Goal: Task Accomplishment & Management: Manage account settings

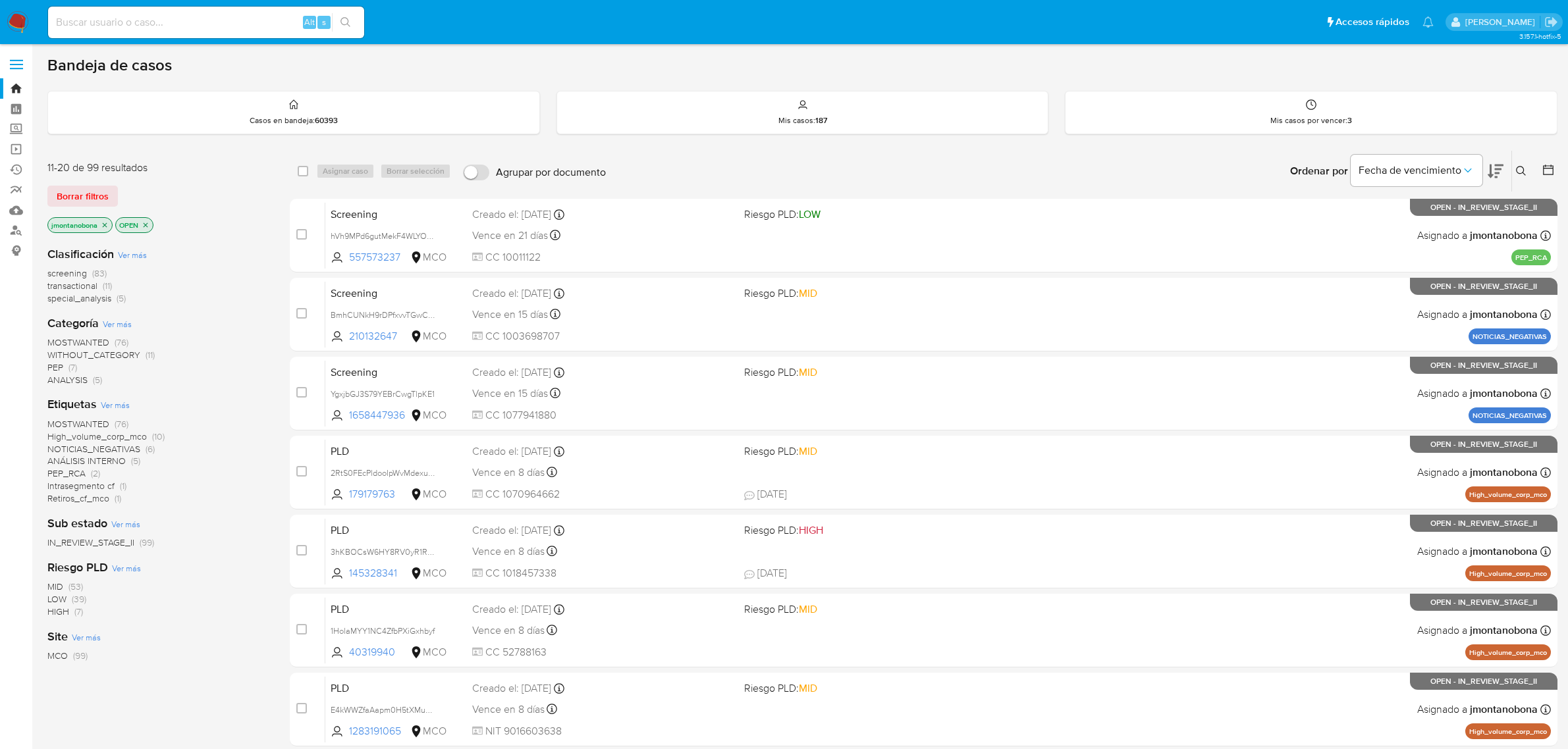
scroll to position [288, 0]
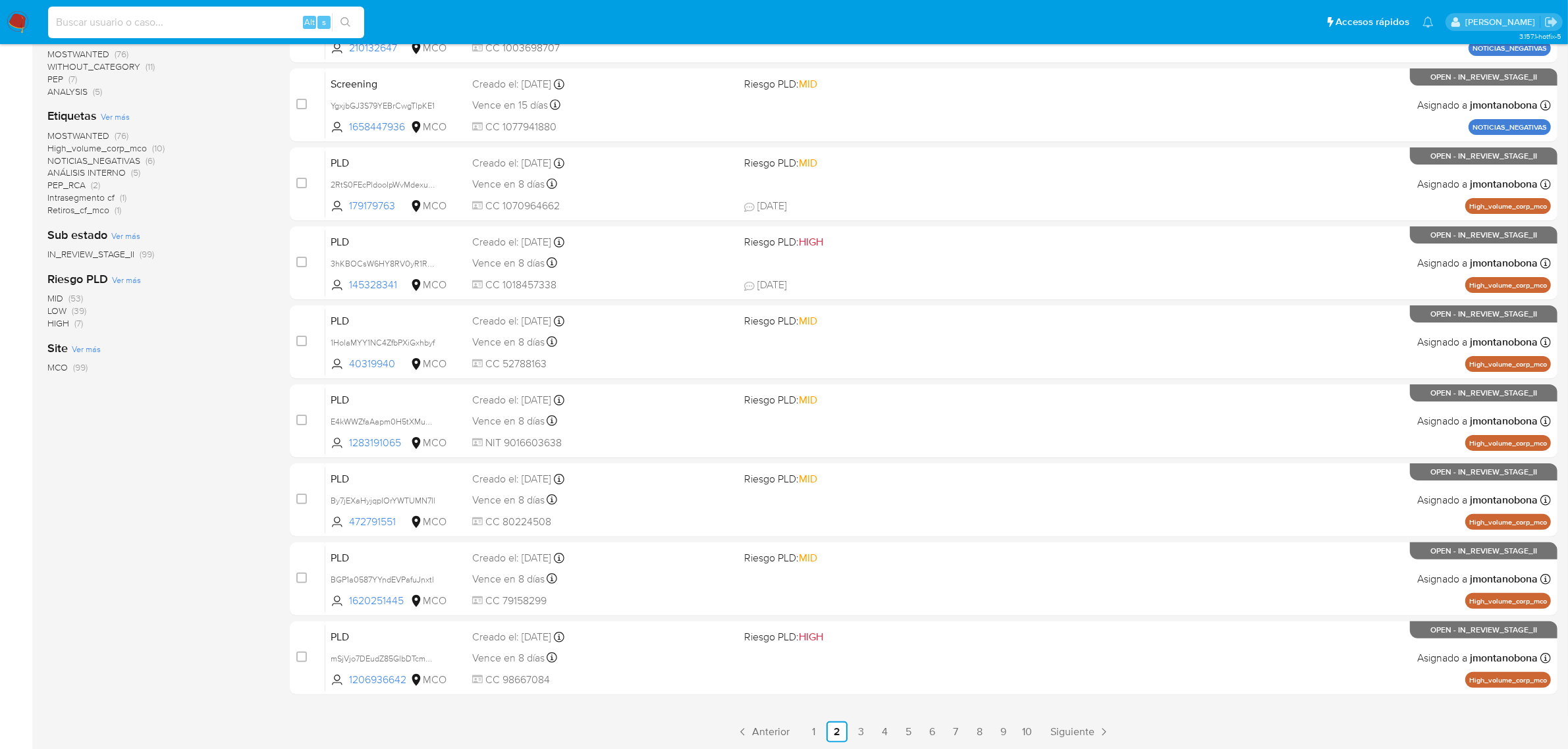
click at [221, 25] on input at bounding box center [206, 22] width 316 height 17
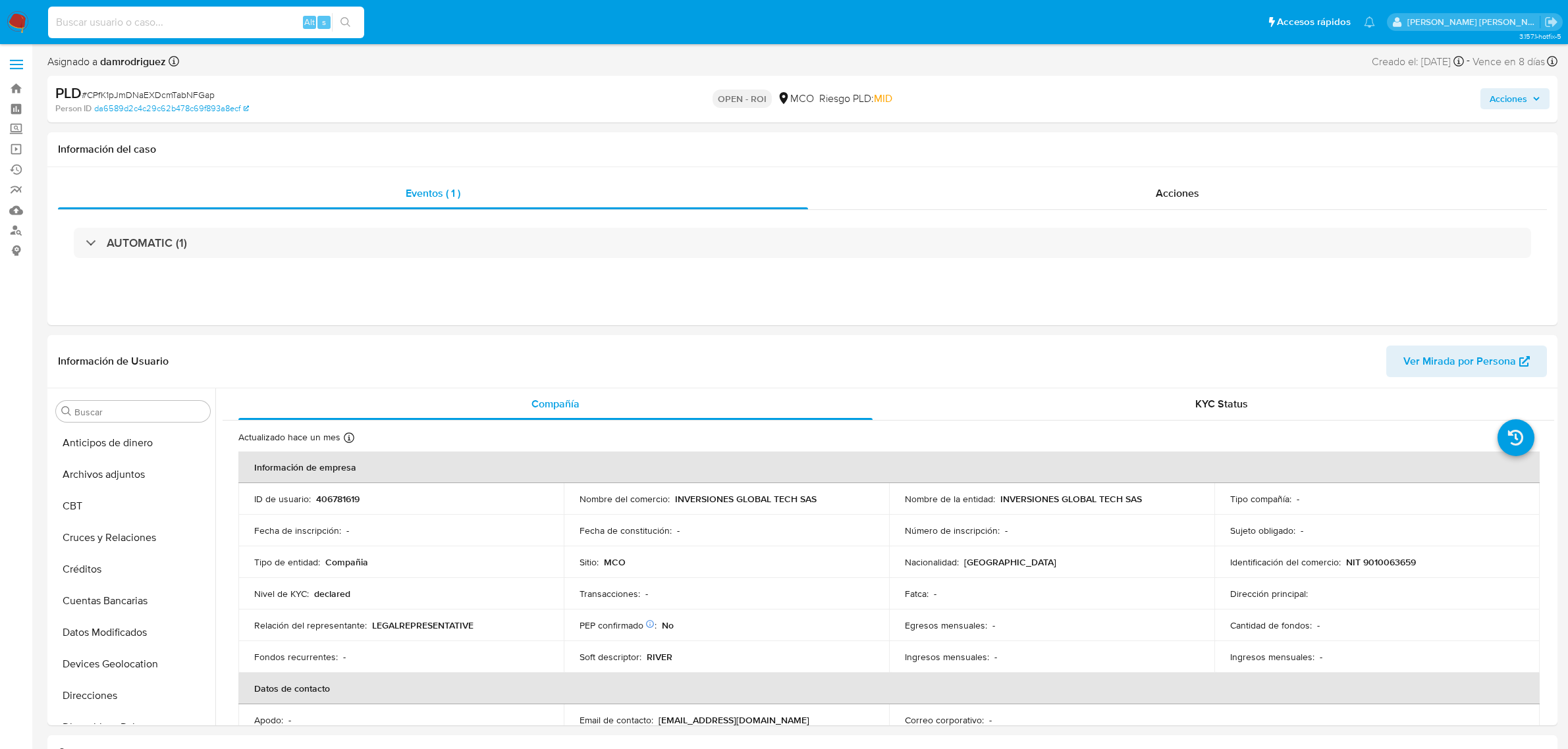
select select "10"
click at [256, 18] on input at bounding box center [206, 22] width 316 height 17
type input "IICGfhUh1tkXcLOsY7xaSRsQ"
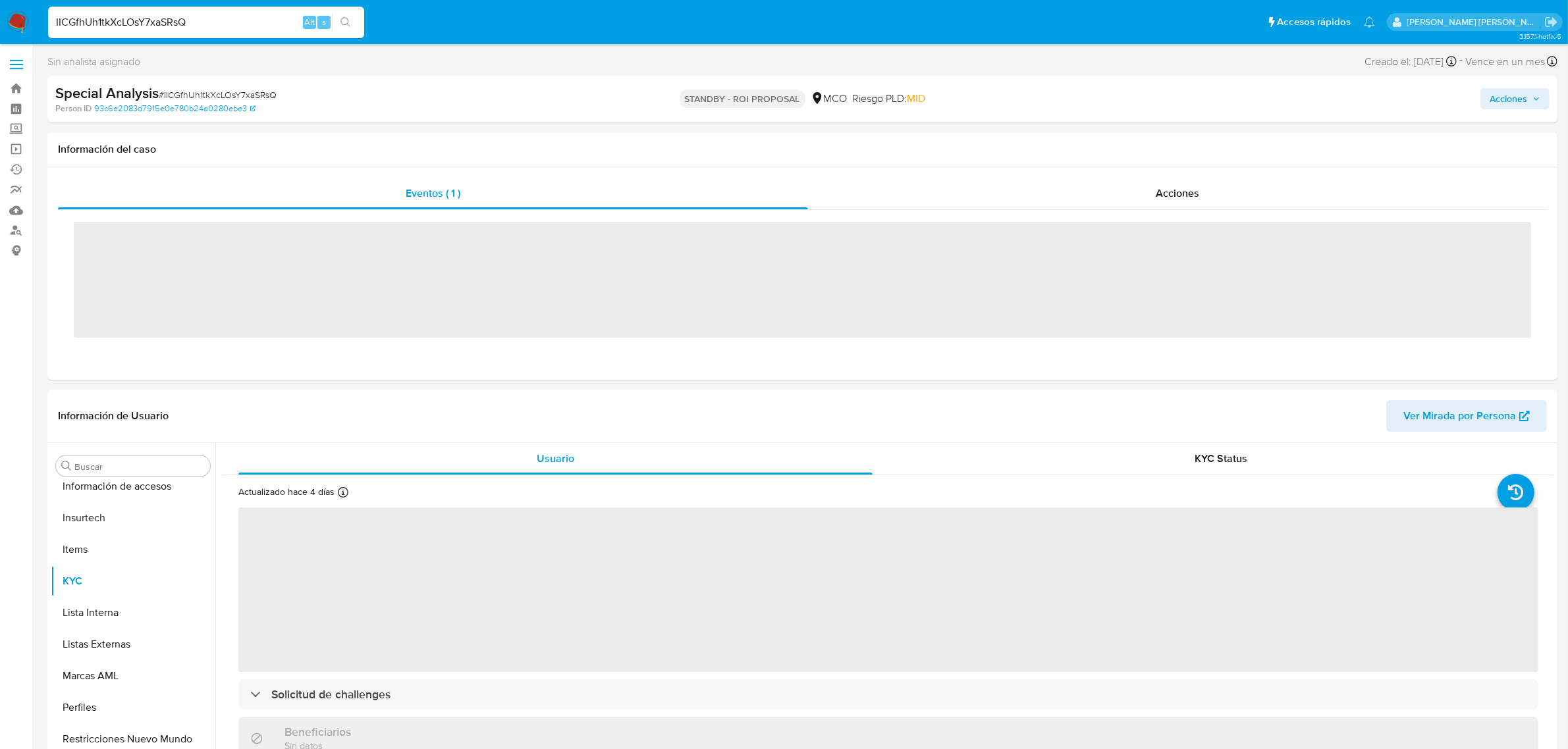
scroll to position [555, 0]
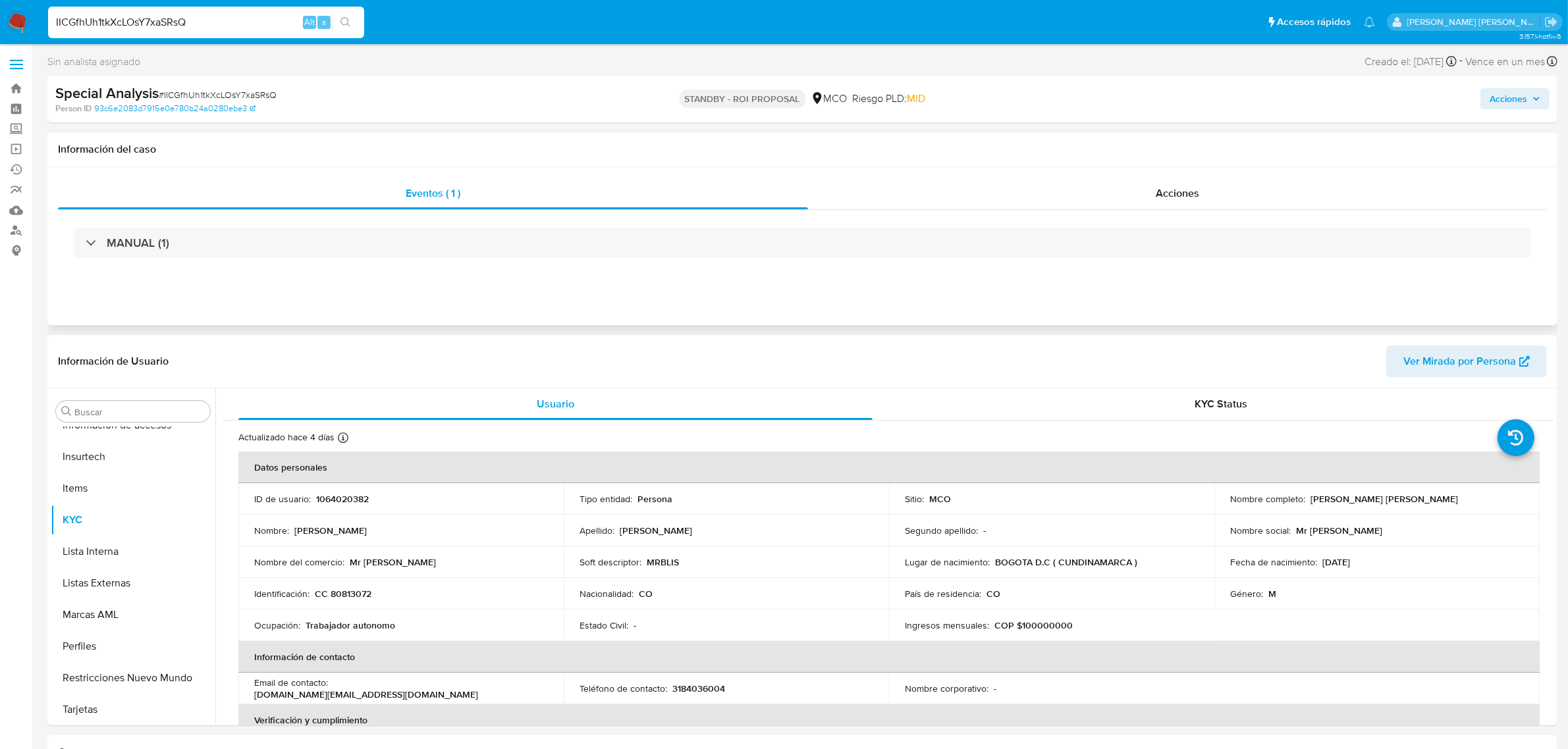
select select "10"
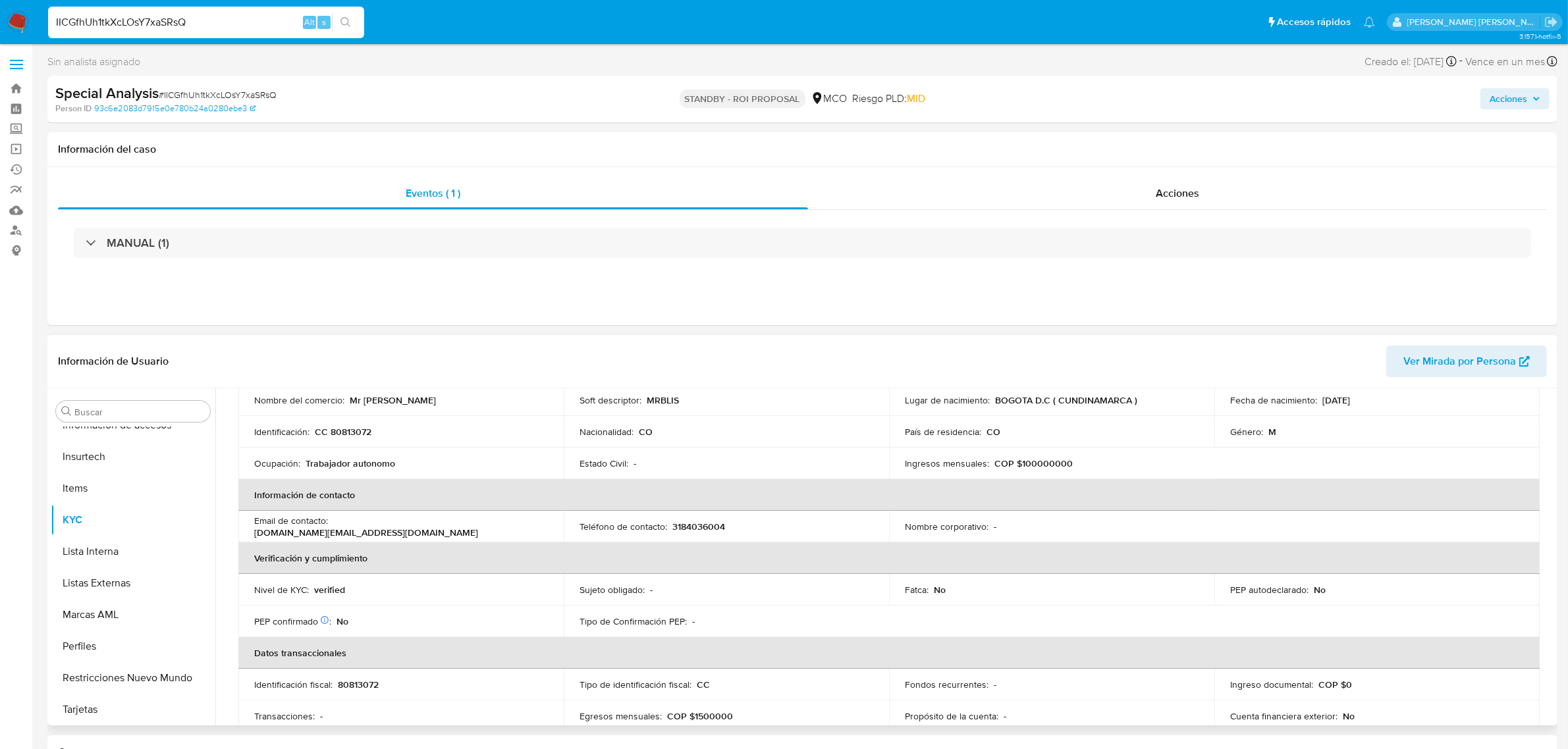
scroll to position [79, 0]
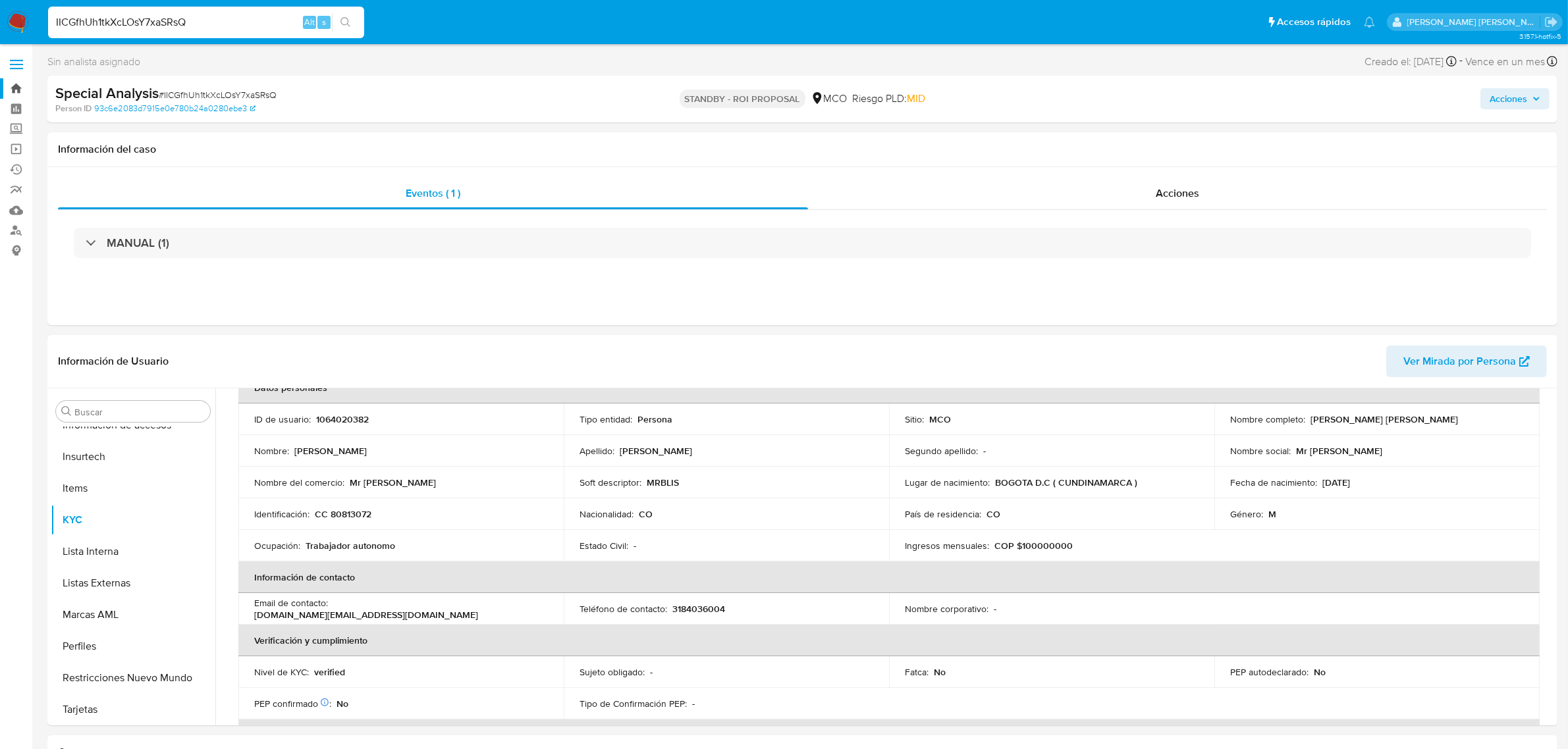
click at [24, 82] on link "Bandeja" at bounding box center [78, 88] width 157 height 20
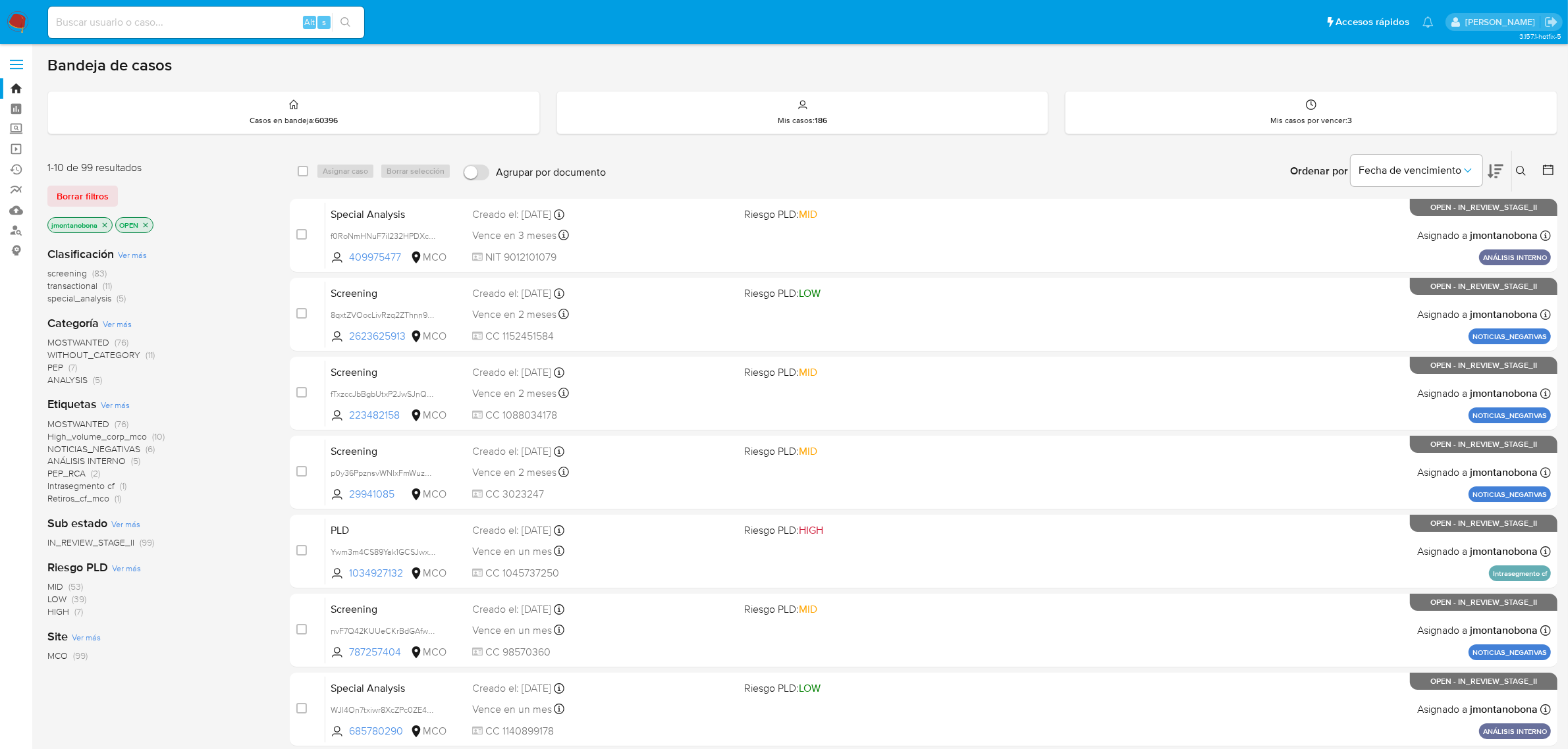
click at [107, 221] on icon "close-filter" at bounding box center [104, 224] width 8 height 8
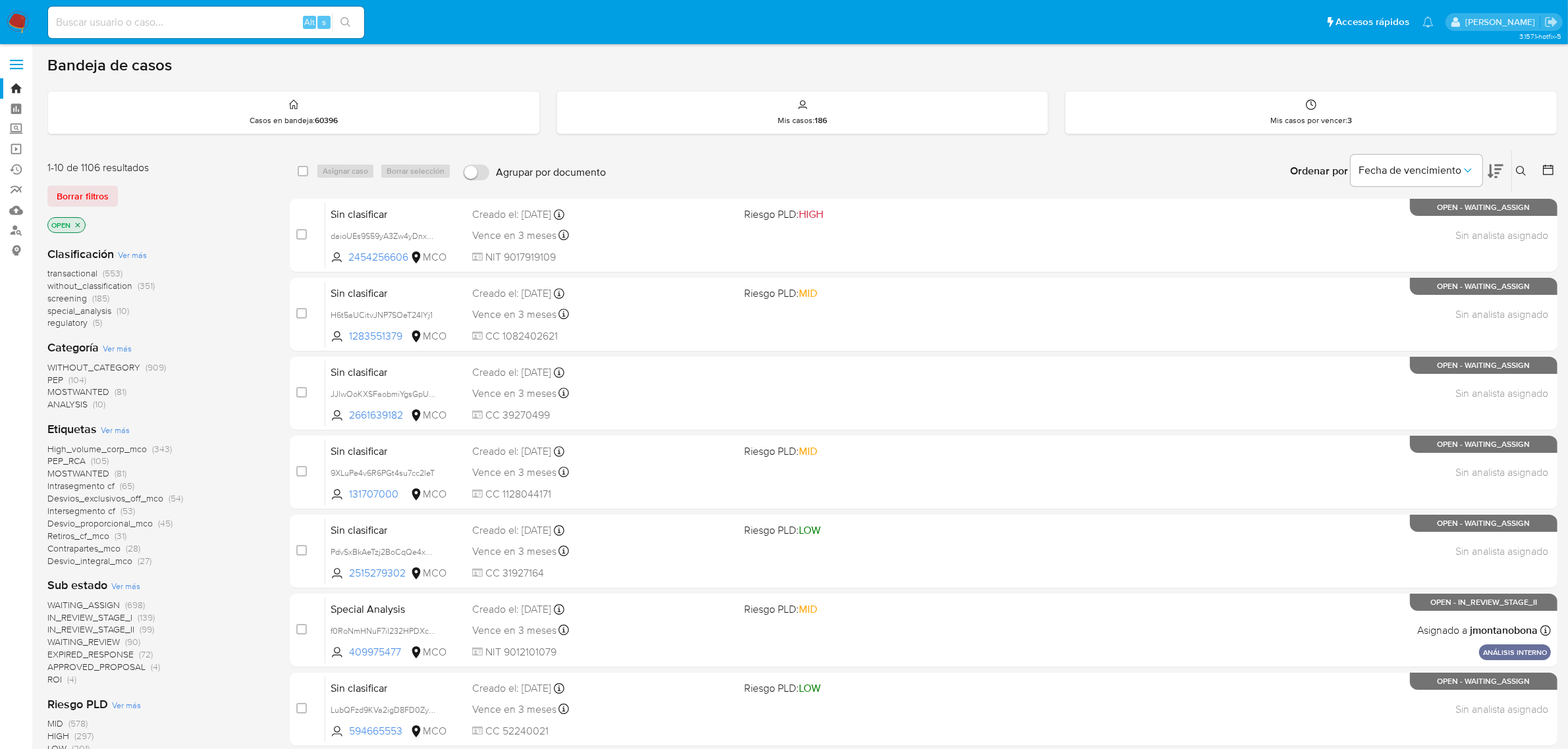
click at [78, 225] on icon "close-filter" at bounding box center [78, 224] width 8 height 8
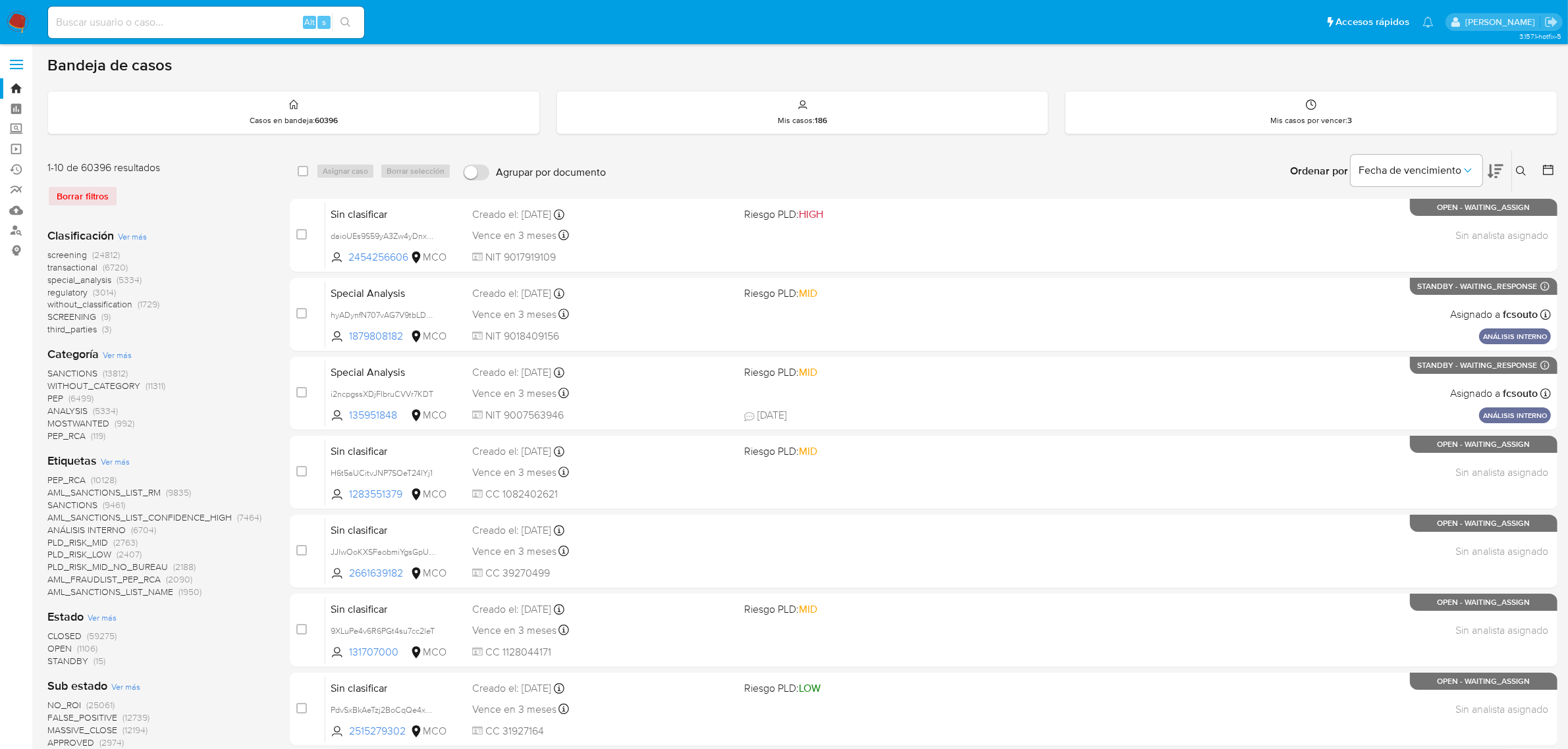
click at [1525, 174] on icon at bounding box center [1521, 171] width 10 height 10
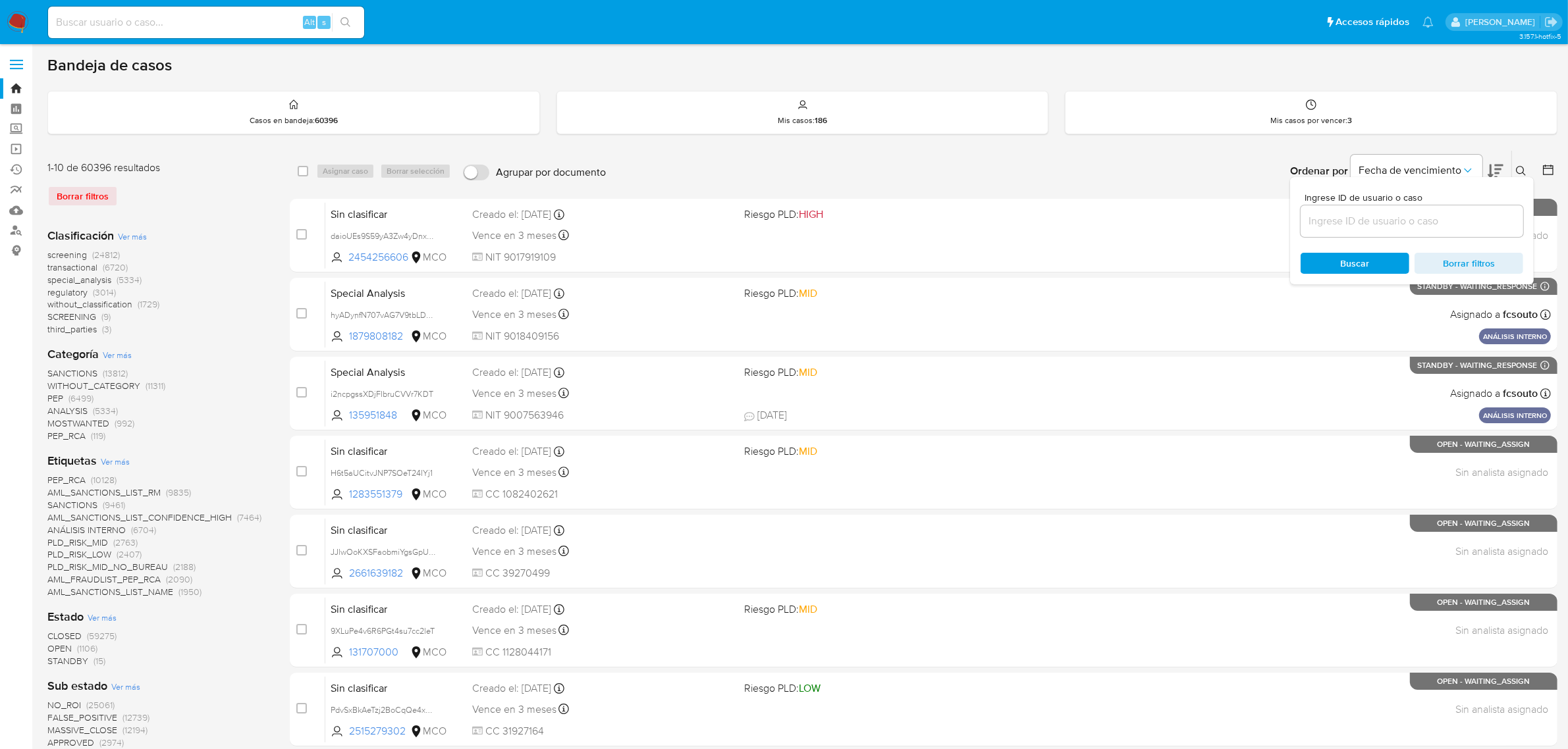
click at [1394, 224] on input at bounding box center [1412, 221] width 223 height 17
type input "IICGfhUh1tkXcLOsY7xaSRsQ"
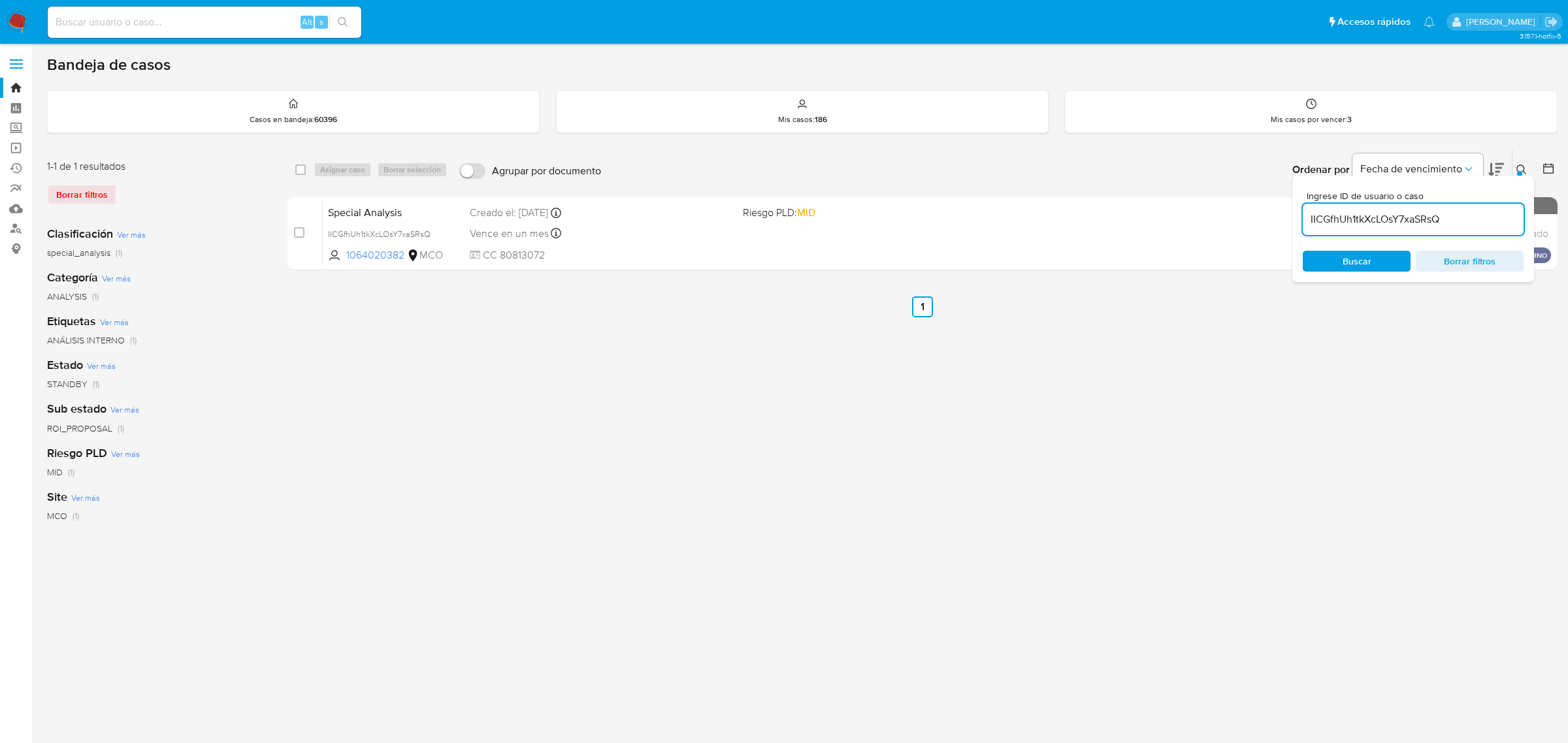
drag, startPoint x: 1183, startPoint y: 364, endPoint x: 1111, endPoint y: 337, distance: 76.9
click at [1182, 363] on div "select-all-cases-checkbox Asignar caso Borrar selección Agrupar por documento O…" at bounding box center [923, 436] width 1270 height 574
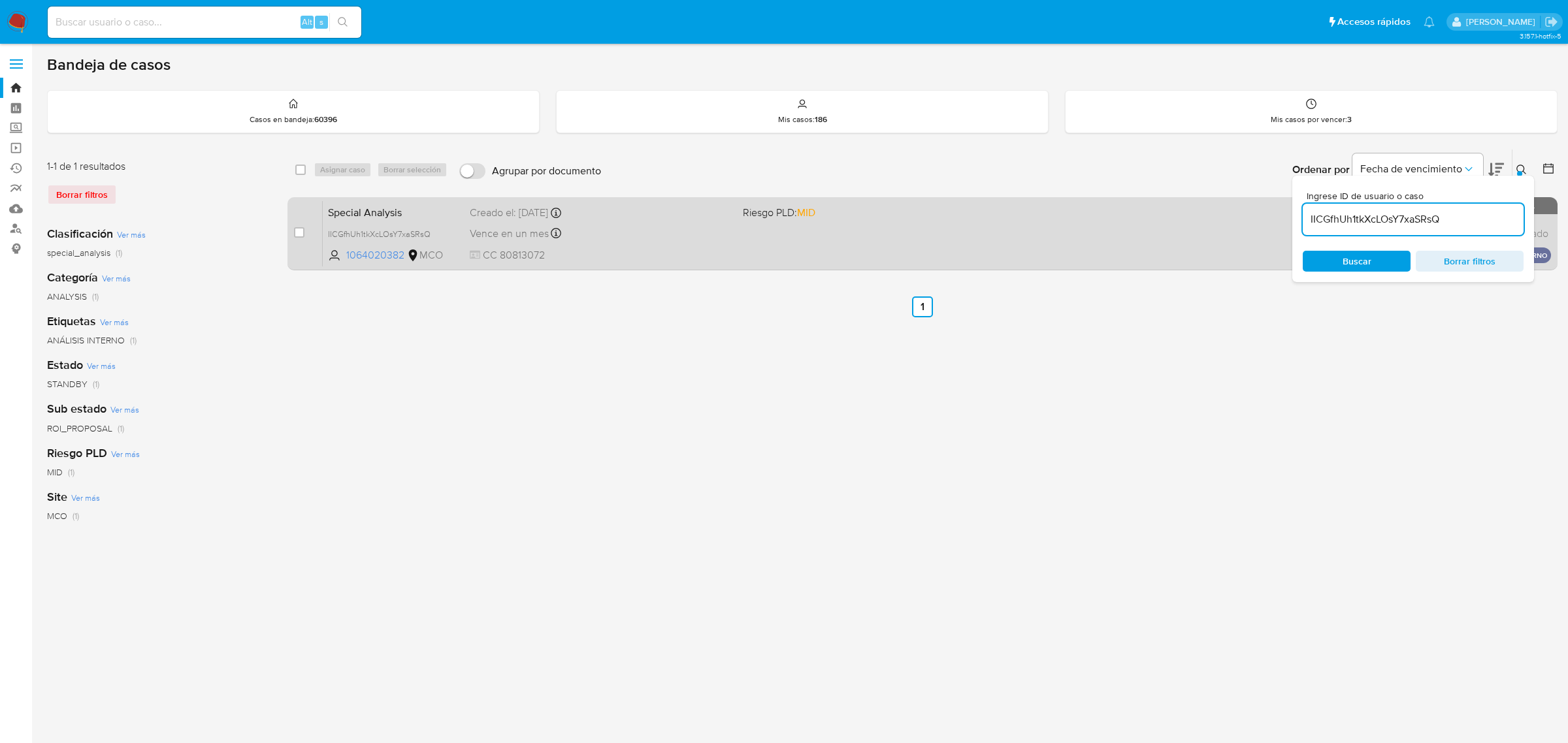
click at [306, 229] on div "case-item-checkbox No es posible asignar el caso" at bounding box center [309, 233] width 29 height 66
click at [300, 233] on input "checkbox" at bounding box center [300, 233] width 11 height 11
checkbox input "true"
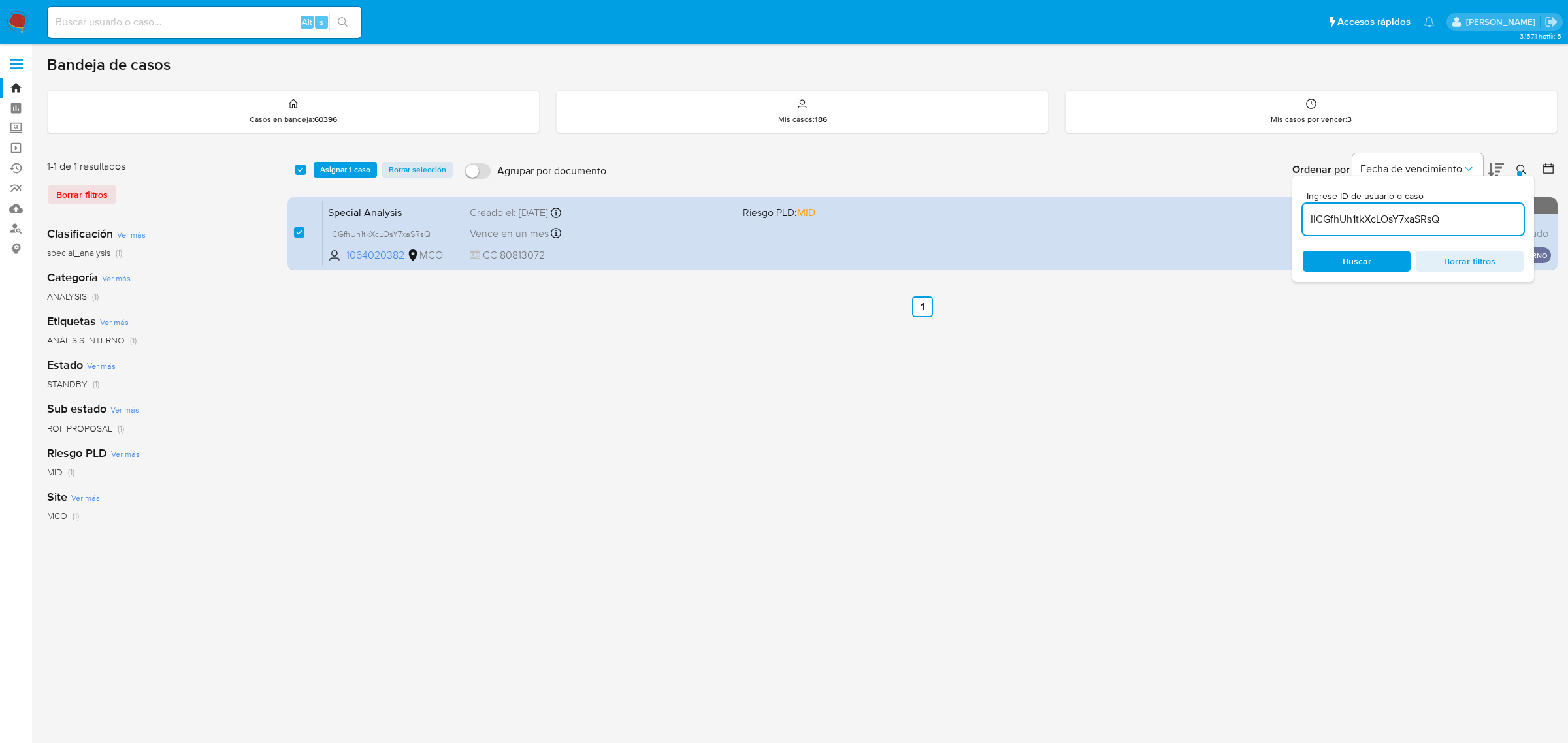
click at [1524, 163] on button at bounding box center [1524, 169] width 22 height 15
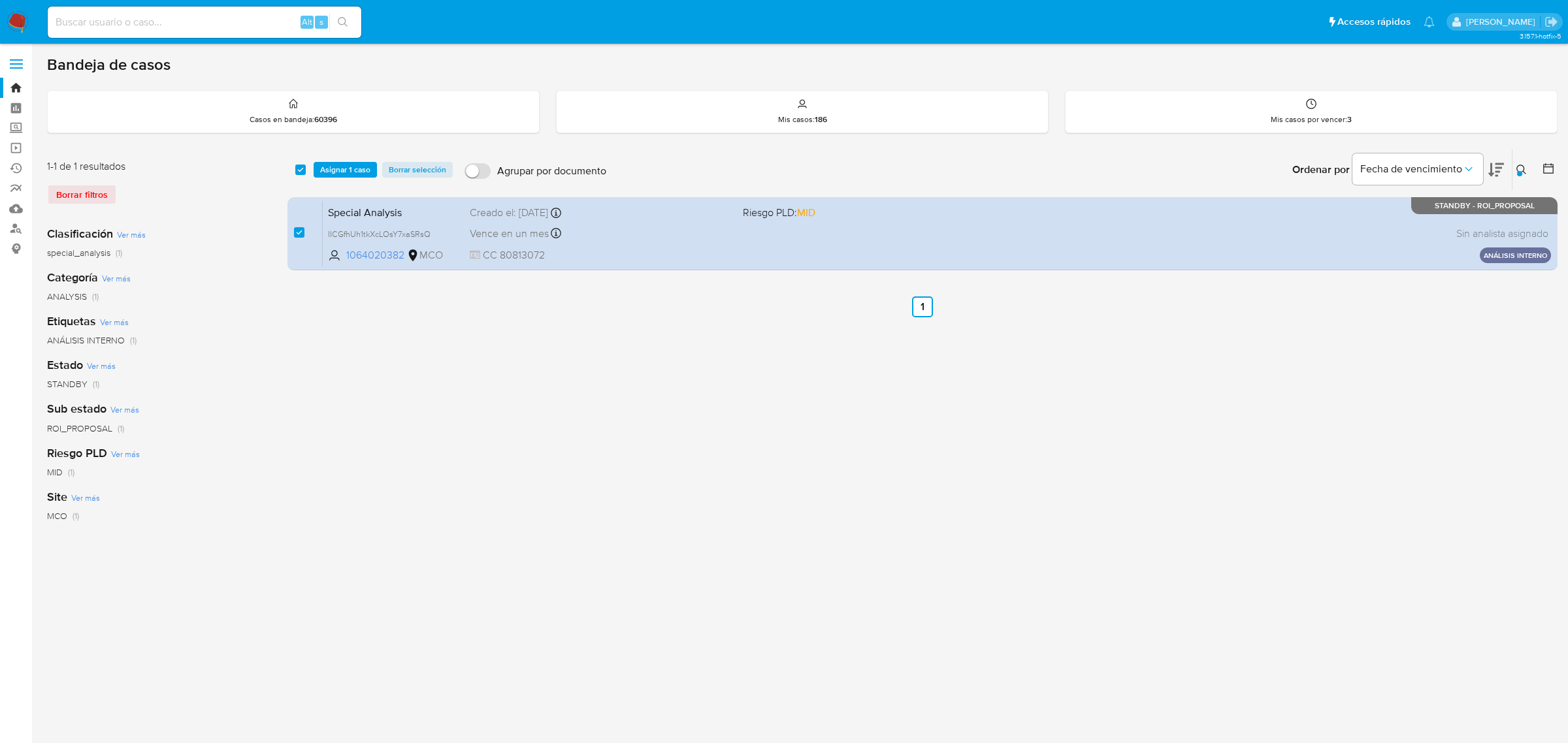
click at [1520, 170] on icon at bounding box center [1522, 170] width 11 height 11
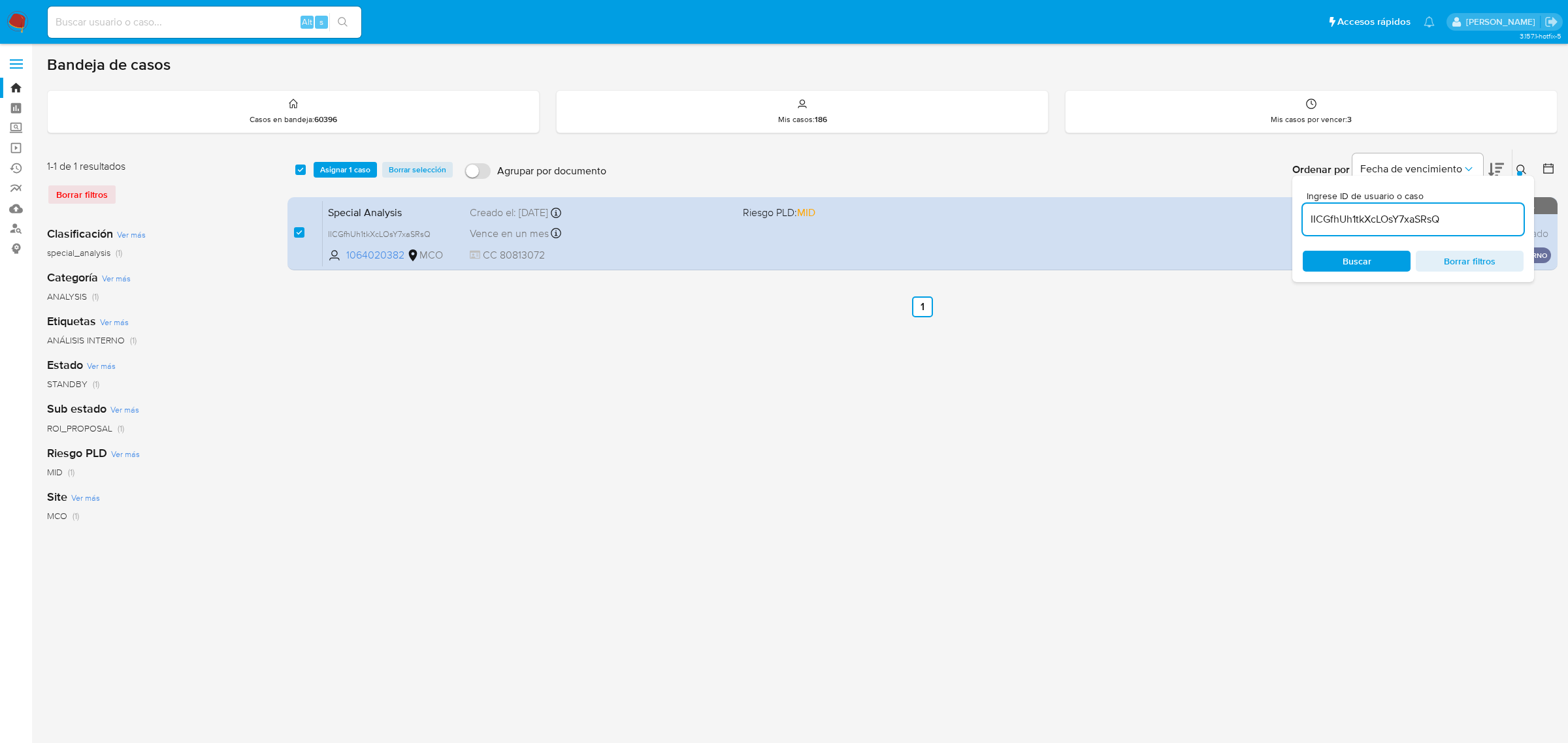
click at [1454, 219] on input "IICGfhUh1tkXcLOsY7xaSRsQ" at bounding box center [1413, 219] width 221 height 17
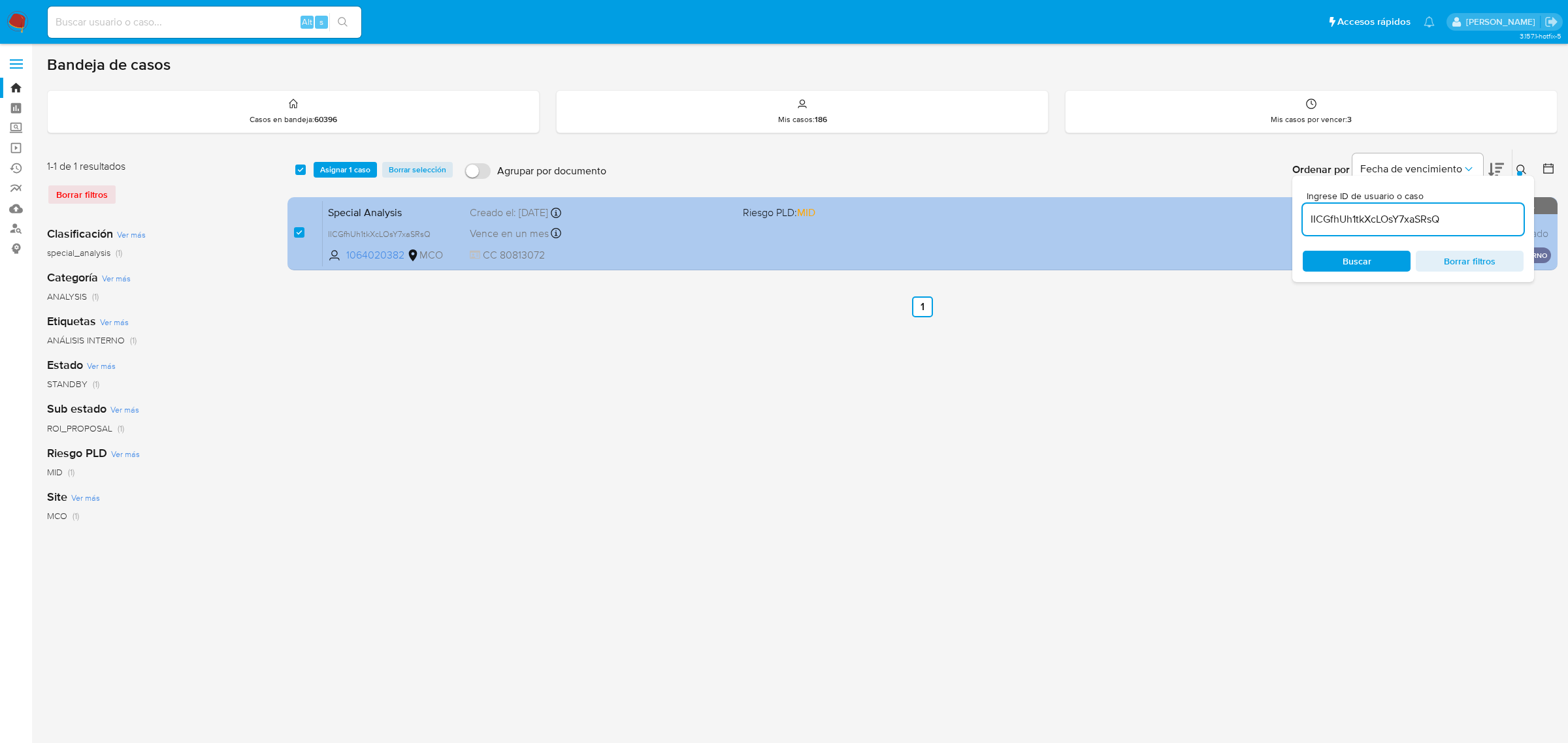
drag, startPoint x: 1468, startPoint y: 217, endPoint x: 1268, endPoint y: 204, distance: 200.4
click at [1289, 209] on div "select-all-cases-checkbox Asignar 1 caso Borrar selección Agrupar por documento…" at bounding box center [923, 213] width 1270 height 127
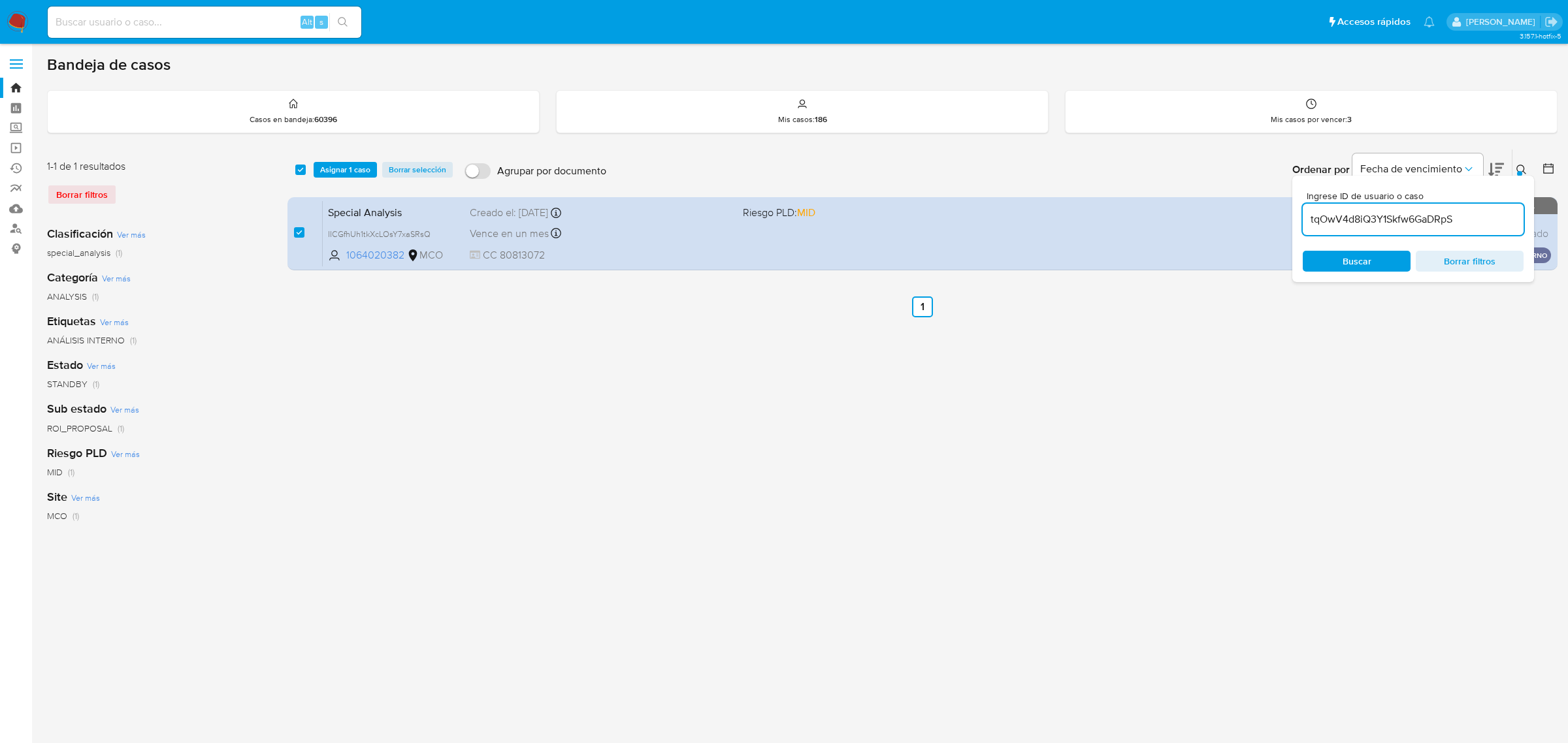
type input "tqOwV4d8iQ3Y1Skfw6GaDRpS"
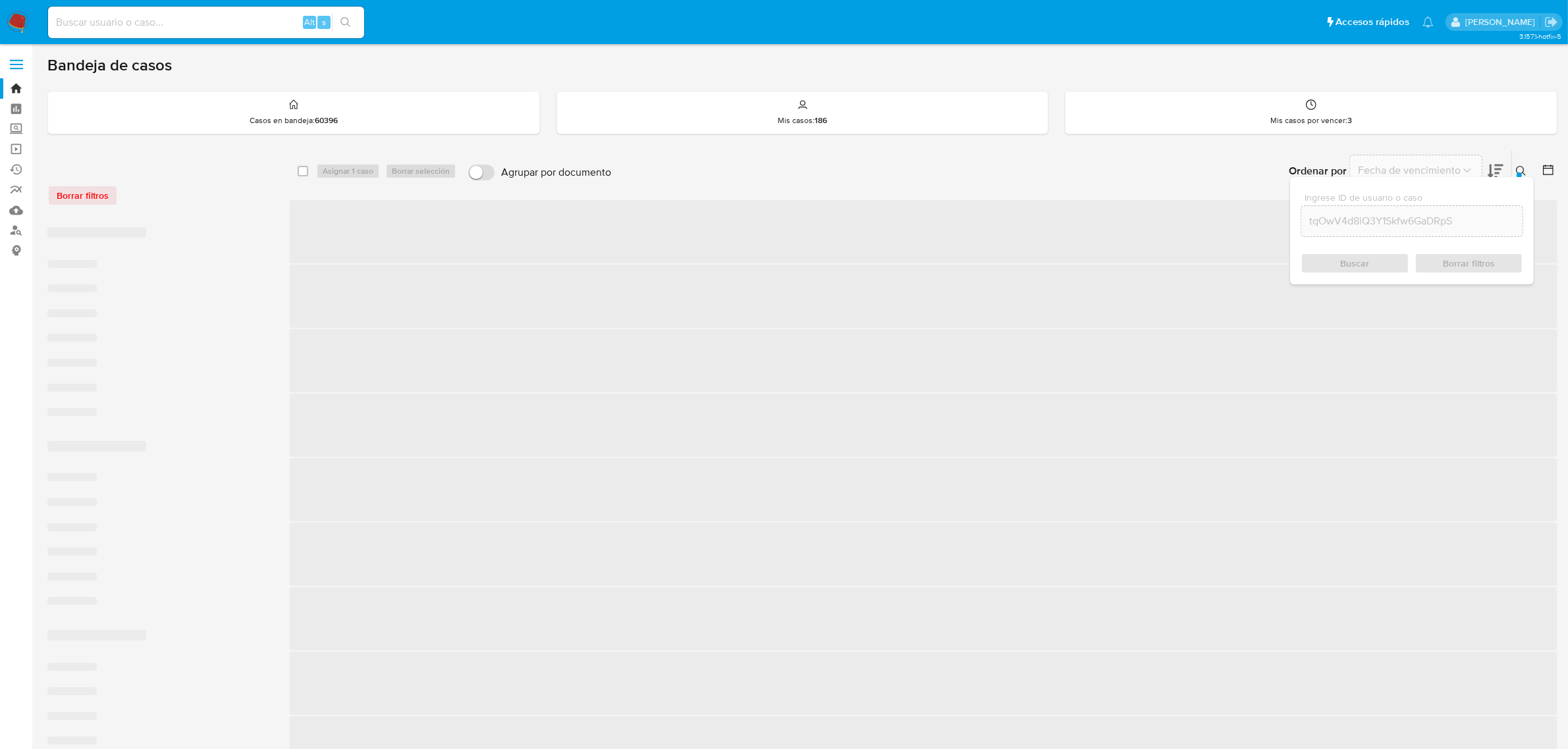
checkbox input "false"
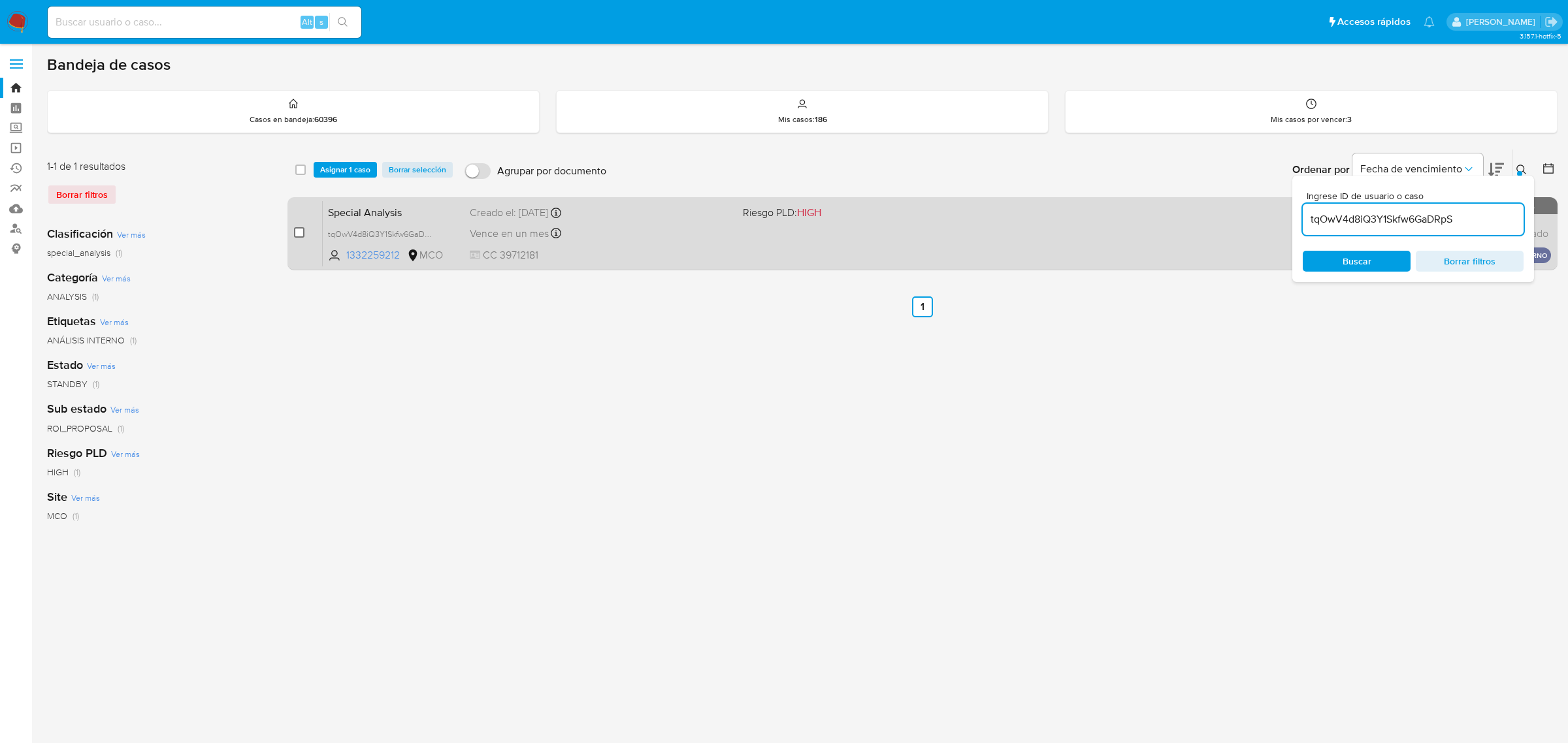
click at [296, 233] on input "checkbox" at bounding box center [300, 233] width 11 height 11
checkbox input "true"
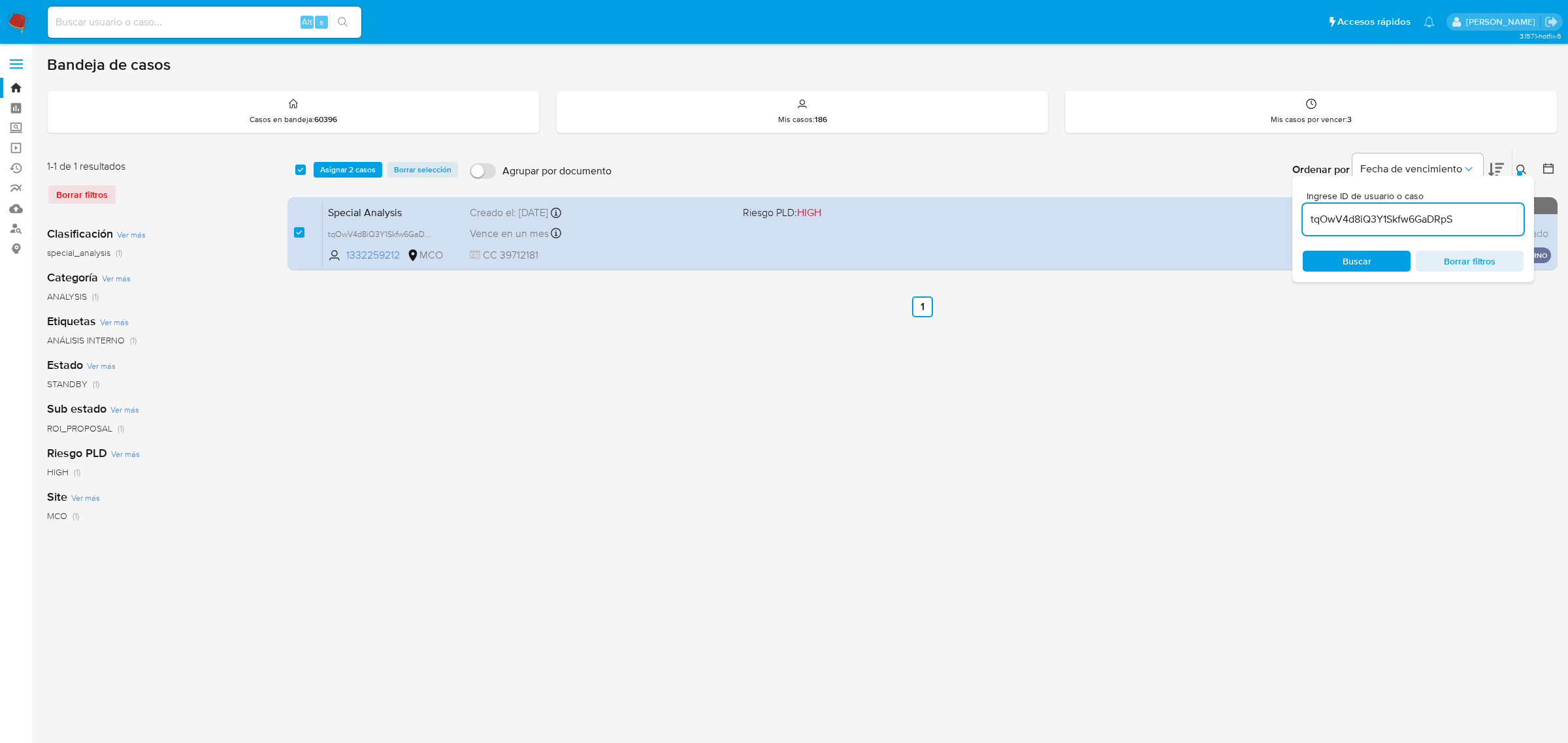
click at [954, 407] on div "select-all-cases-checkbox Asignar 2 casos Borrar selección Agrupar por document…" at bounding box center [923, 436] width 1270 height 574
click at [1525, 160] on div "Ingrese ID de usuario o caso tqOwV4d8iQ3Y1Skfw6GaDRpS Buscar Borrar filtros" at bounding box center [1523, 169] width 23 height 41
click at [1521, 166] on icon at bounding box center [1522, 170] width 11 height 11
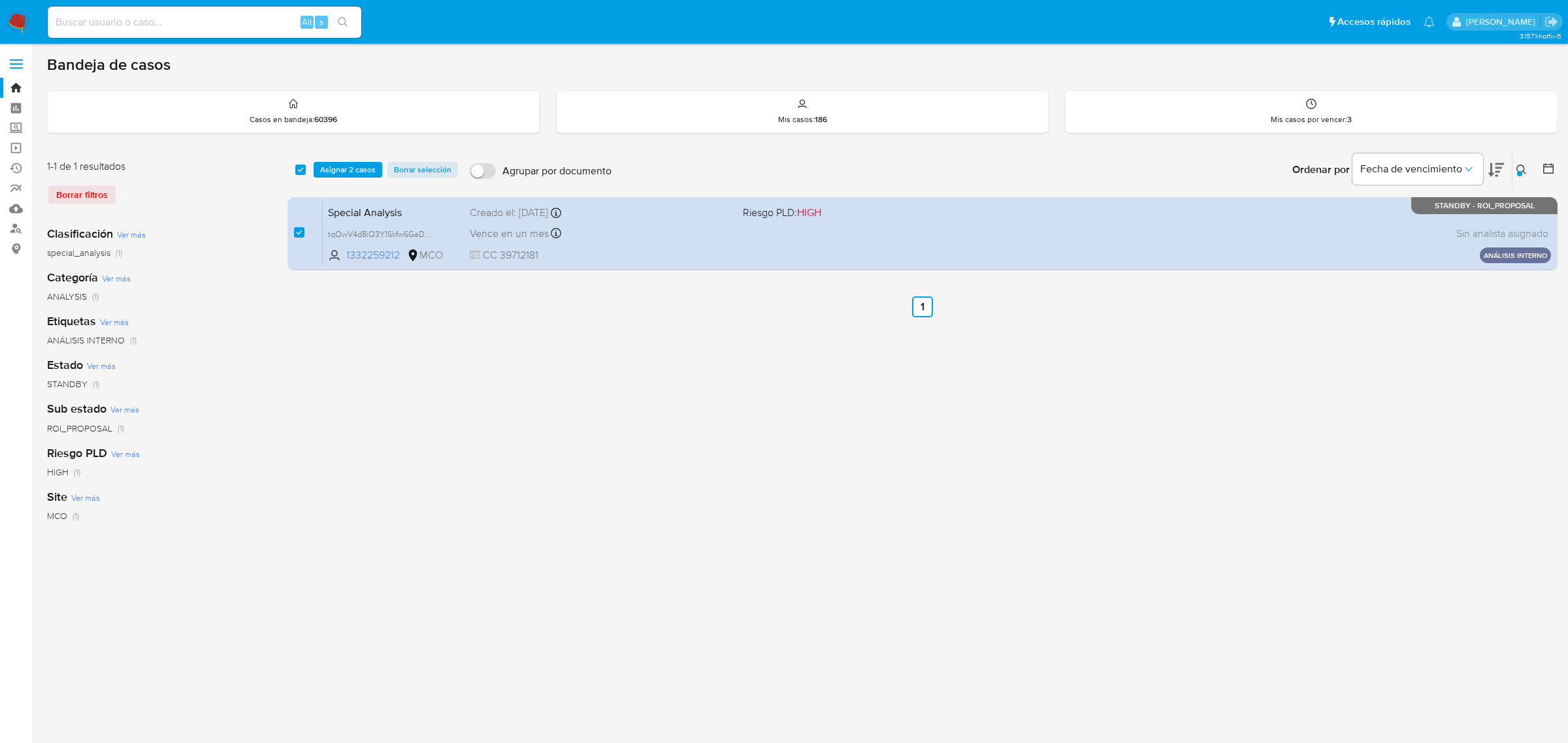
click at [1522, 167] on icon at bounding box center [1522, 170] width 11 height 11
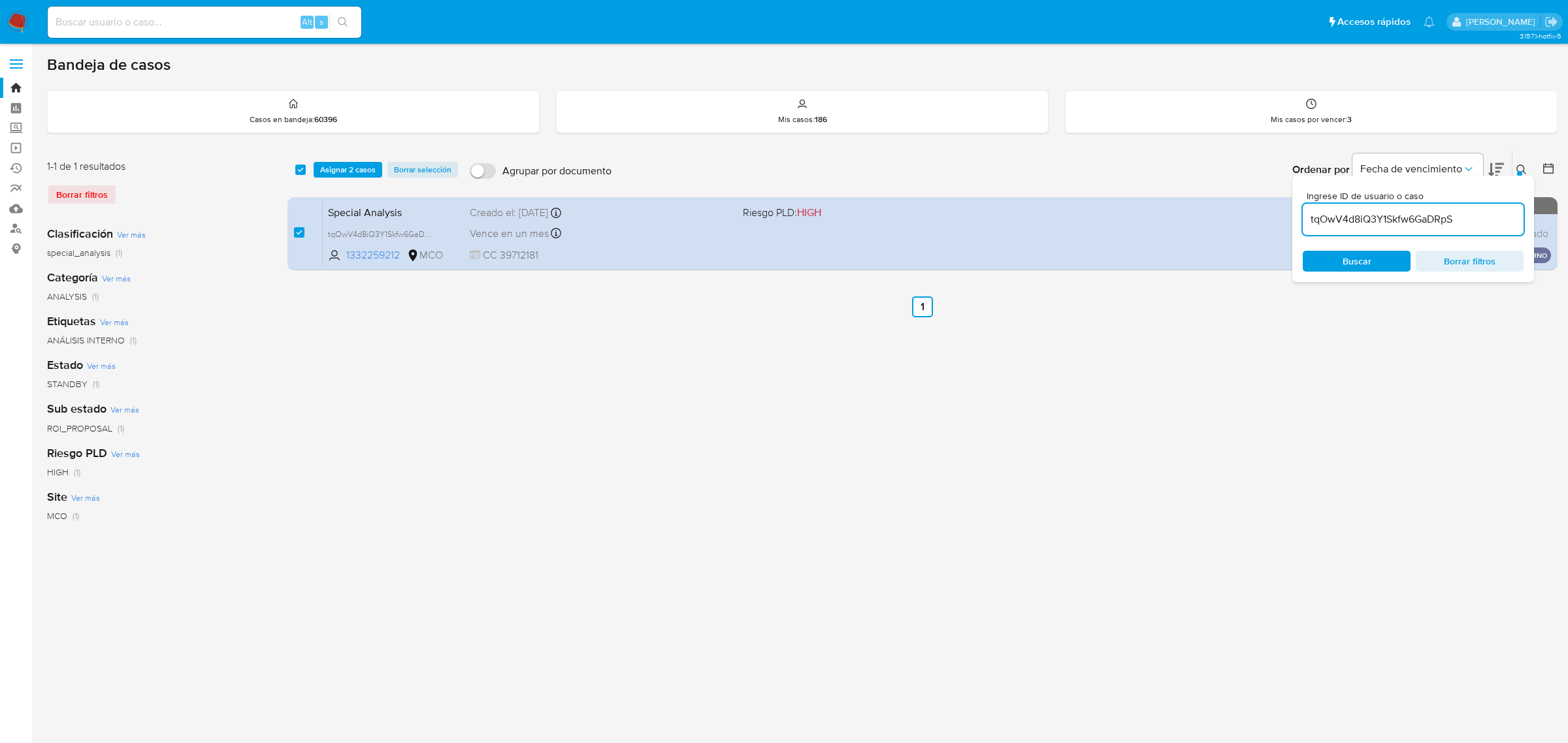
click at [1422, 214] on input "tqOwV4d8iQ3Y1Skfw6GaDRpS" at bounding box center [1413, 219] width 221 height 17
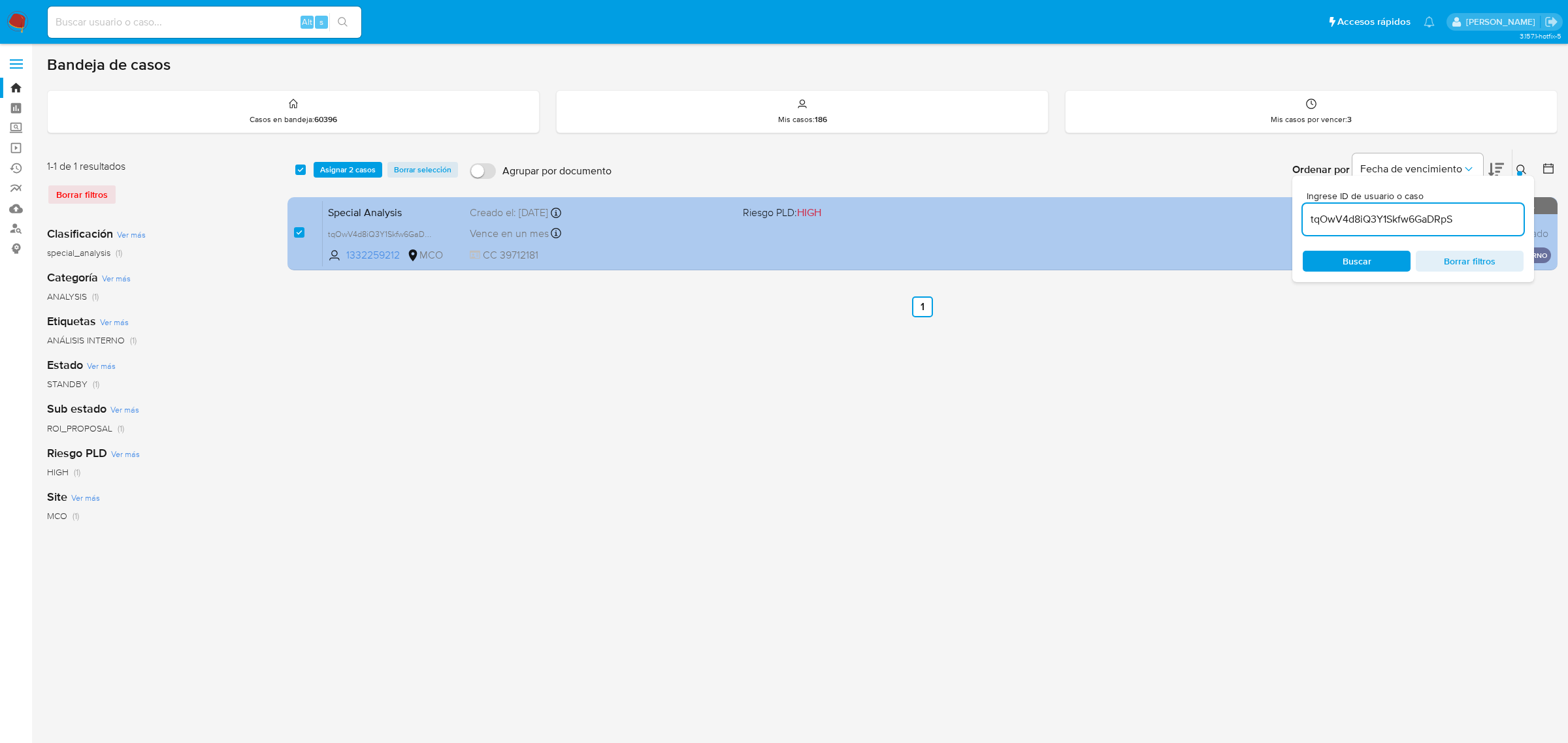
drag, startPoint x: 1470, startPoint y: 219, endPoint x: 1190, endPoint y: 207, distance: 280.3
click at [1202, 209] on div "select-all-cases-checkbox Asignar 2 casos Borrar selección Agrupar por document…" at bounding box center [923, 213] width 1270 height 127
type input "WvaqK62j9N1QIkqVXU0pRVuI"
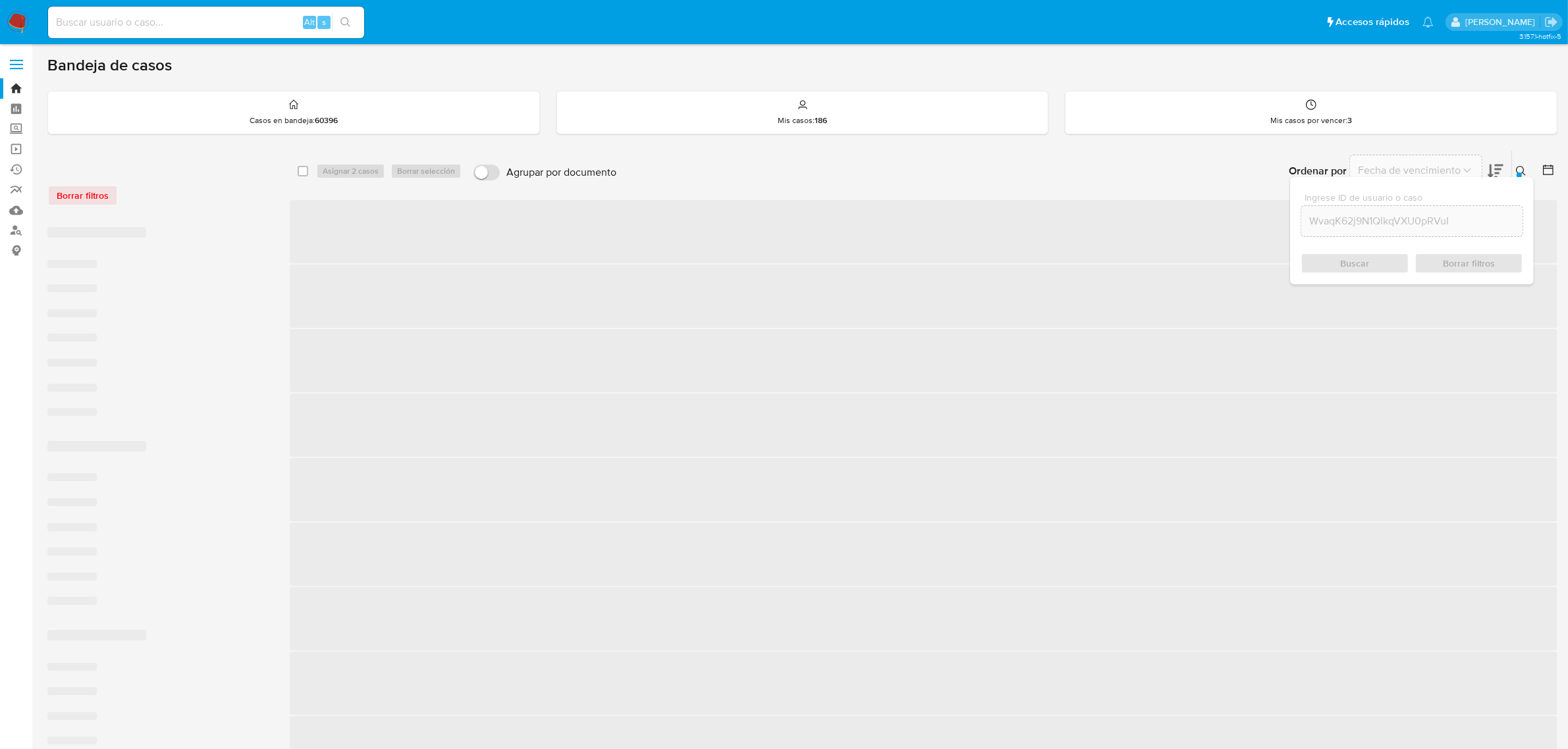
checkbox input "false"
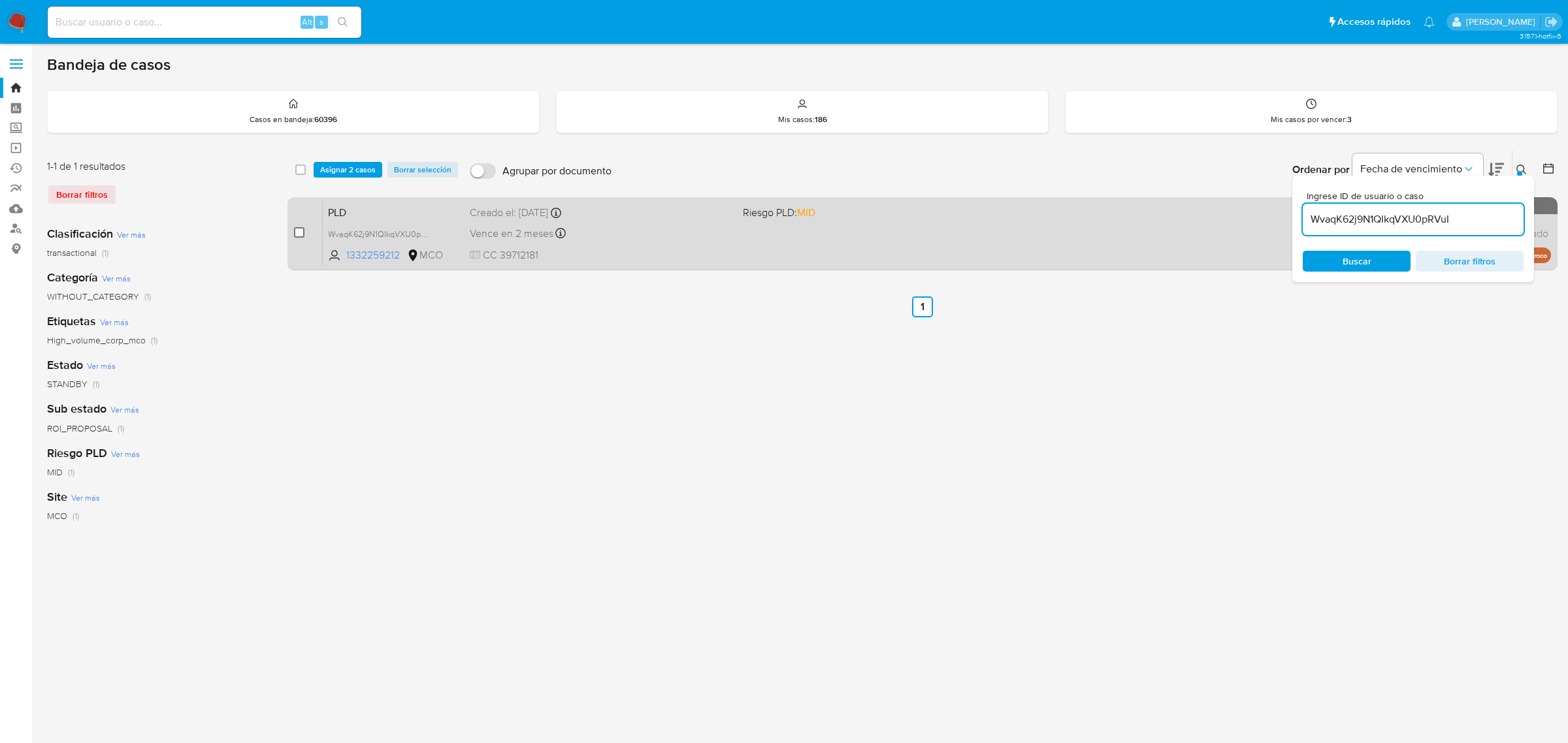
click at [301, 231] on input "checkbox" at bounding box center [300, 233] width 11 height 11
checkbox input "true"
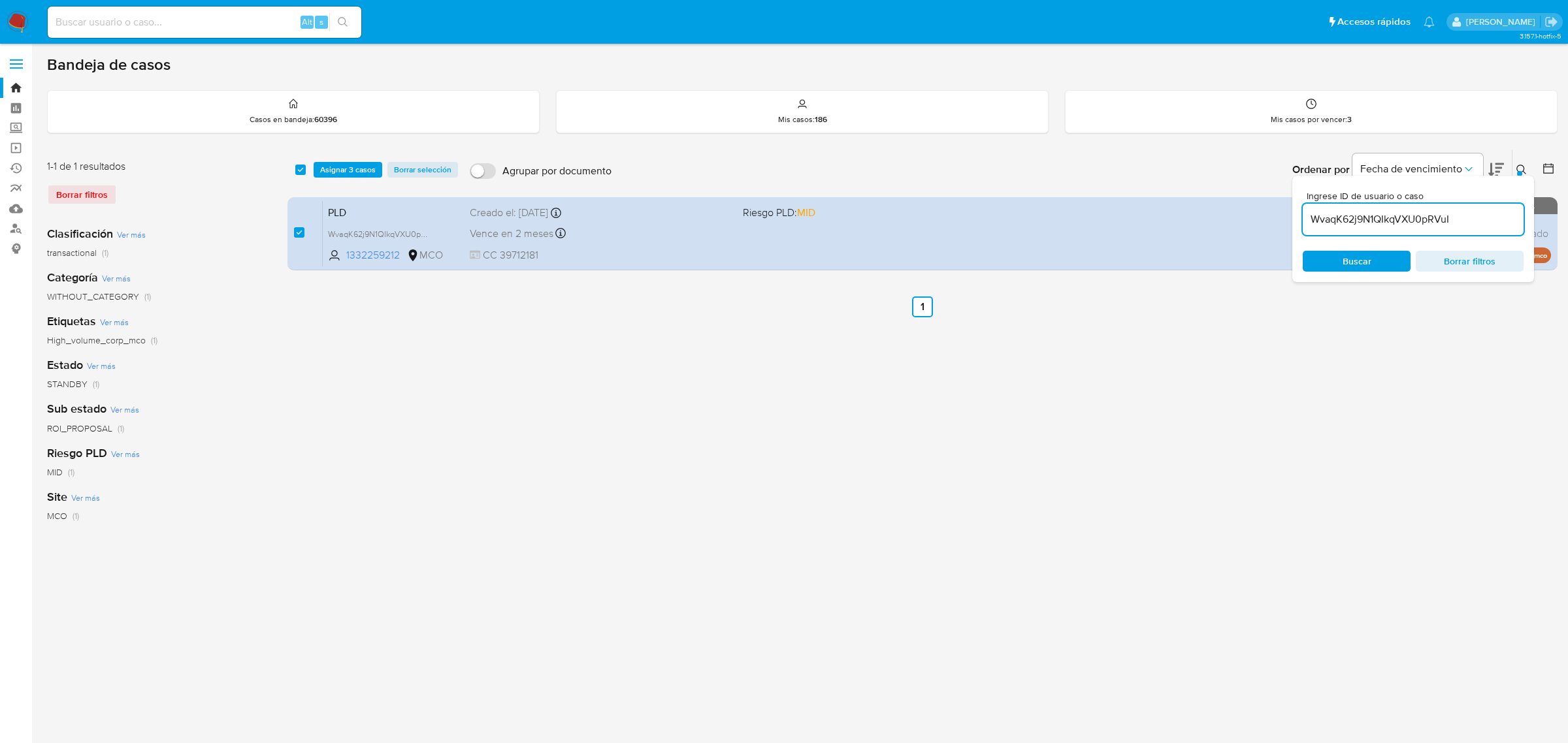
click at [1519, 165] on icon at bounding box center [1522, 170] width 11 height 11
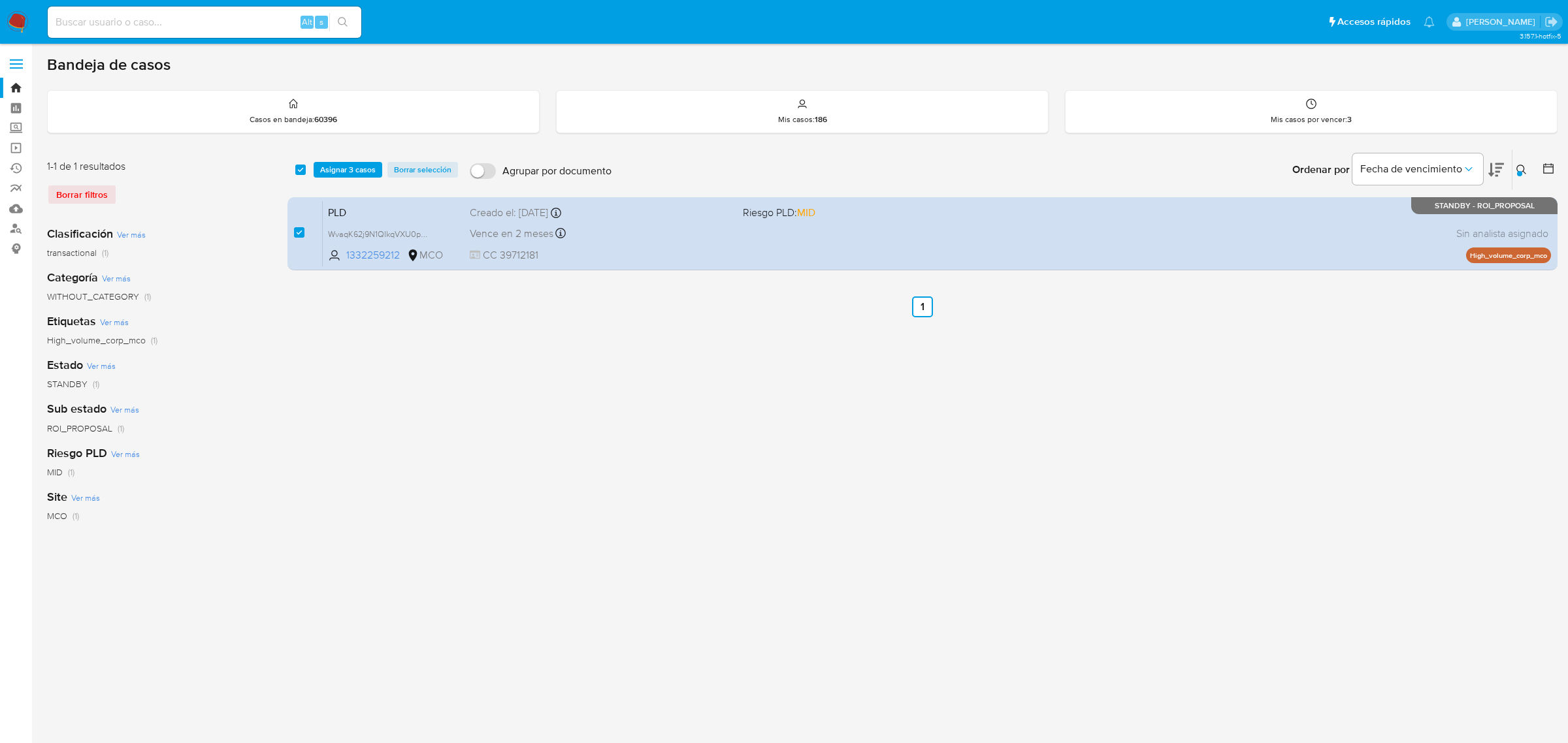
click at [1523, 167] on icon at bounding box center [1522, 170] width 11 height 11
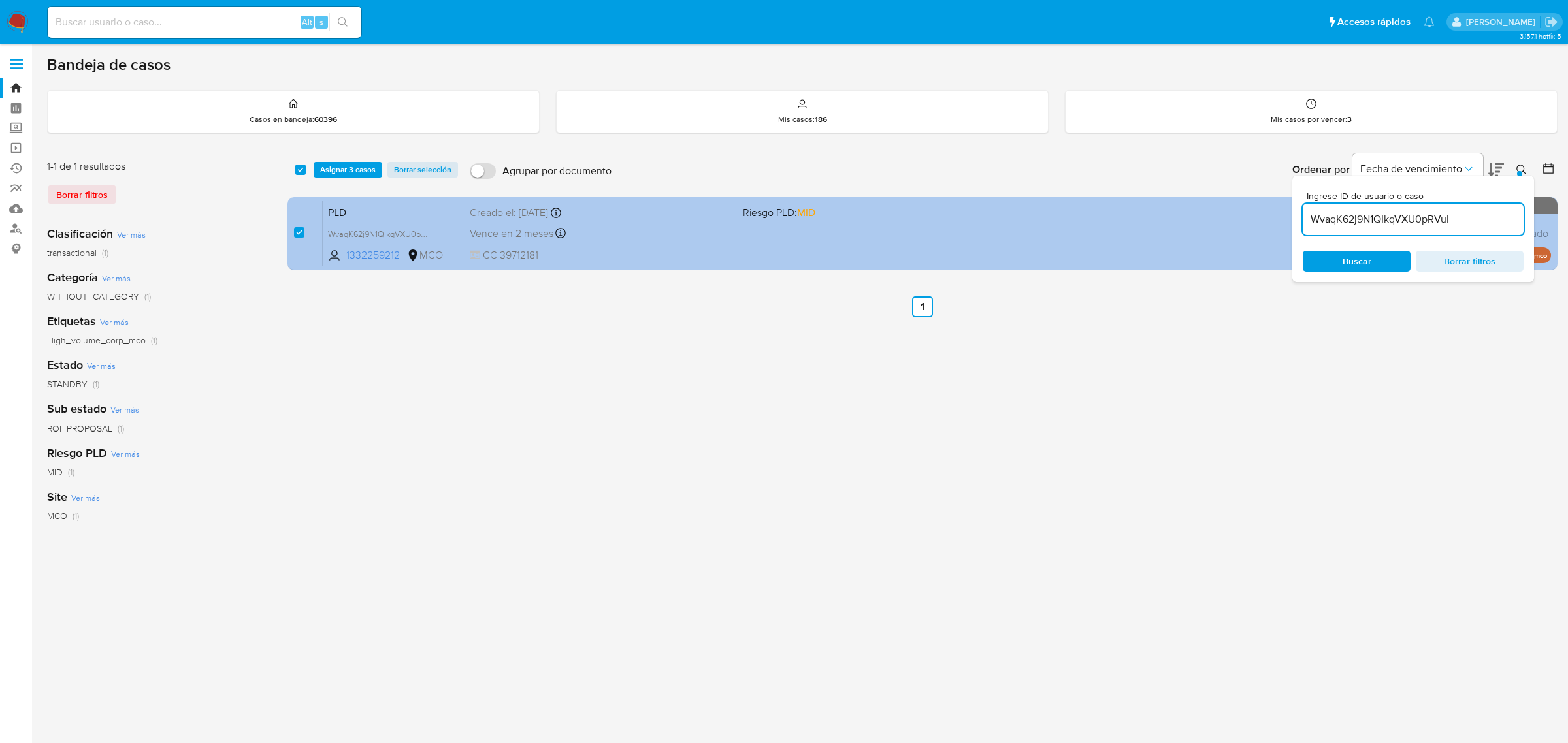
drag, startPoint x: 1480, startPoint y: 224, endPoint x: 1258, endPoint y: 215, distance: 222.2
click at [1271, 216] on div "select-all-cases-checkbox Asignar 3 casos Borrar selección Agrupar por document…" at bounding box center [923, 213] width 1270 height 127
type input "HuX9IuwdiLEgC1Qy5QijPpFu"
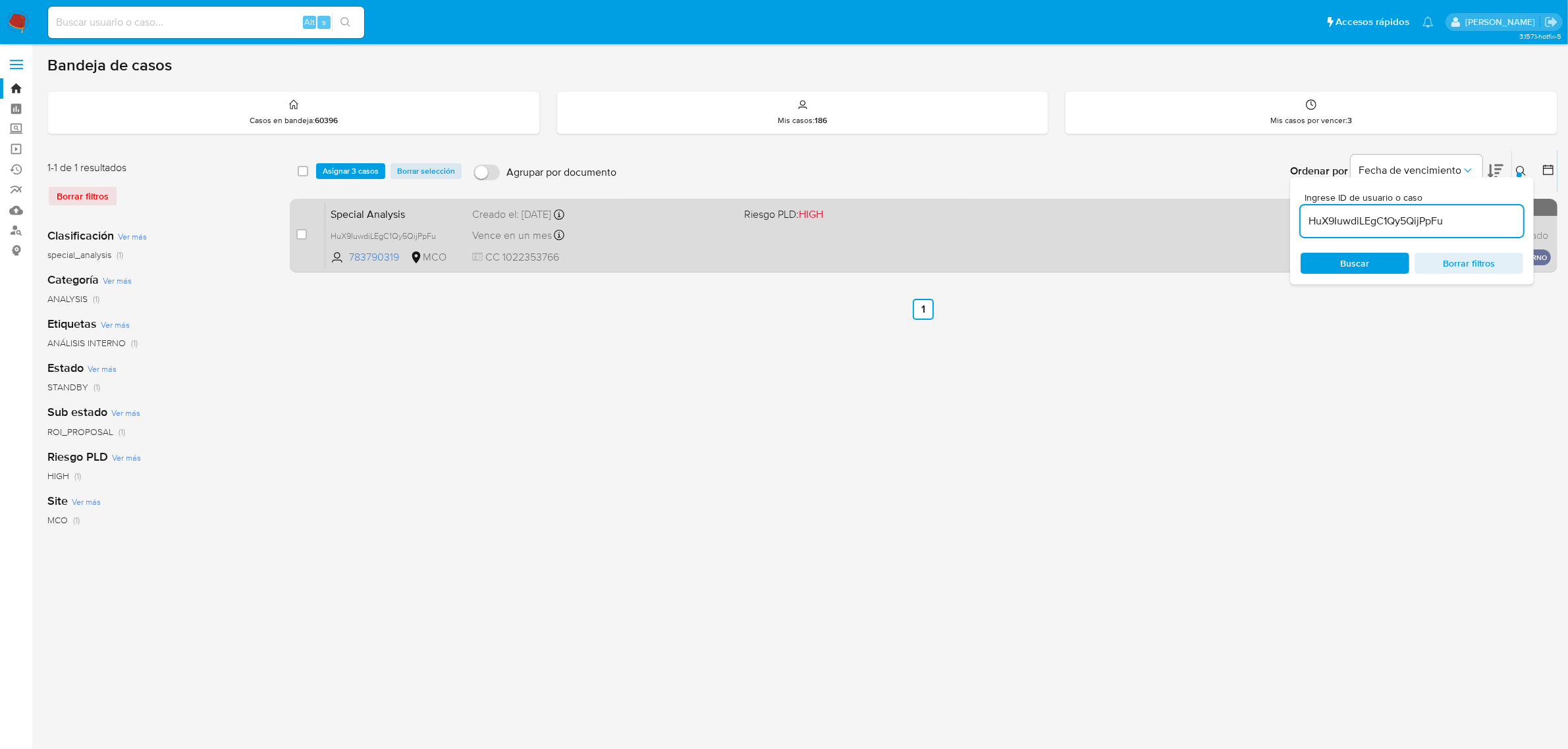
checkbox input "false"
click at [305, 234] on input "checkbox" at bounding box center [302, 234] width 11 height 11
checkbox input "true"
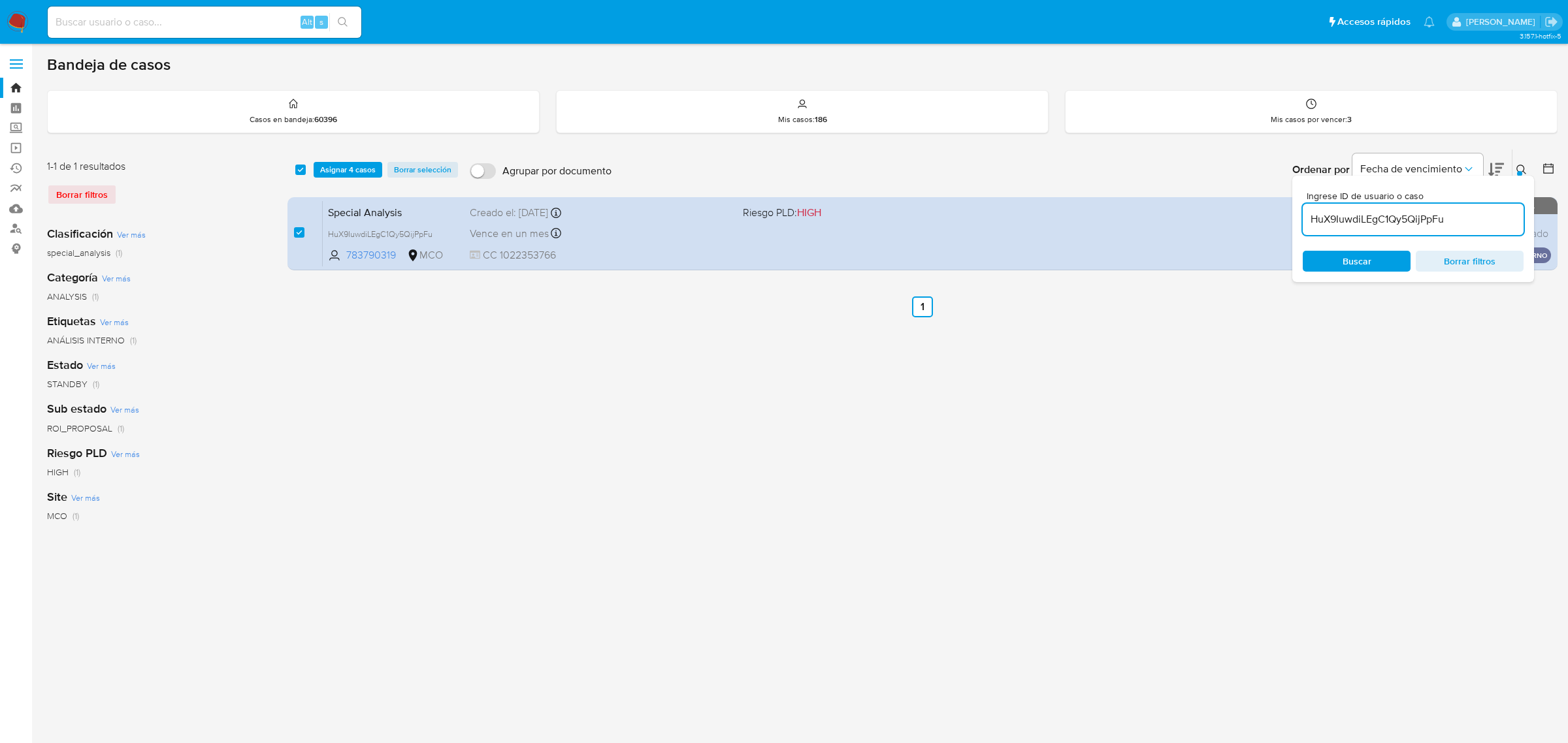
click at [1523, 173] on icon at bounding box center [1522, 170] width 11 height 11
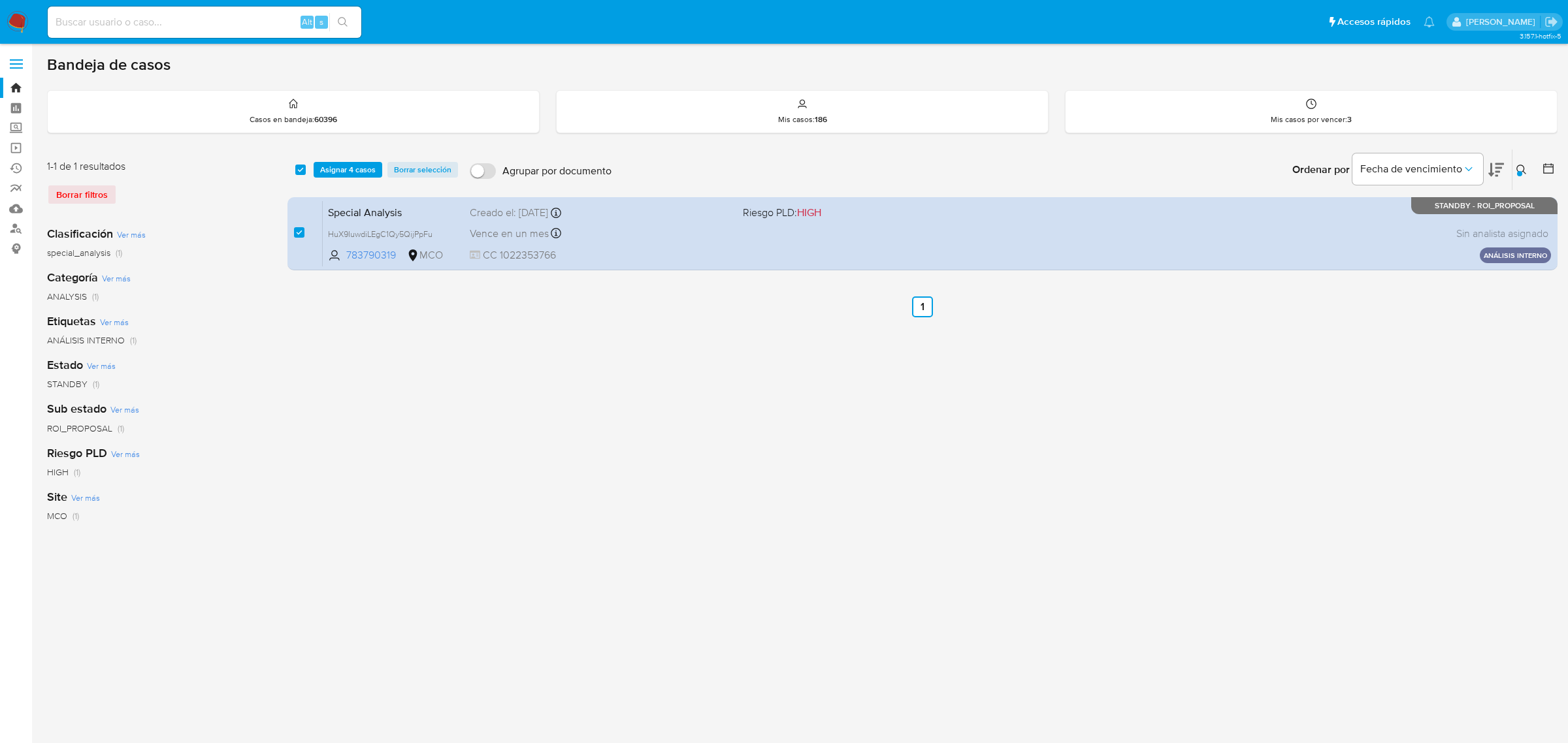
click at [1523, 162] on button at bounding box center [1524, 169] width 22 height 15
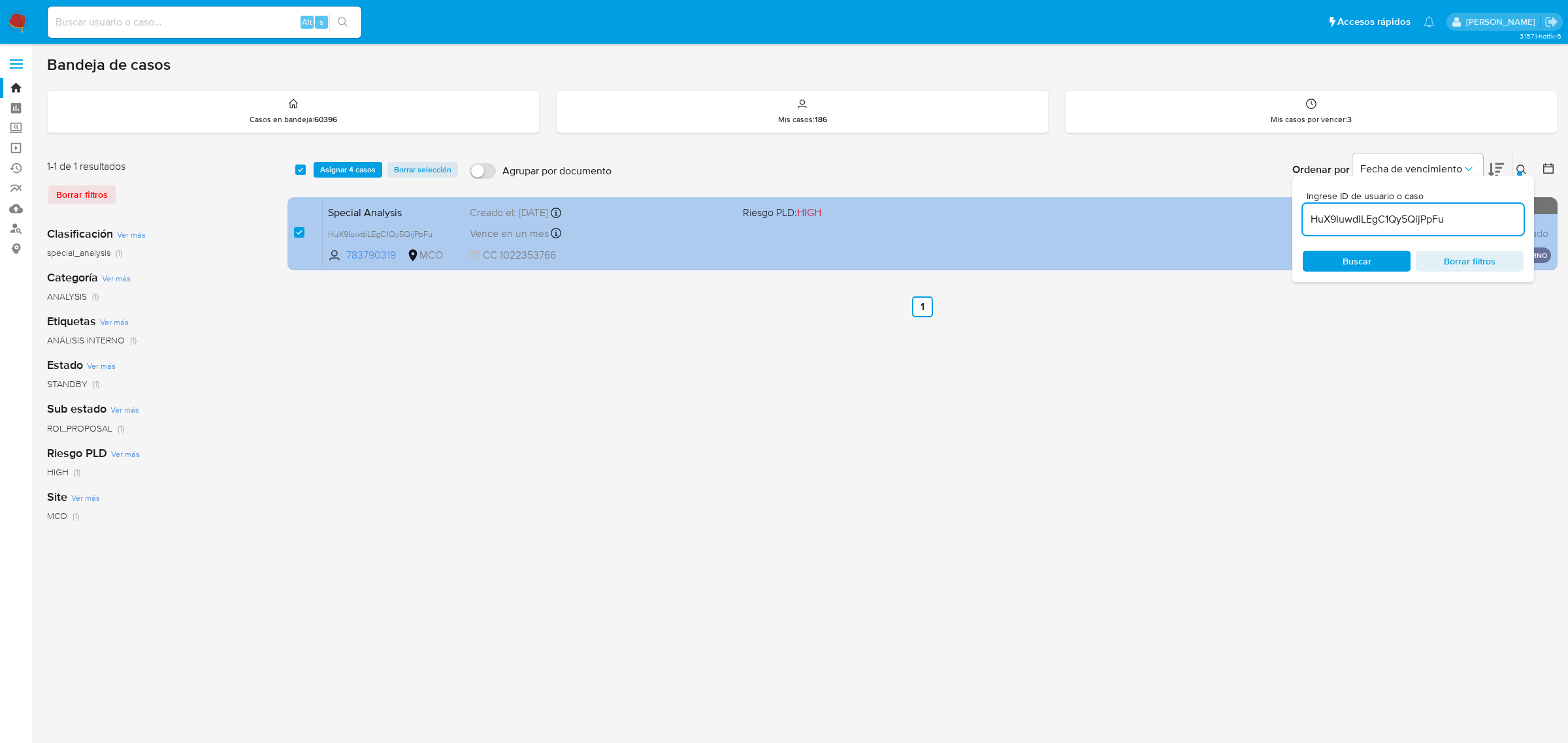
drag, startPoint x: 1478, startPoint y: 221, endPoint x: 1213, endPoint y: 221, distance: 265.0
click at [1225, 222] on div "select-all-cases-checkbox Asignar 4 casos Borrar selección Agrupar por document…" at bounding box center [923, 213] width 1270 height 127
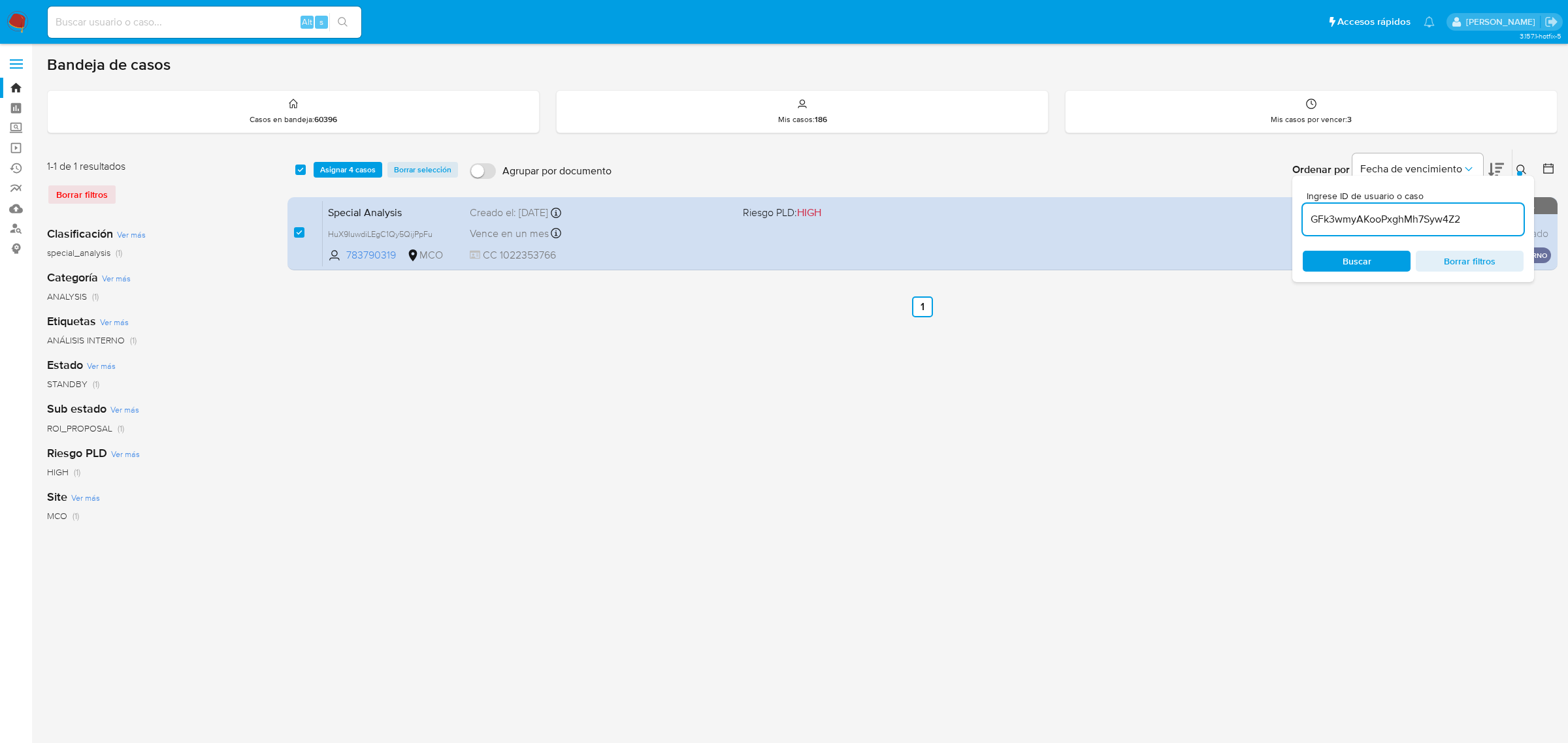
type input "GFk3wmyAKooPxghMh7Syw4Z2"
checkbox input "false"
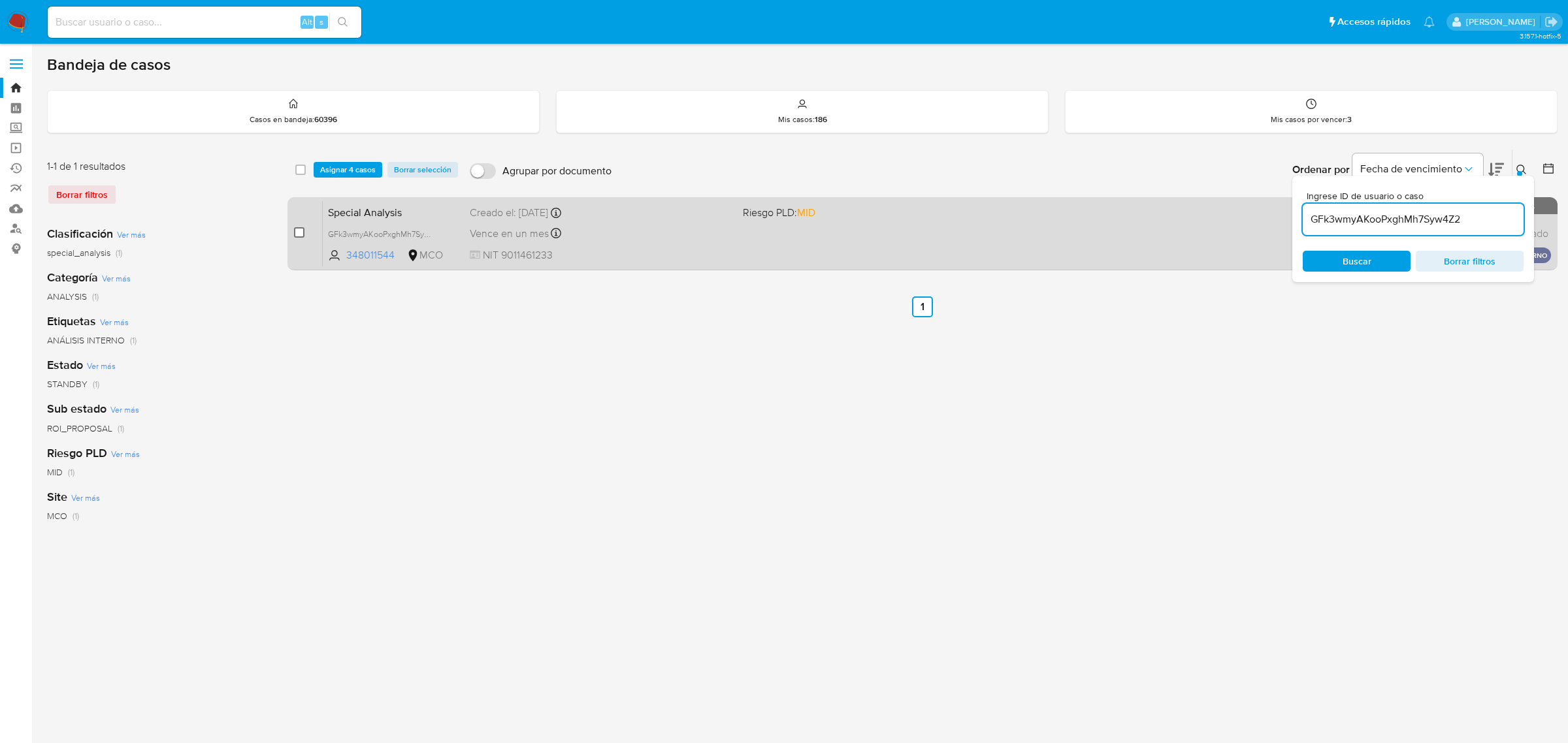
click at [302, 229] on input "checkbox" at bounding box center [300, 233] width 11 height 11
checkbox input "true"
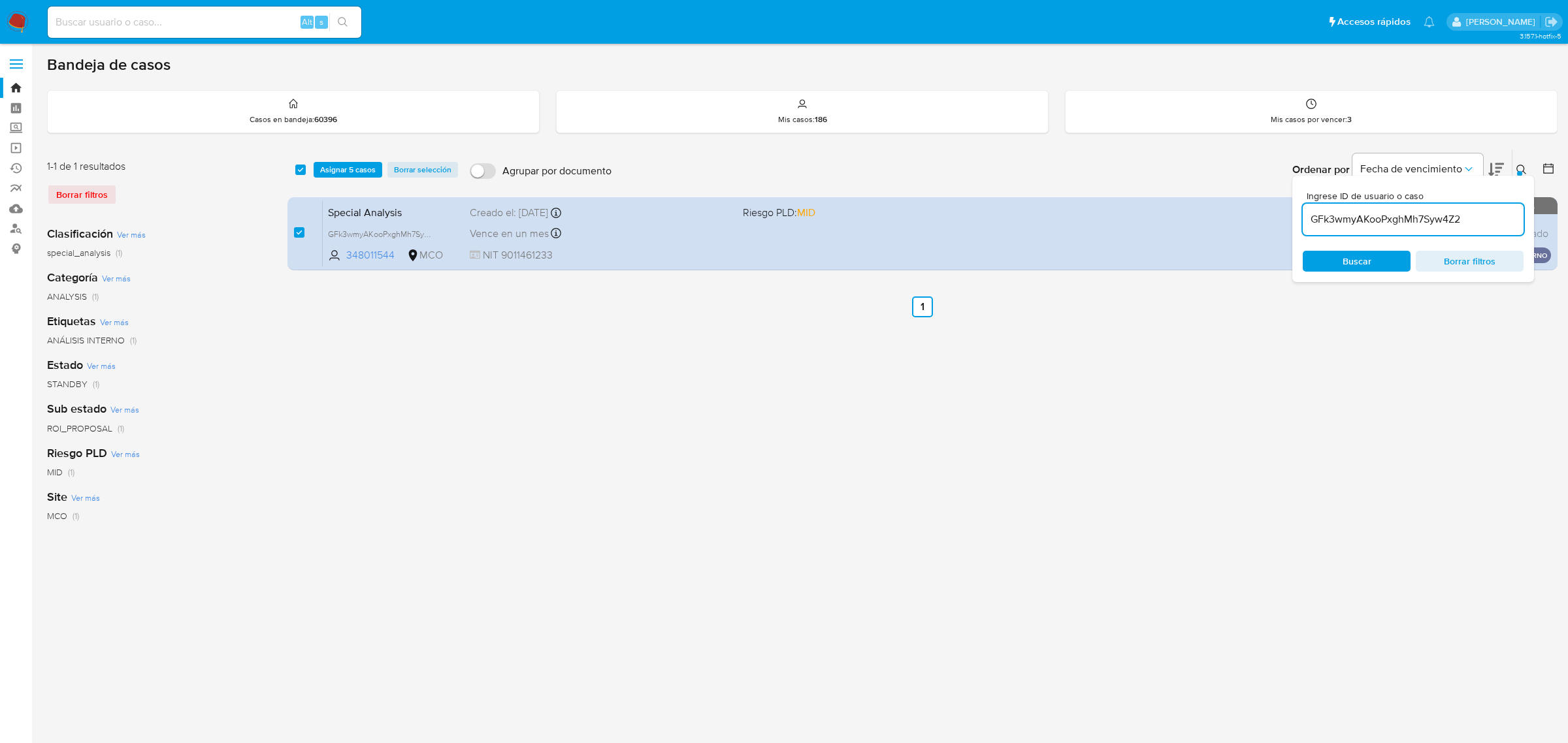
click at [625, 345] on div "select-all-cases-checkbox Asignar 5 casos Borrar selección Agrupar por document…" at bounding box center [923, 436] width 1270 height 574
click at [350, 160] on div "select-all-cases-checkbox Asignar 5 casos Borrar selección Agrupar por document…" at bounding box center [923, 169] width 1270 height 41
click at [350, 166] on span "Asignar 5 casos" at bounding box center [348, 169] width 55 height 13
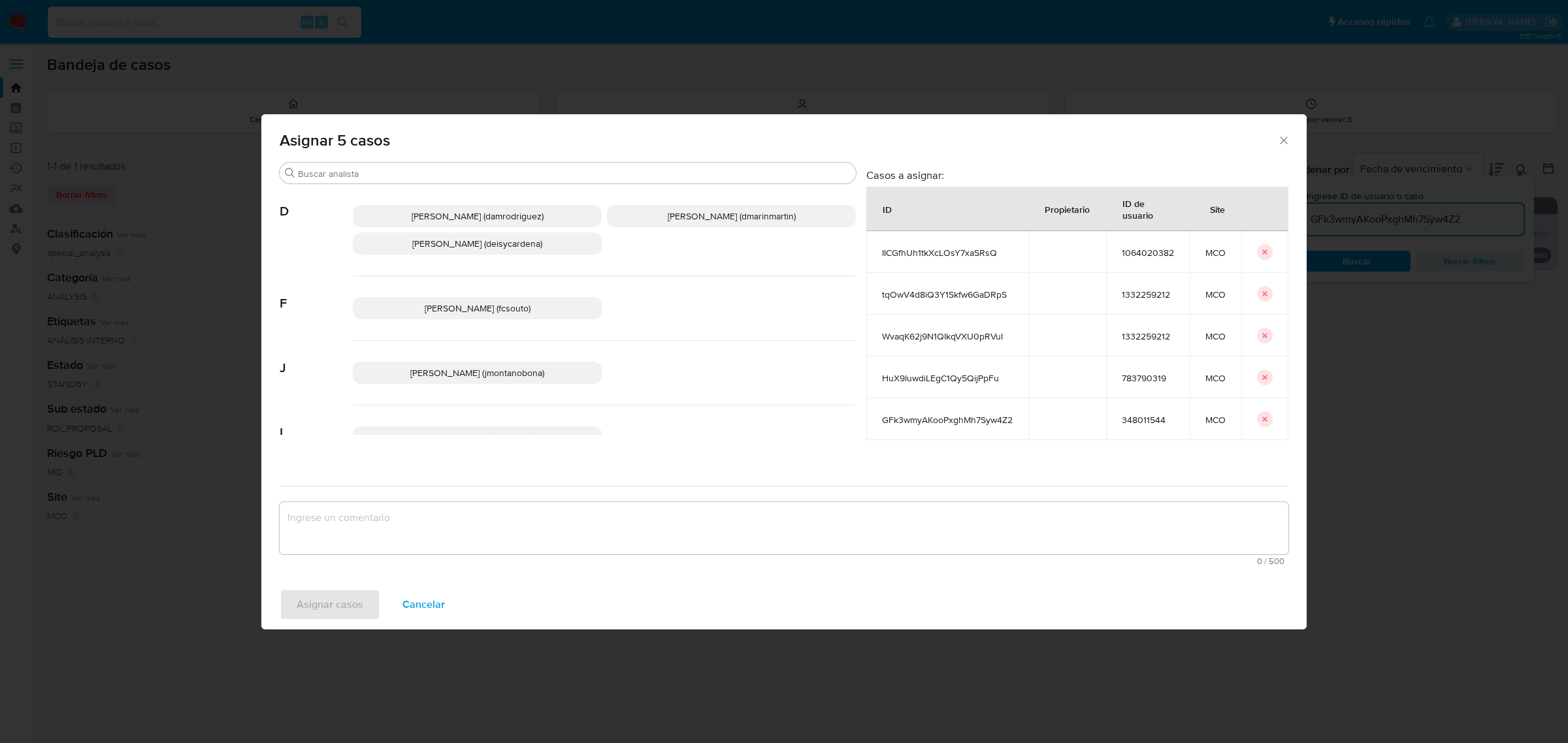
click at [487, 376] on span "Juan Pablo Montano Obonaga (jmontanobona)" at bounding box center [477, 373] width 134 height 13
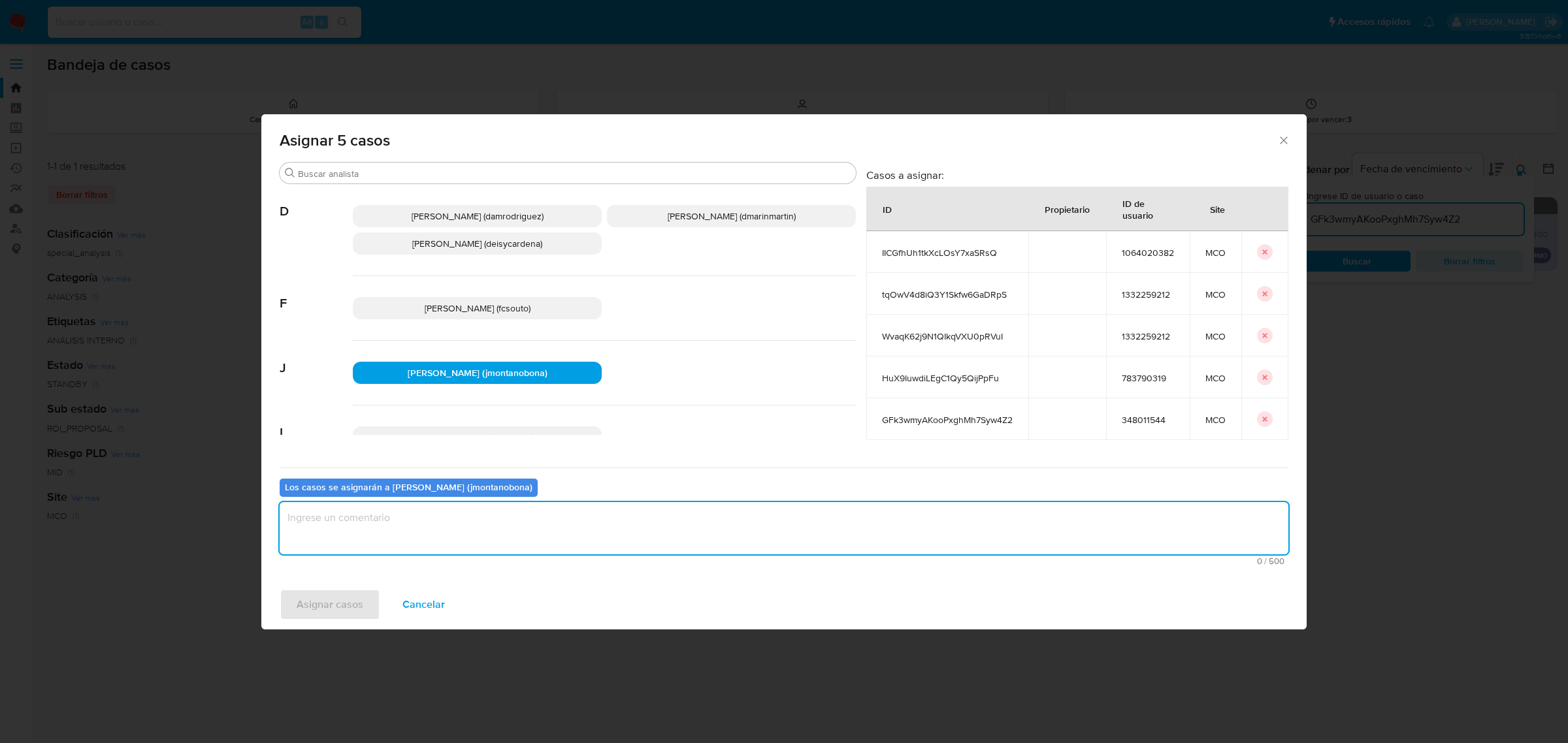
click at [541, 546] on textarea "assign-modal" at bounding box center [784, 529] width 1009 height 52
type textarea "Asignación"
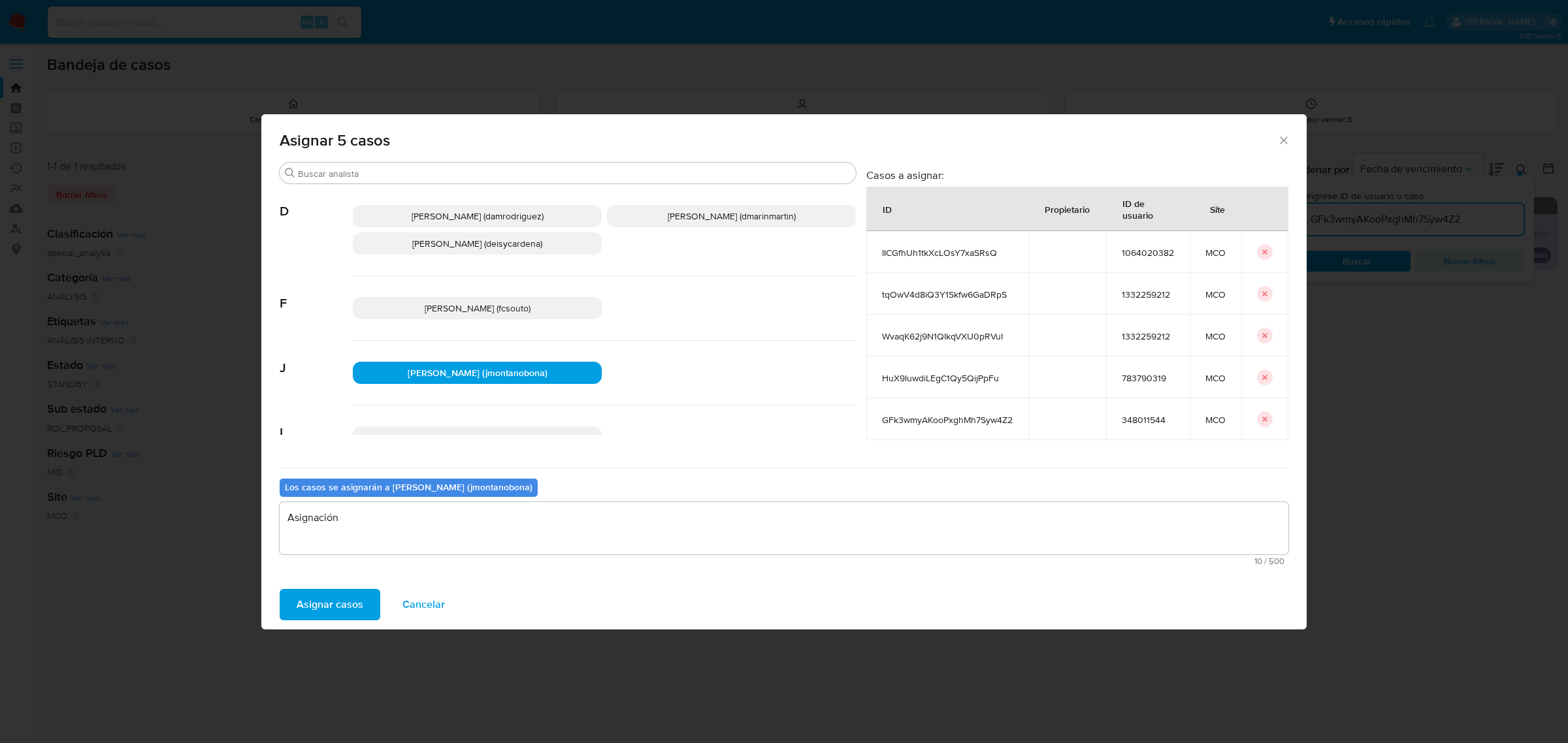
click at [318, 611] on span "Asignar casos" at bounding box center [330, 605] width 67 height 29
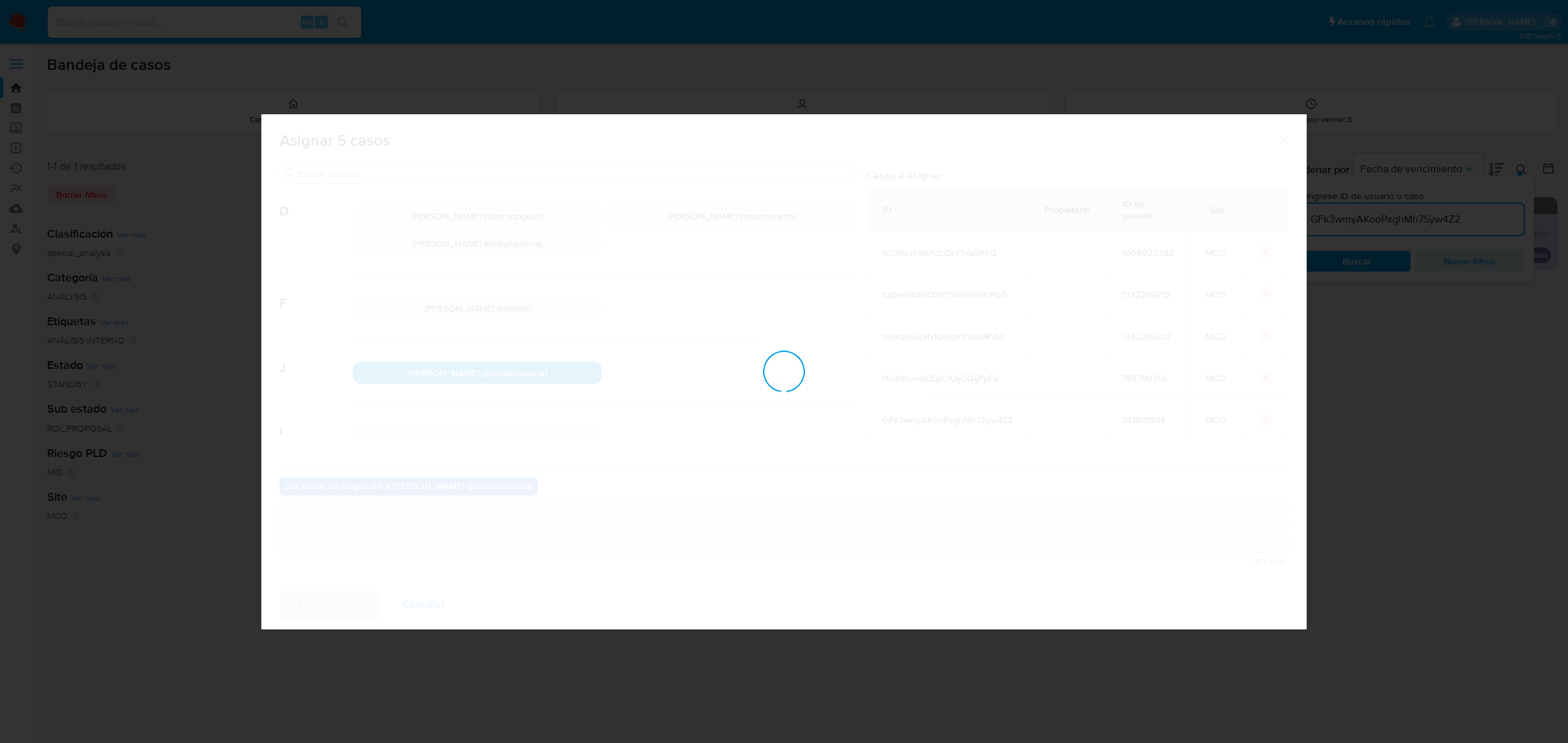
checkbox input "false"
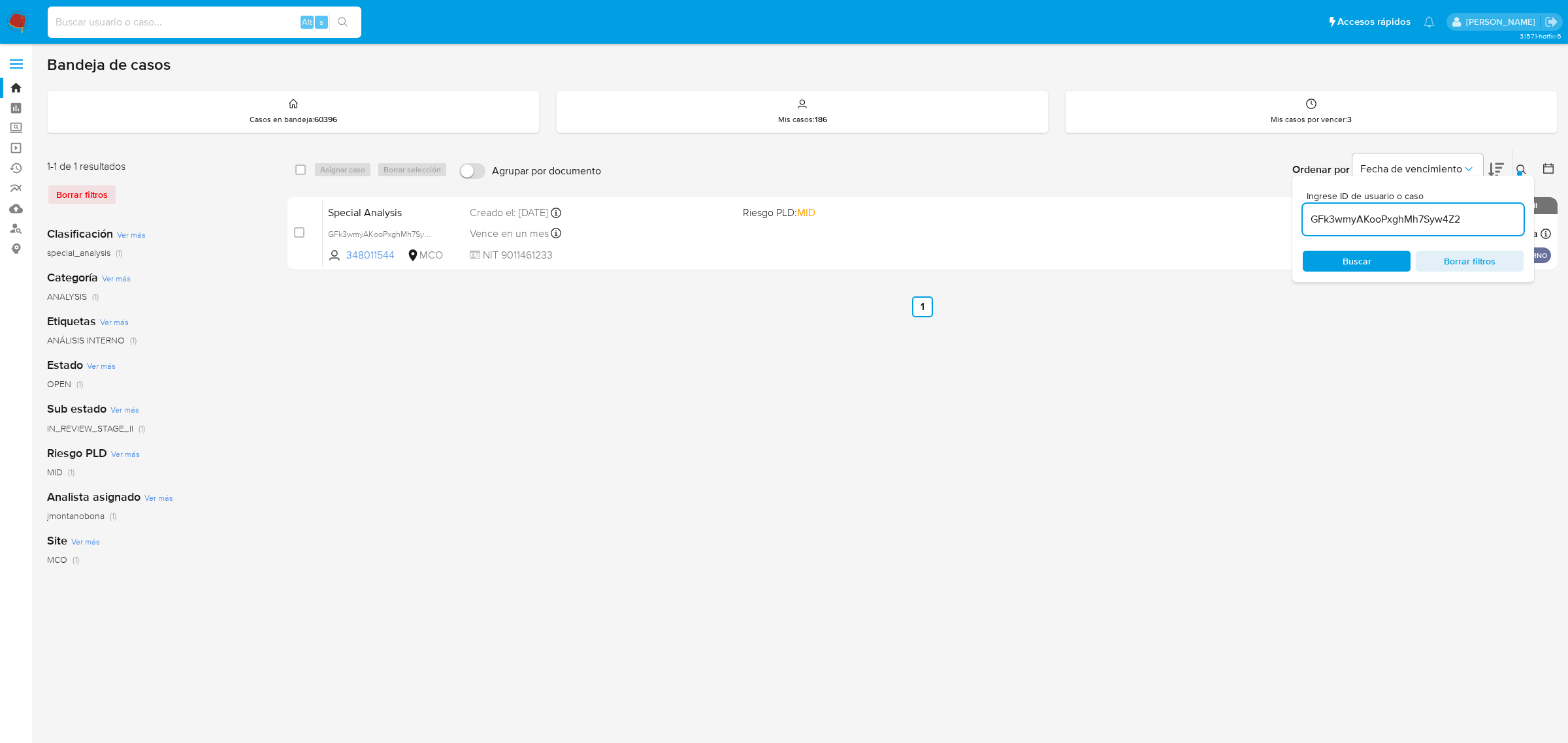
click at [234, 17] on input at bounding box center [205, 22] width 313 height 17
paste input "IICGfhUh1tkXcLOsY7xaSRsQ"
type input "IICGfhUh1tkXcLOsY7xaSRsQ"
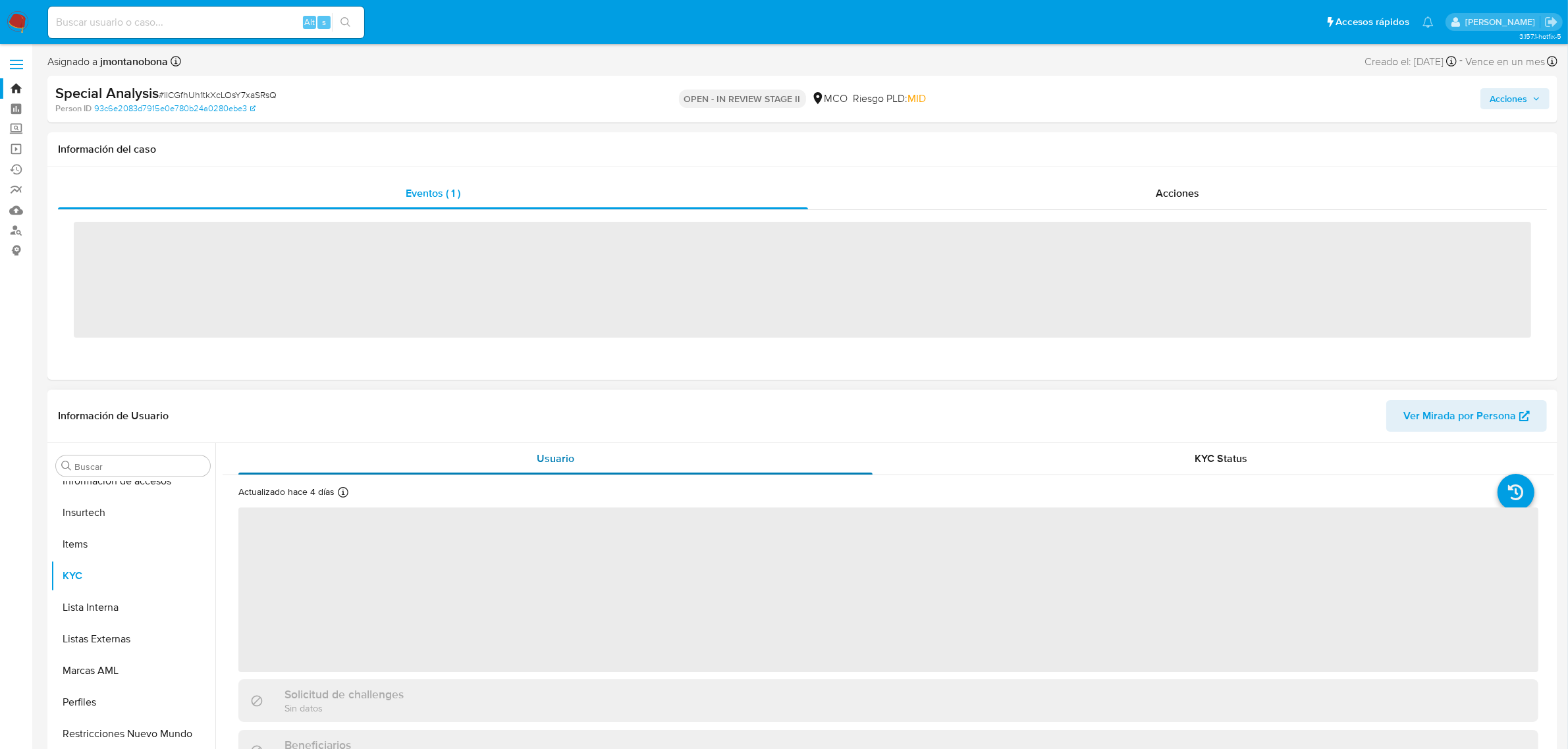
scroll to position [555, 0]
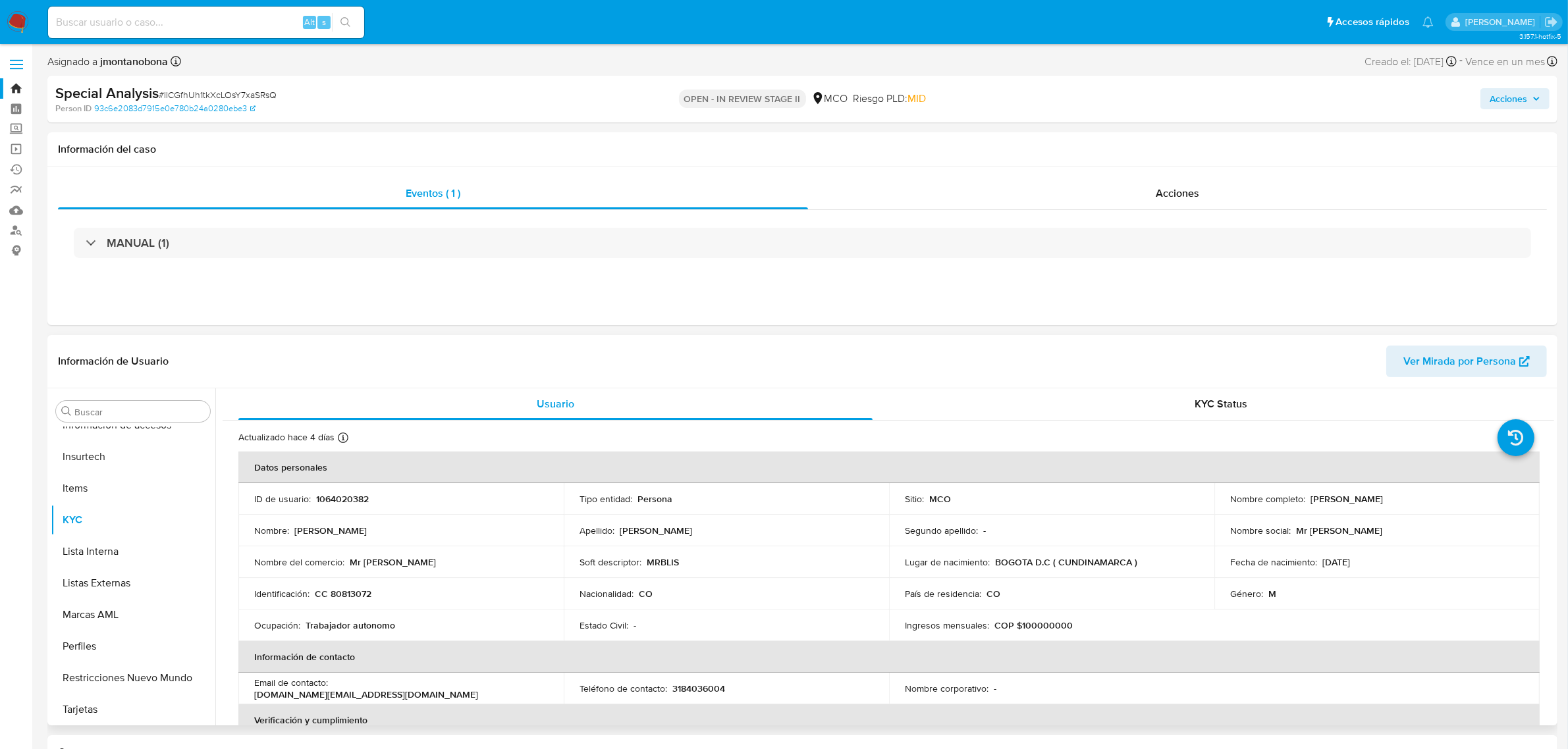
select select "10"
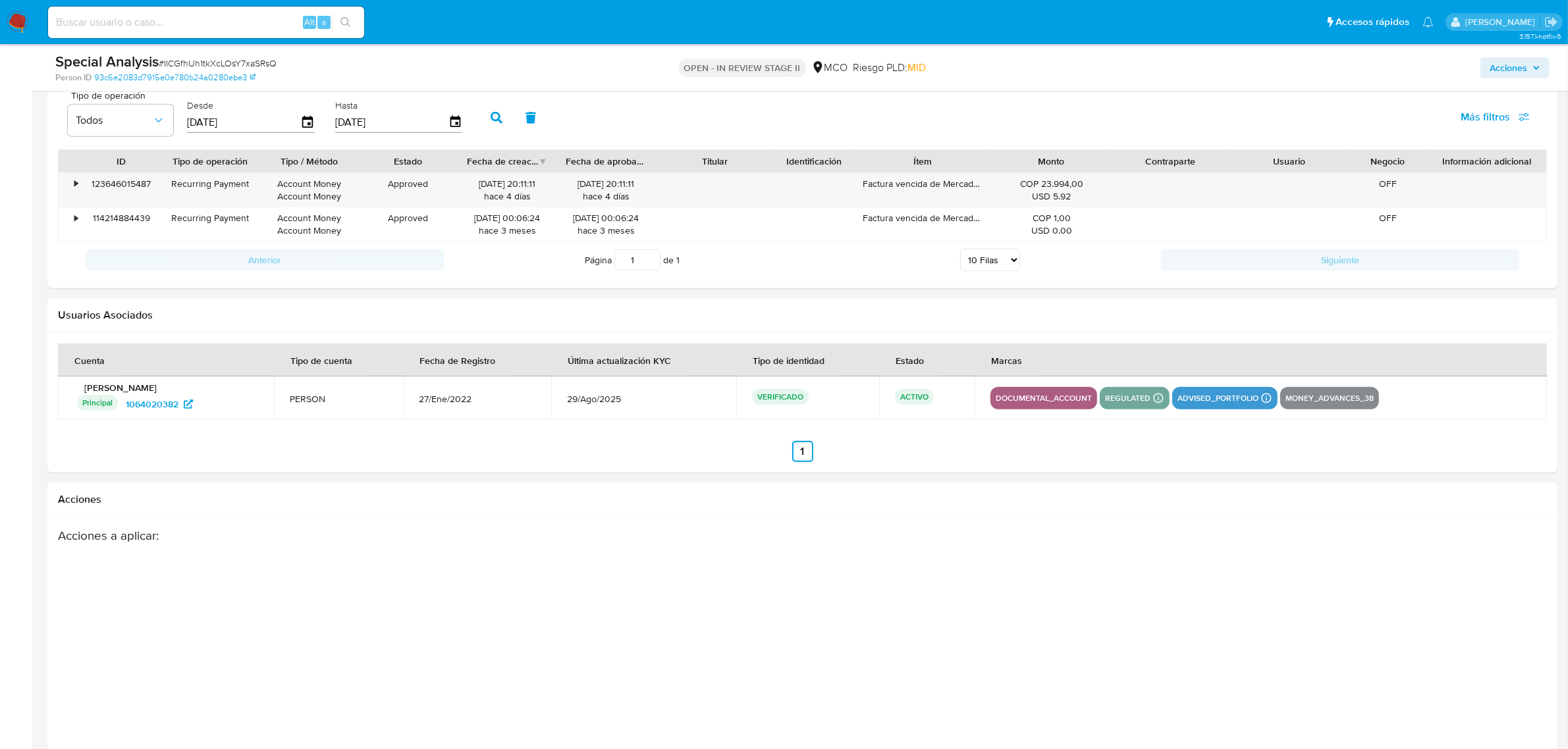
scroll to position [1591, 0]
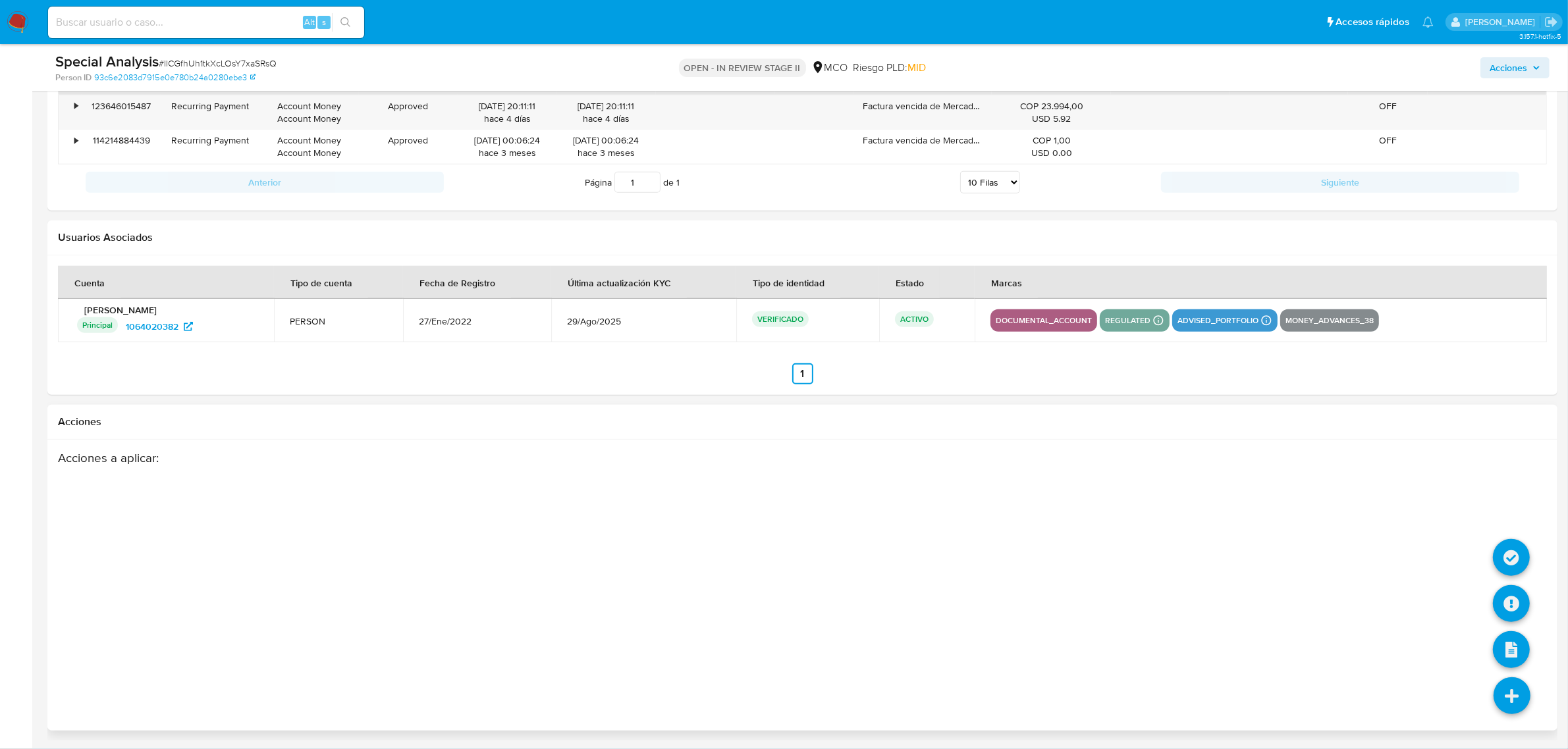
click at [1497, 692] on icon at bounding box center [1512, 696] width 37 height 36
drag, startPoint x: 1519, startPoint y: 552, endPoint x: 1336, endPoint y: 515, distance: 186.7
click at [1484, 478] on div "Acciones a aplicar :" at bounding box center [803, 586] width 1490 height 270
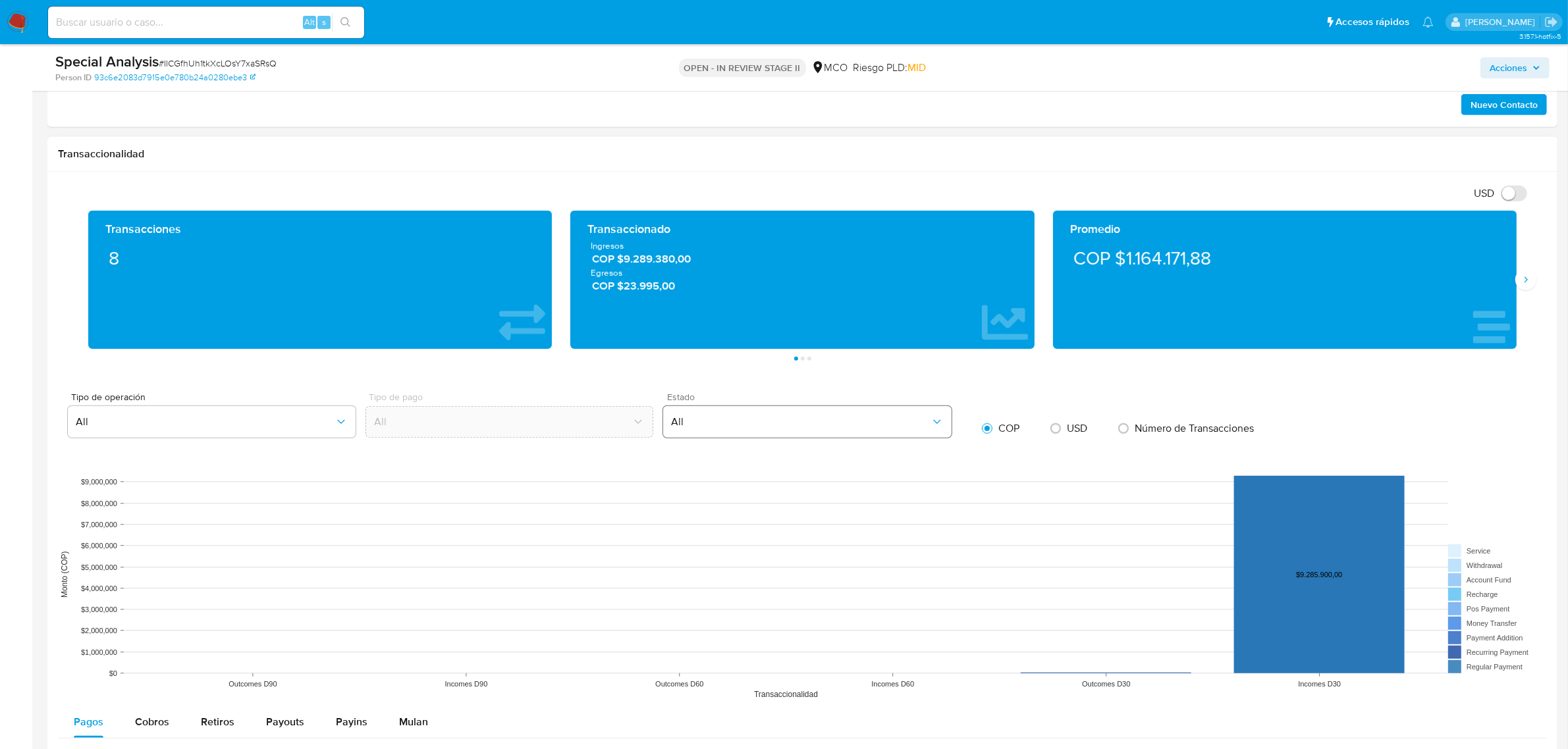
scroll to position [686, 0]
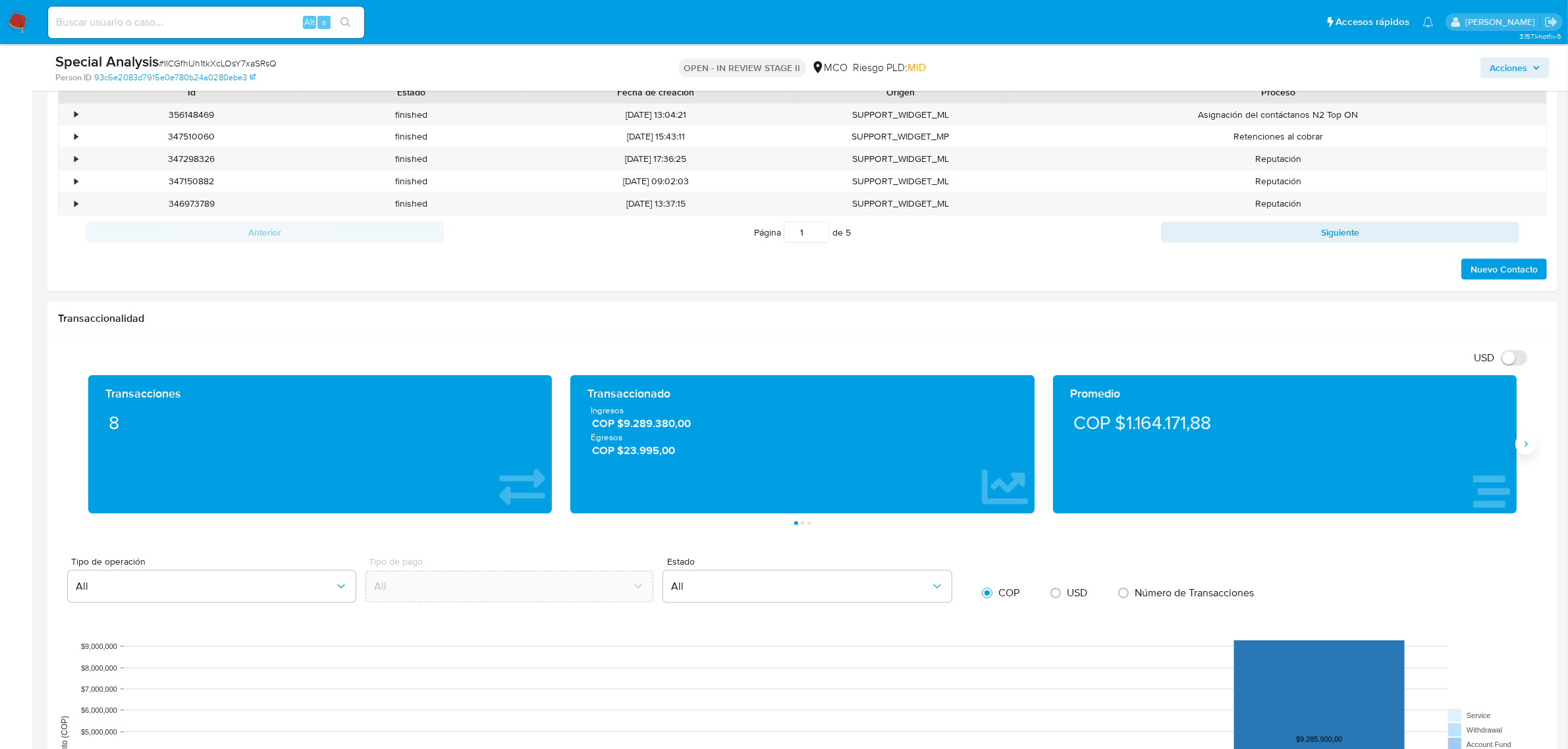
click at [1527, 448] on icon "Siguiente" at bounding box center [1526, 444] width 11 height 11
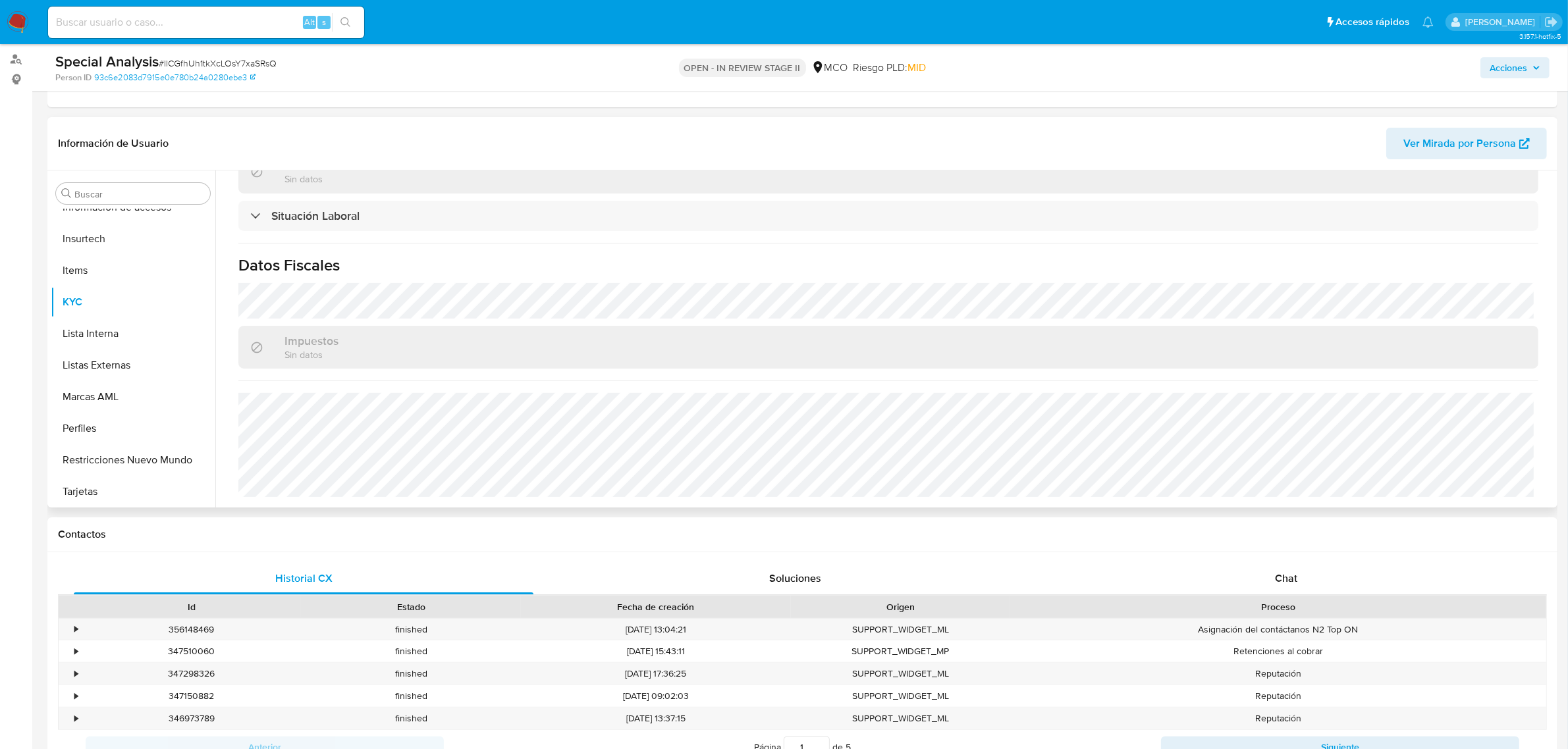
scroll to position [110, 0]
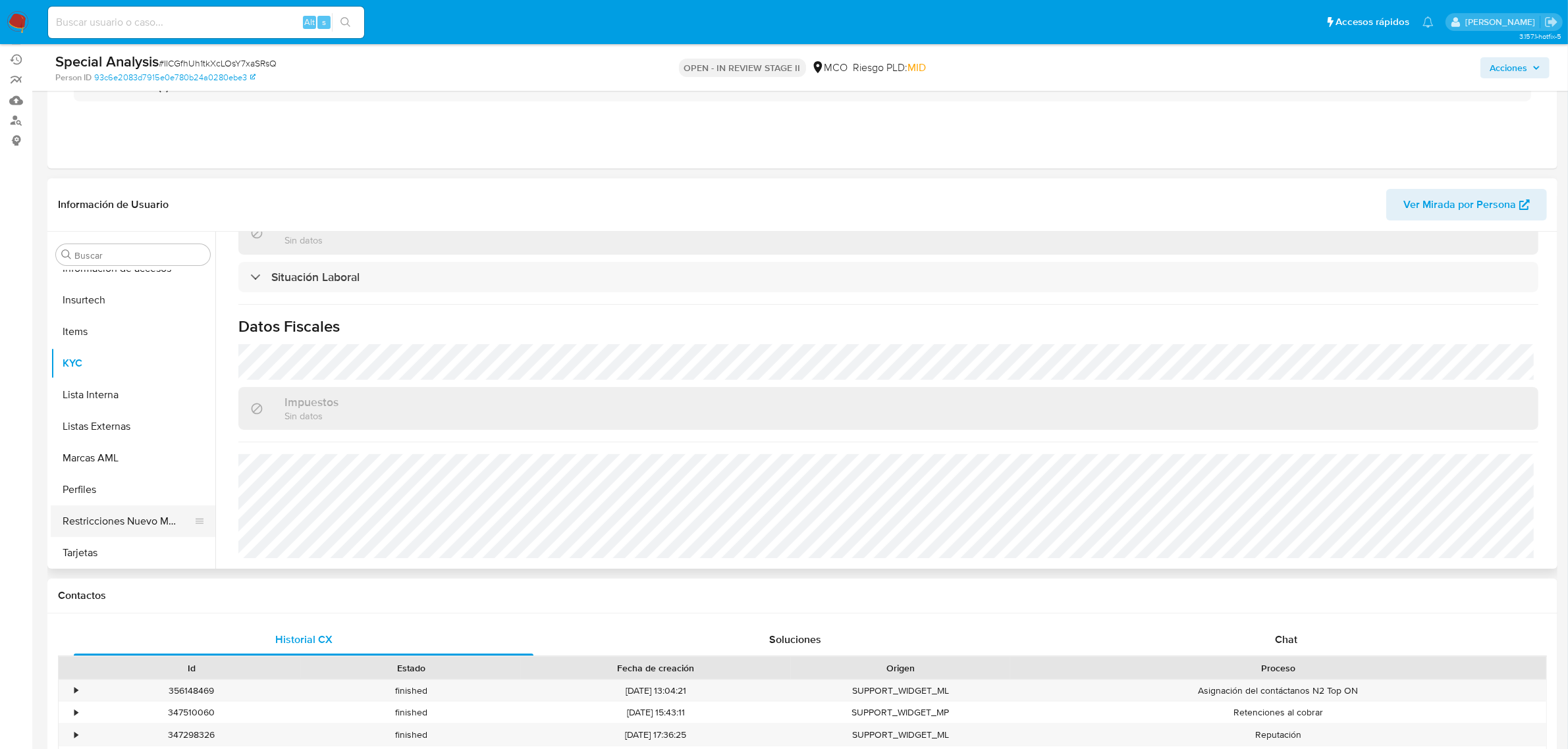
click at [130, 511] on button "Restricciones Nuevo Mundo" at bounding box center [128, 521] width 154 height 32
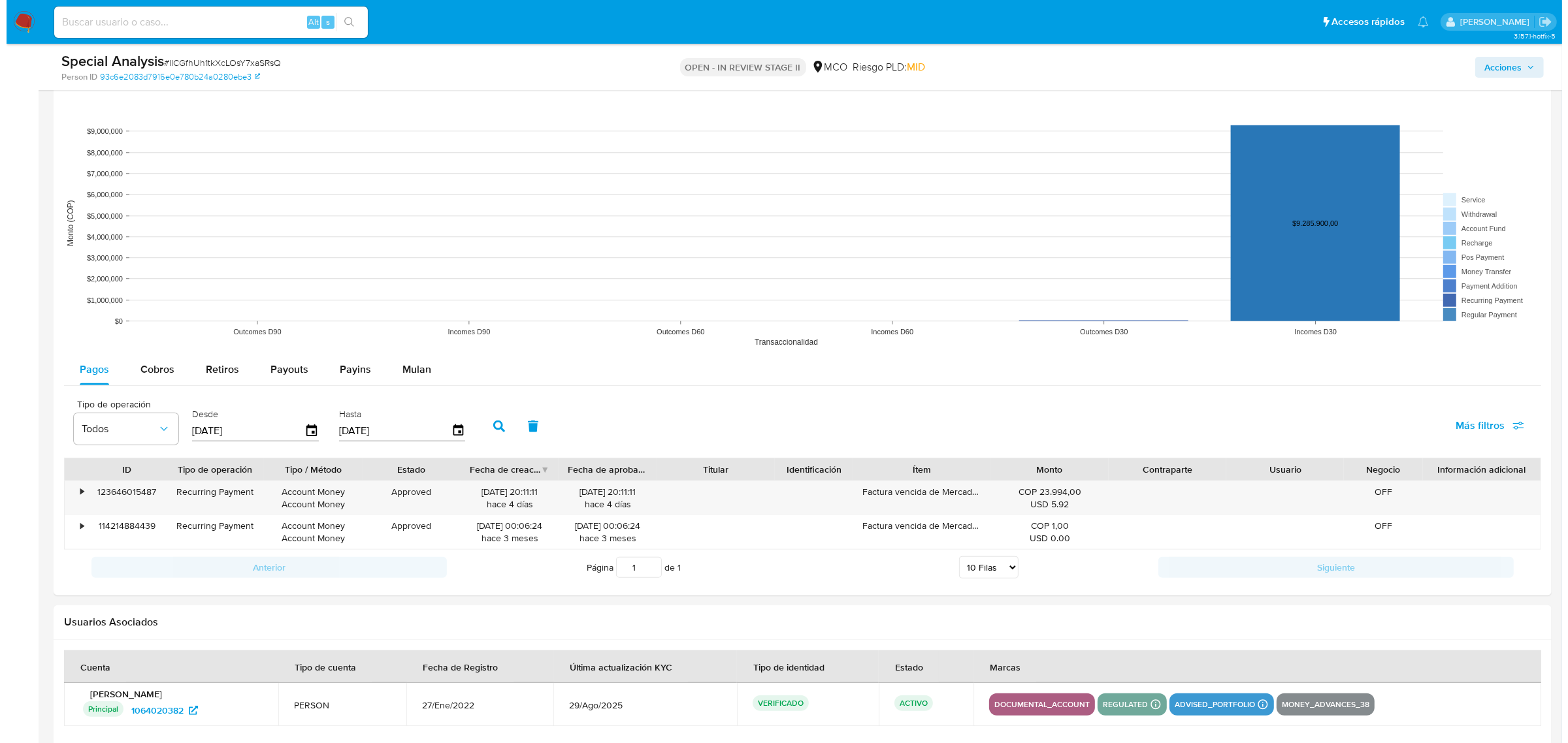
scroll to position [1578, 0]
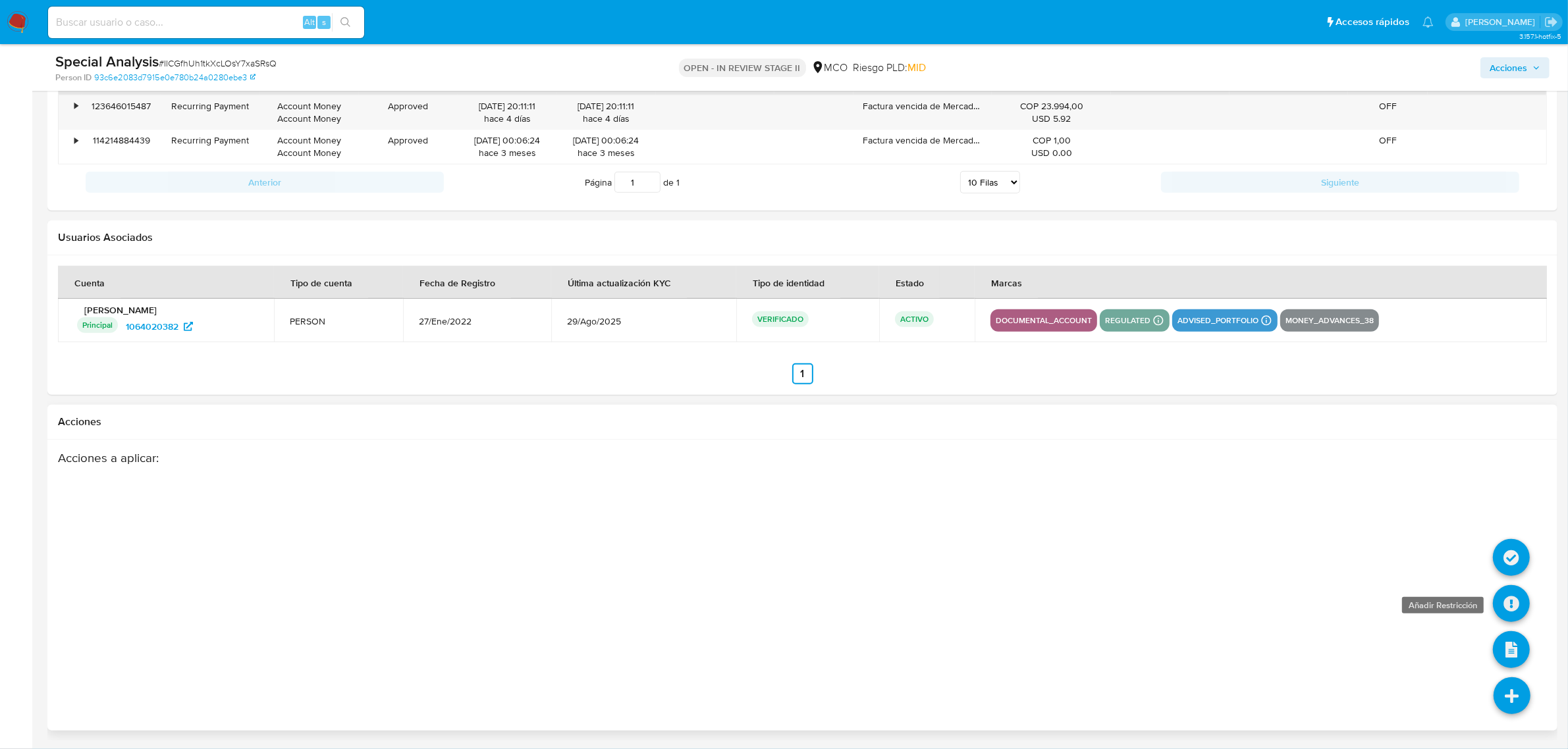
click at [1507, 599] on icon at bounding box center [1511, 604] width 37 height 36
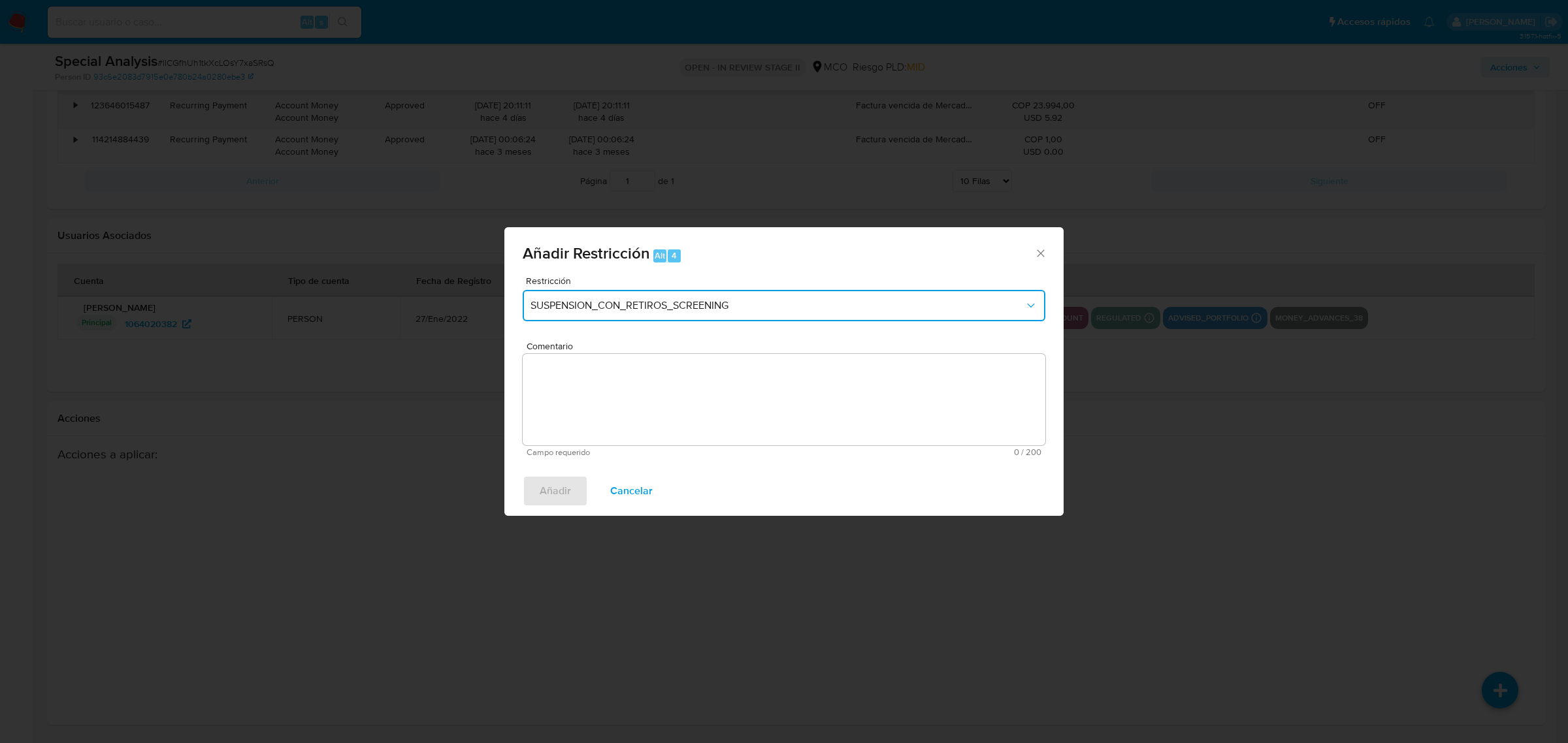
click at [804, 310] on span "SUSPENSION_CON_RETIROS_SCREENING" at bounding box center [778, 306] width 494 height 13
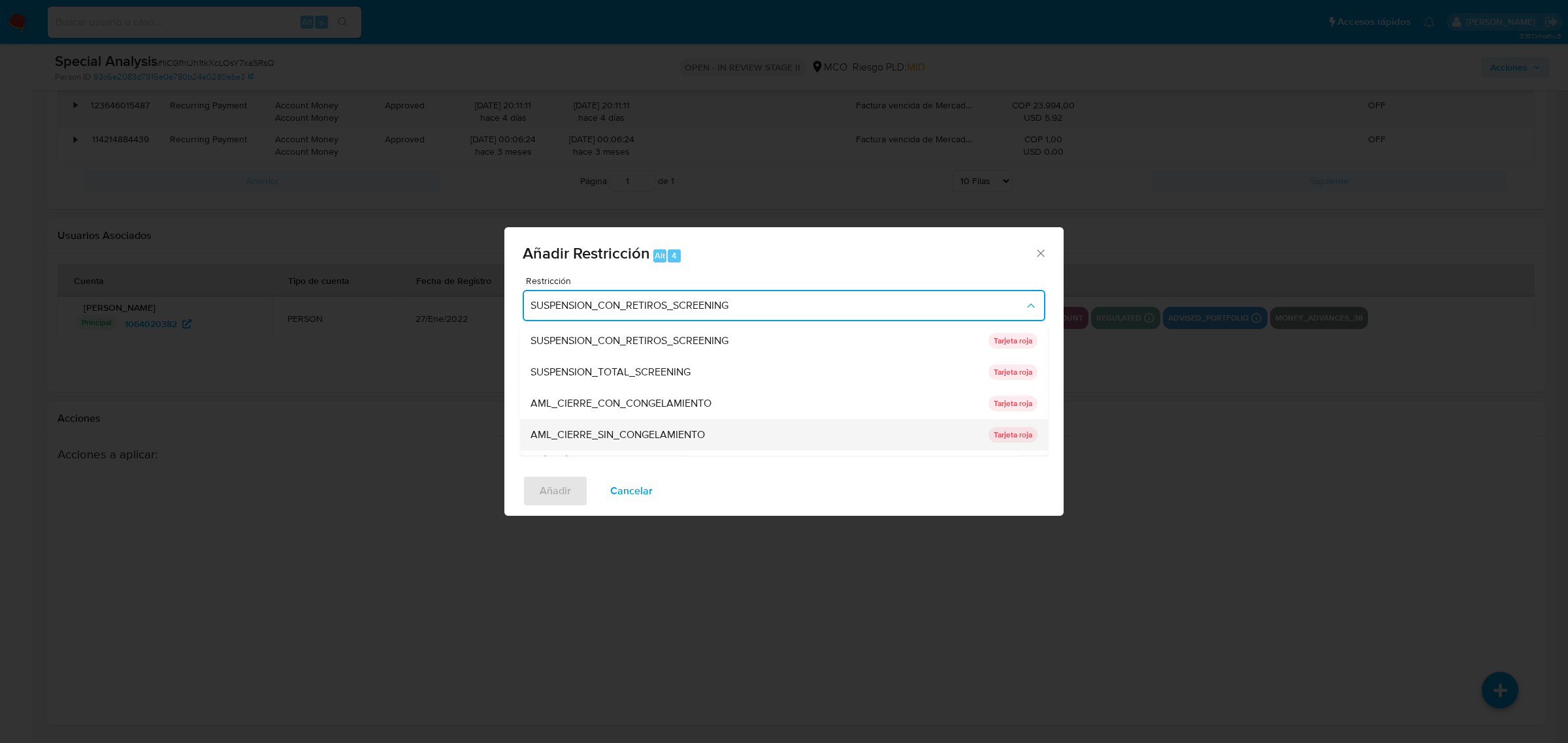
click at [717, 434] on div "AML_CIERRE_SIN_CONGELAMIENTO" at bounding box center [755, 434] width 450 height 32
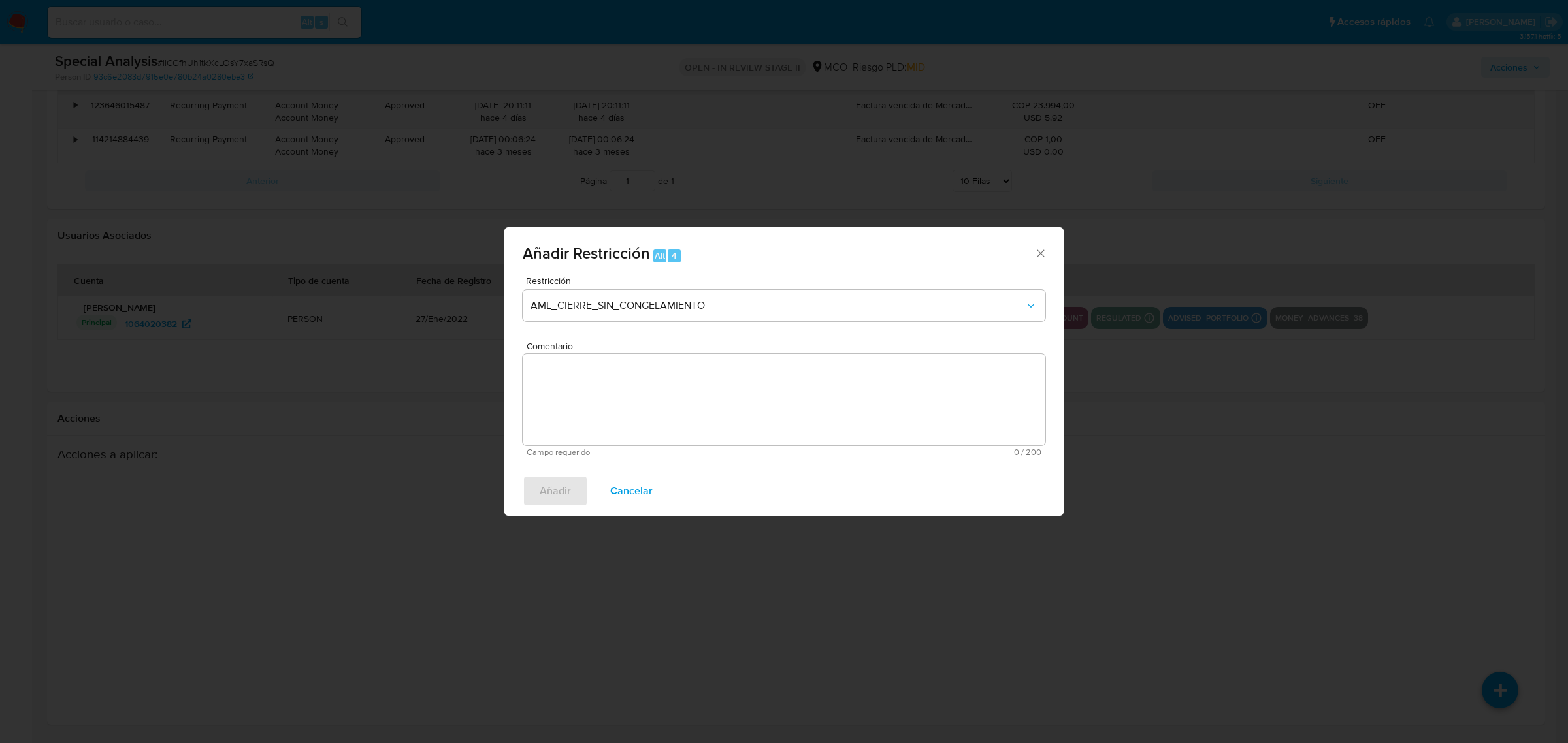
click at [696, 424] on textarea "Comentario" at bounding box center [783, 399] width 522 height 91
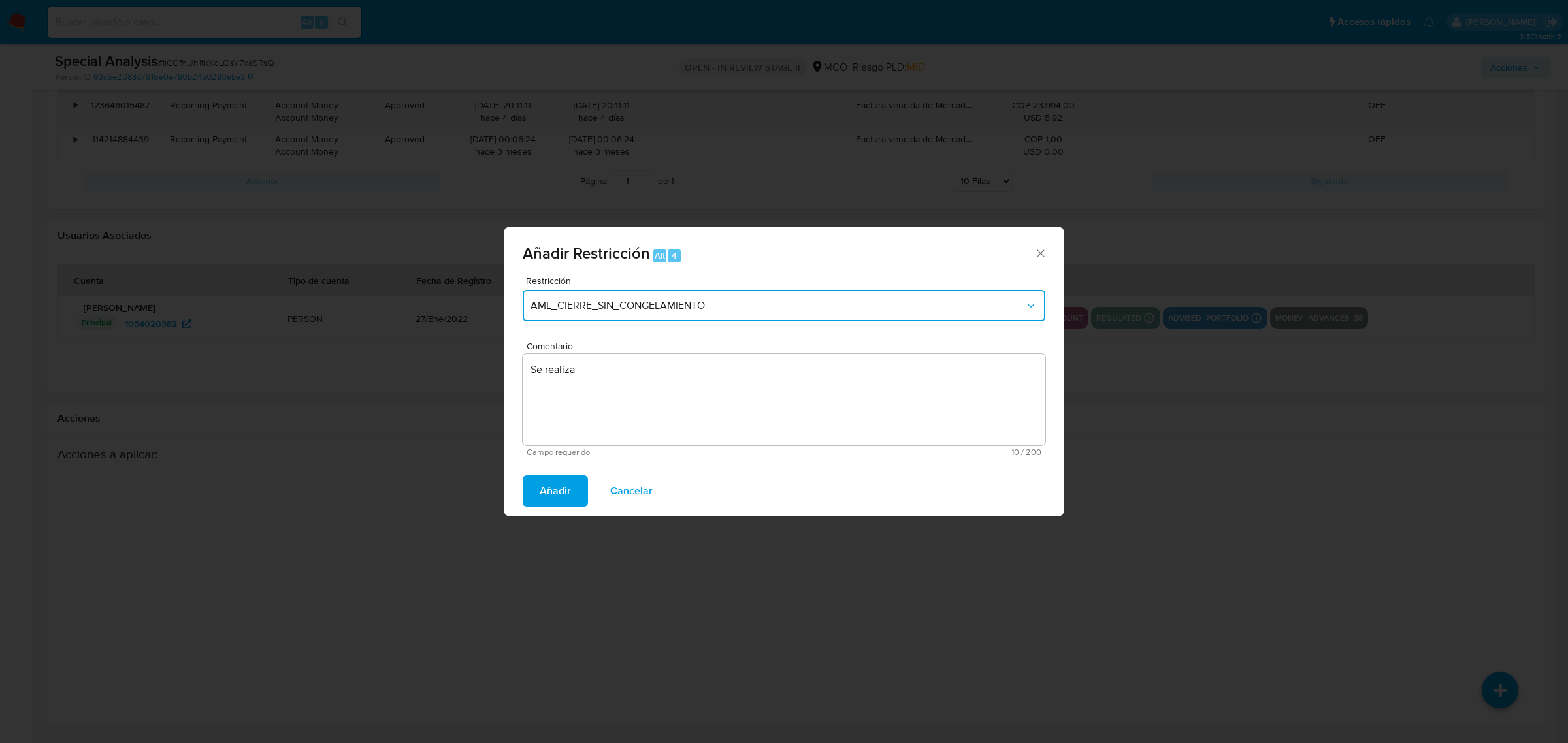
click at [904, 313] on button "AML_CIERRE_SIN_CONGELAMIENTO" at bounding box center [783, 305] width 522 height 32
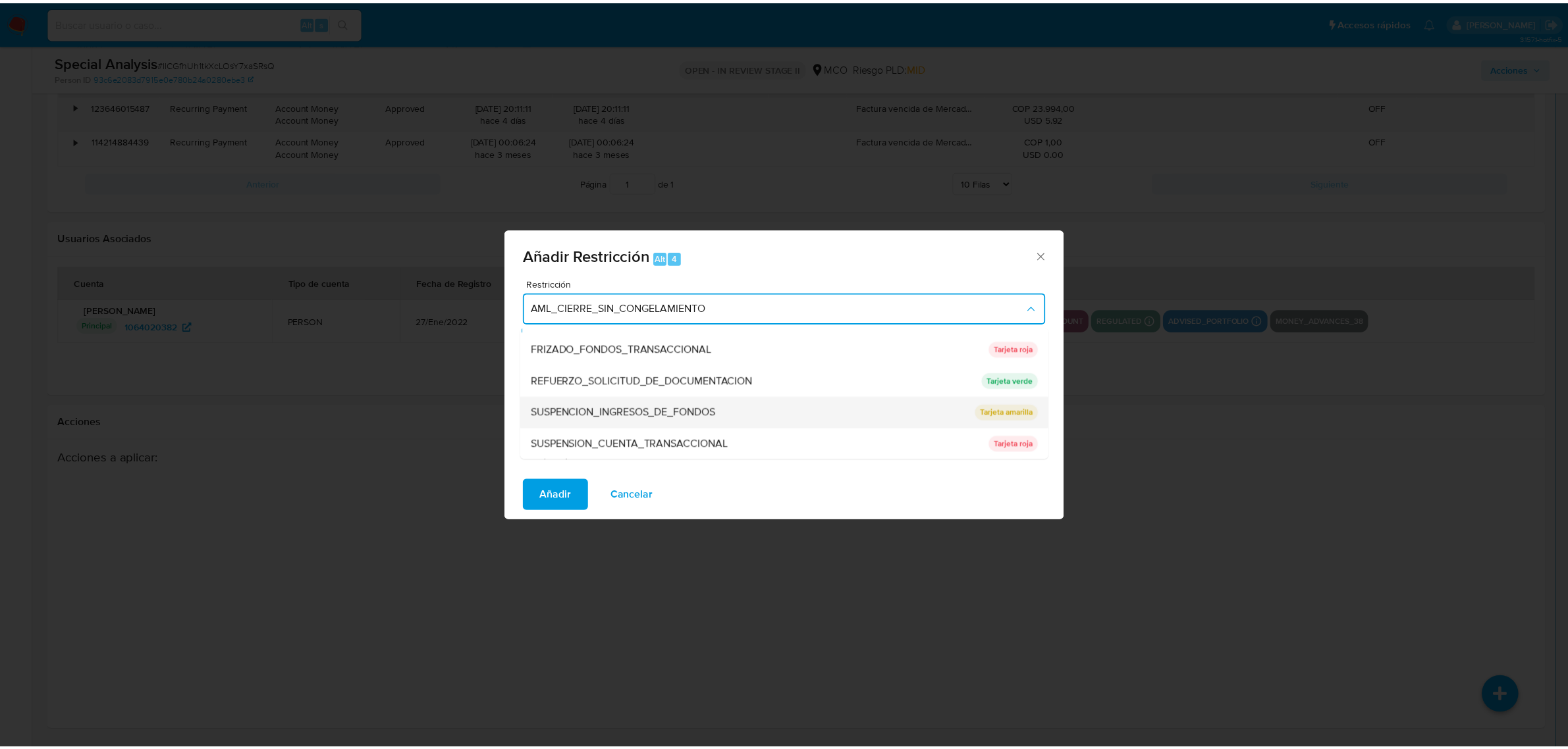
scroll to position [38, 0]
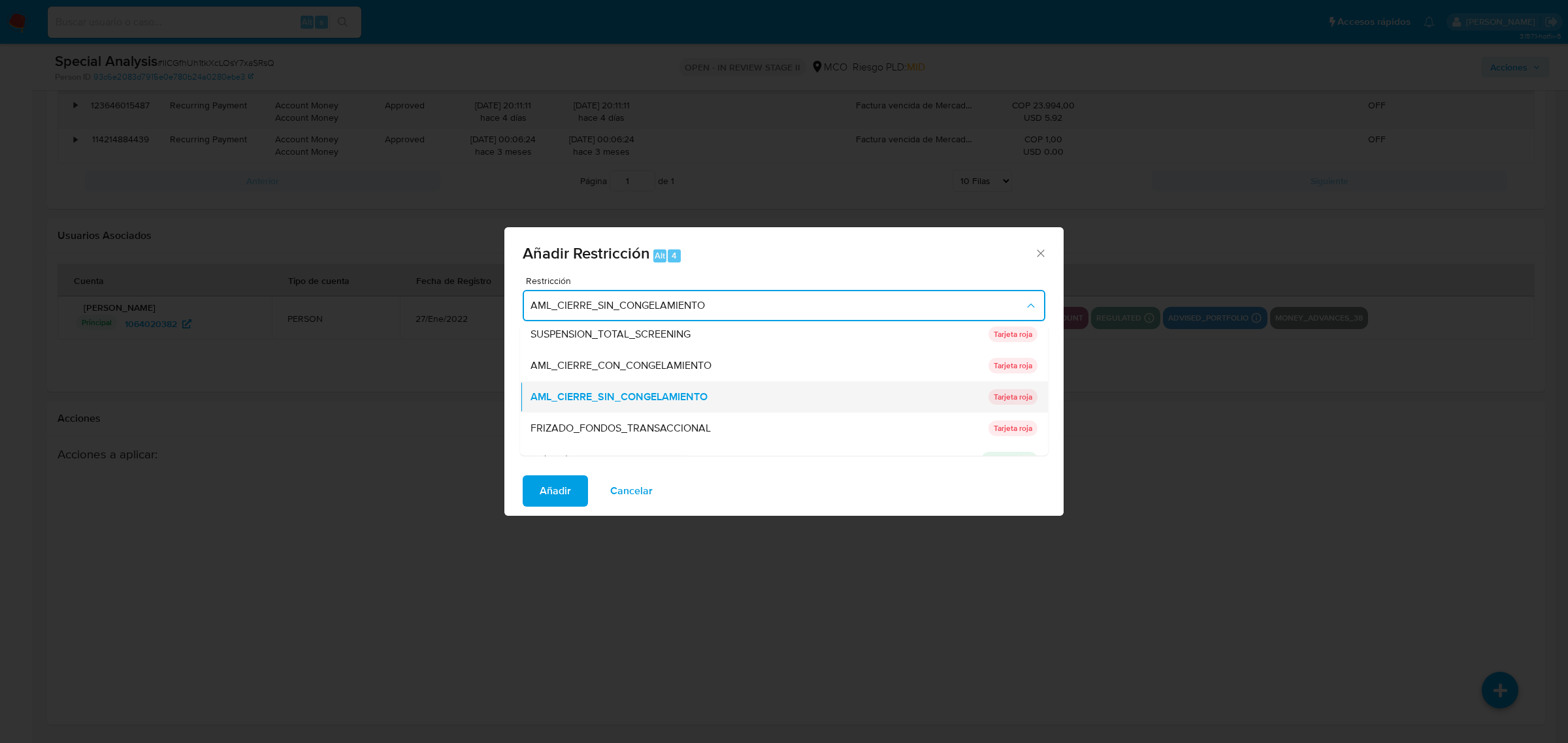
click at [652, 396] on span "AML_CIERRE_SIN_CONGELAMIENTO" at bounding box center [619, 396] width 177 height 13
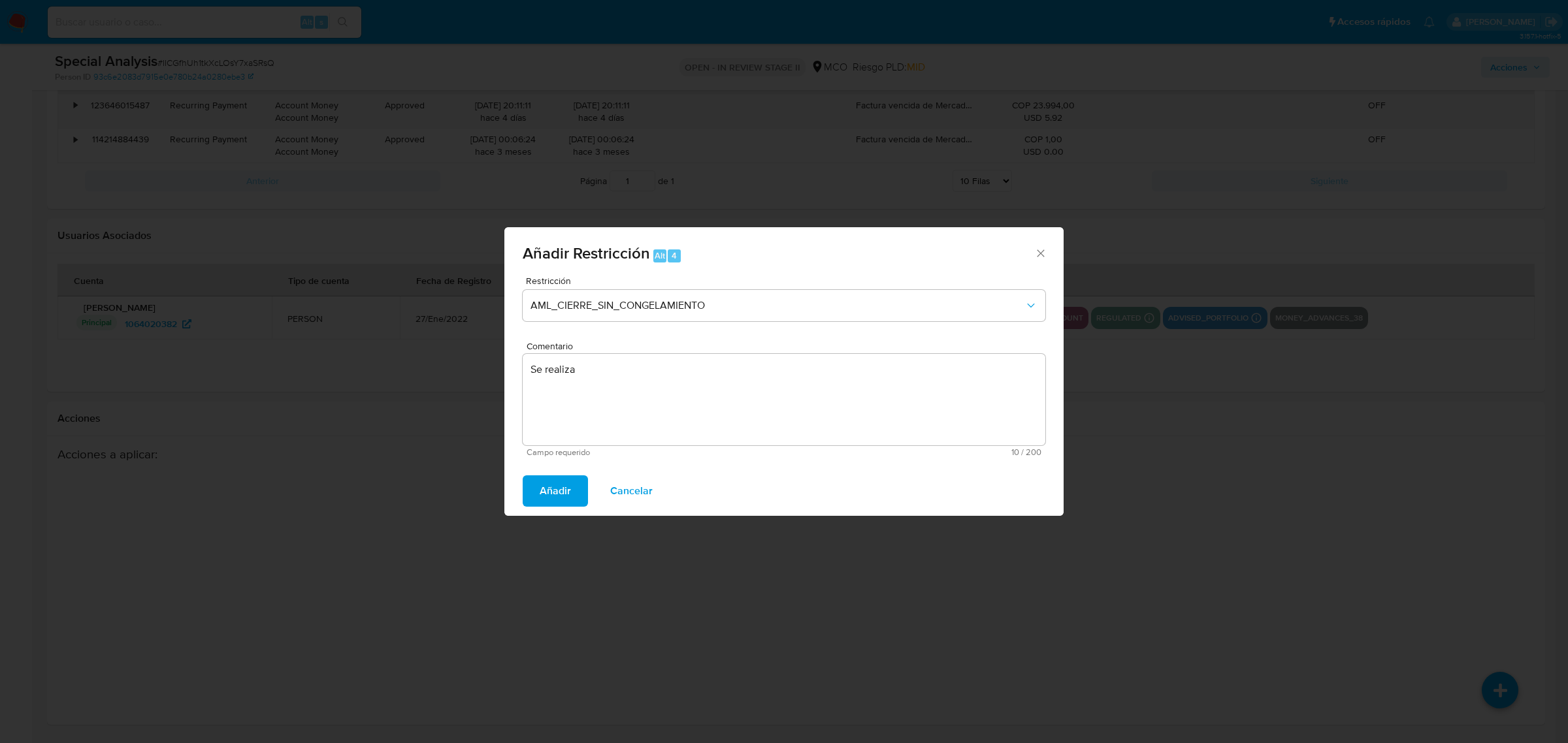
click at [647, 391] on textarea "Se realiza" at bounding box center [783, 399] width 522 height 91
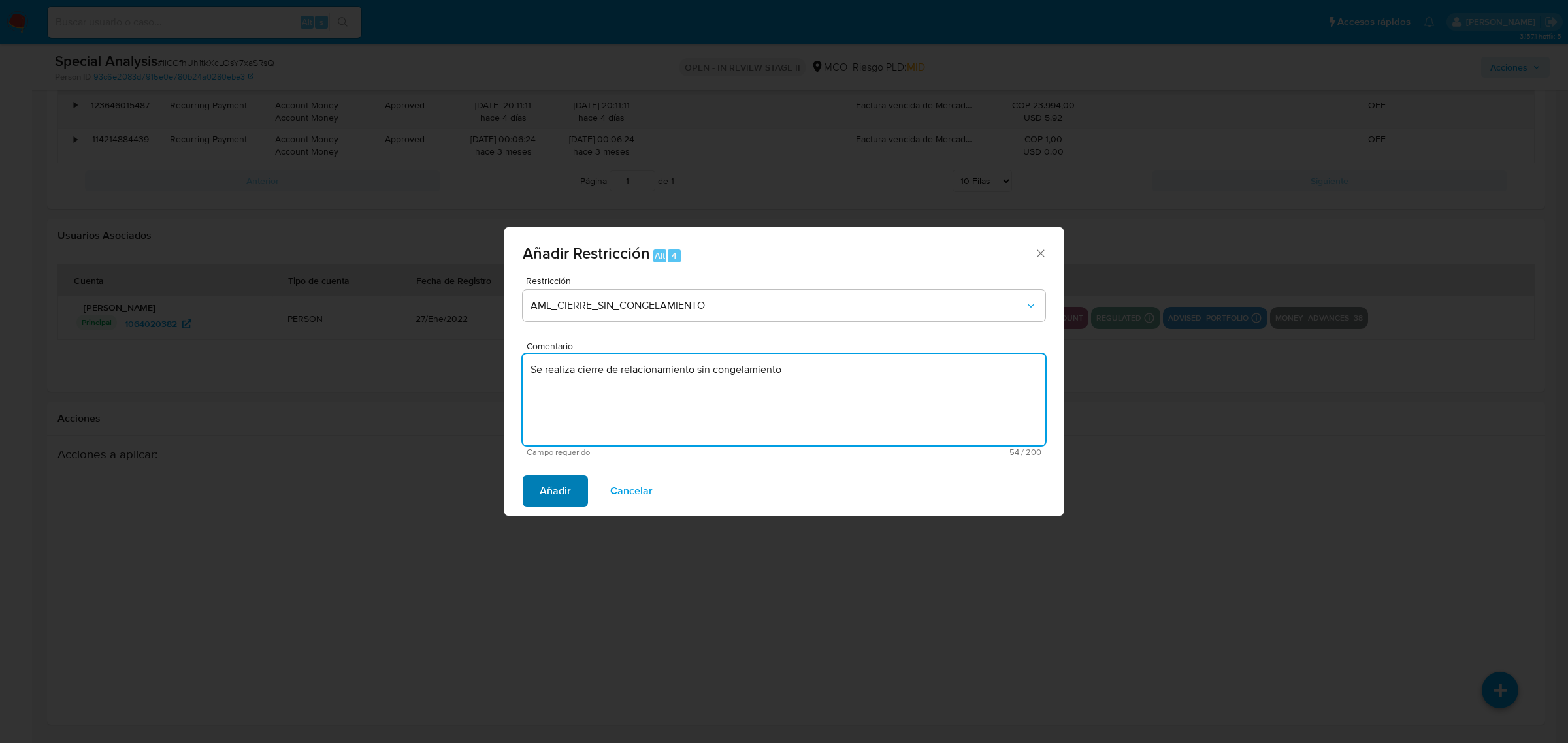
type textarea "Se realiza cierre de relacionamiento sin congelamiento"
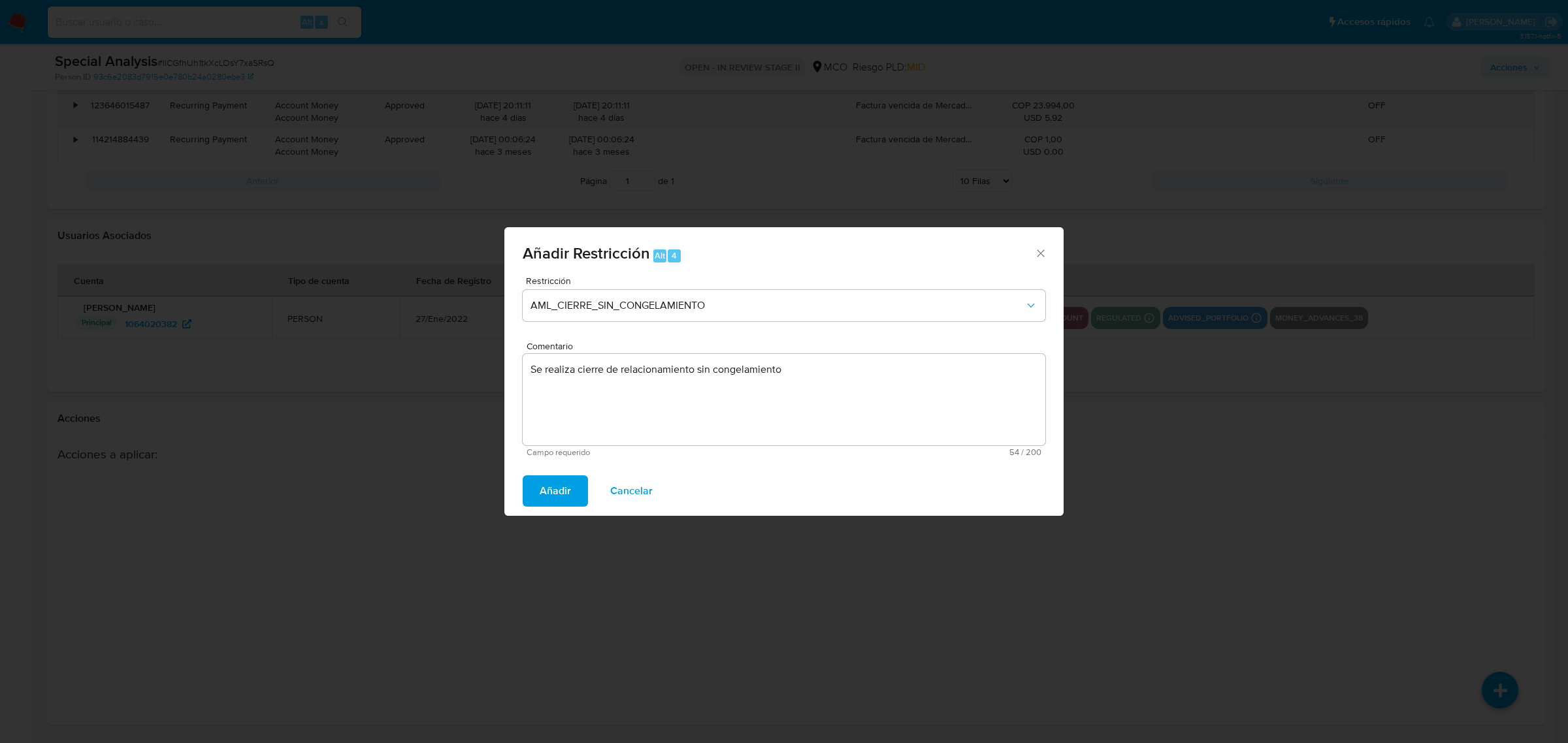
click at [565, 491] on span "Añadir" at bounding box center [555, 491] width 32 height 29
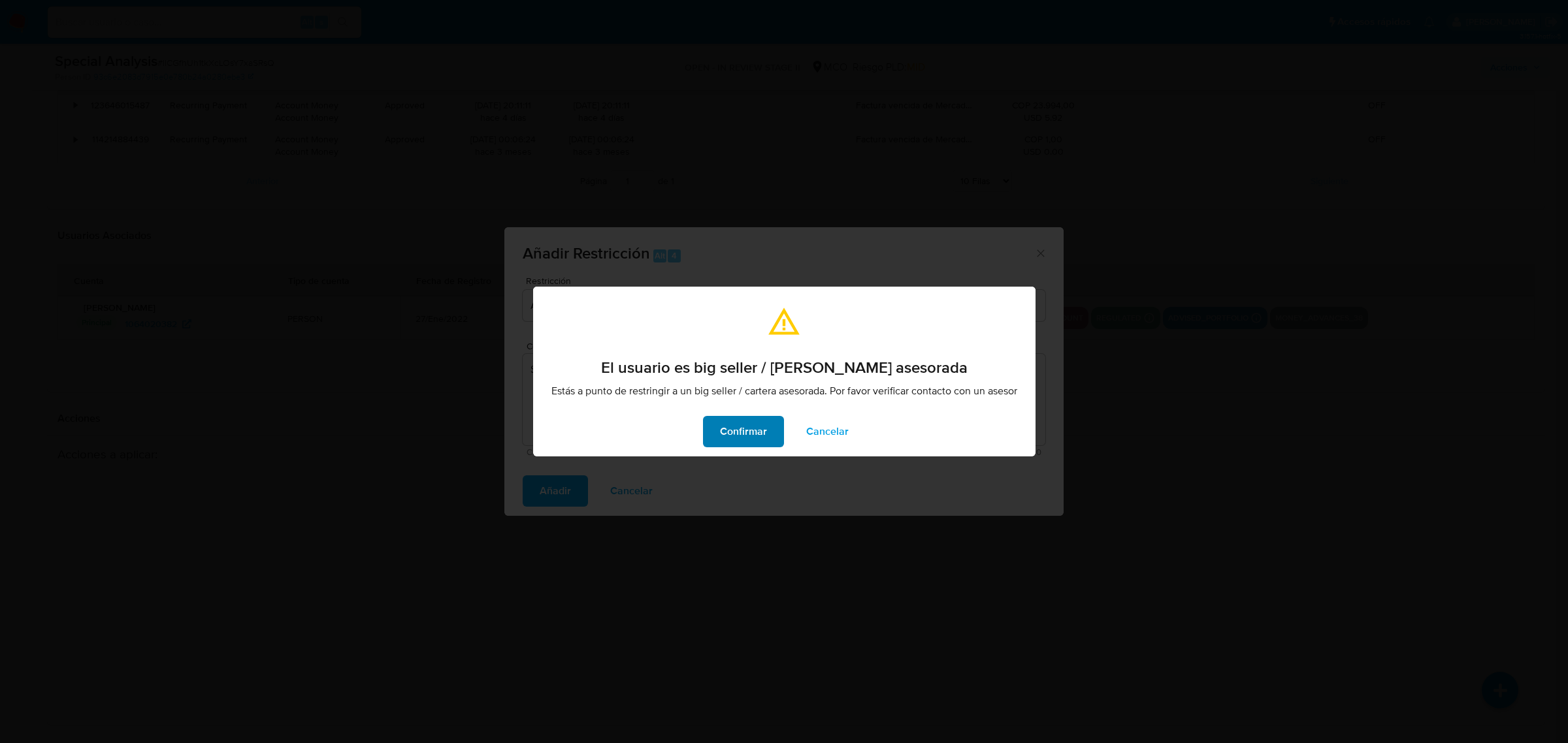
click at [732, 435] on span "Confirmar" at bounding box center [743, 432] width 47 height 29
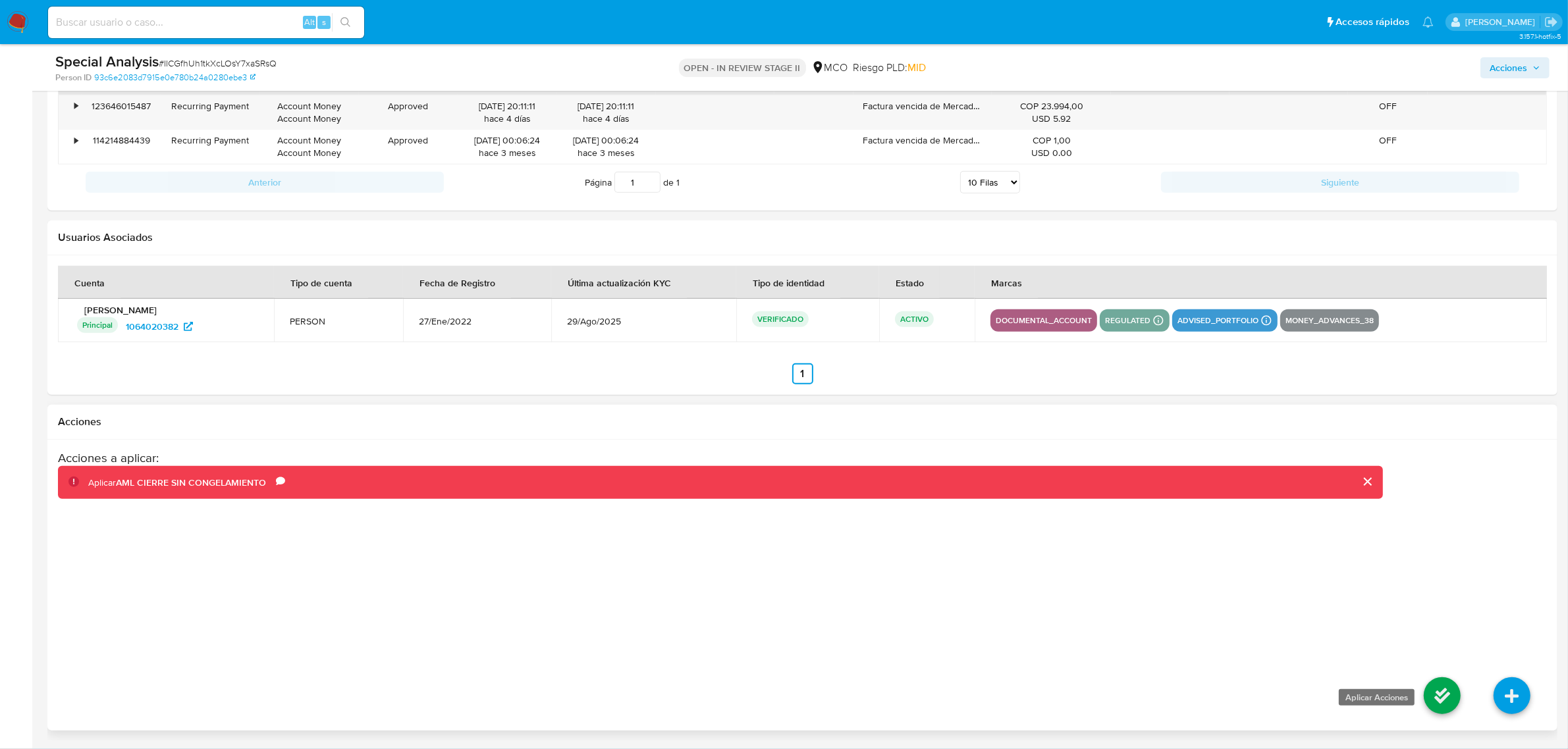
click at [1444, 698] on icon at bounding box center [1442, 696] width 37 height 36
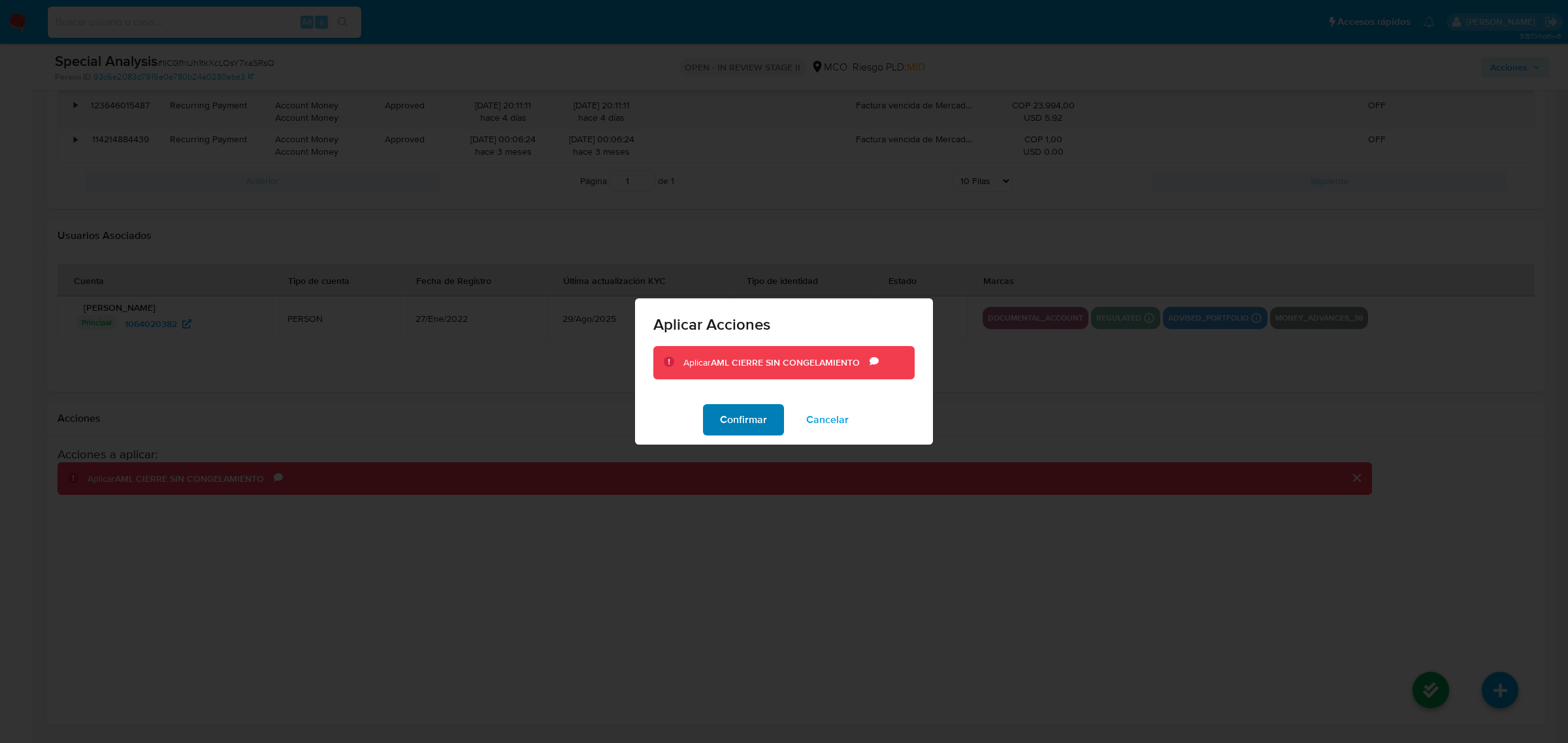
click at [755, 428] on span "Confirmar" at bounding box center [743, 420] width 47 height 29
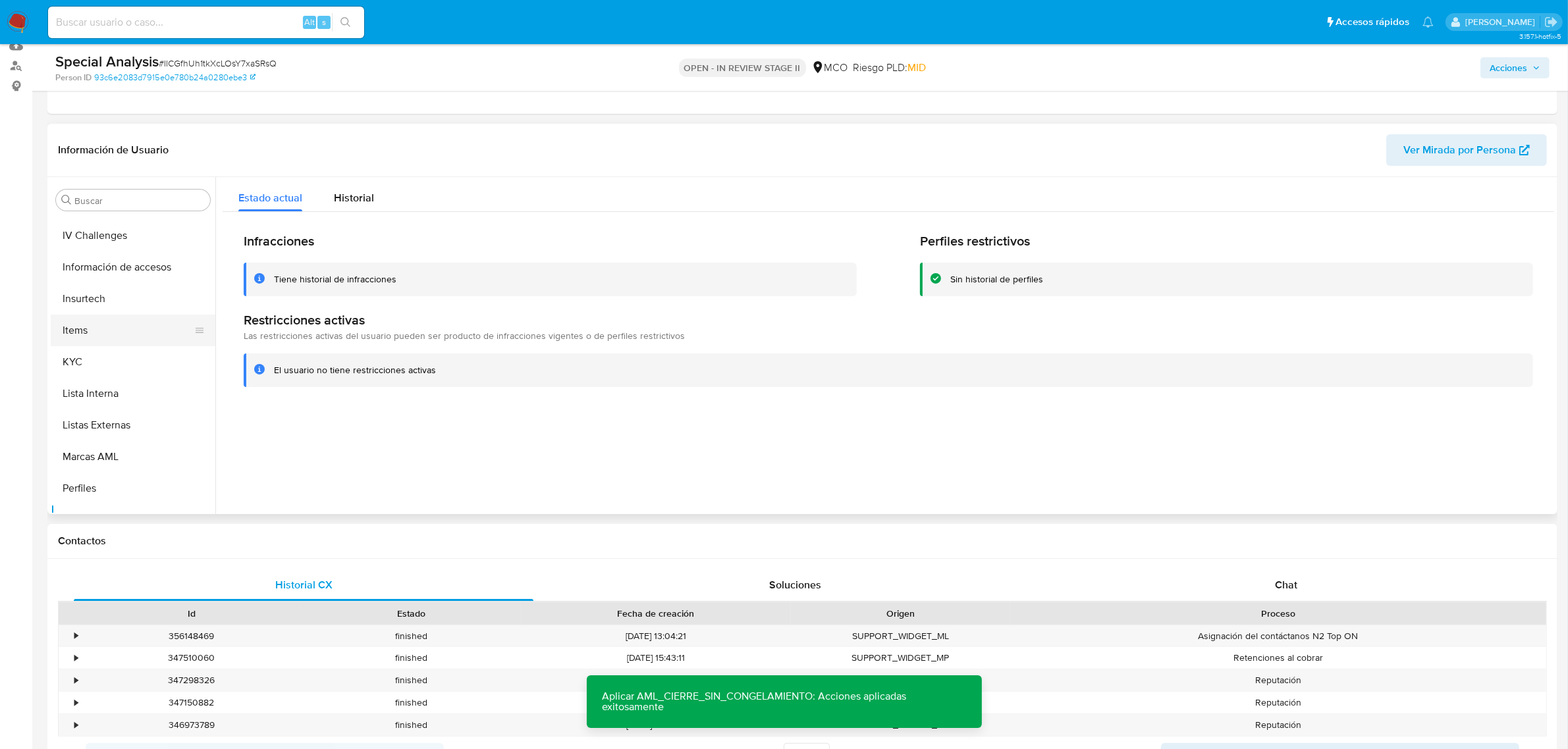
scroll to position [473, 0]
click at [96, 383] on button "KYC" at bounding box center [128, 390] width 154 height 32
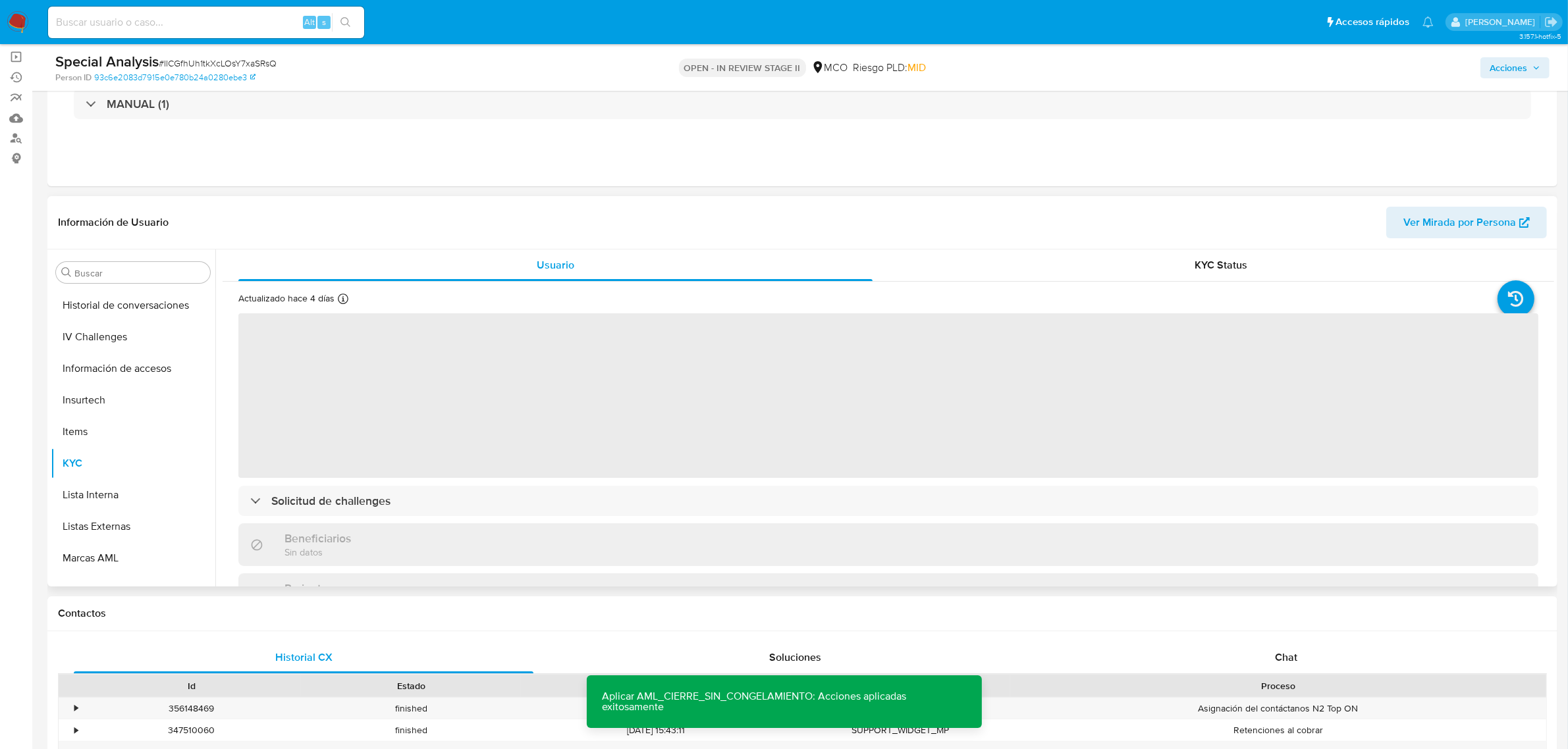
scroll to position [82, 0]
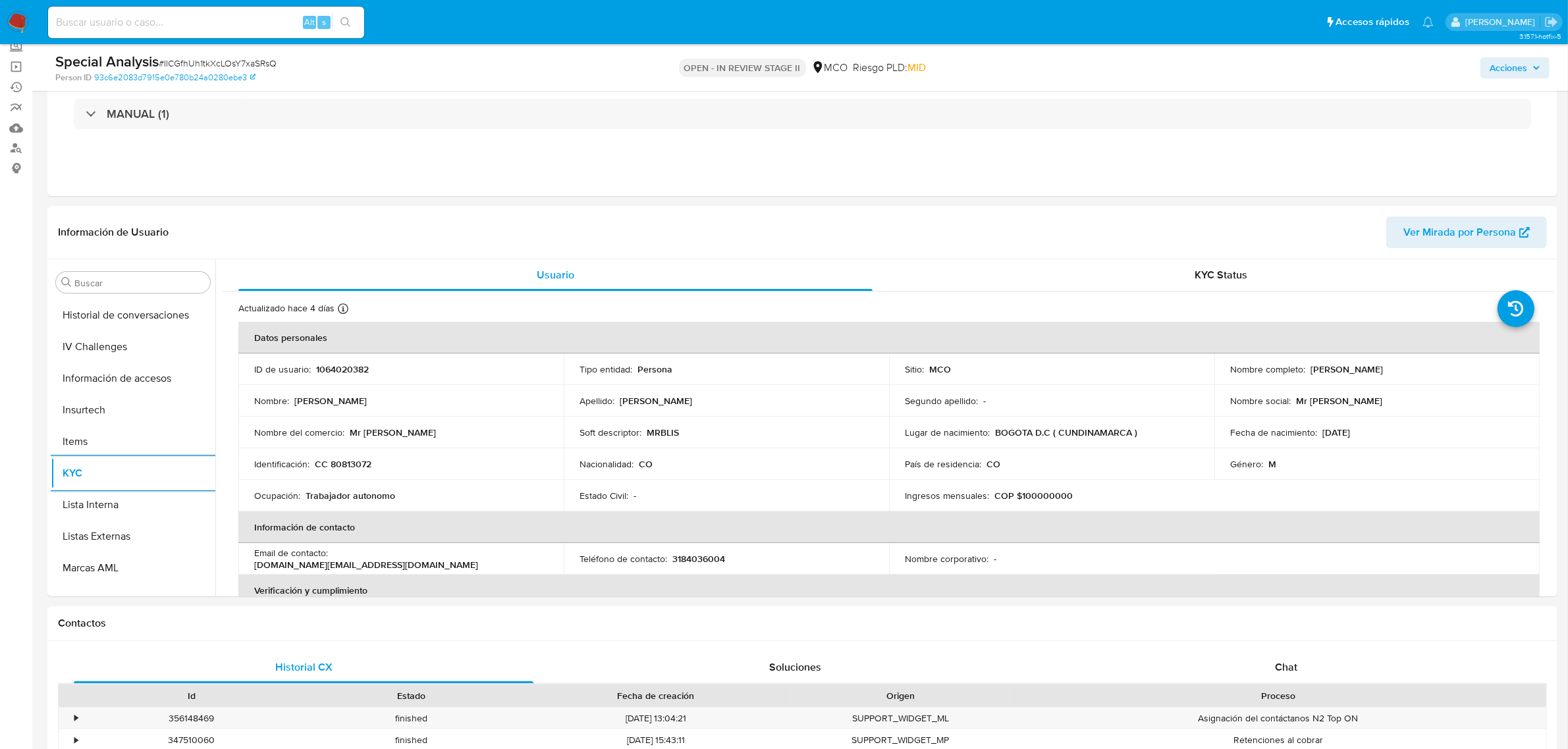
click at [235, 27] on input at bounding box center [206, 22] width 316 height 17
paste input "tqOwV4d8iQ3Y1Skfw6GaDRpS"
type input "tqOwV4d8iQ3Y1Skfw6GaDRpS"
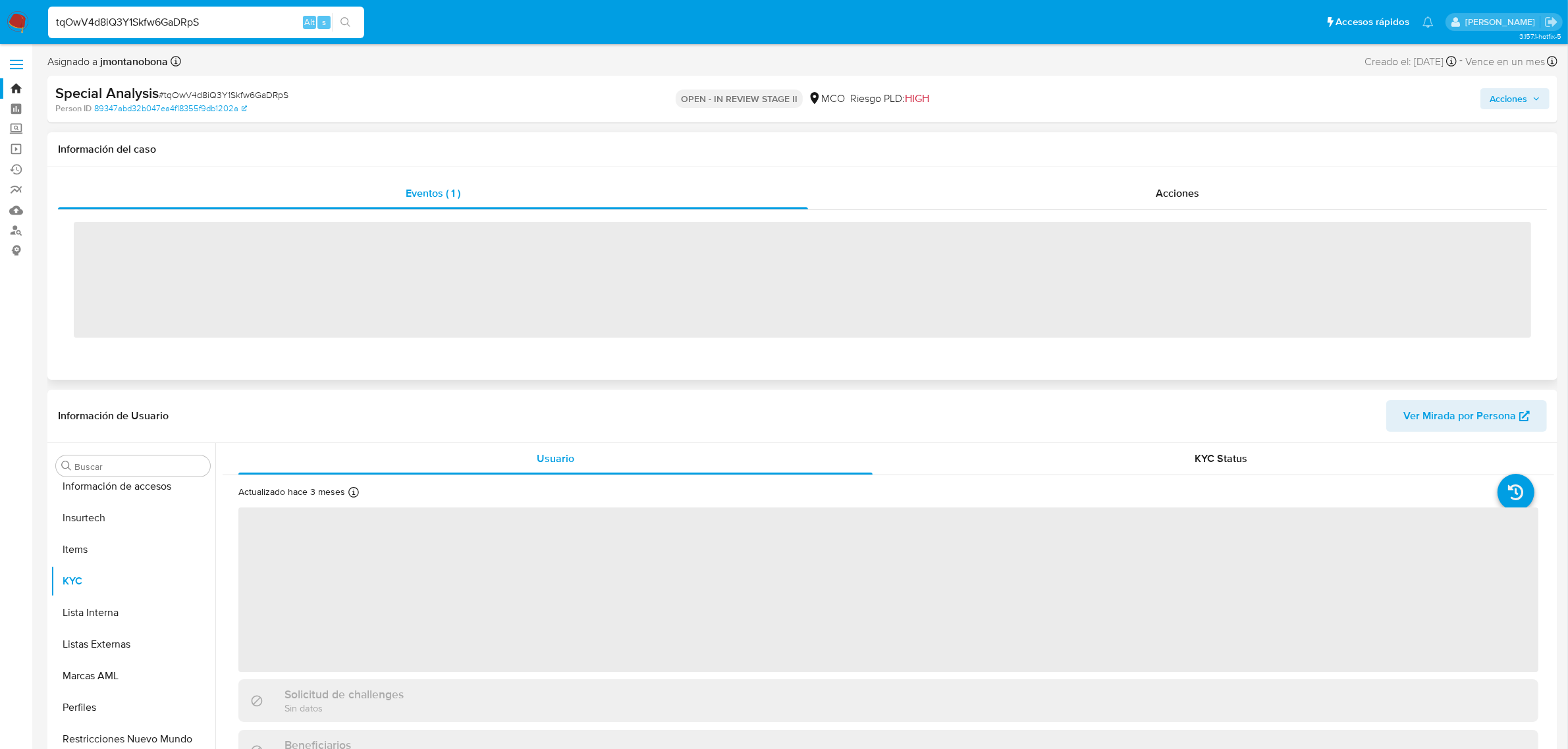
scroll to position [555, 0]
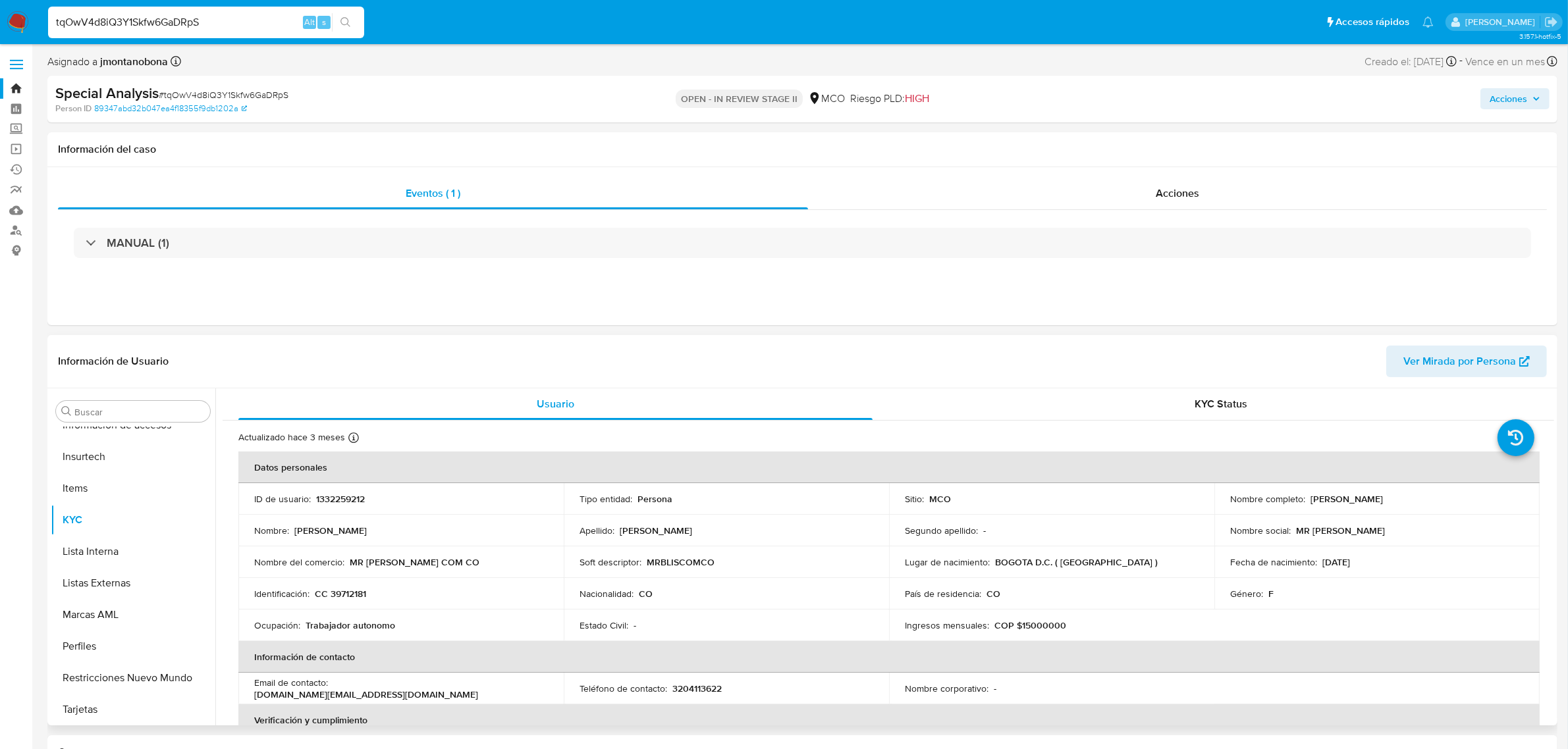
select select "10"
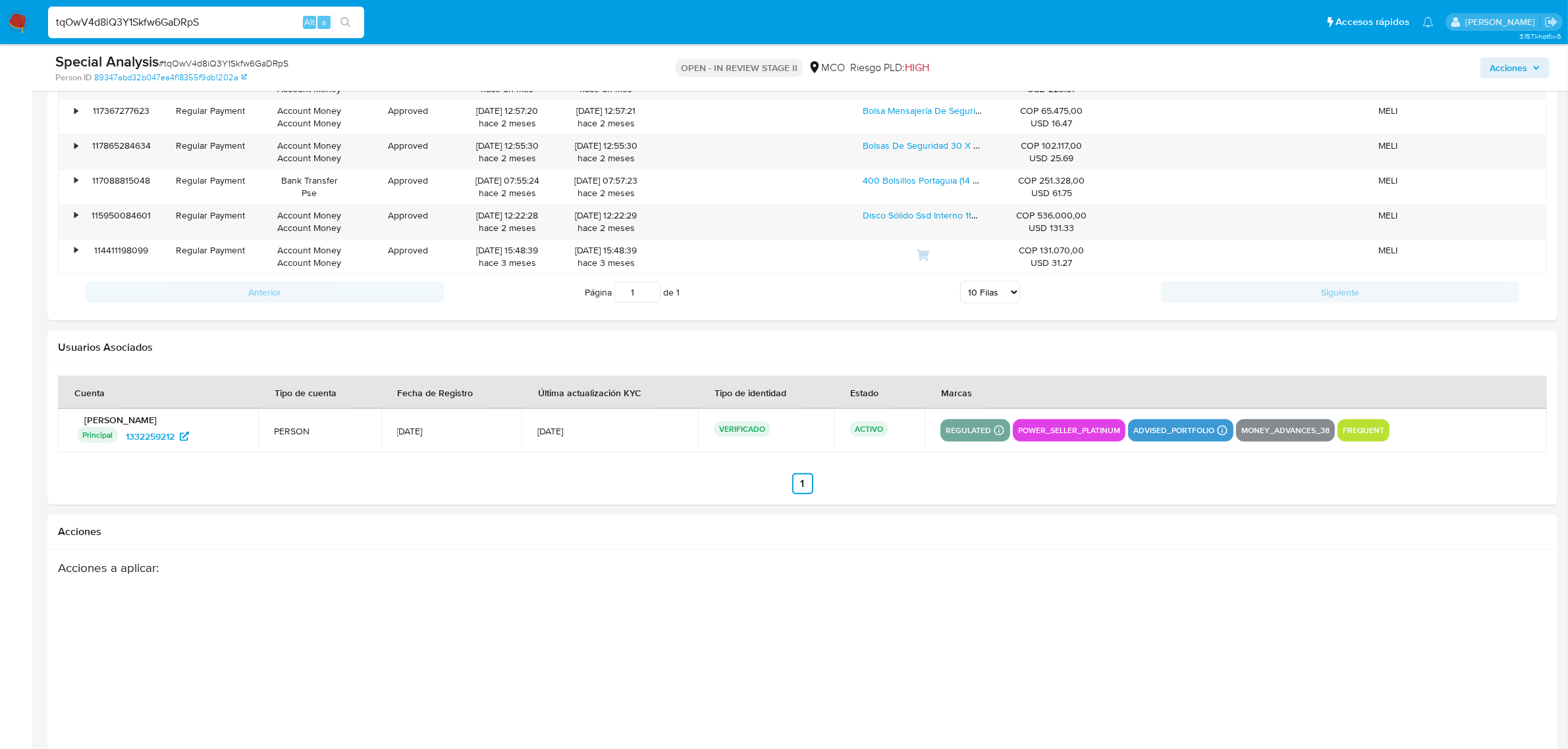
scroll to position [1732, 0]
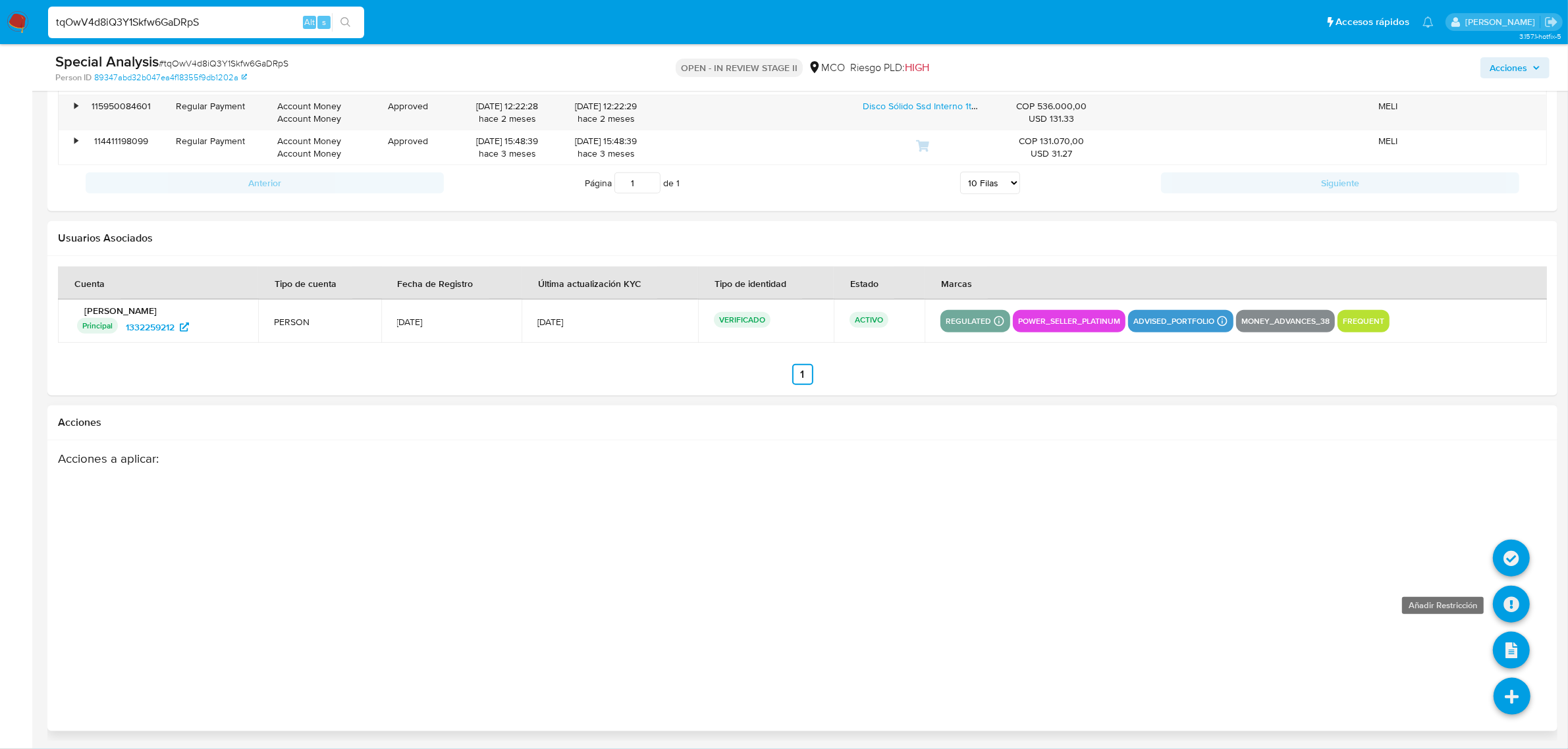
click at [1507, 606] on icon at bounding box center [1511, 604] width 37 height 36
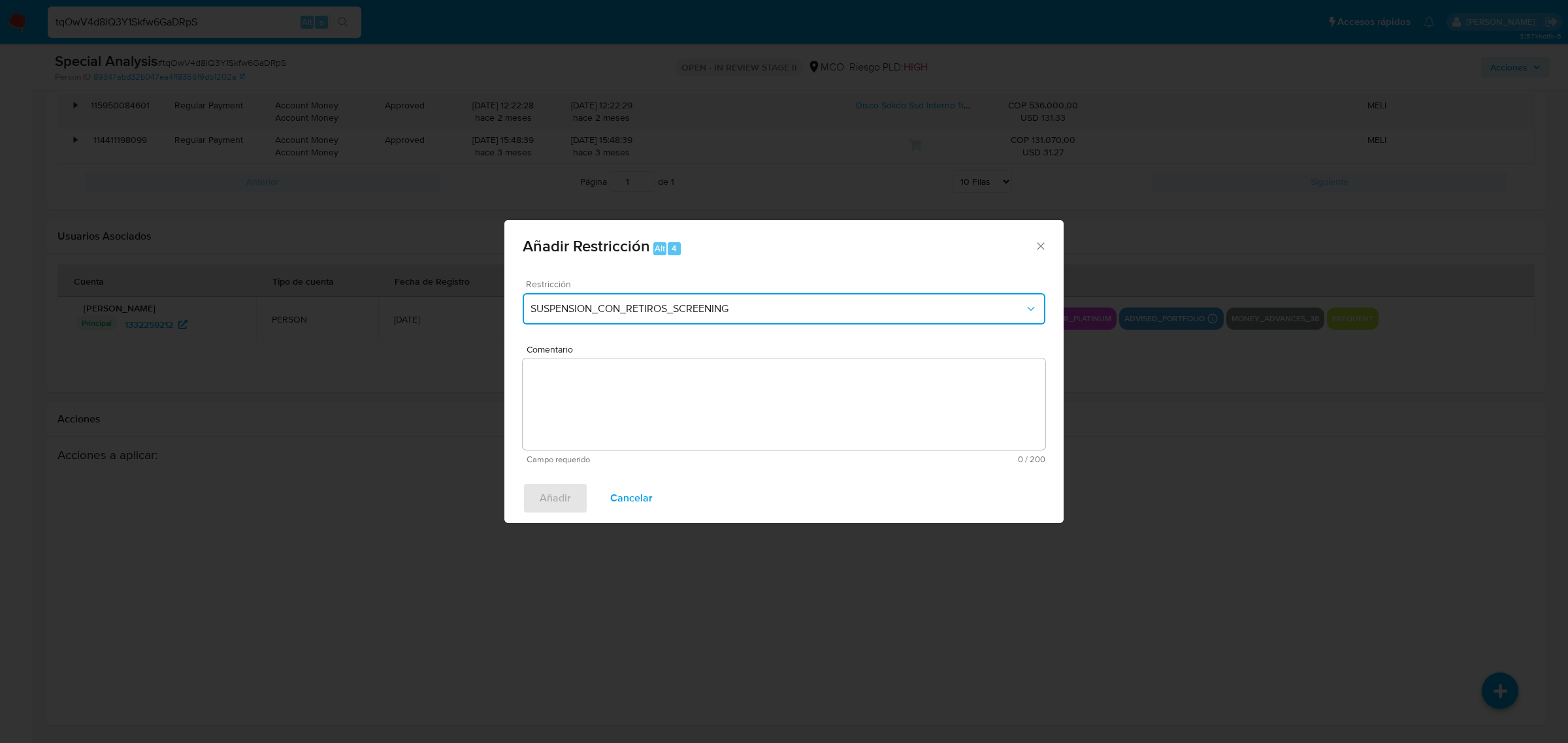
click at [761, 311] on span "SUSPENSION_CON_RETIROS_SCREENING" at bounding box center [778, 309] width 494 height 13
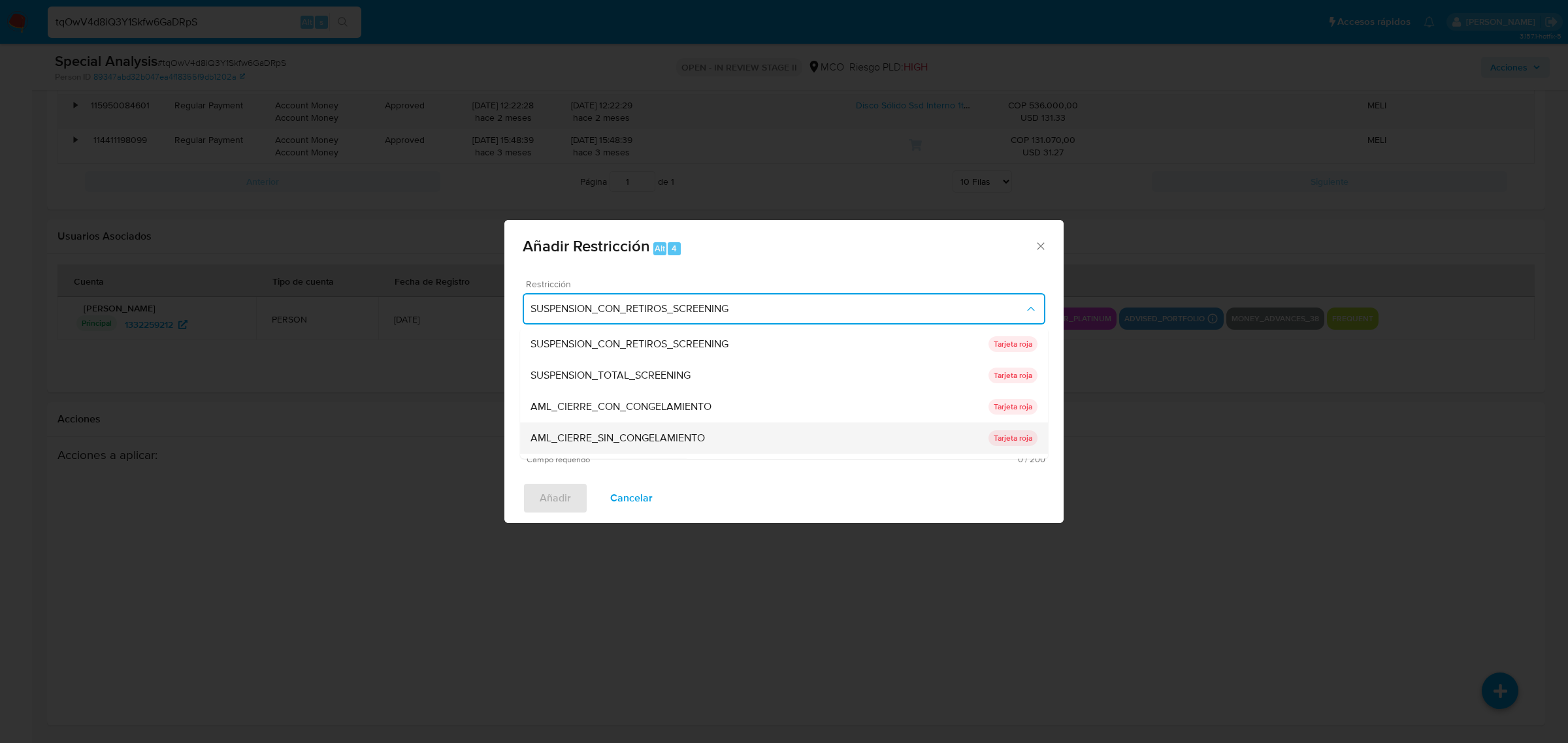
click at [700, 428] on div "AML_CIERRE_SIN_CONGELAMIENTO" at bounding box center [760, 437] width 458 height 32
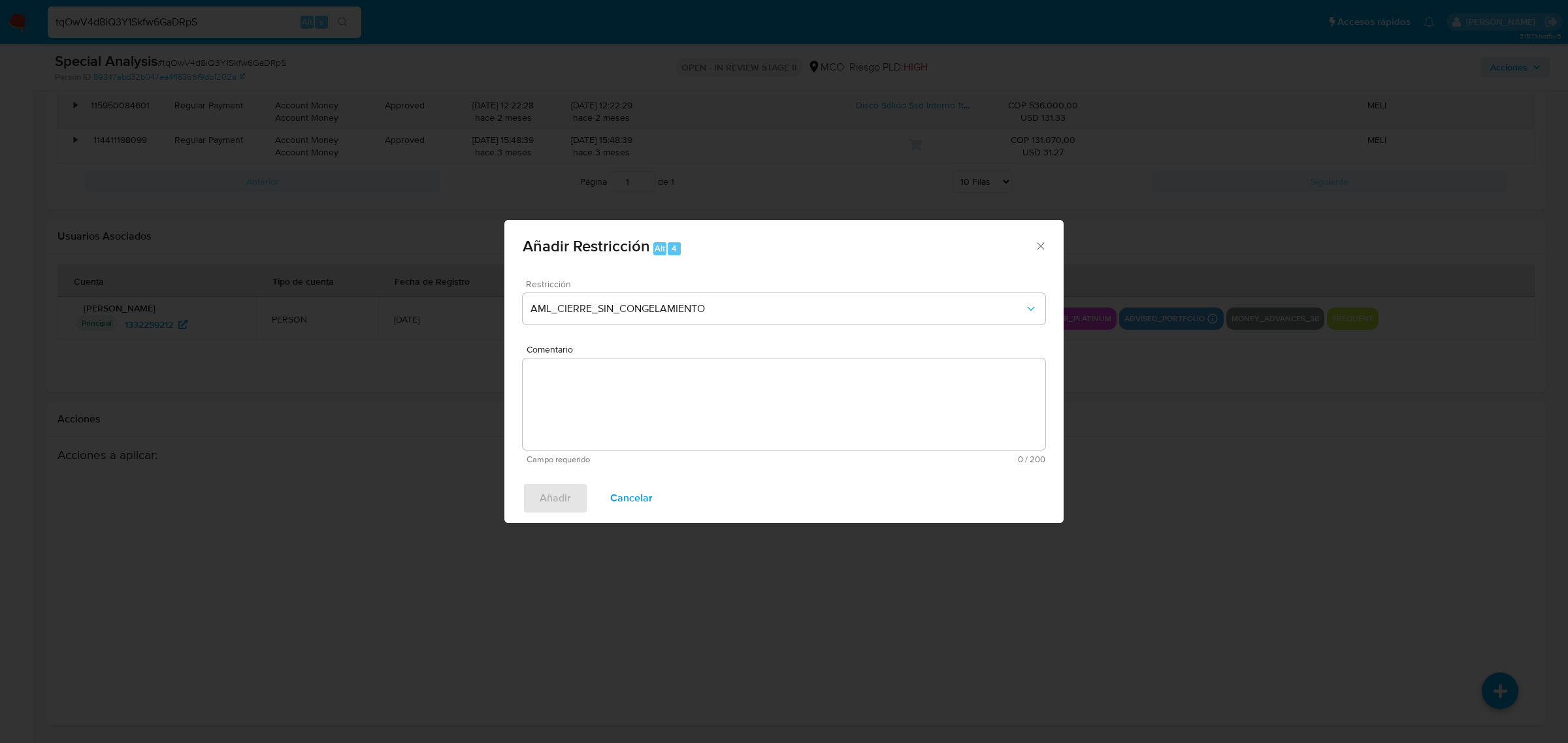
click at [689, 413] on textarea "Comentario" at bounding box center [783, 404] width 522 height 91
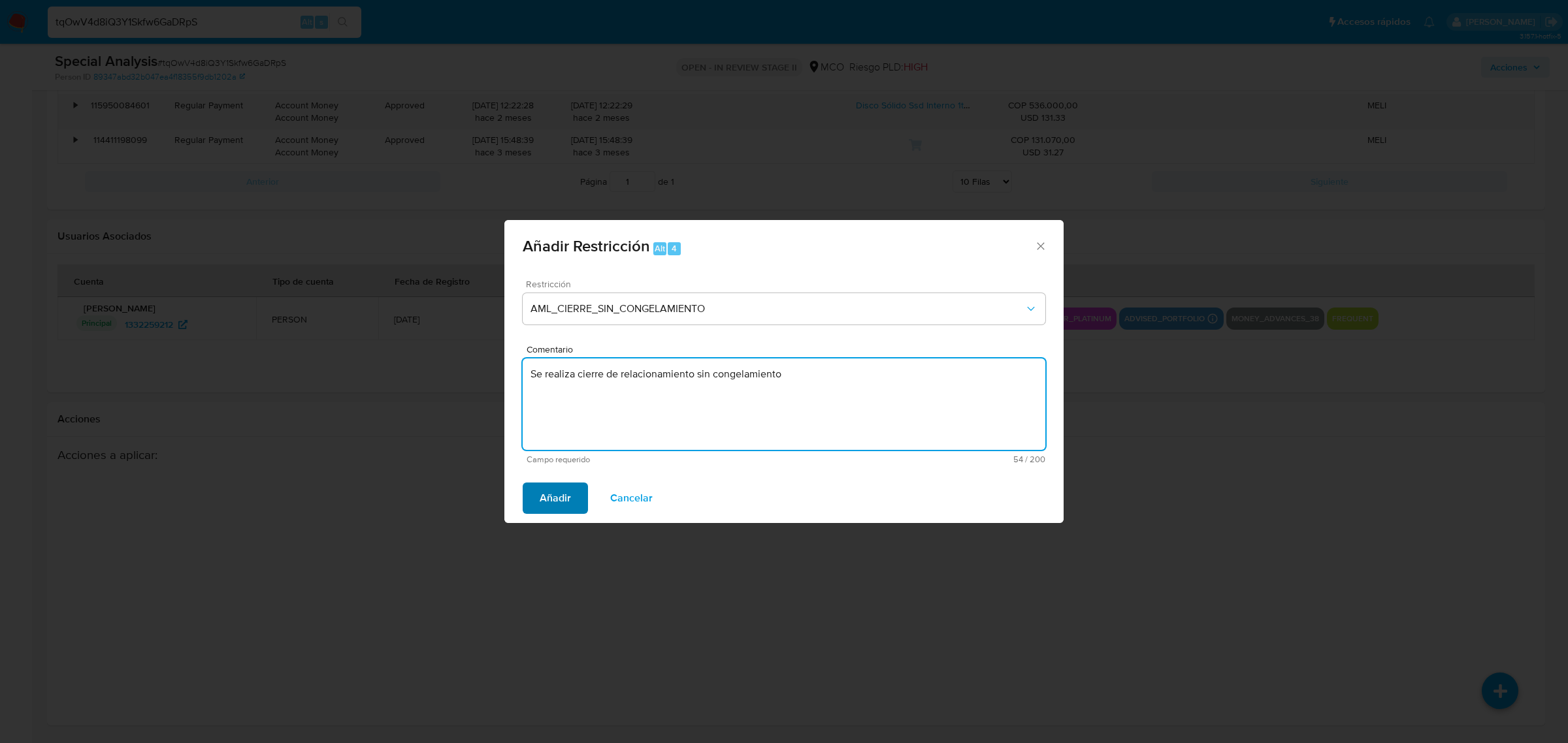
type textarea "Se realiza cierre de relacionamiento sin congelamiento"
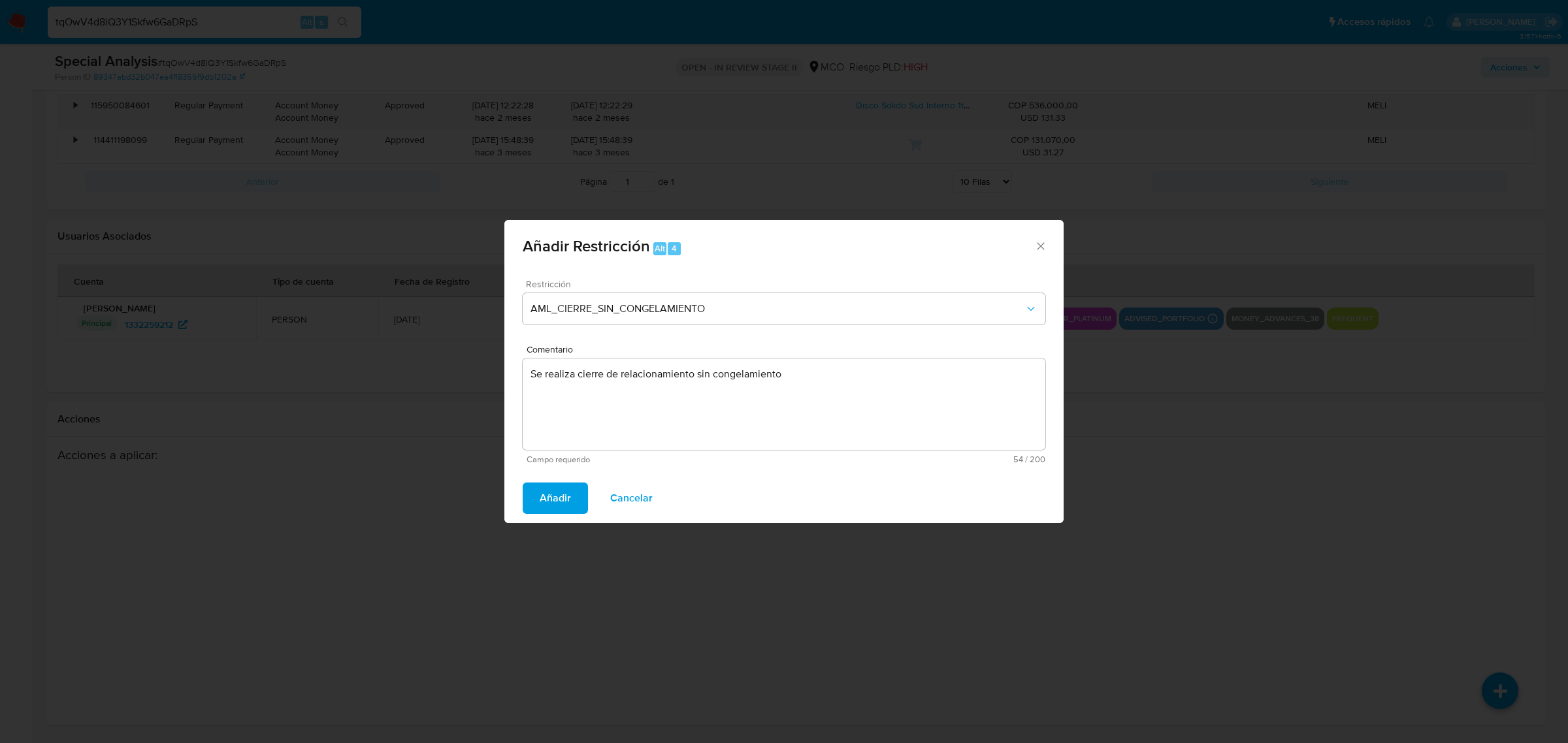
click at [554, 501] on span "Añadir" at bounding box center [555, 499] width 32 height 29
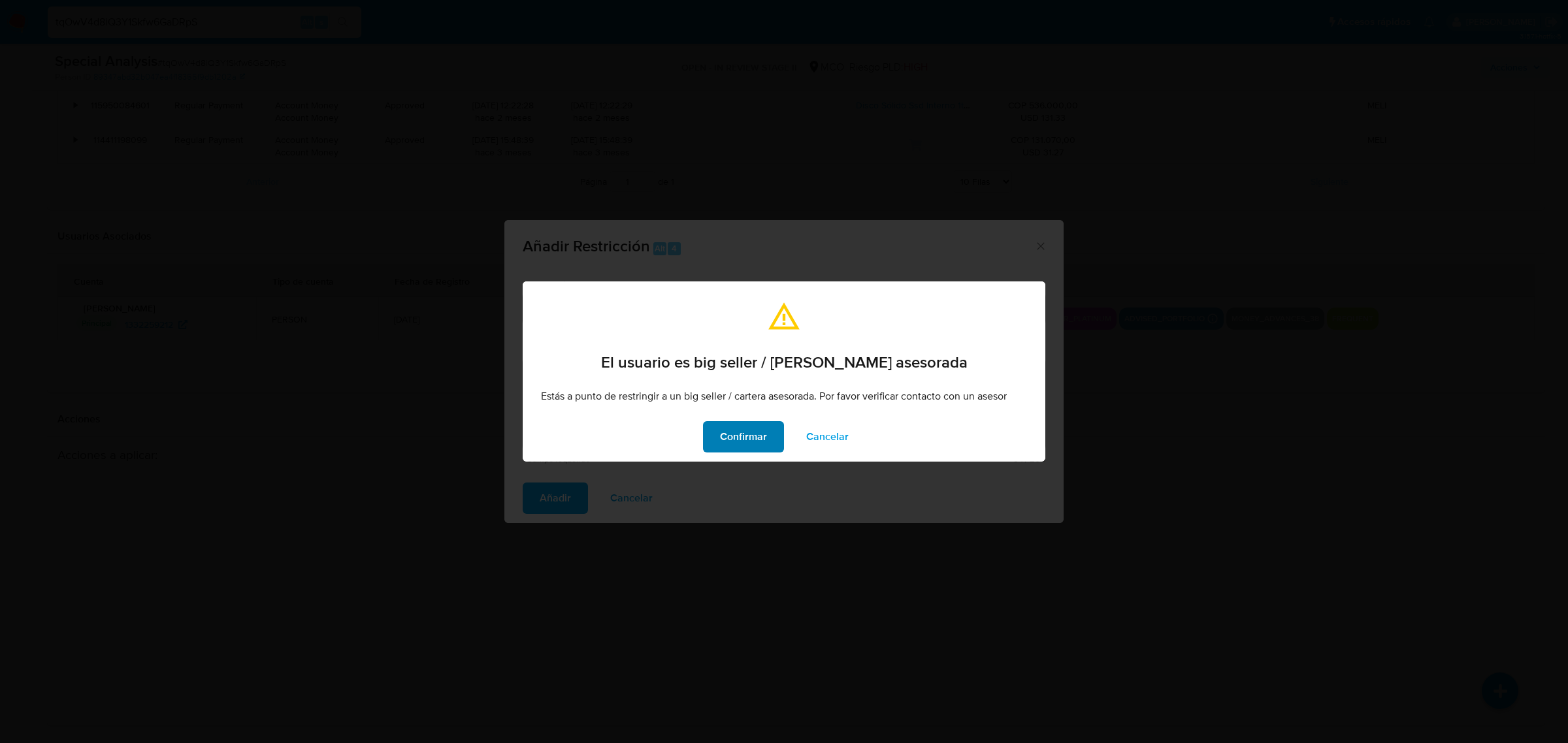
click at [749, 446] on span "Confirmar" at bounding box center [743, 437] width 47 height 29
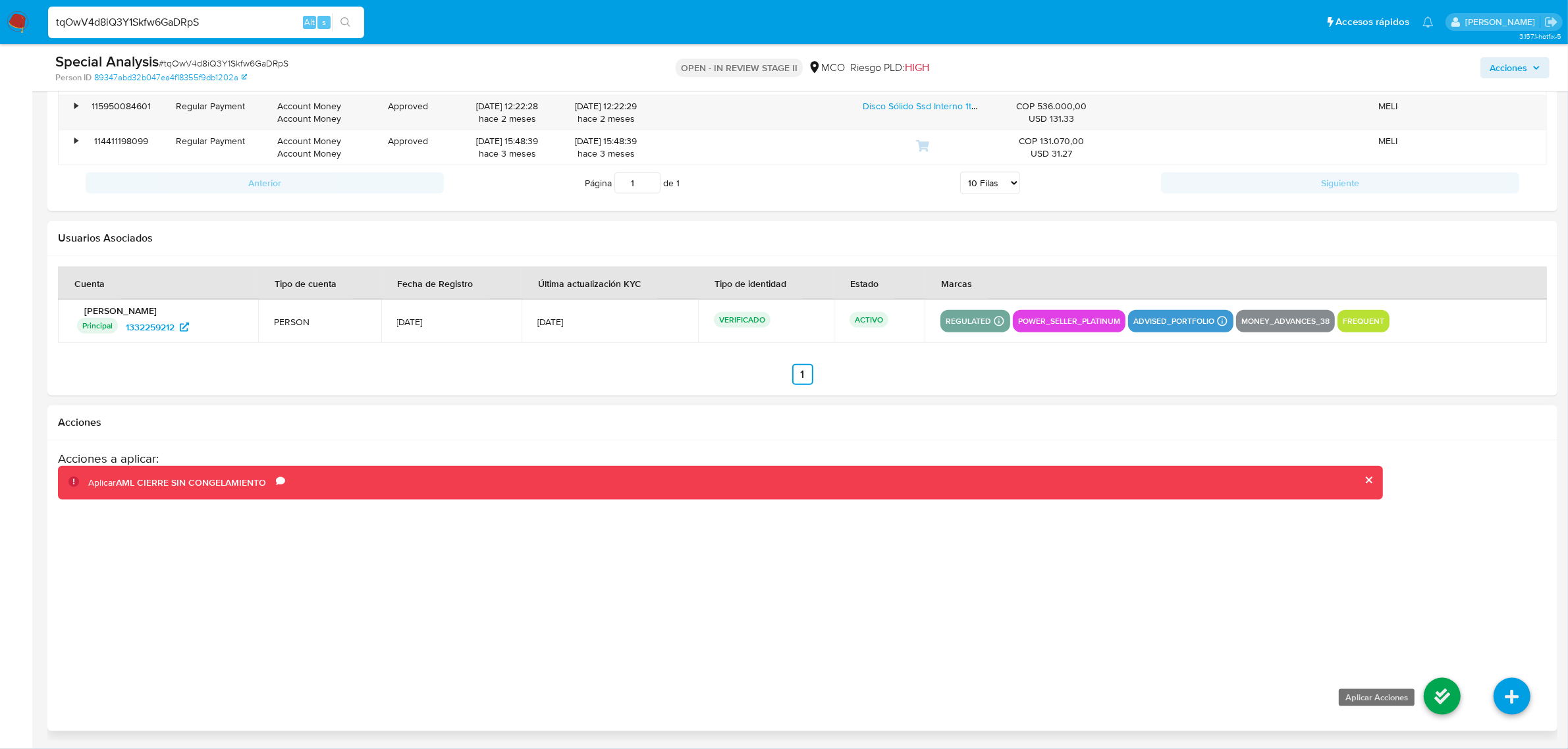
click at [1437, 696] on icon at bounding box center [1442, 696] width 37 height 36
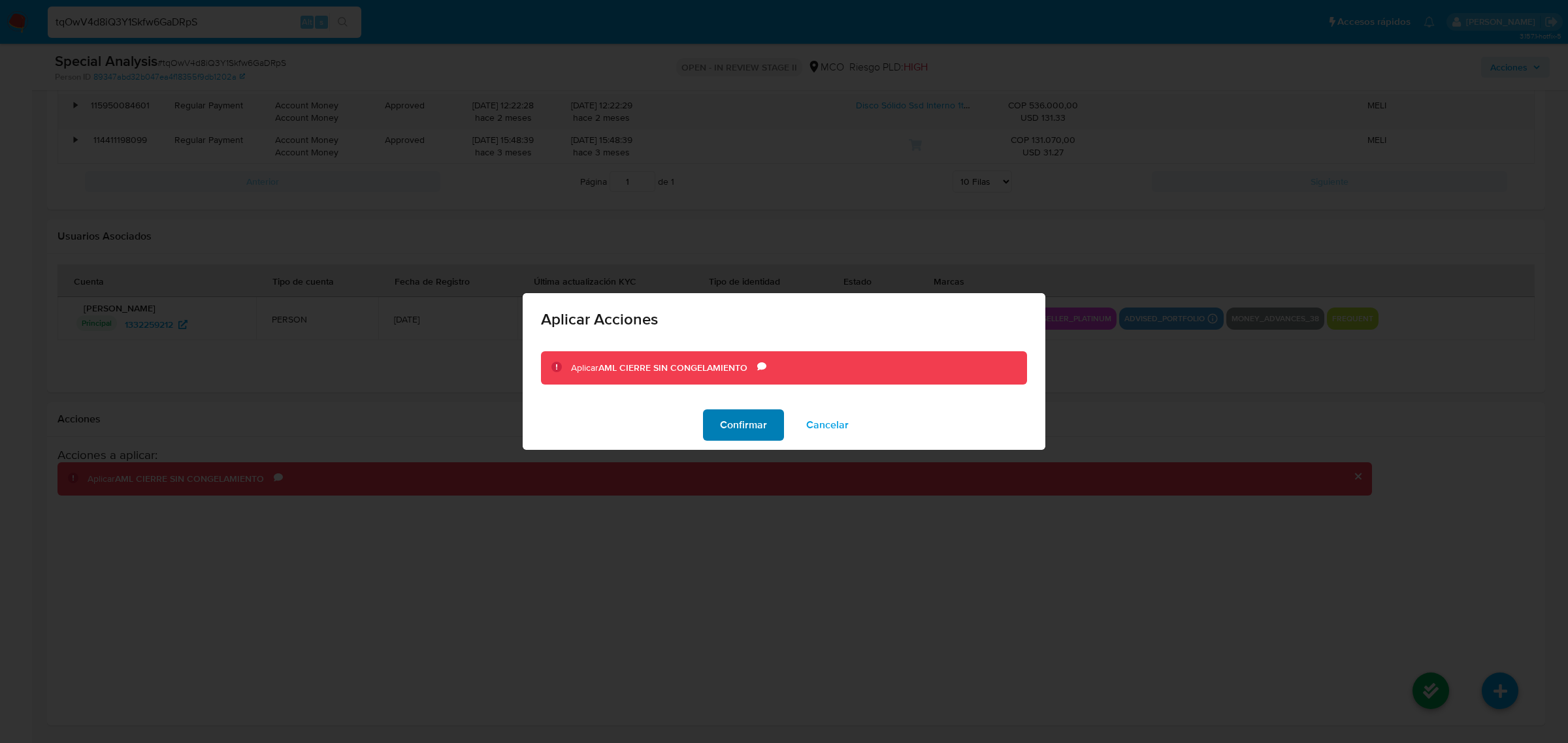
click at [767, 431] on span "Confirmar" at bounding box center [743, 425] width 47 height 29
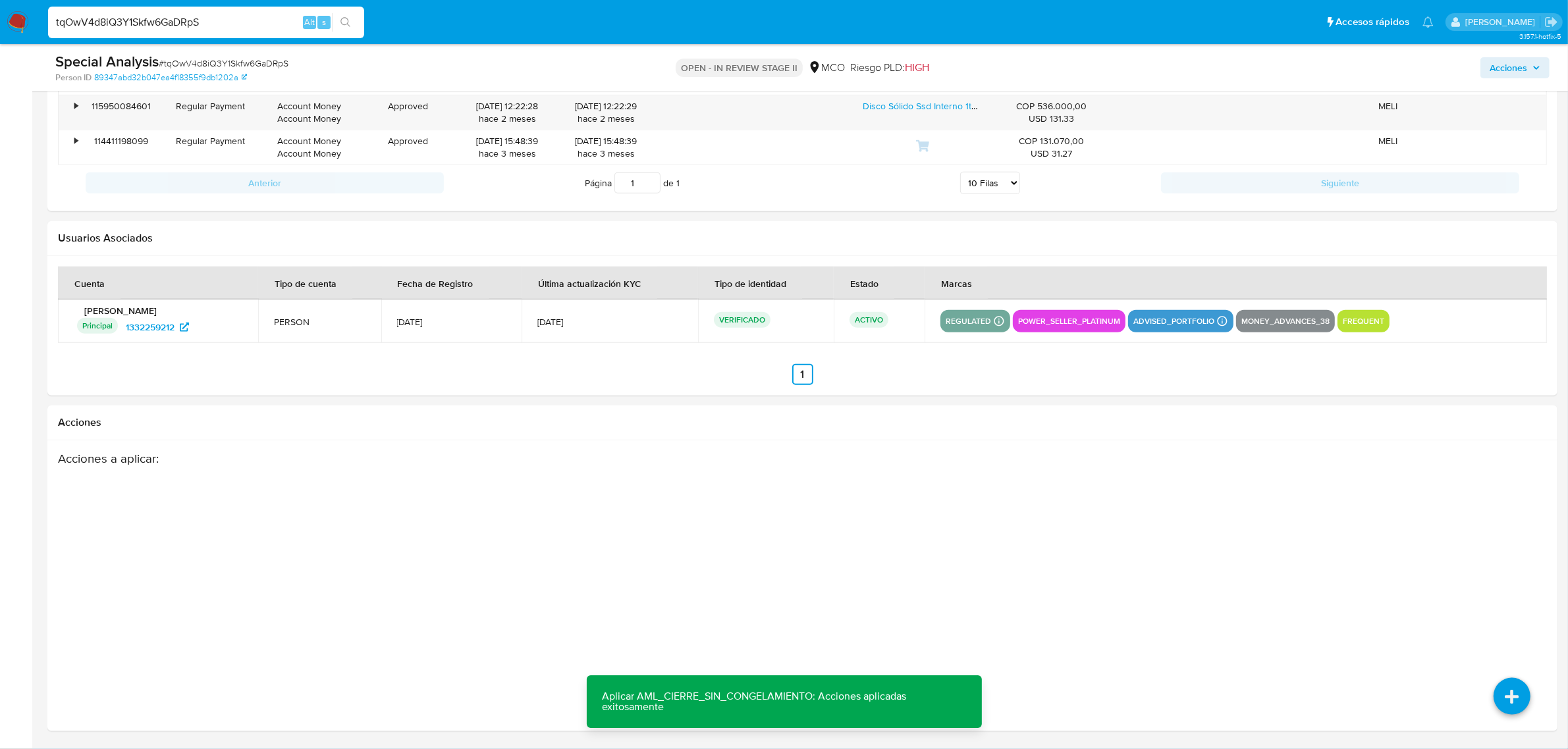
click at [239, 20] on input "tqOwV4d8iQ3Y1Skfw6GaDRpS" at bounding box center [206, 22] width 316 height 17
drag, startPoint x: 248, startPoint y: 20, endPoint x: 39, endPoint y: 26, distance: 209.1
click at [44, 25] on ul "Pausado Ver notificaciones tqOwV4d8iQ3Y1Skfw6GaDRpS Alt s Accesos rápidos Presi…" at bounding box center [740, 22] width 1399 height 33
paste input "WvaqK62j9N1QIkqVXU0pRVuI"
type input "WvaqK62j9N1QIkqVXU0pRVuI"
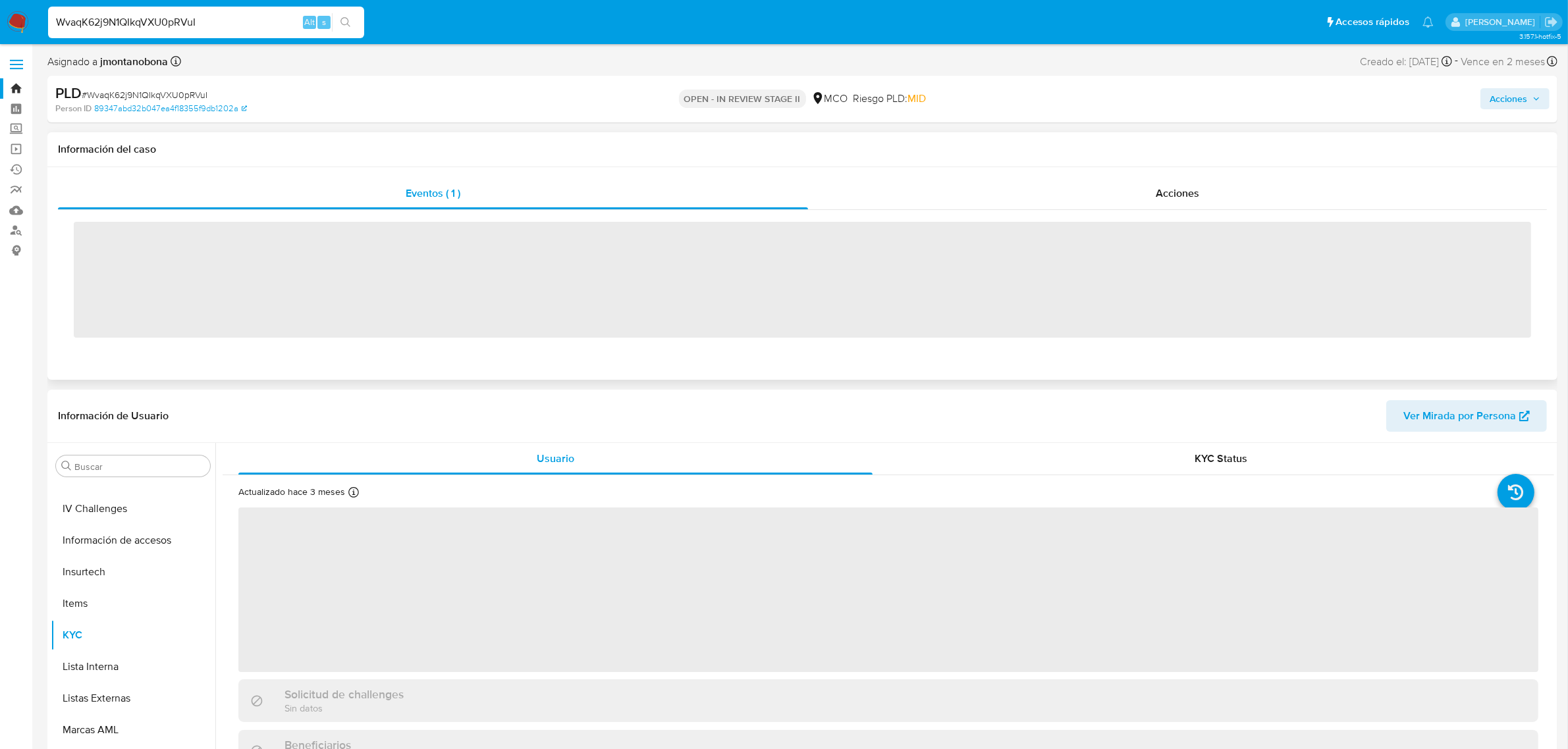
scroll to position [555, 0]
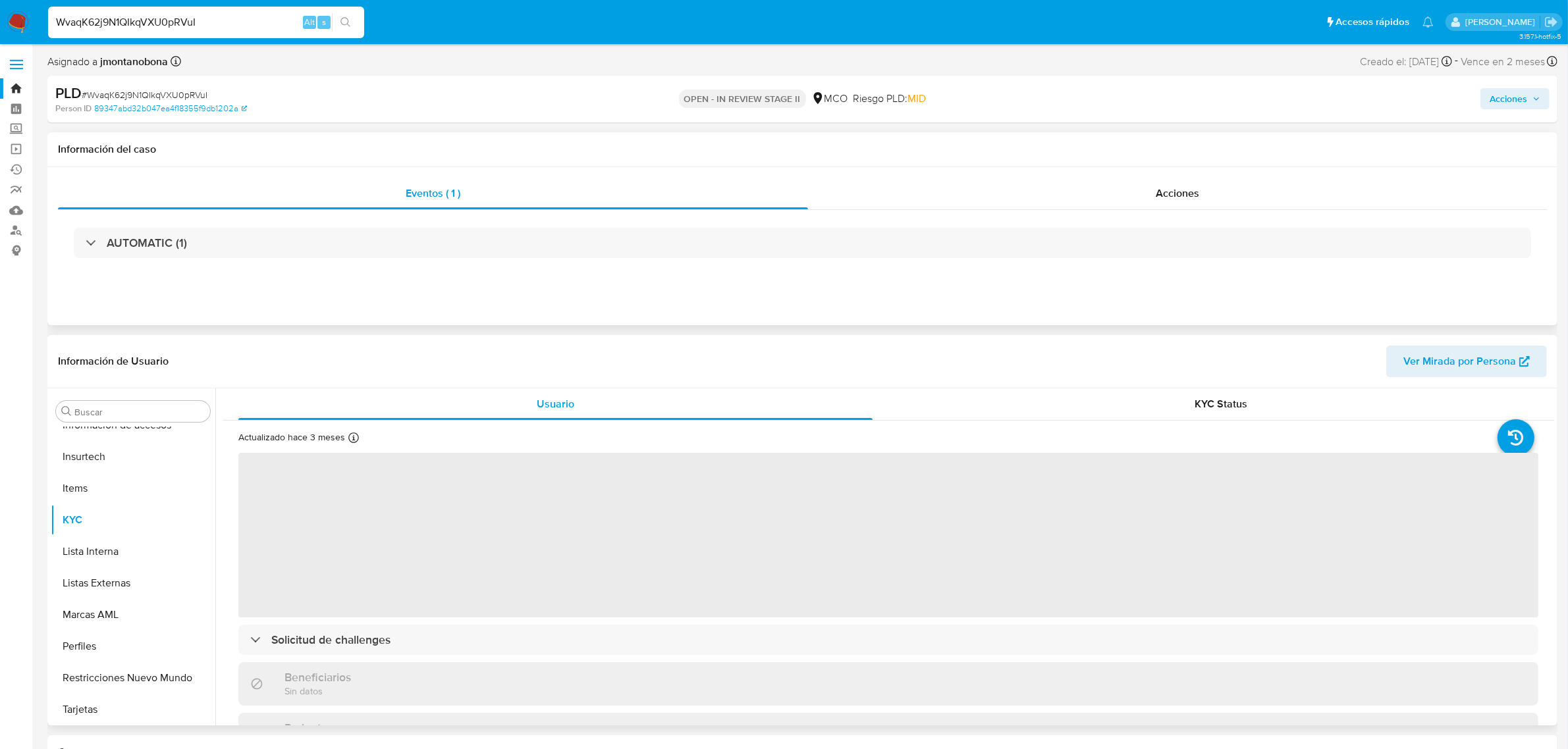
select select "10"
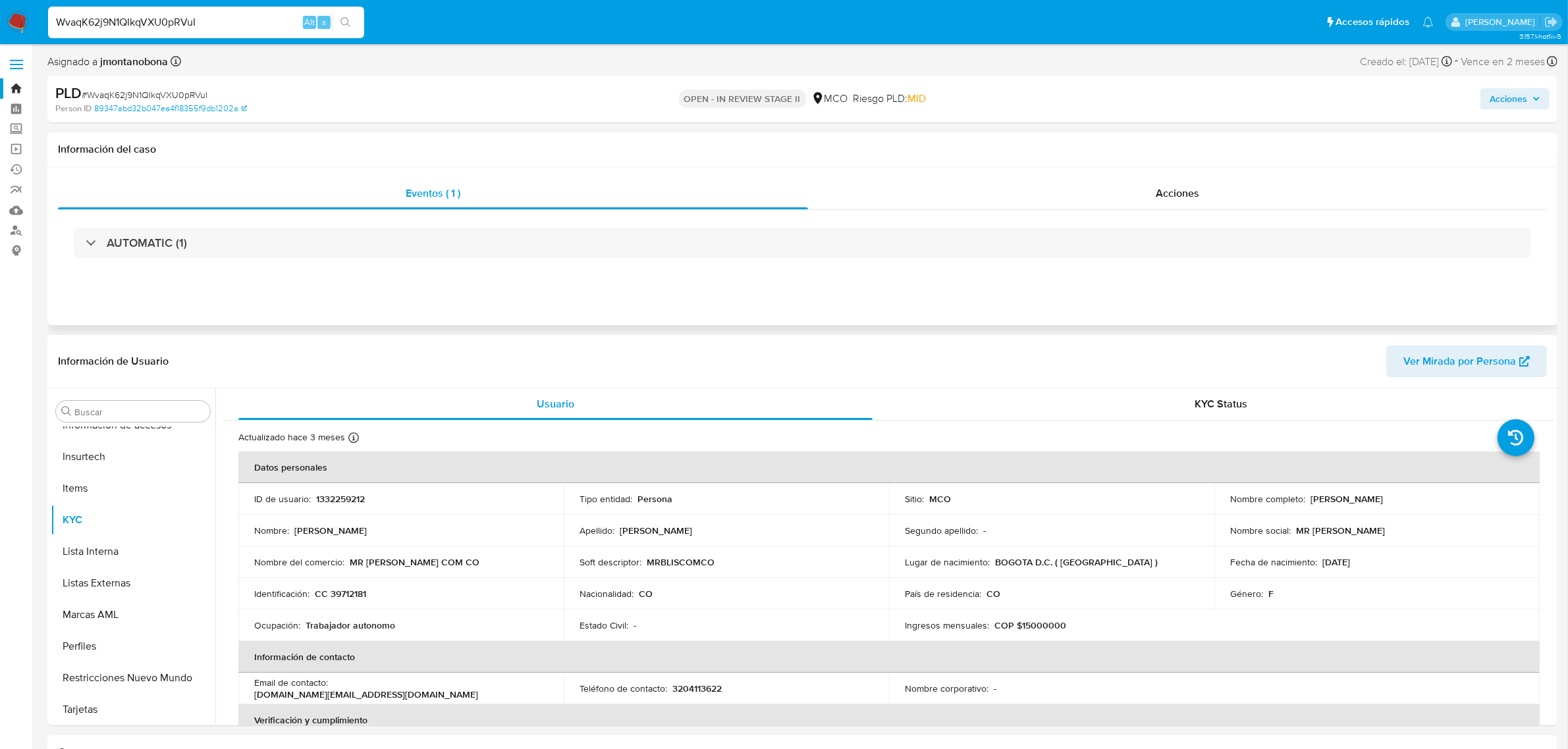
click at [214, 16] on input "WvaqK62j9N1QIkqVXU0pRVuI" at bounding box center [206, 22] width 316 height 17
drag, startPoint x: 232, startPoint y: 21, endPoint x: 0, endPoint y: 24, distance: 232.0
click at [0, 24] on nav "Pausado Ver notificaciones WvaqK62j9N1QIkqVXU0pRVuI Alt s Accesos rápidos Presi…" at bounding box center [784, 22] width 1568 height 44
paste input "tqOwV4d8iQ3Y1Skfw6GaDRpS"
type input "tqOwV4d8iQ3Y1Skfw6GaDRpS"
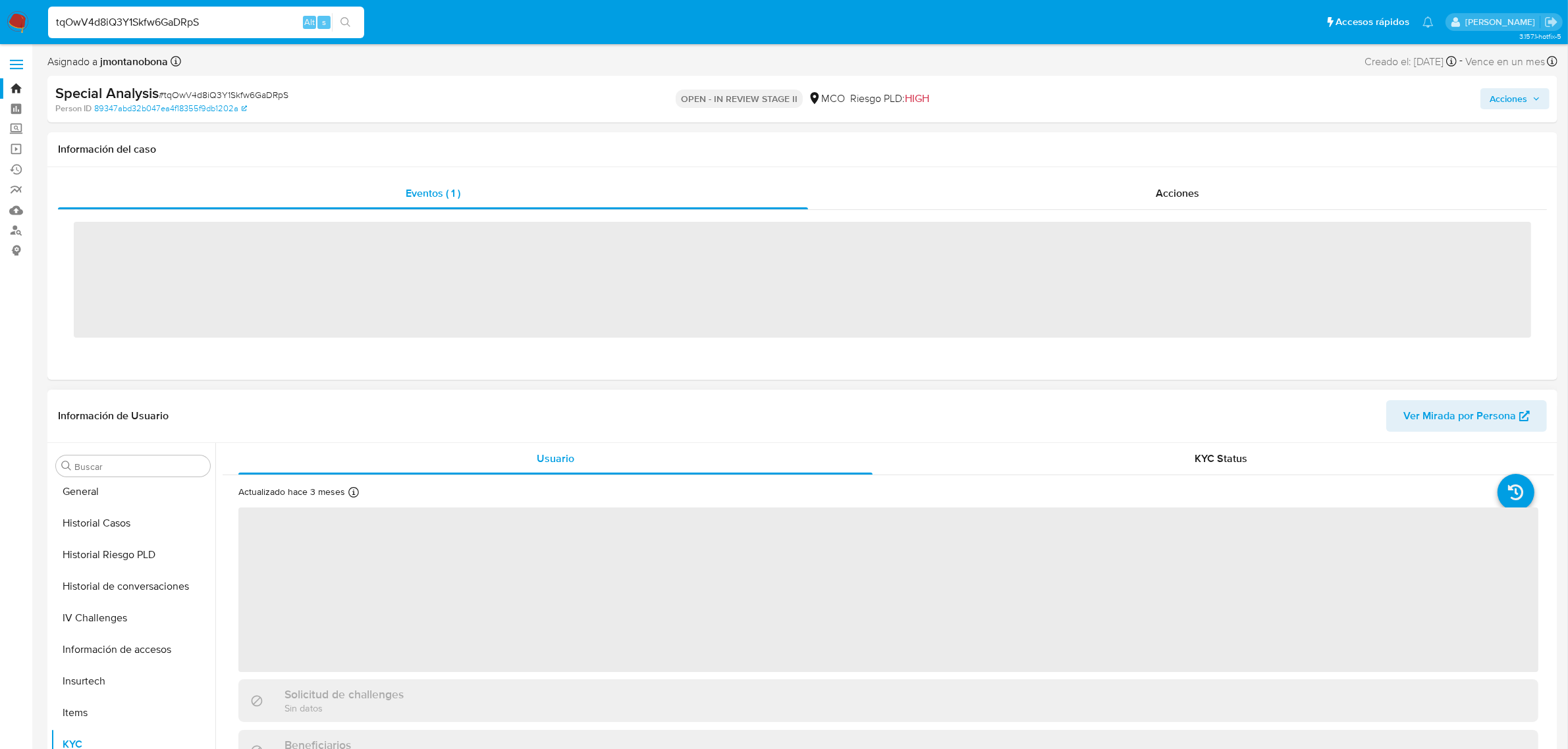
scroll to position [555, 0]
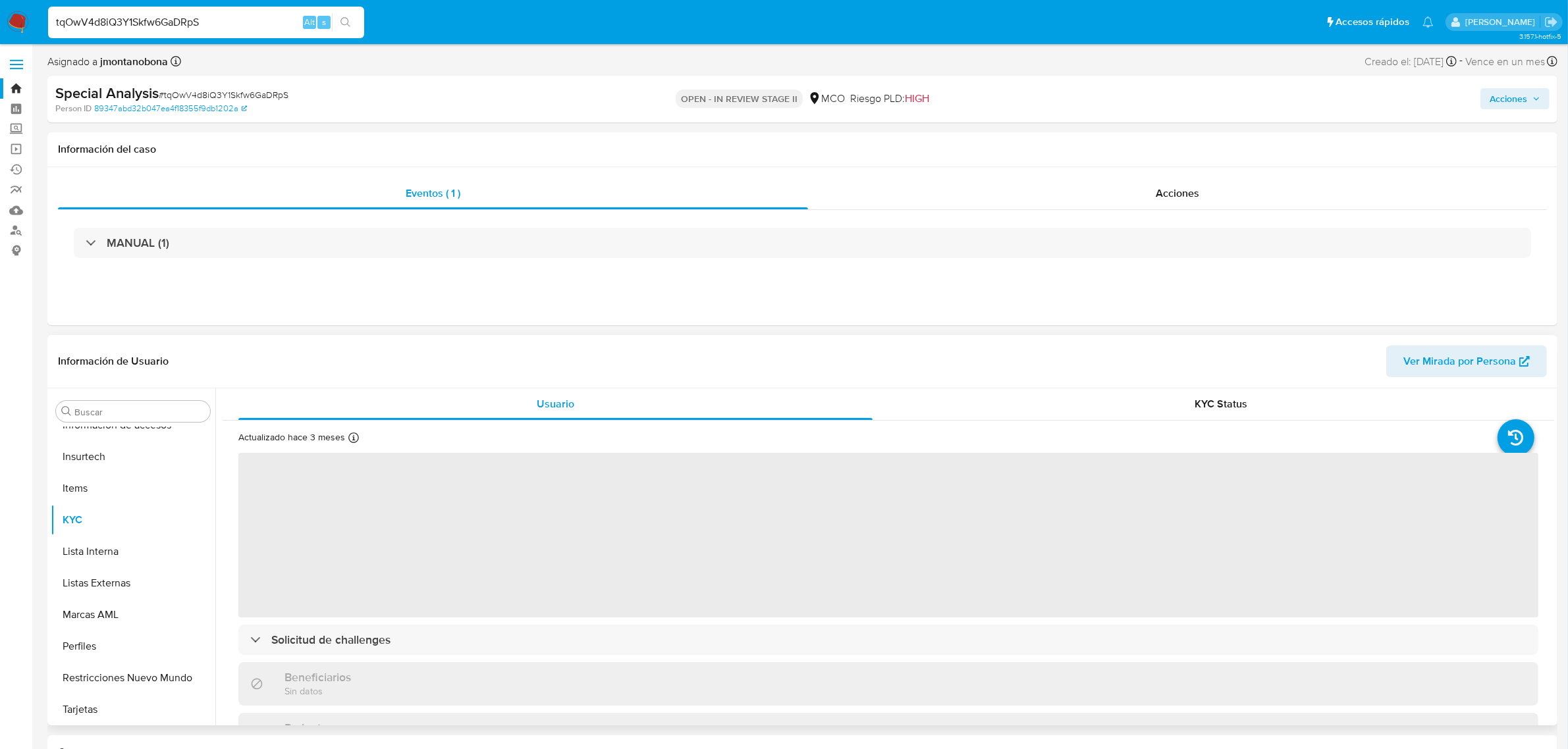
select select "10"
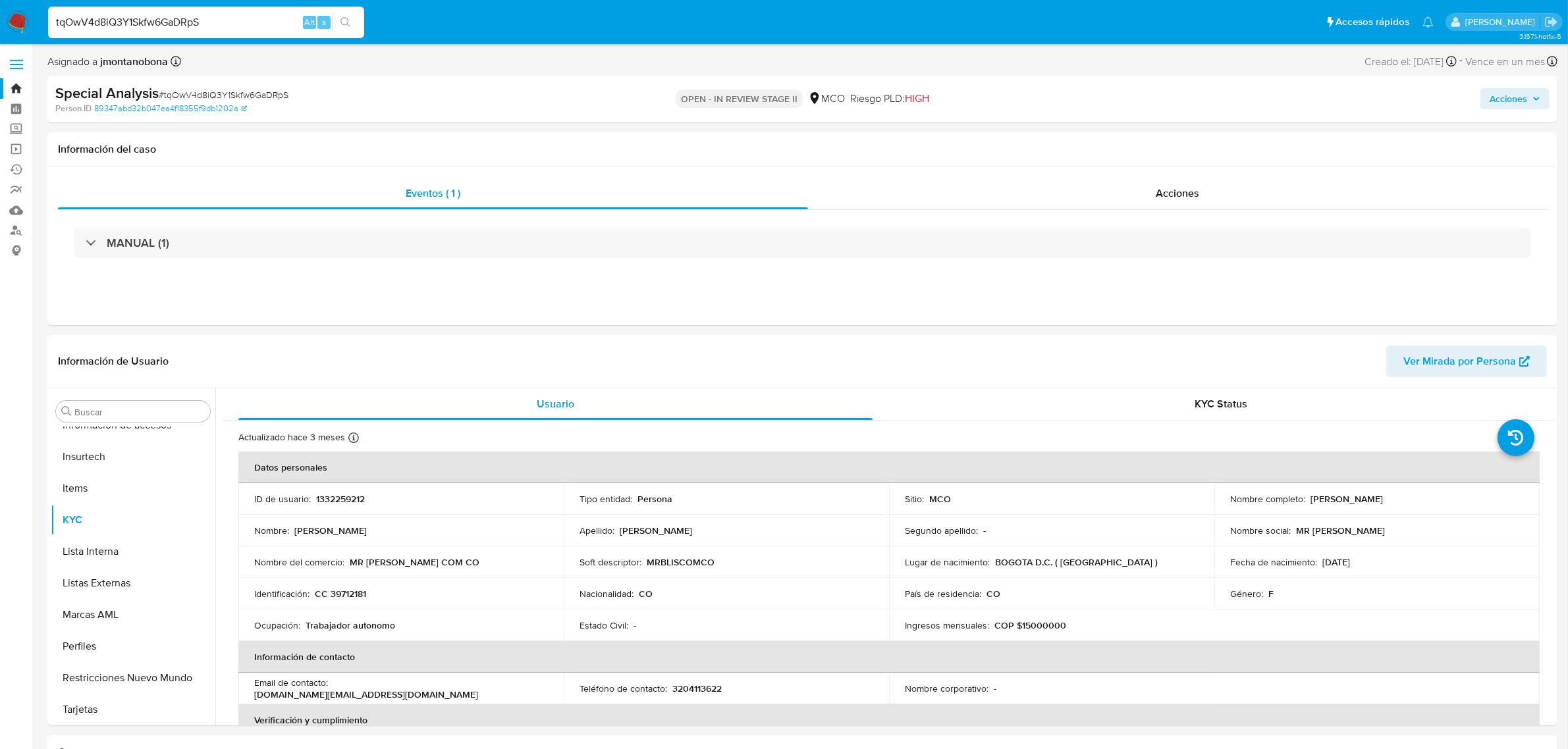
click at [226, 23] on input "tqOwV4d8iQ3Y1Skfw6GaDRpS" at bounding box center [206, 22] width 316 height 17
drag, startPoint x: 235, startPoint y: 22, endPoint x: 10, endPoint y: 30, distance: 225.1
click at [11, 30] on nav "Pausado Ver notificaciones tqOwV4d8iQ3Y1Skfw6GaDRpS Alt s Accesos rápidos Presi…" at bounding box center [784, 22] width 1568 height 44
paste input "WvaqK62j9N1QIkqVXU0pRVuI"
type input "WvaqK62j9N1QIkqVXU0pRVuI"
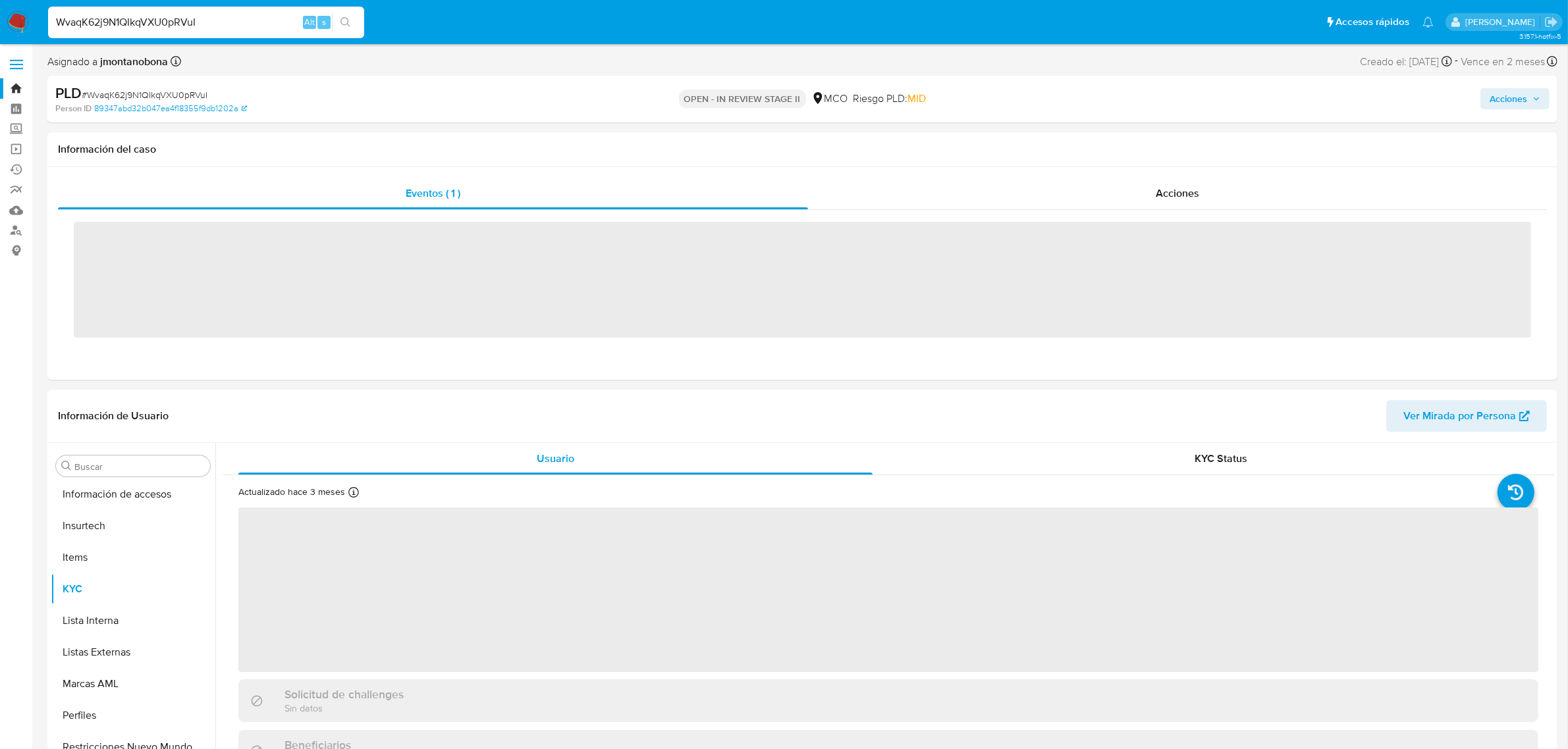
scroll to position [555, 0]
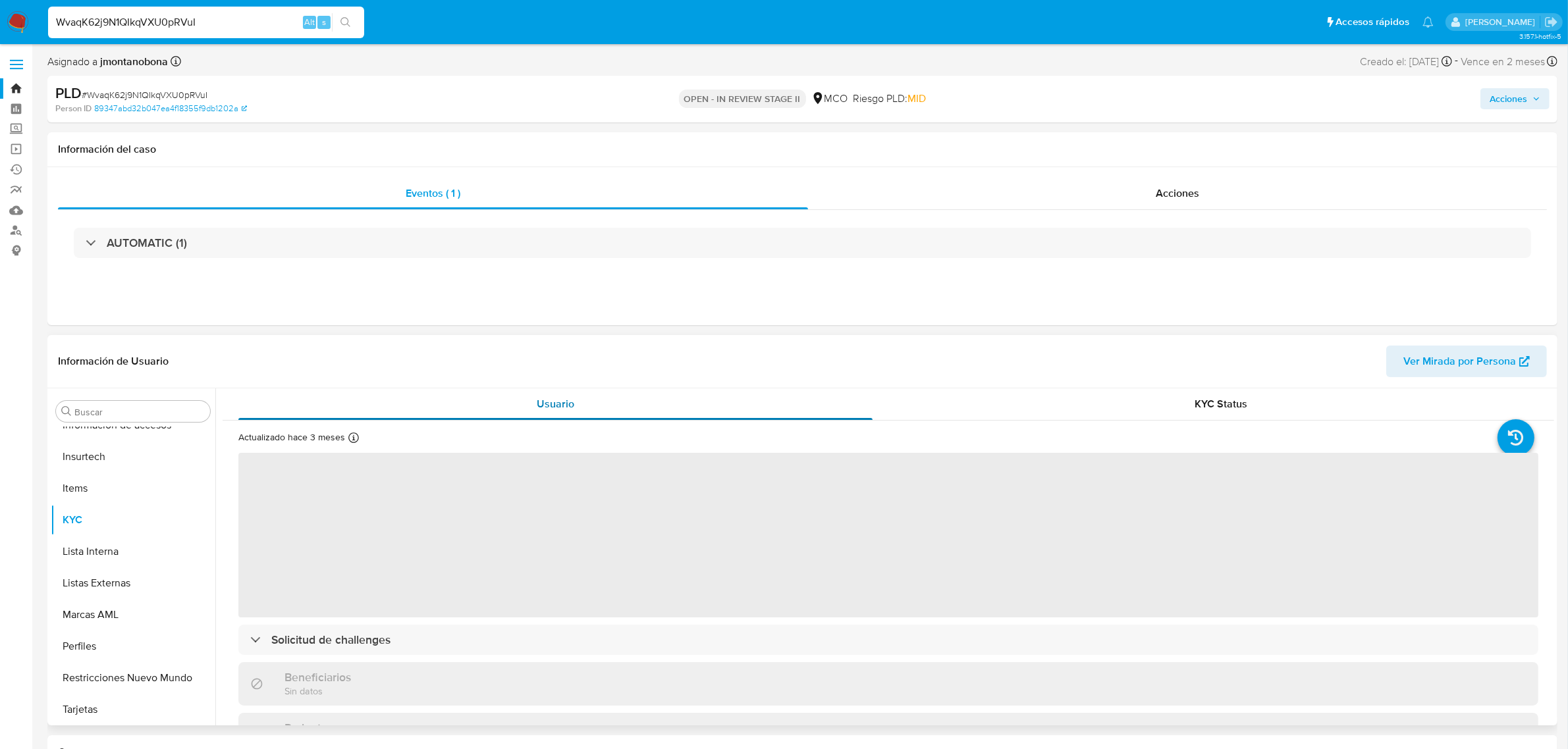
select select "10"
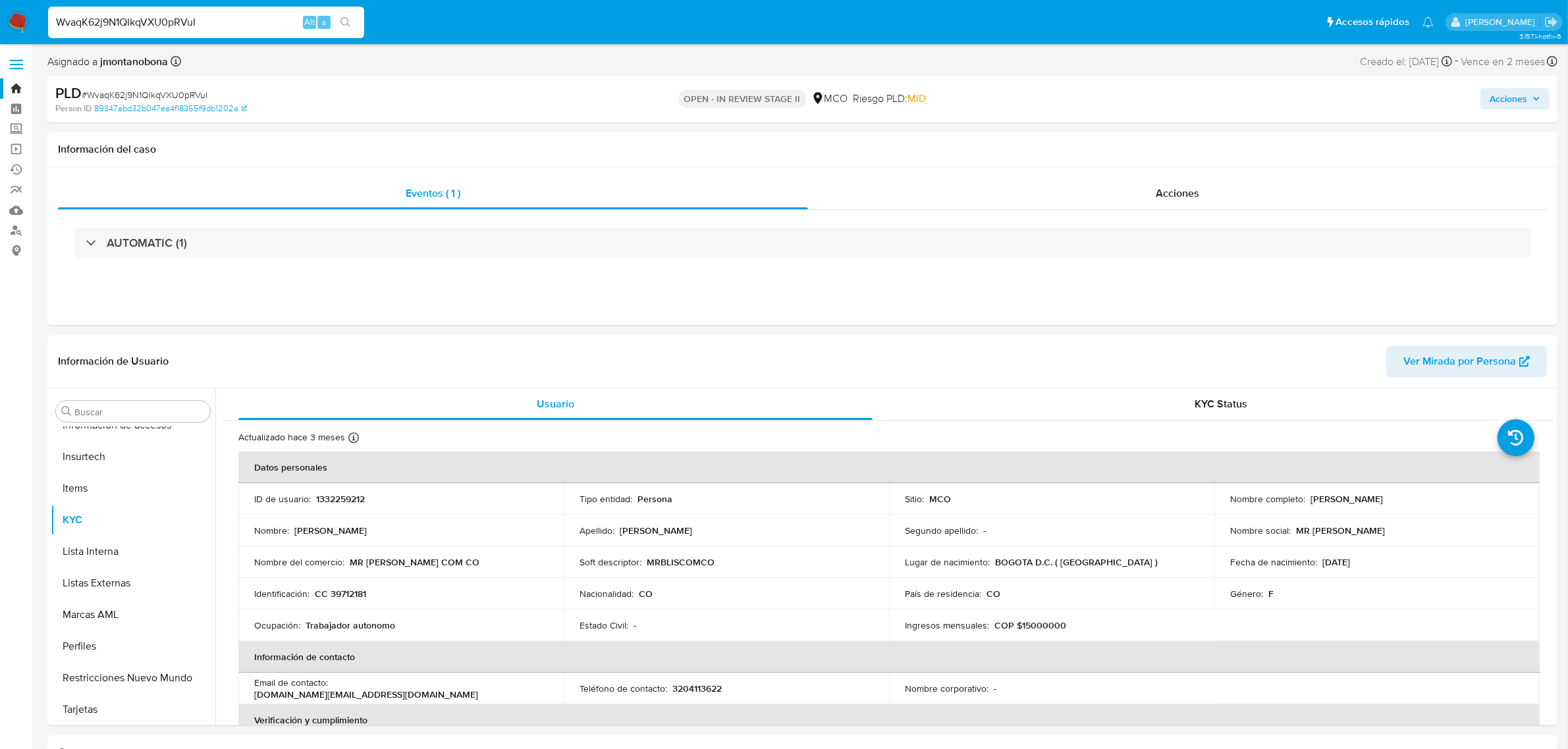
click at [240, 15] on input "WvaqK62j9N1QIkqVXU0pRVuI" at bounding box center [206, 22] width 316 height 17
drag, startPoint x: 249, startPoint y: 17, endPoint x: 0, endPoint y: 25, distance: 249.1
click at [0, 24] on nav "Pausado Ver notificaciones WvaqK62j9N1QIkqVXU0pRVuI Alt s Accesos rápidos Presi…" at bounding box center [784, 22] width 1568 height 44
paste input "HuX9IuwdiLEgC1Qy5QijPpFu"
type input "HuX9IuwdiLEgC1Qy5QijPpFu"
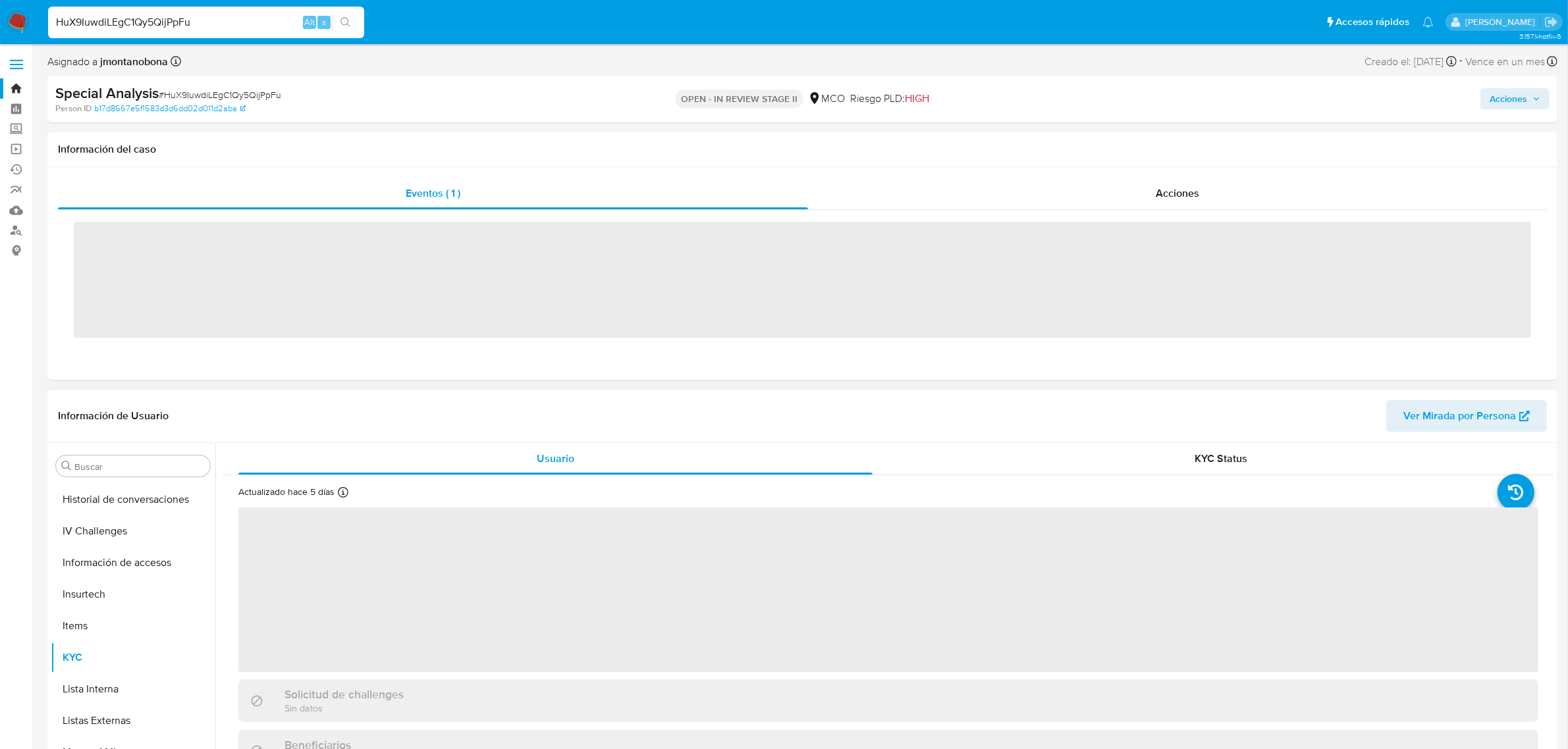
scroll to position [555, 0]
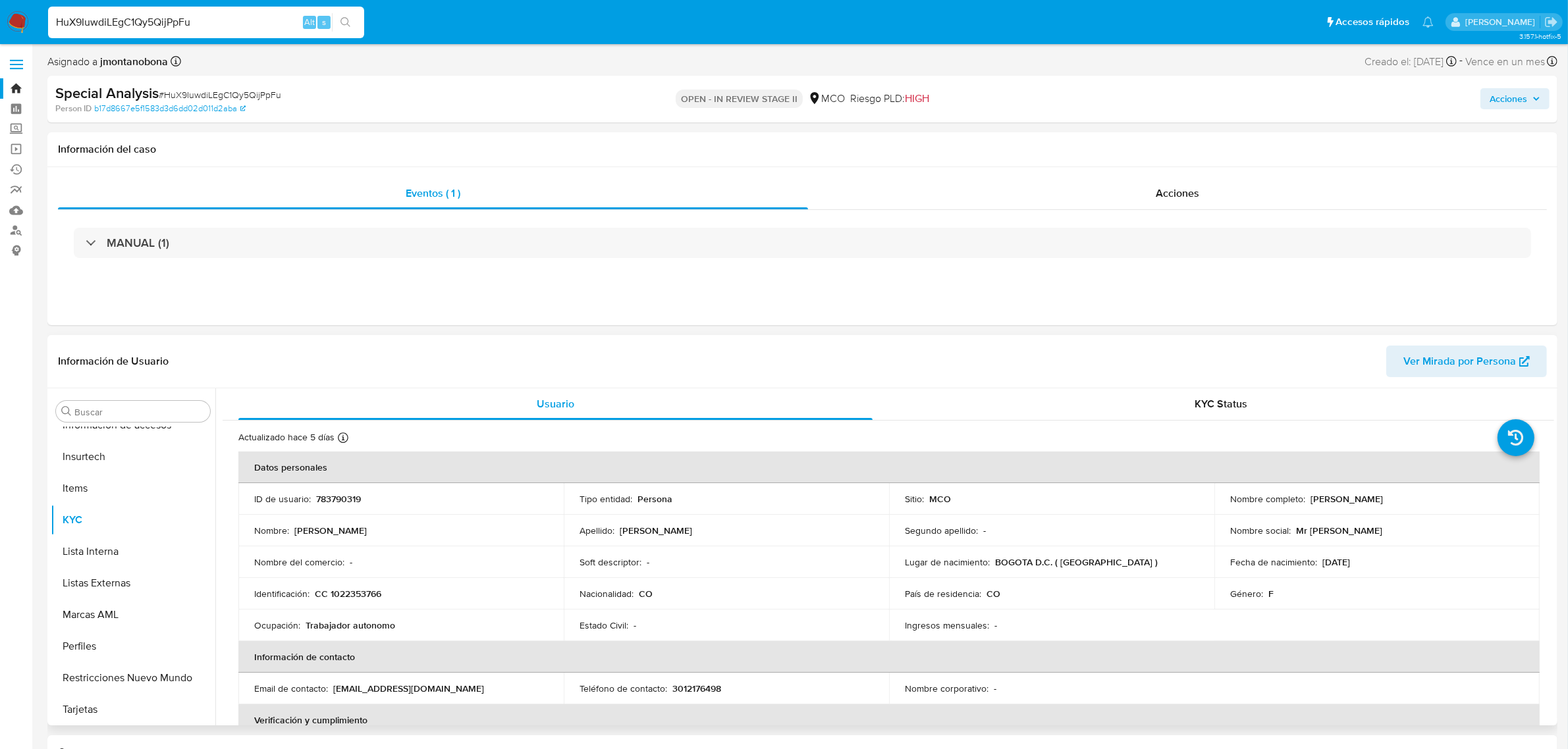
select select "10"
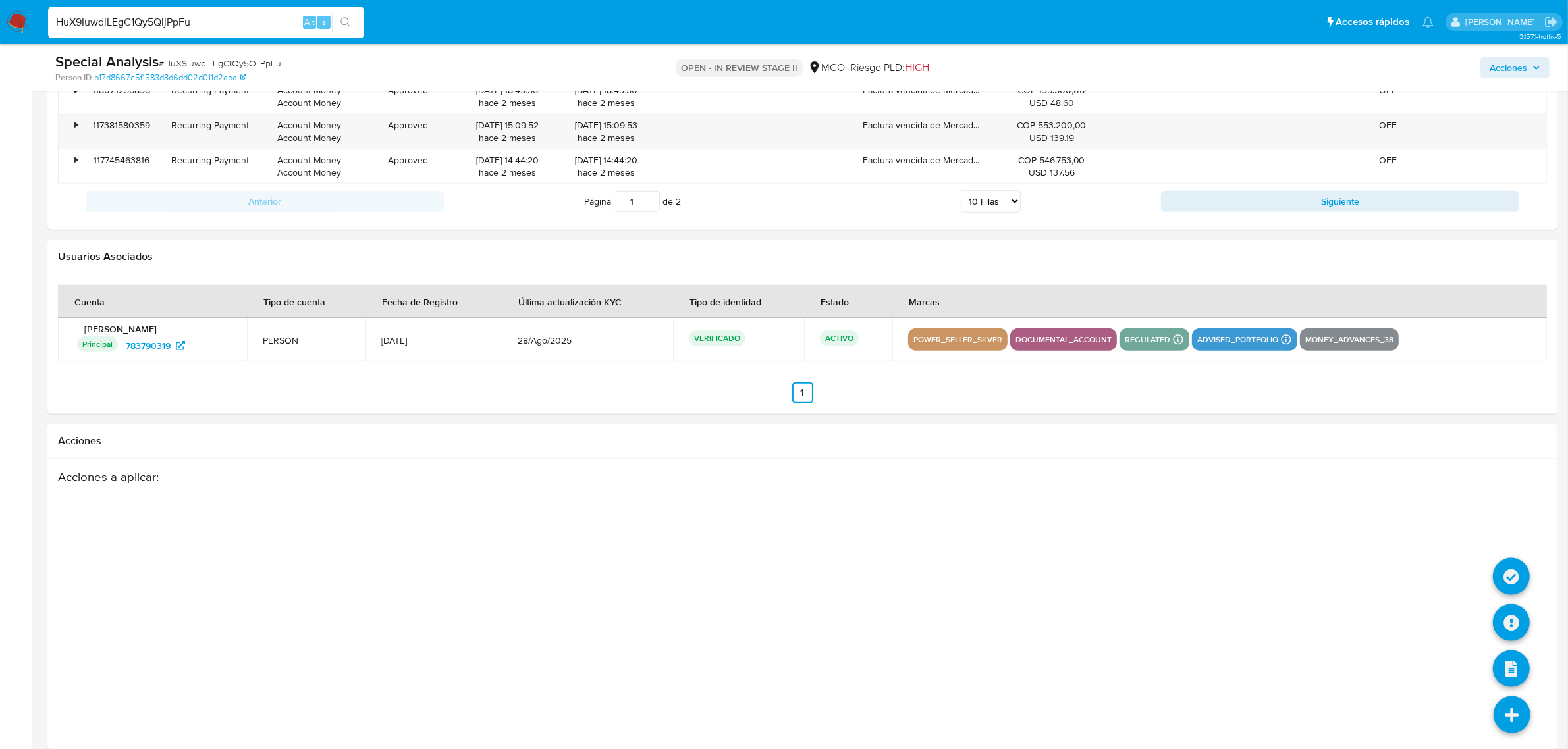
scroll to position [1870, 0]
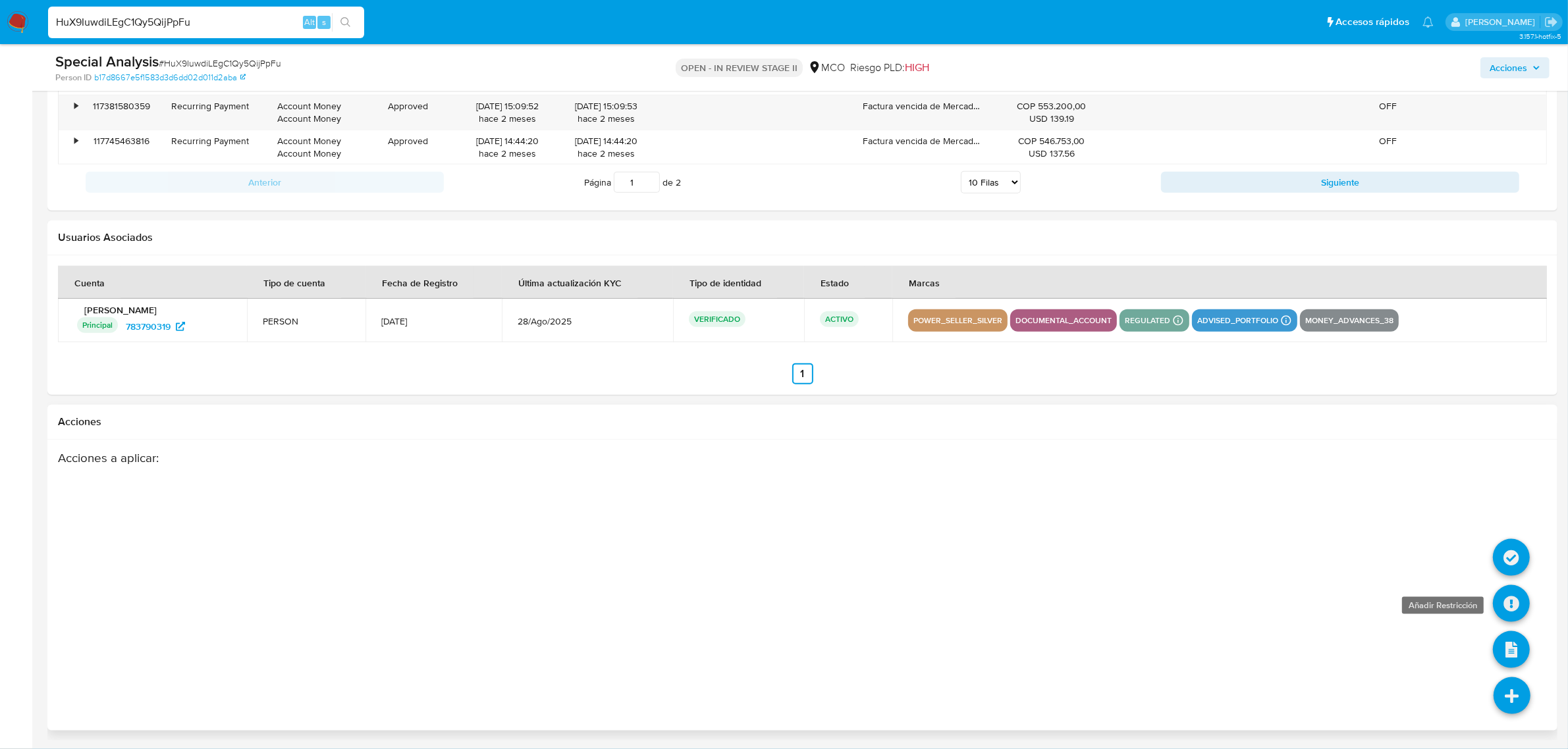
click at [1511, 604] on icon at bounding box center [1511, 604] width 37 height 36
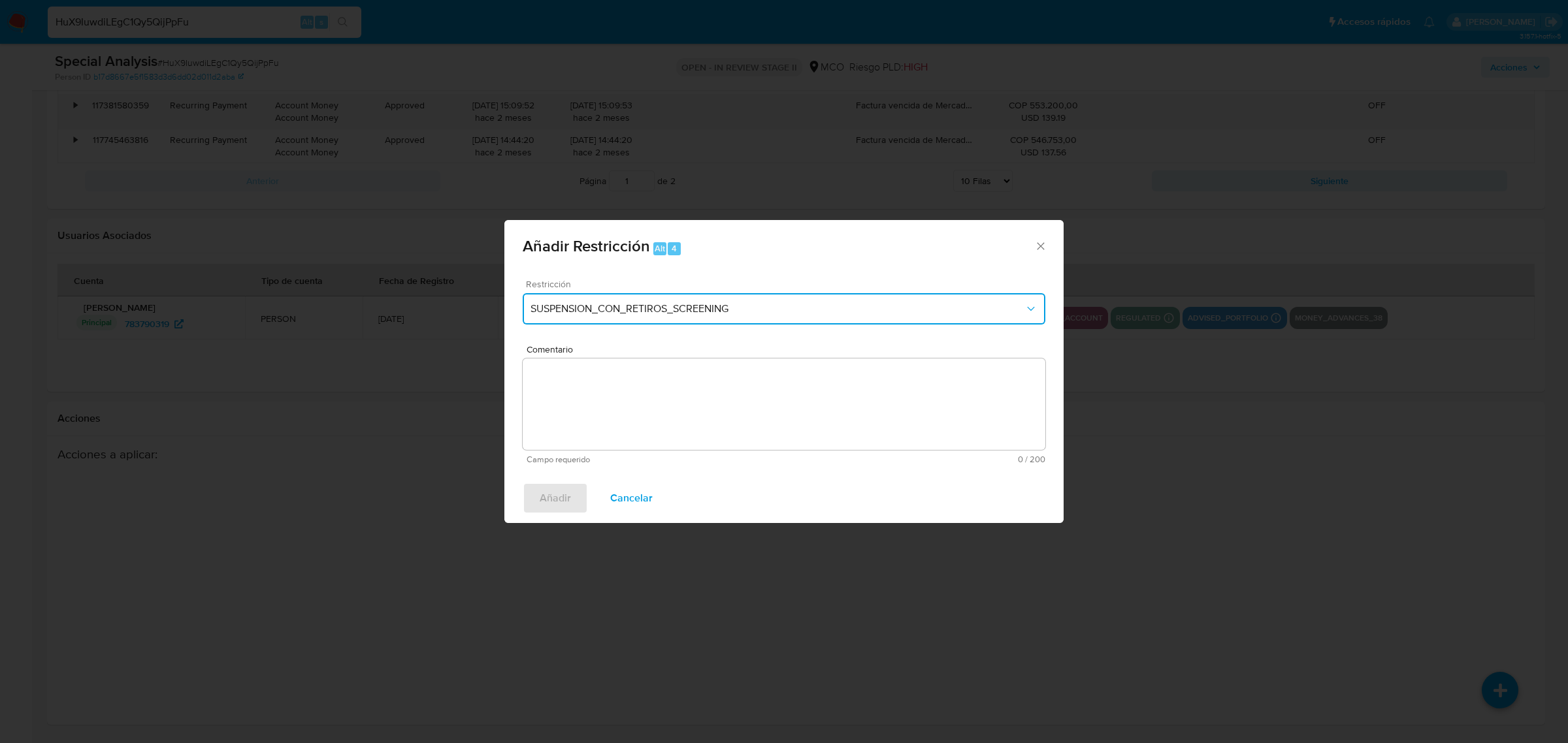
click at [705, 301] on button "SUSPENSION_CON_RETIROS_SCREENING" at bounding box center [783, 309] width 522 height 32
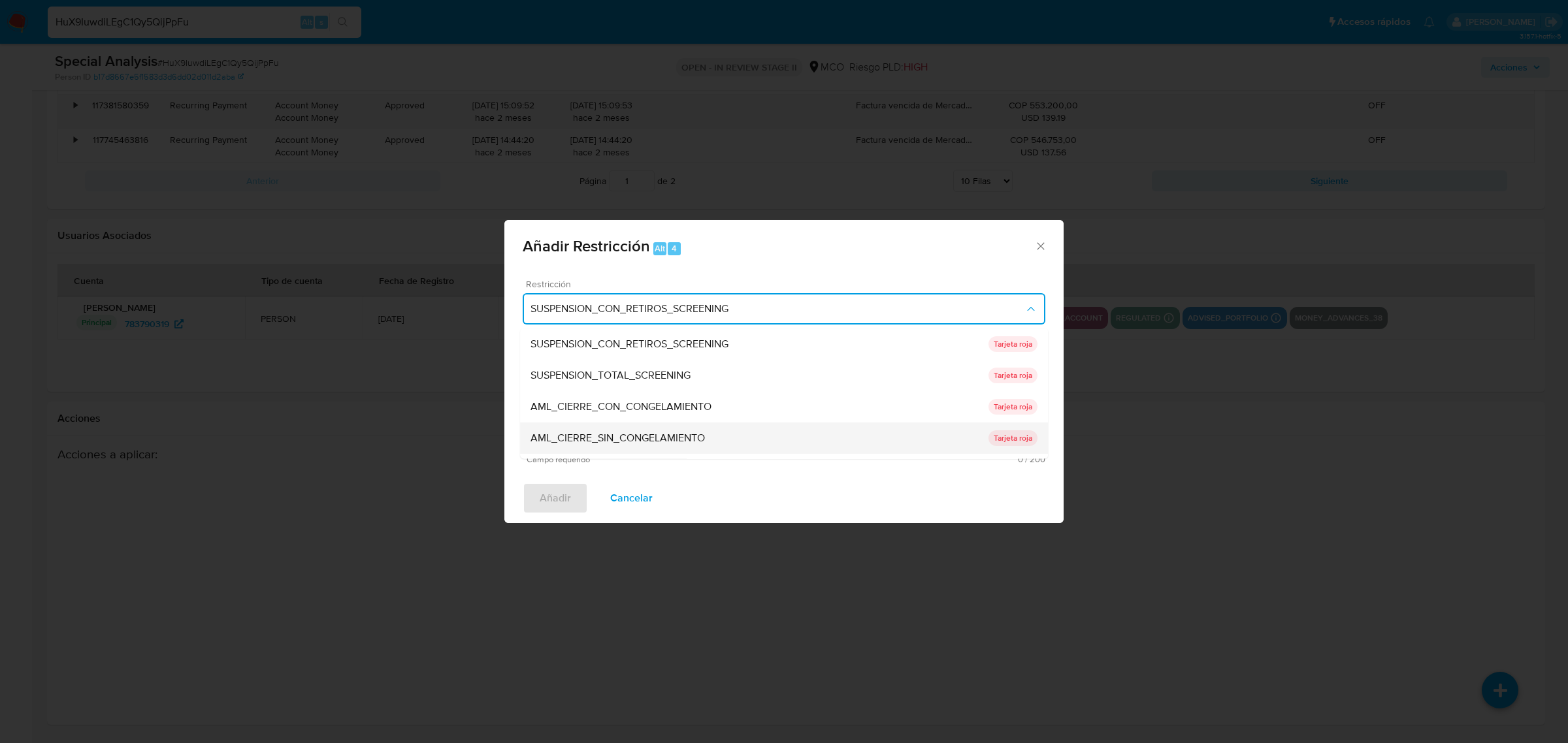
click at [712, 438] on div "AML_CIERRE_SIN_CONGELAMIENTO" at bounding box center [760, 437] width 458 height 32
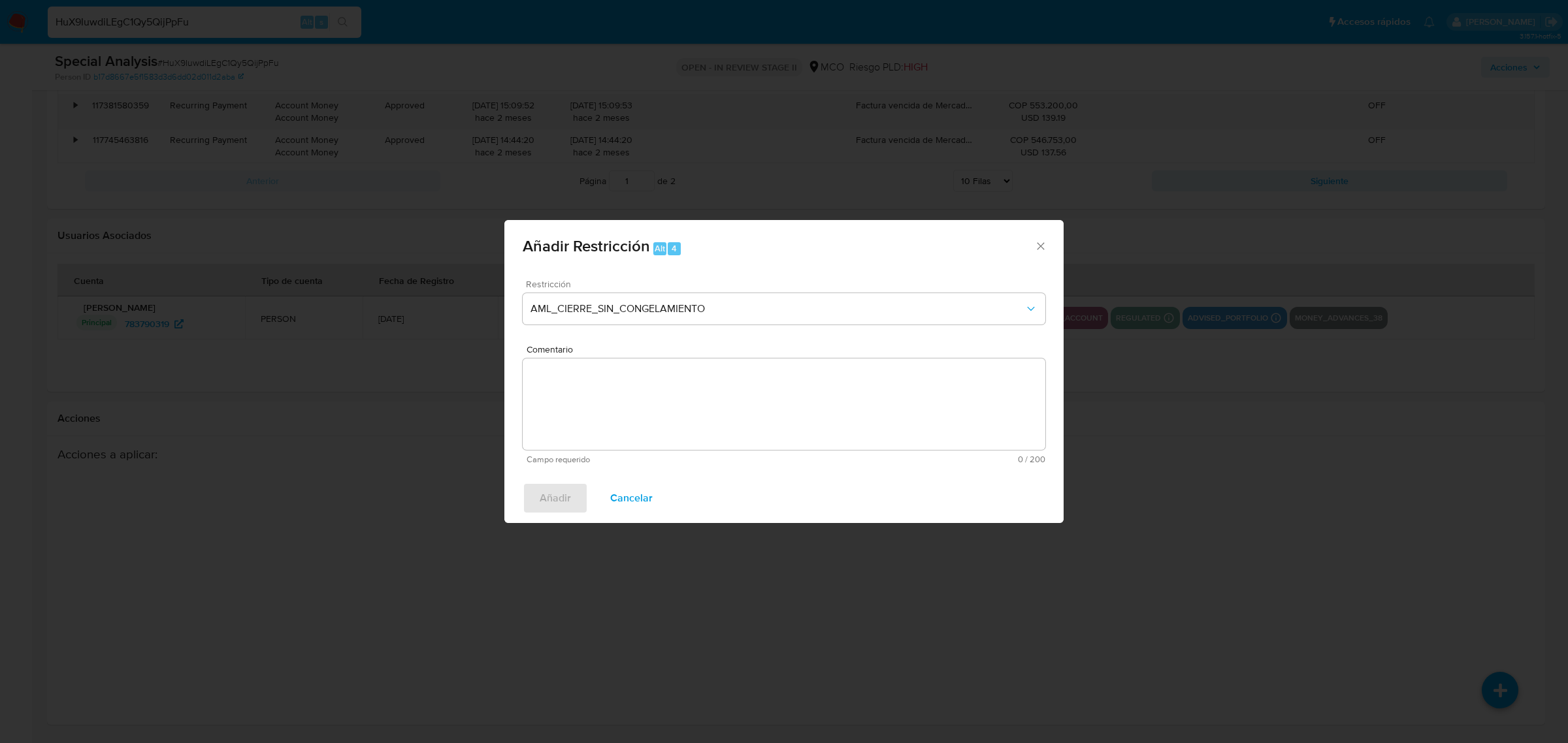
click at [655, 416] on textarea "Comentario" at bounding box center [783, 404] width 522 height 91
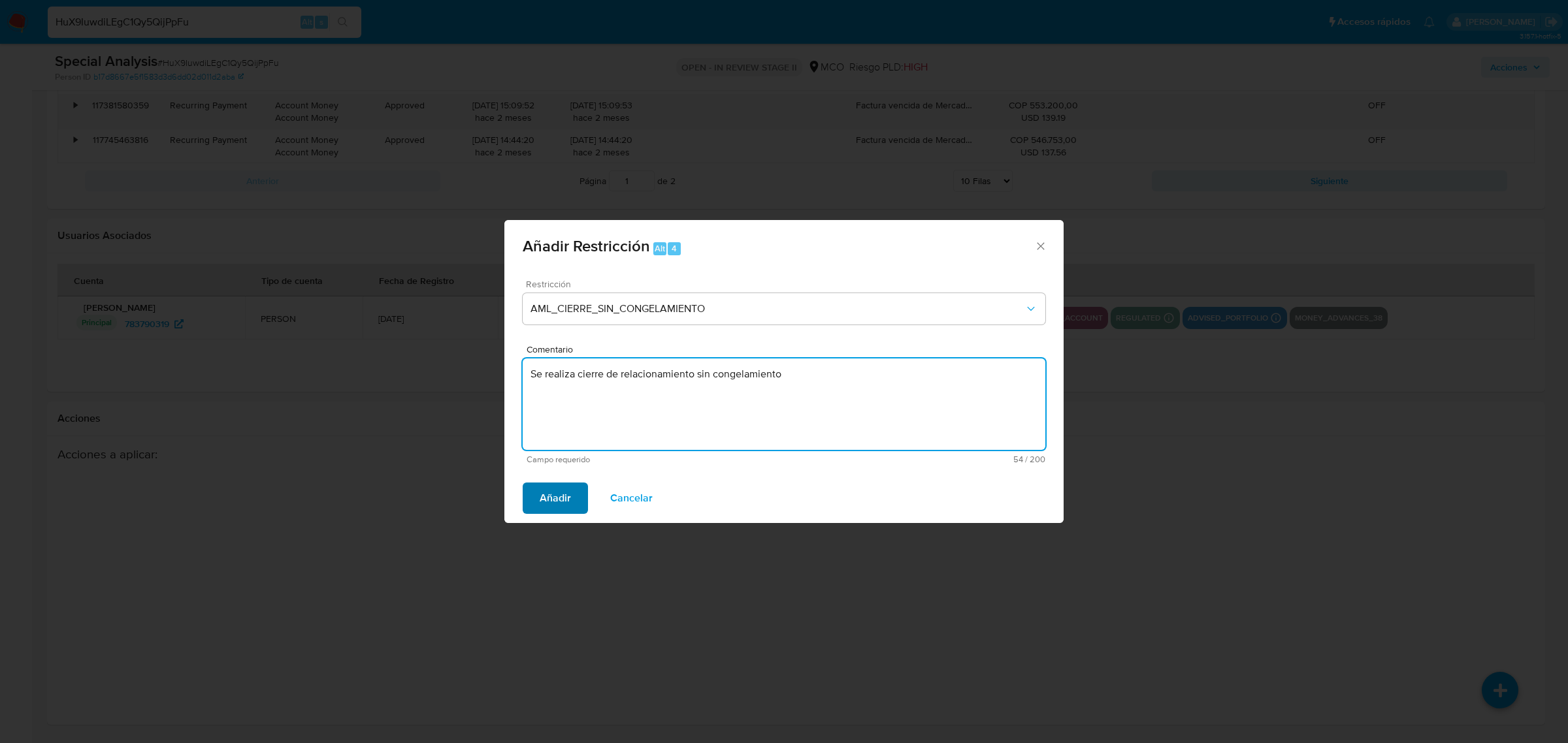
type textarea "Se realiza cierre de relacionamiento sin congelamiento"
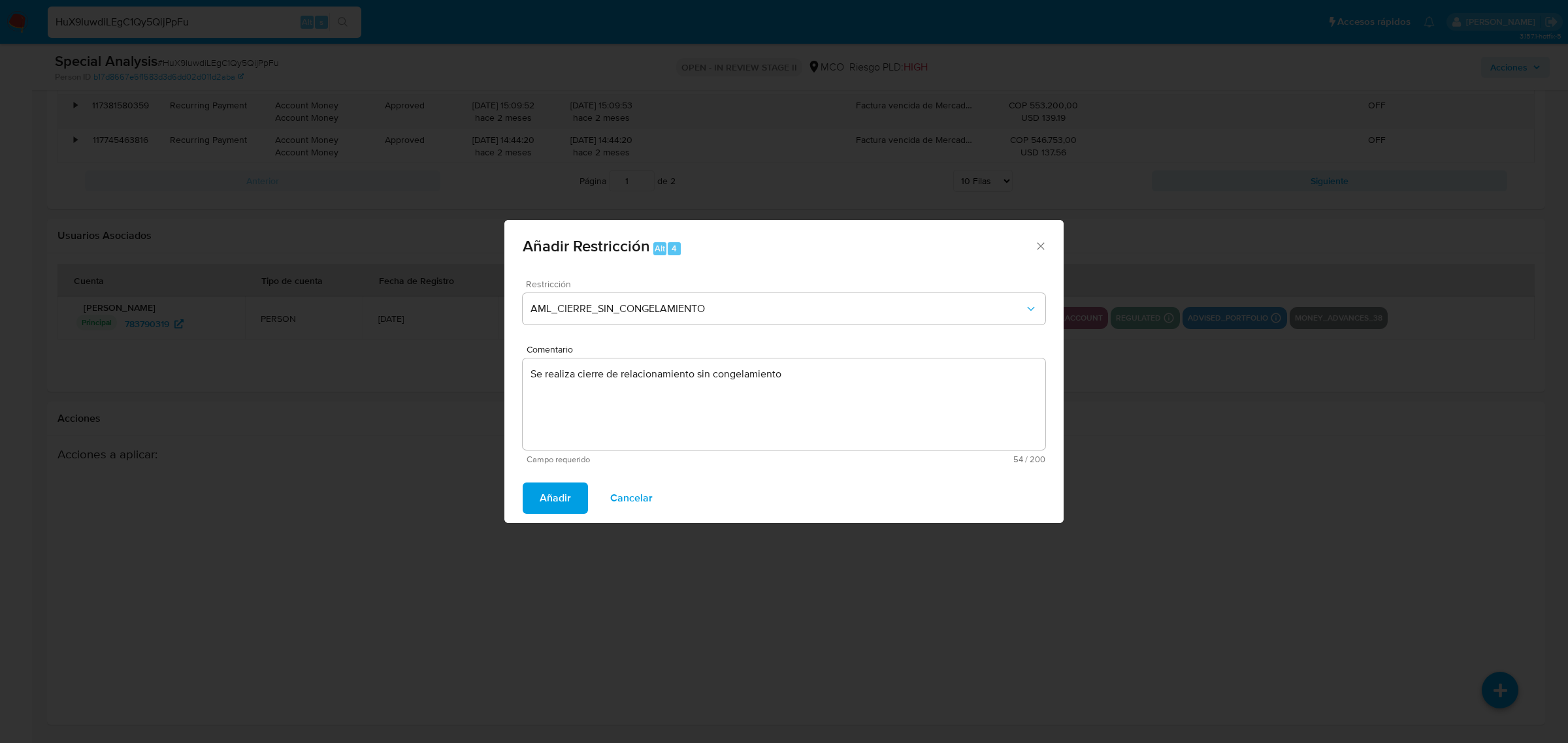
click at [550, 500] on span "Añadir" at bounding box center [555, 499] width 32 height 29
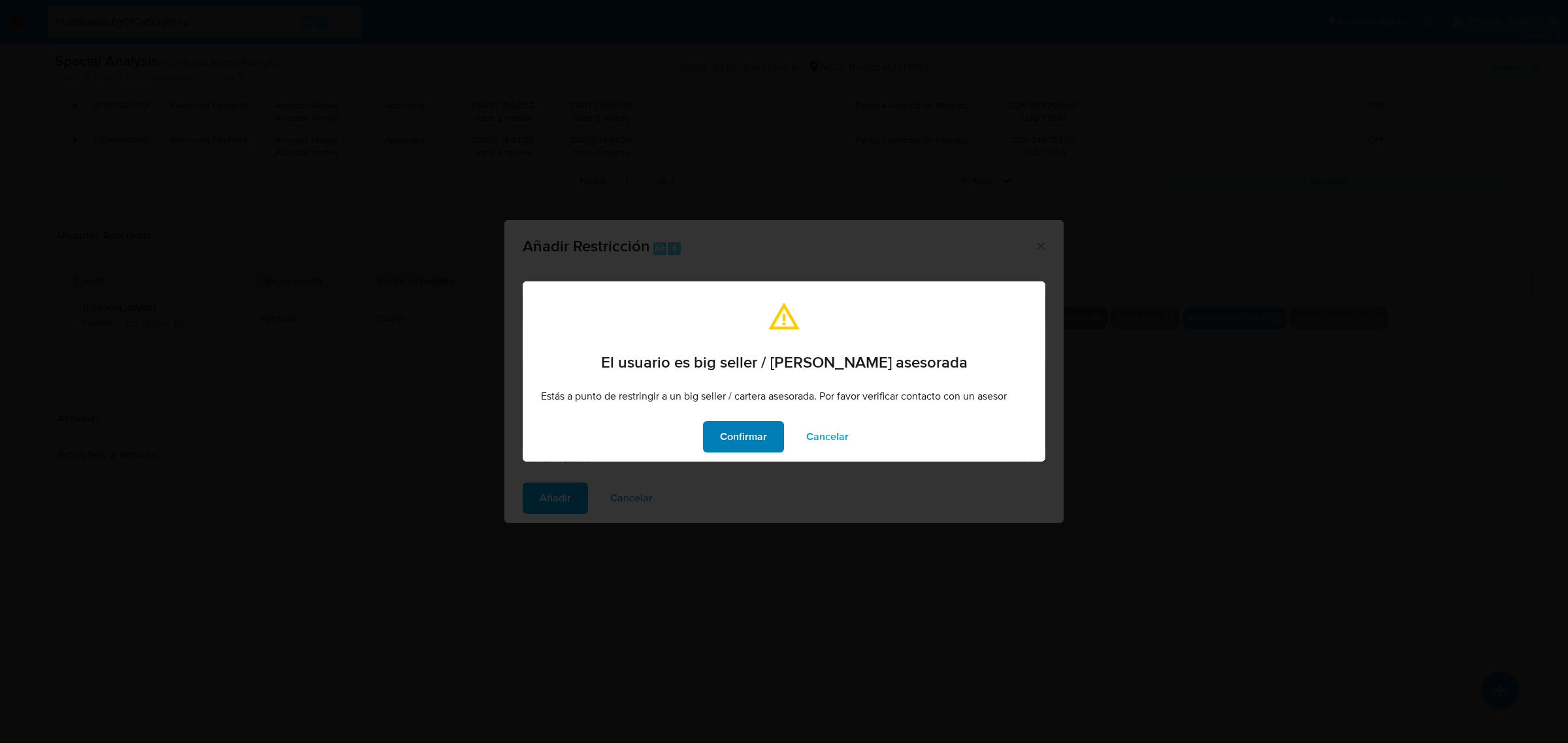
click at [749, 435] on span "Confirmar" at bounding box center [743, 437] width 47 height 29
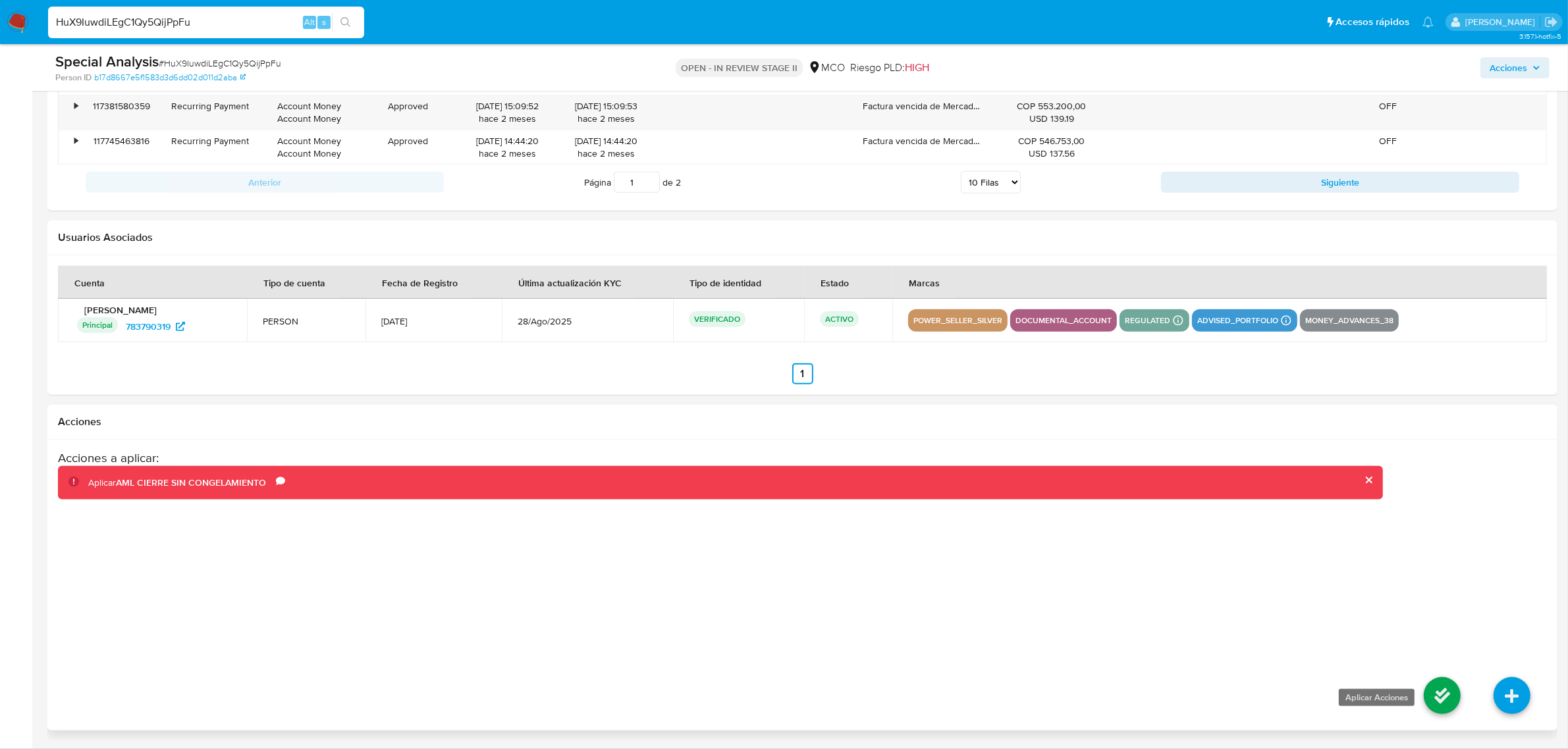
click at [1451, 695] on icon at bounding box center [1442, 696] width 37 height 36
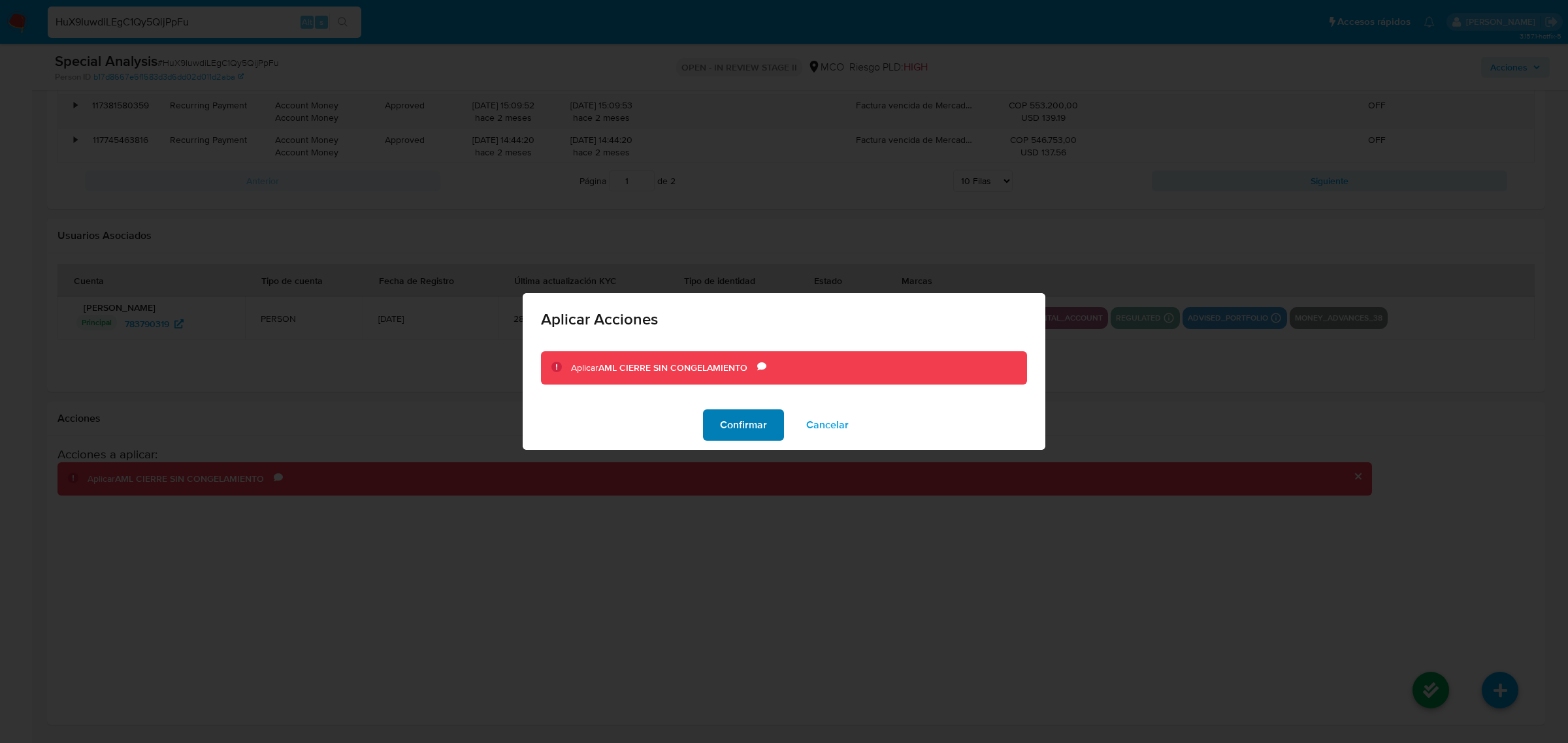
click at [742, 428] on span "Confirmar" at bounding box center [743, 425] width 47 height 29
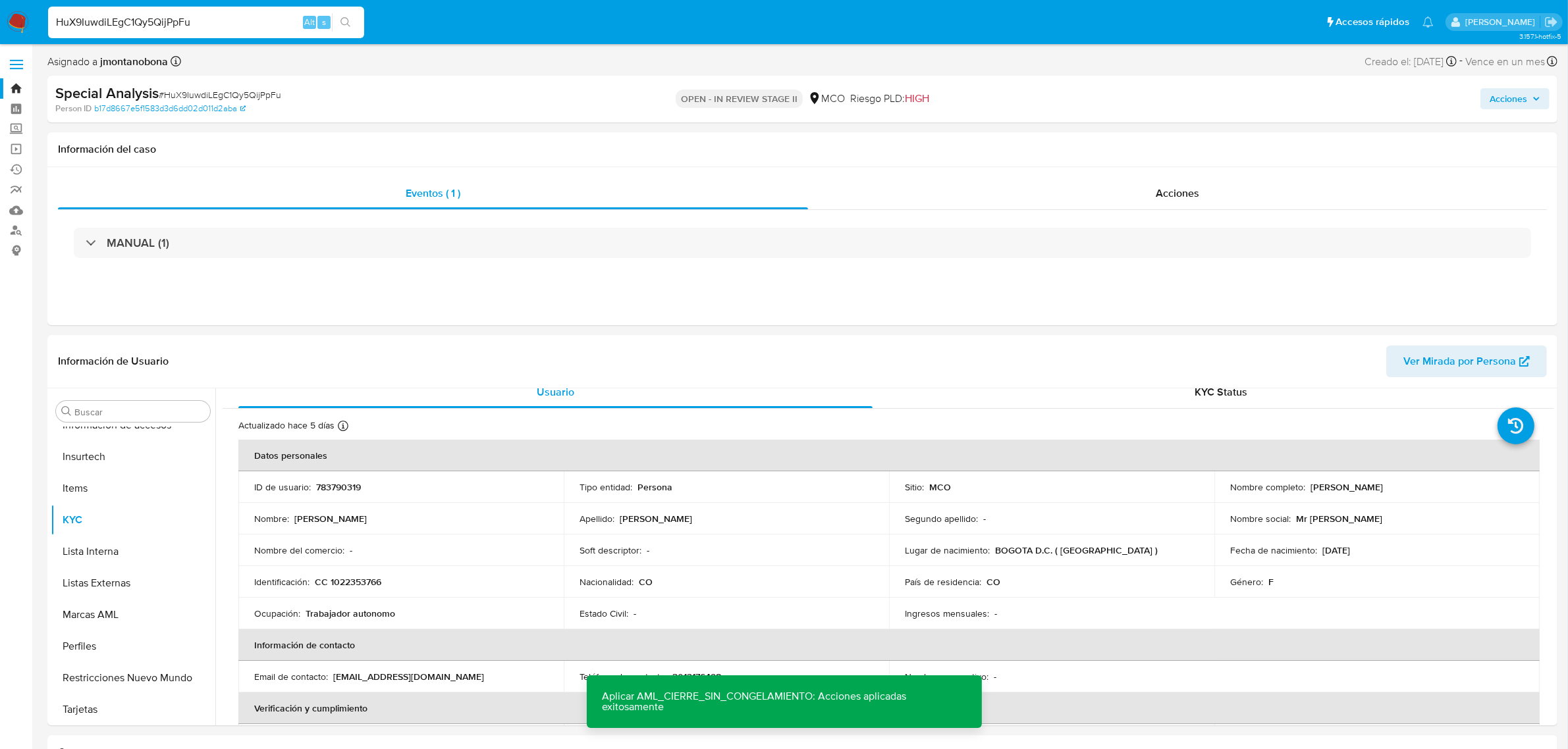
scroll to position [0, 0]
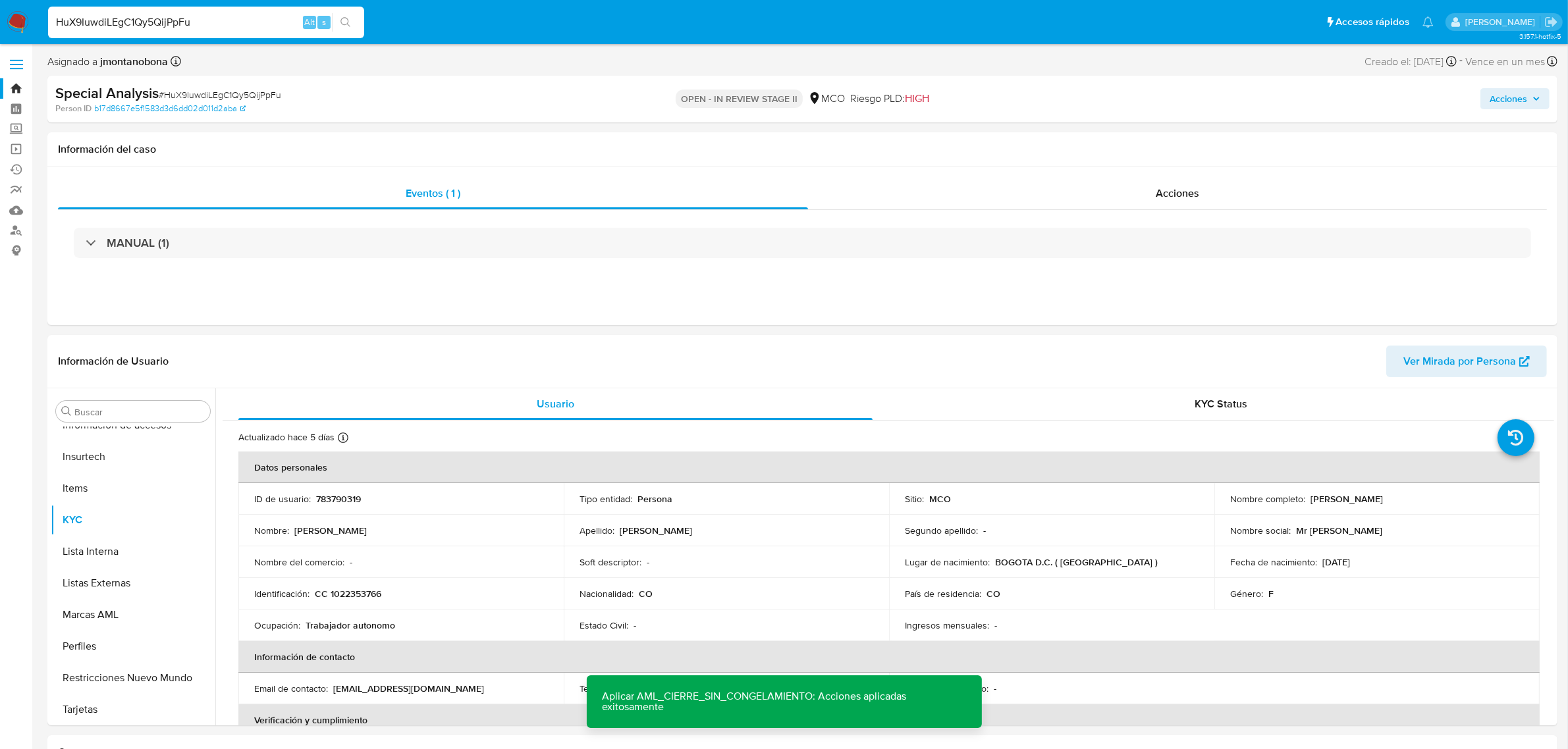
click at [224, 17] on input "HuX9IuwdiLEgC1Qy5QijPpFu" at bounding box center [206, 22] width 316 height 17
drag, startPoint x: 198, startPoint y: 21, endPoint x: 0, endPoint y: 30, distance: 198.2
click at [0, 31] on nav "Pausado Ver notificaciones HuX9IuwdiLEgC1Qy5QijPpFu Alt s Accesos rápidos Presi…" at bounding box center [784, 22] width 1568 height 44
paste input "GFk3wmyAKooPxghMh7Syw4Z2"
type input "GFk3wmyAKooPxghMh7Syw4Z2"
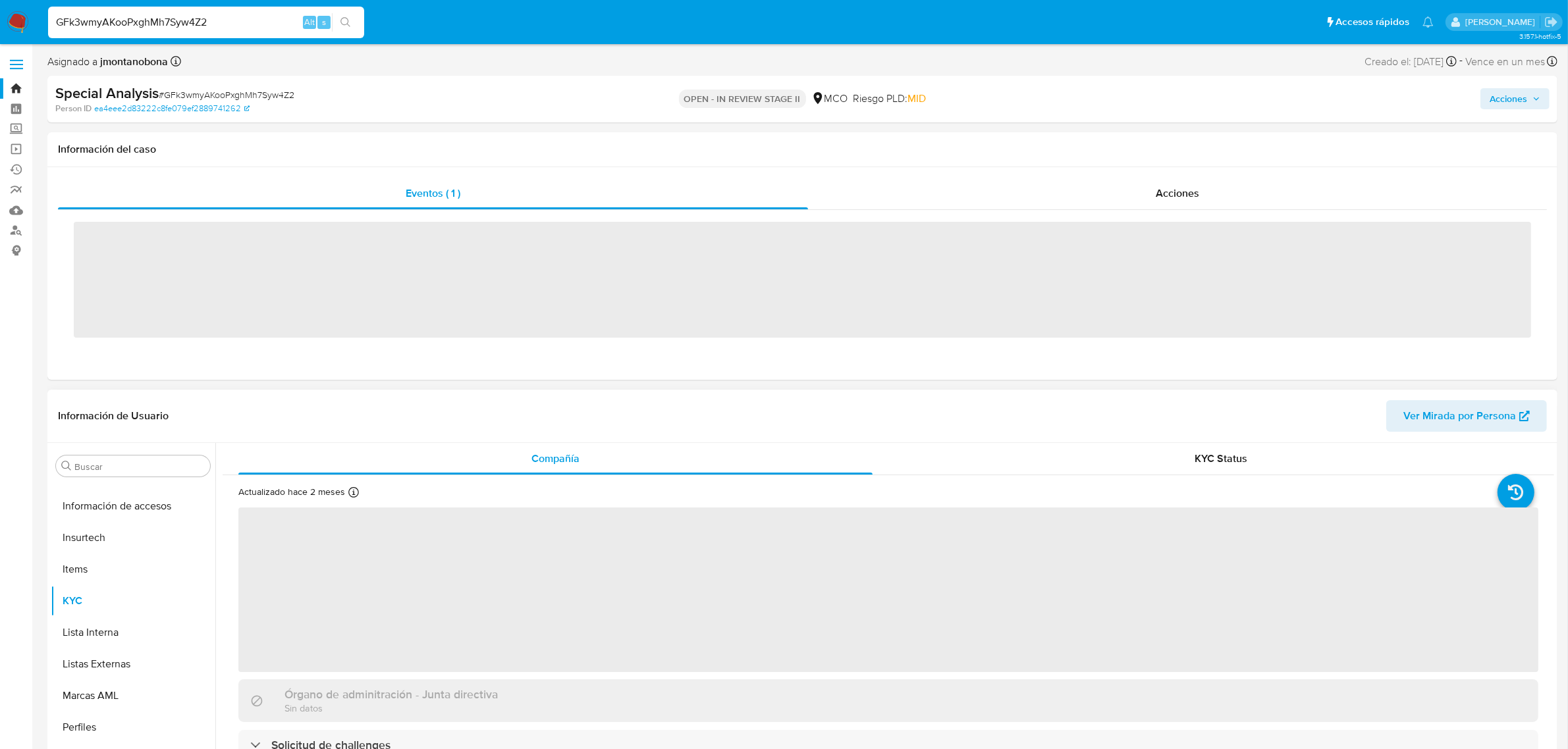
scroll to position [555, 0]
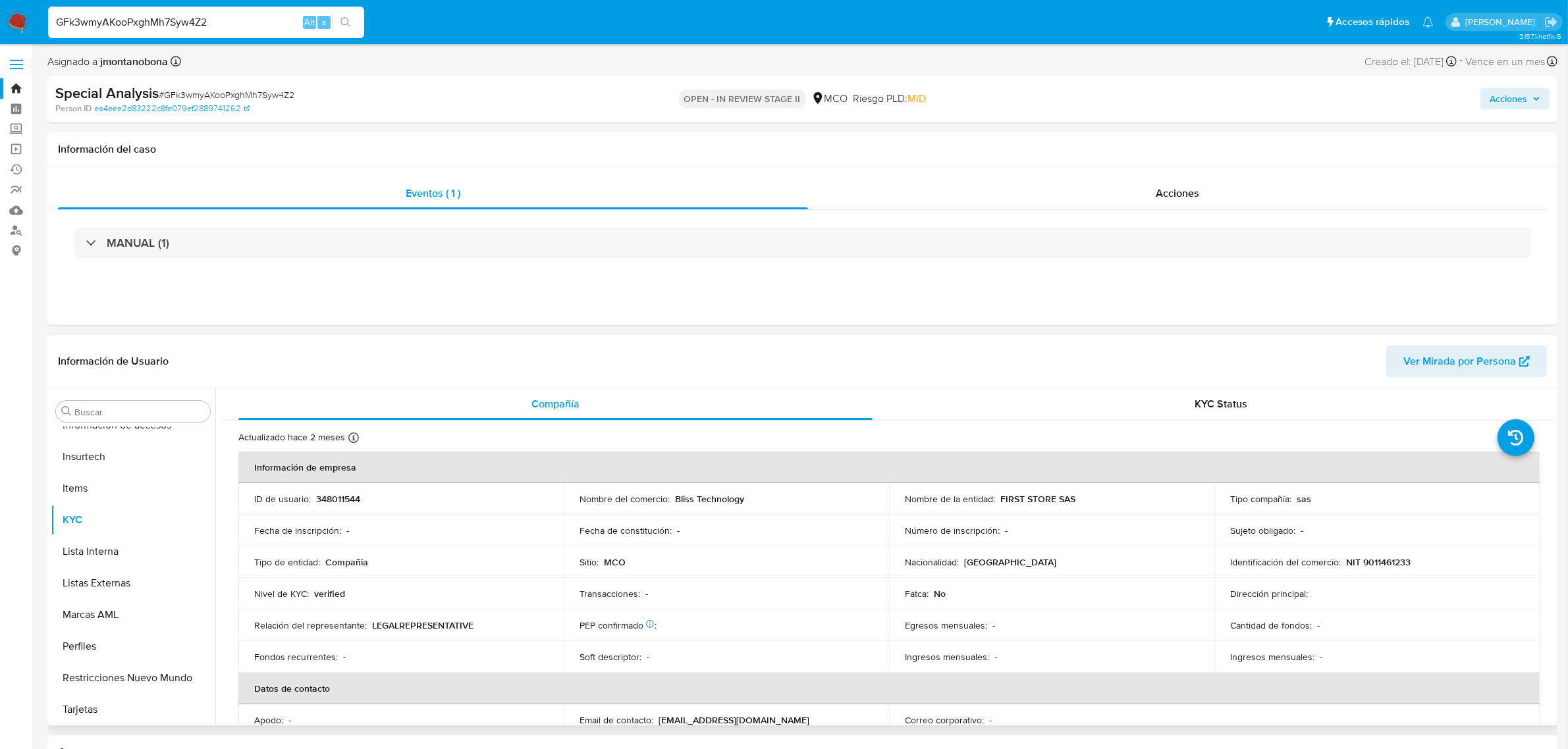
select select "10"
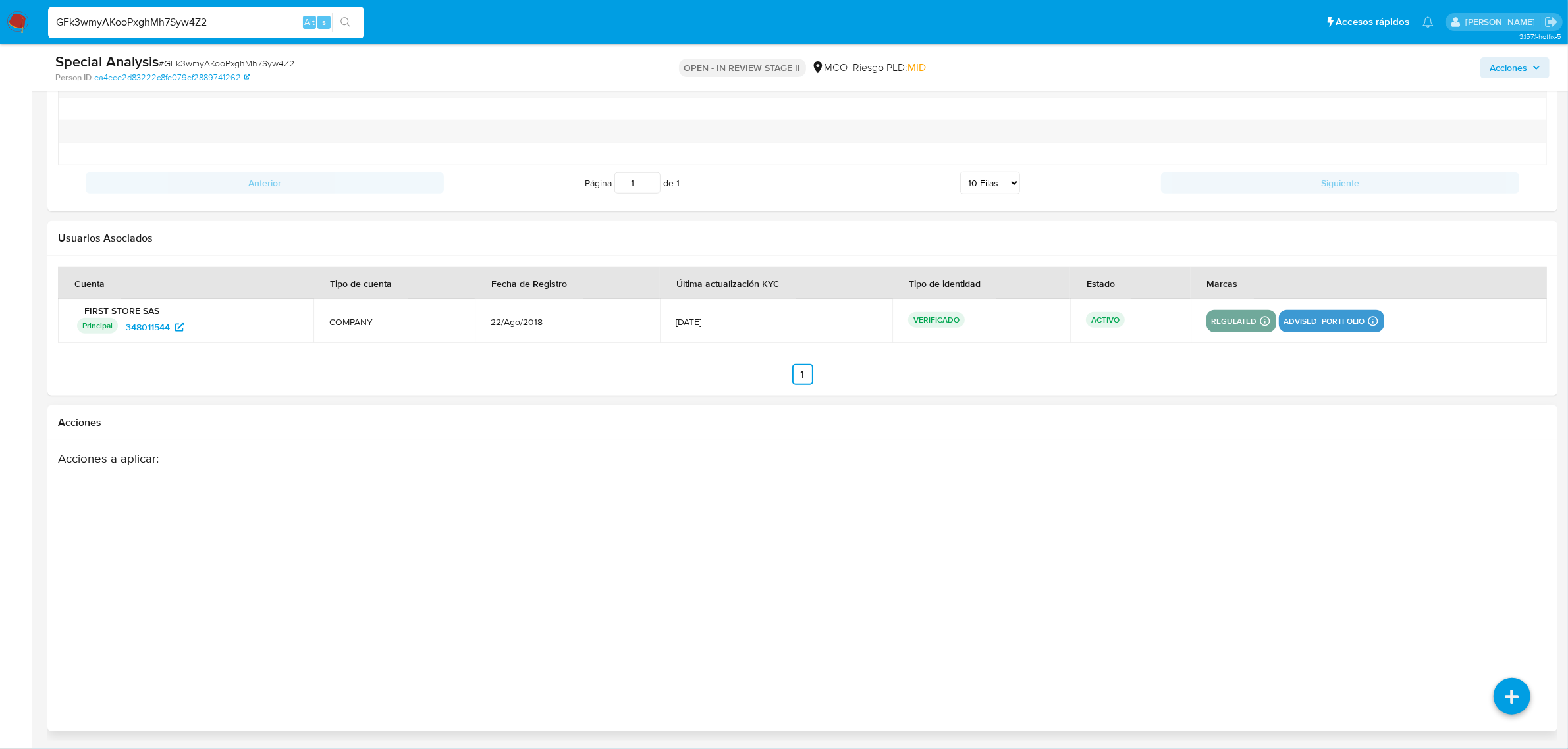
scroll to position [1545, 0]
click at [1509, 596] on icon at bounding box center [1511, 604] width 37 height 36
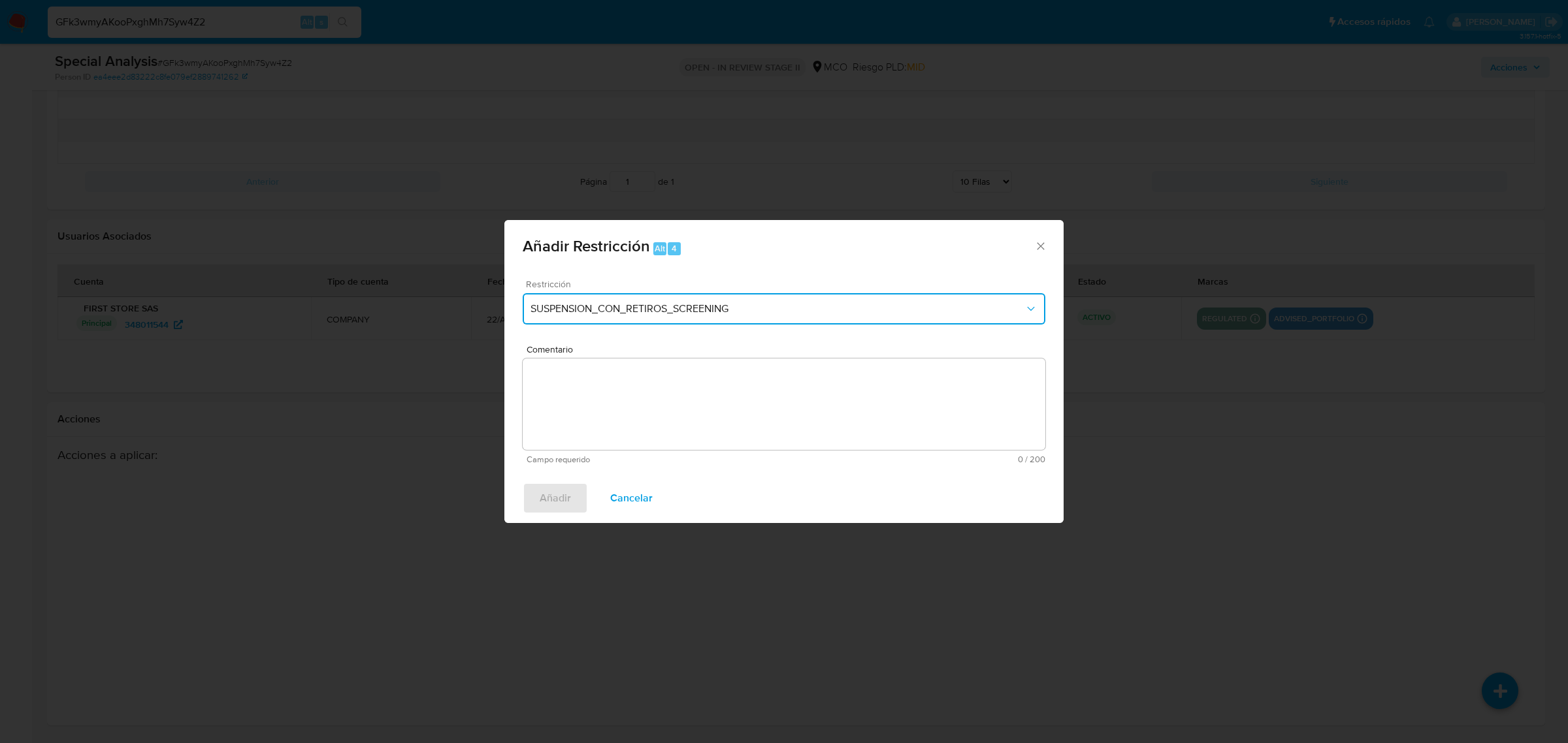
click at [686, 304] on span "SUSPENSION_CON_RETIROS_SCREENING" at bounding box center [778, 309] width 494 height 13
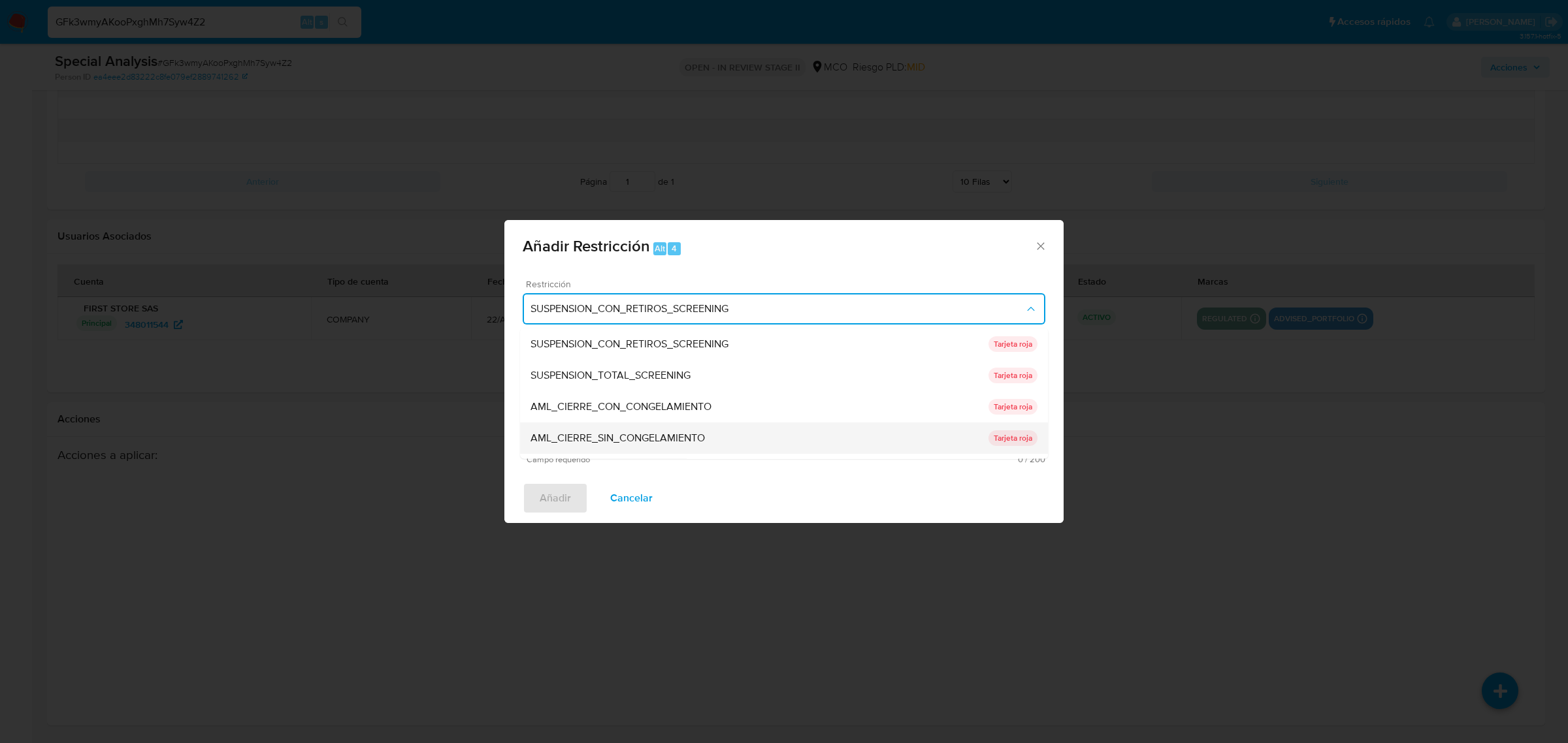
click at [684, 435] on span "AML_CIERRE_SIN_CONGELAMIENTO" at bounding box center [617, 437] width 175 height 13
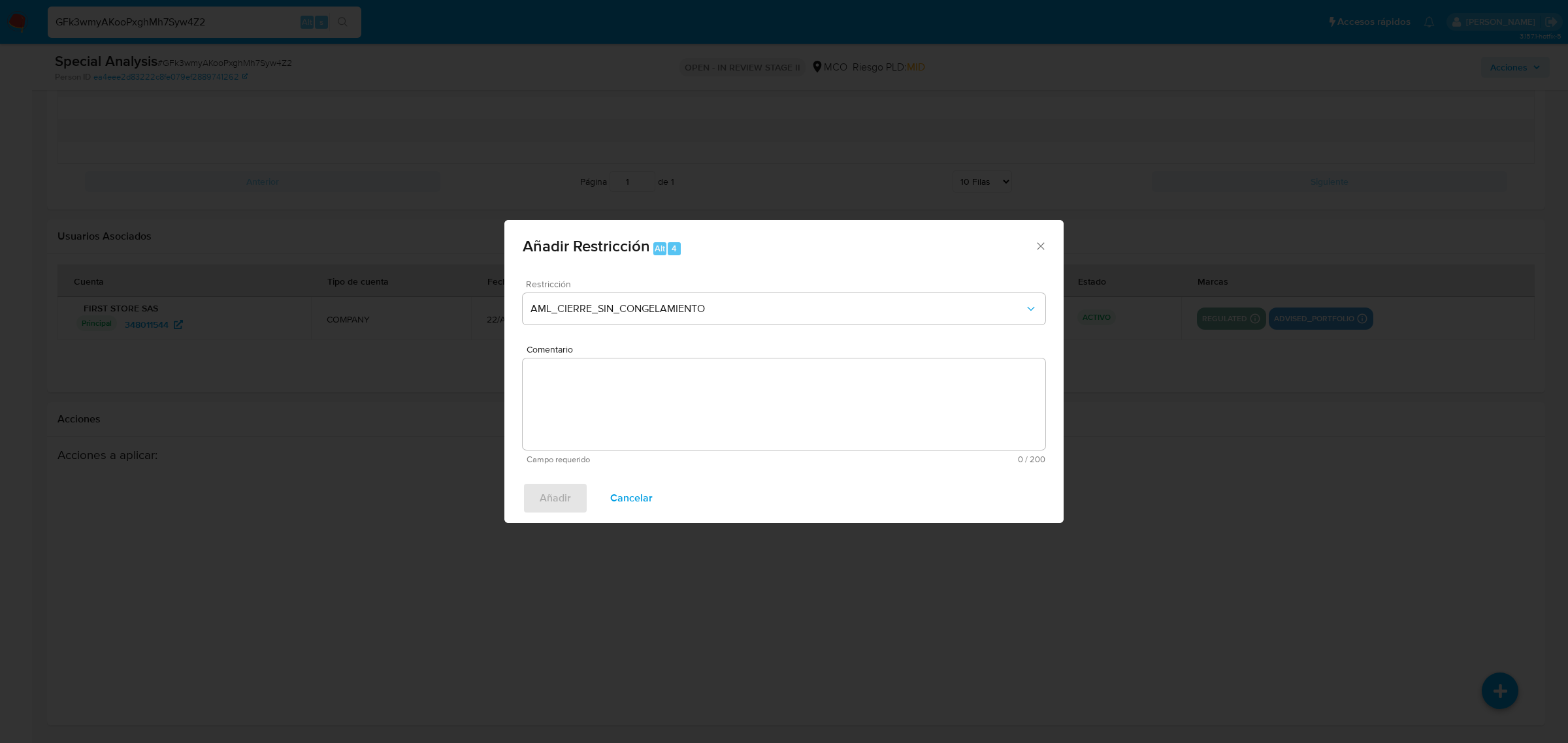
click at [677, 414] on textarea "Comentario" at bounding box center [783, 404] width 522 height 91
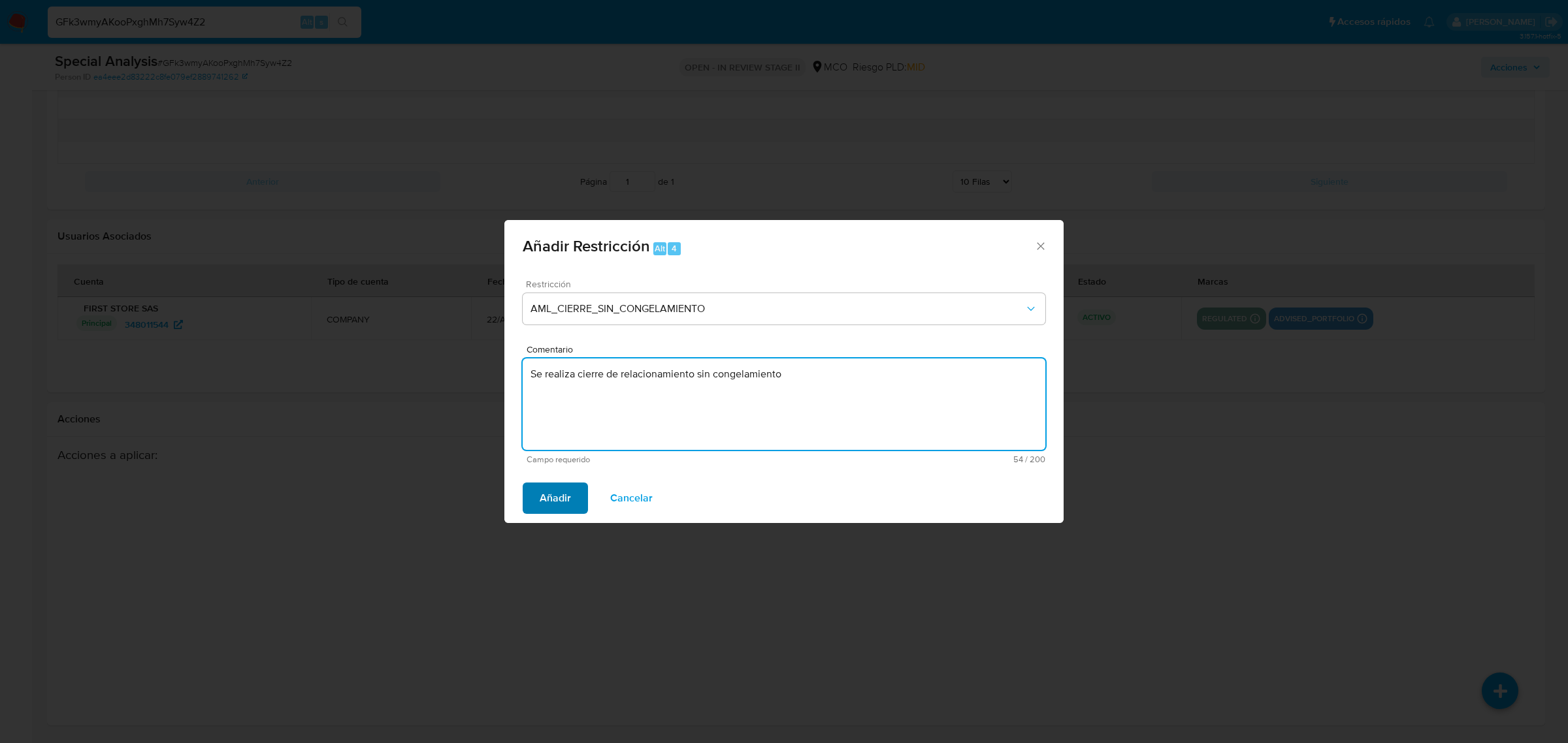
type textarea "Se realiza cierre de relacionamiento sin congelamiento"
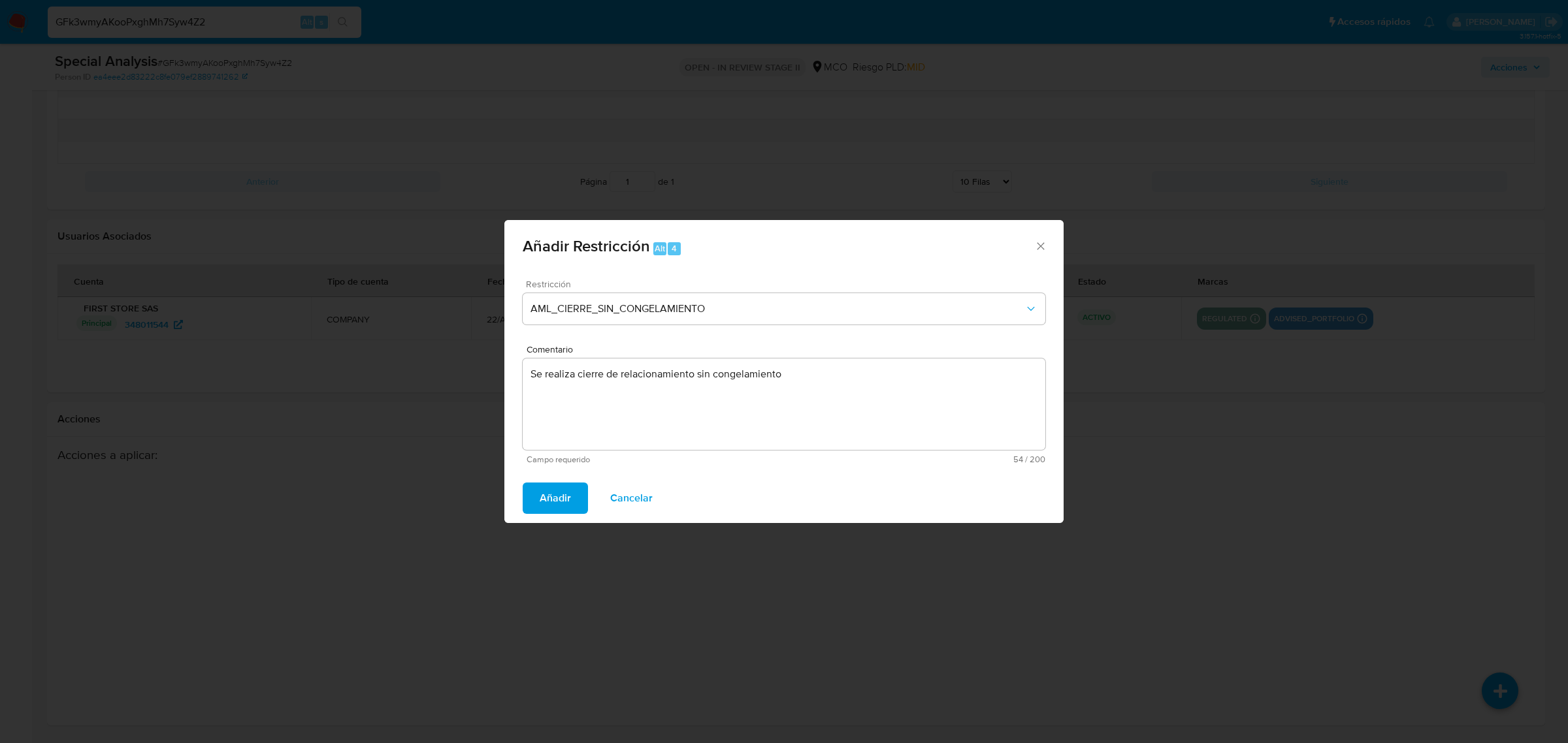
click at [560, 490] on span "Añadir" at bounding box center [555, 499] width 32 height 29
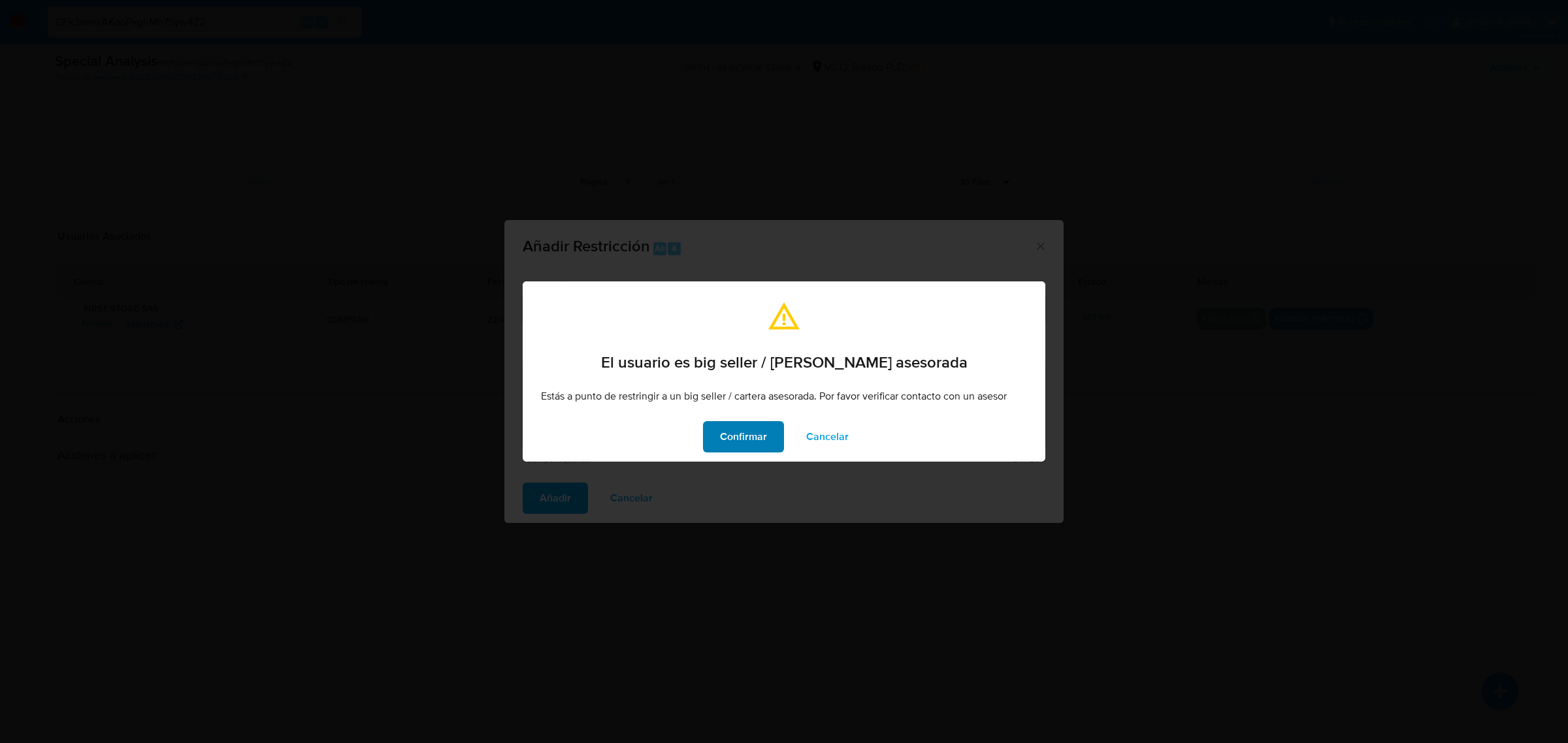
click at [752, 430] on span "Confirmar" at bounding box center [743, 437] width 47 height 29
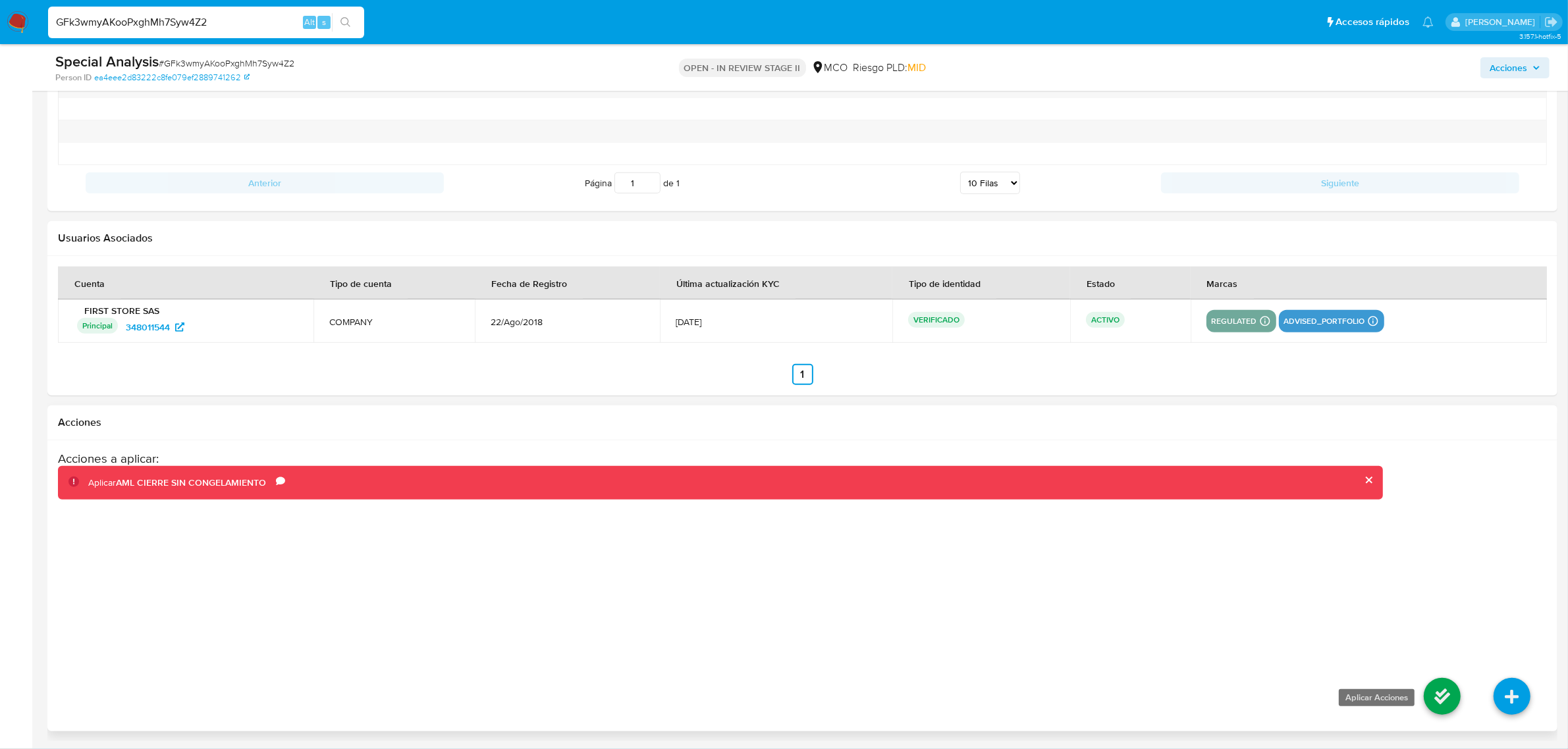
click at [1443, 692] on icon at bounding box center [1442, 696] width 37 height 36
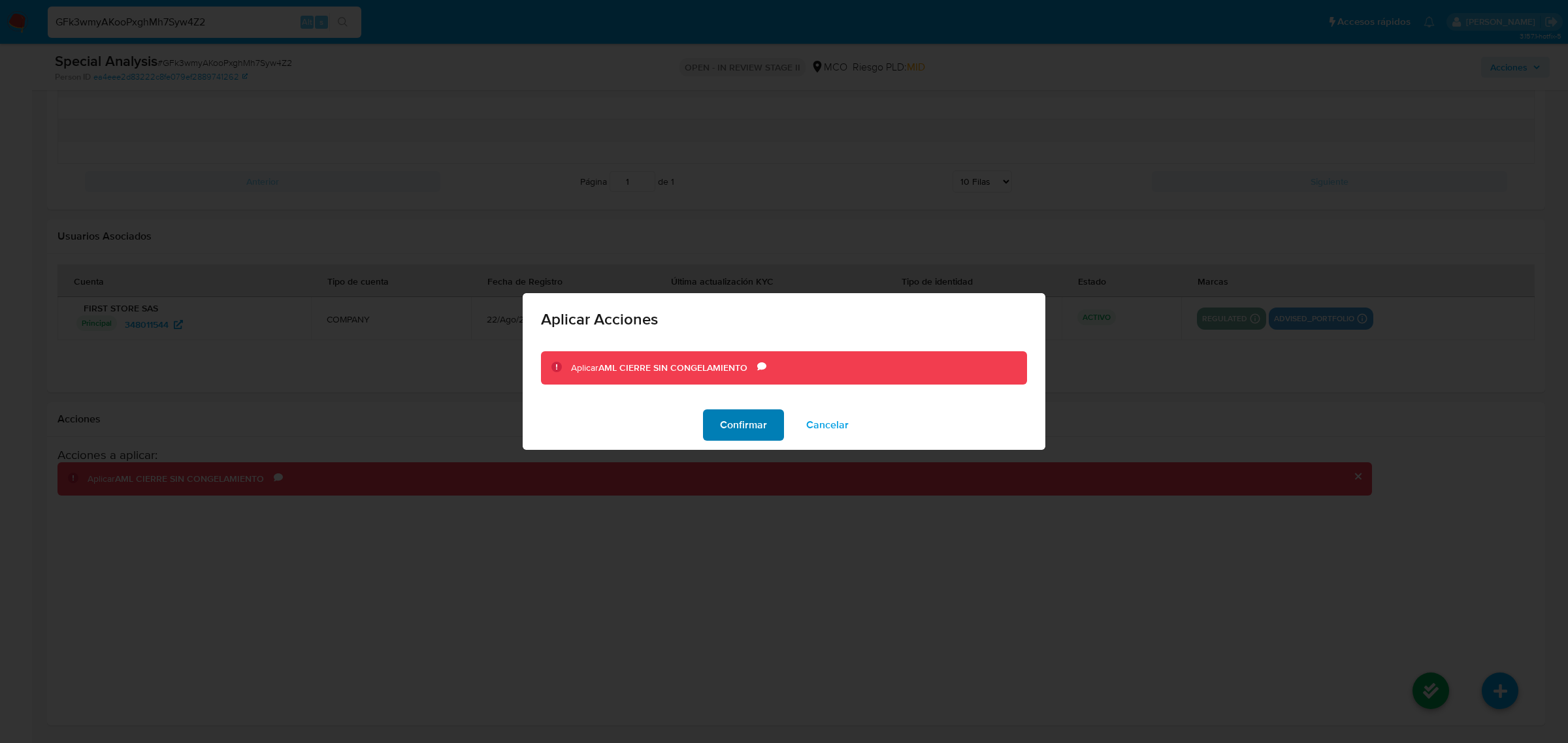
click at [727, 425] on span "Confirmar" at bounding box center [743, 425] width 47 height 29
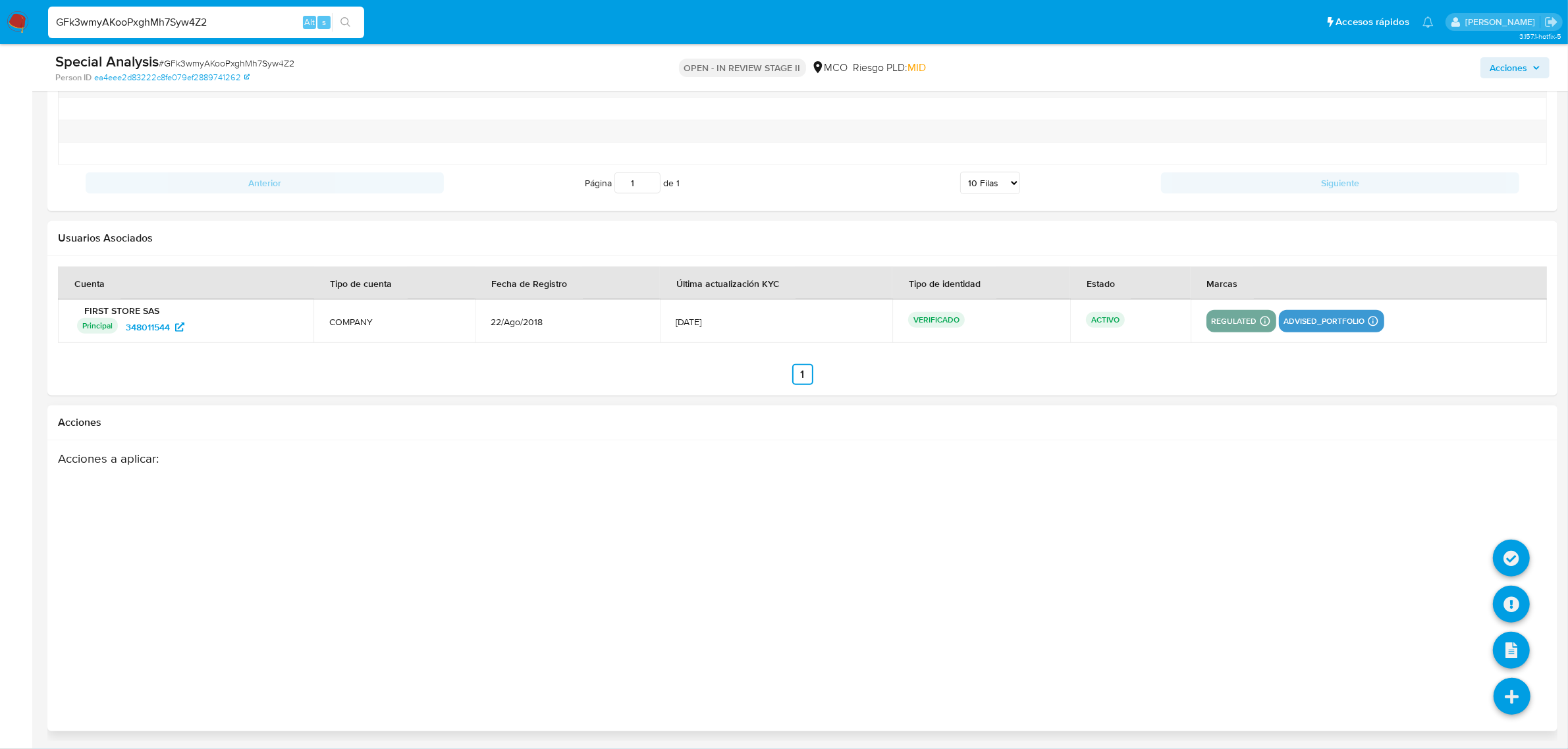
click at [1519, 690] on icon at bounding box center [1512, 696] width 37 height 36
click at [1512, 595] on icon at bounding box center [1511, 604] width 37 height 36
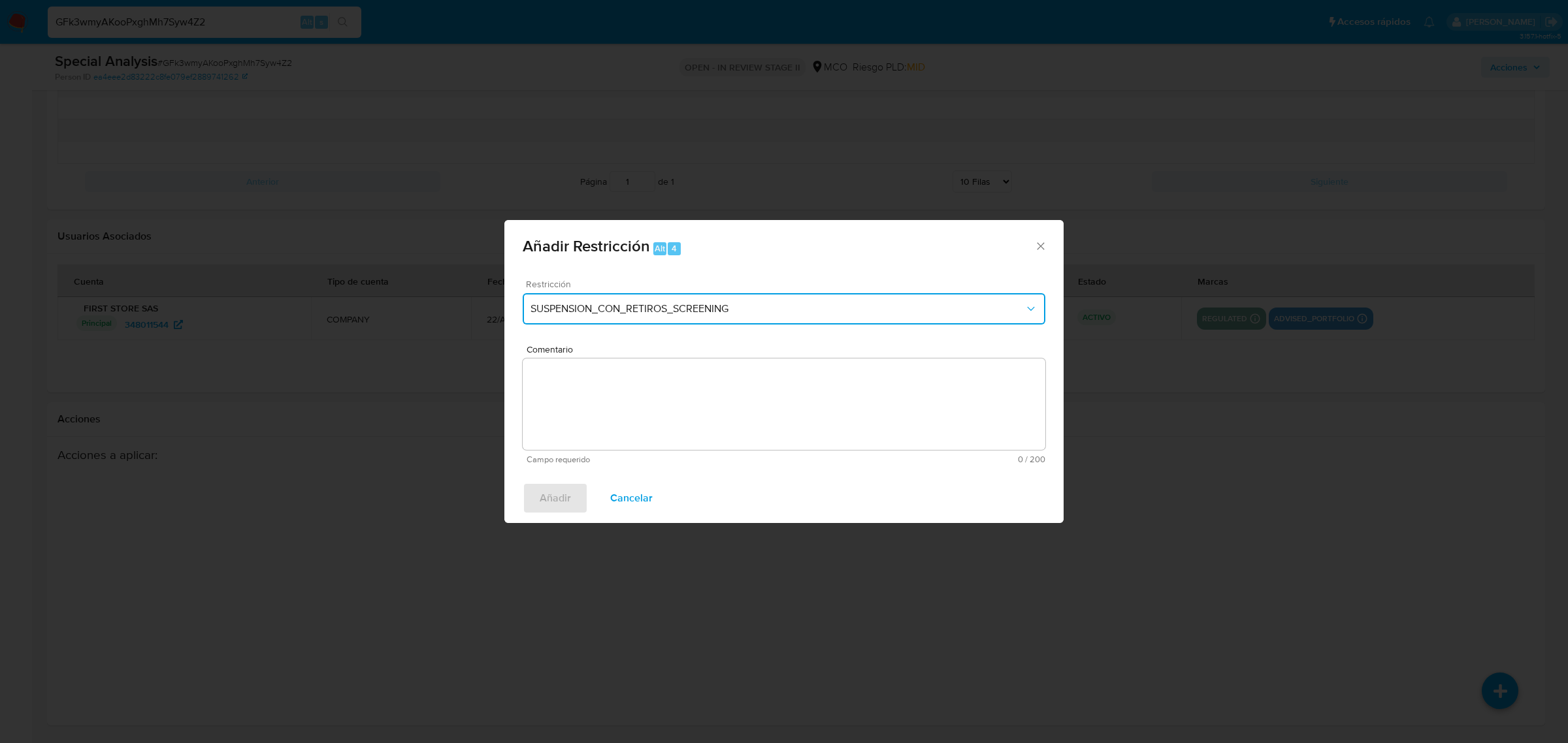
click at [794, 314] on span "SUSPENSION_CON_RETIROS_SCREENING" at bounding box center [778, 309] width 494 height 13
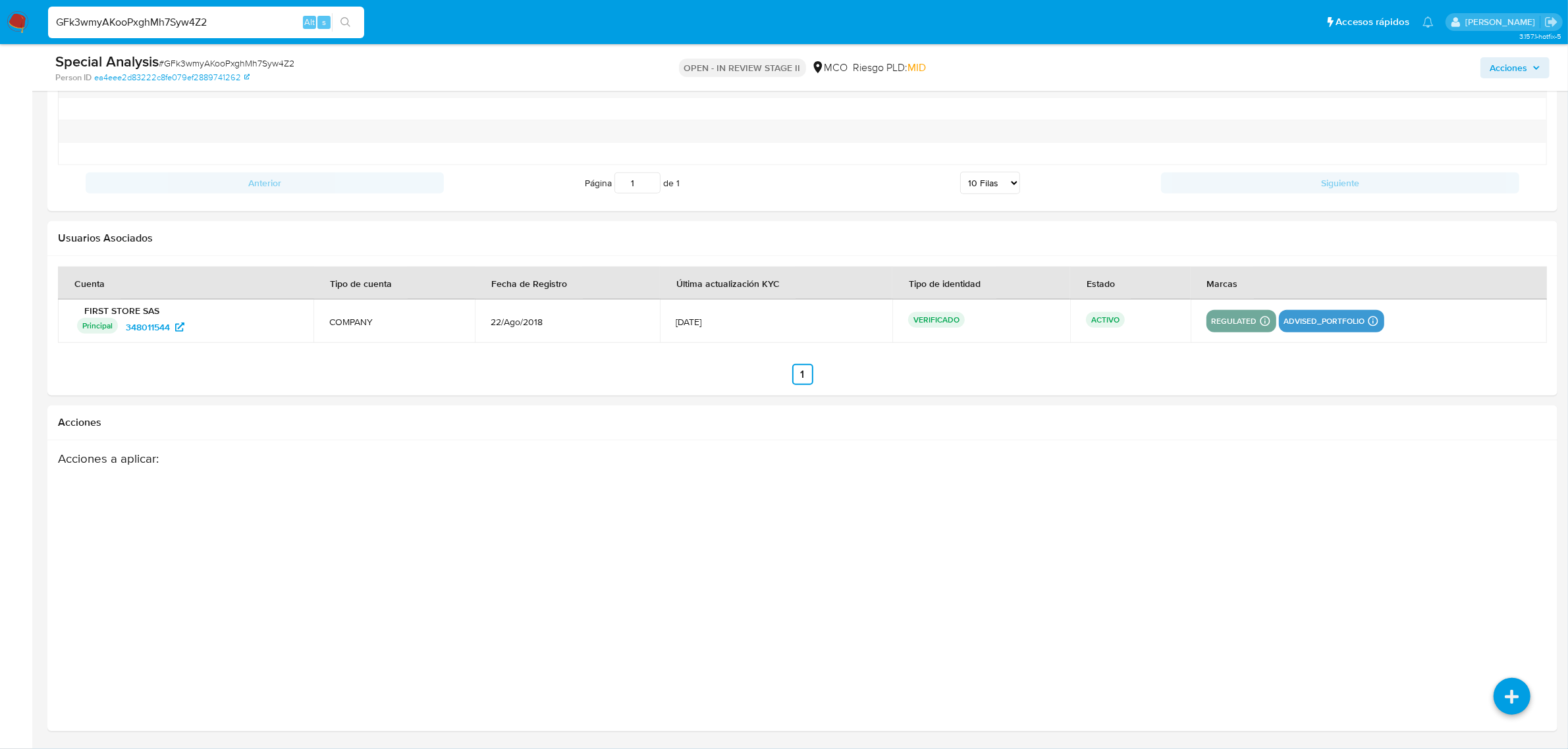
click at [235, 20] on input "GFk3wmyAKooPxghMh7Syw4Z2" at bounding box center [206, 22] width 316 height 17
drag, startPoint x: 229, startPoint y: 16, endPoint x: 0, endPoint y: 14, distance: 229.0
click at [0, 14] on nav "Pausado Ver notificaciones GFk3wmyAKooPxghMh7Syw4Z2 Alt s Accesos rápidos Presi…" at bounding box center [784, 22] width 1568 height 44
paste input "78429260"
type input "78429260"
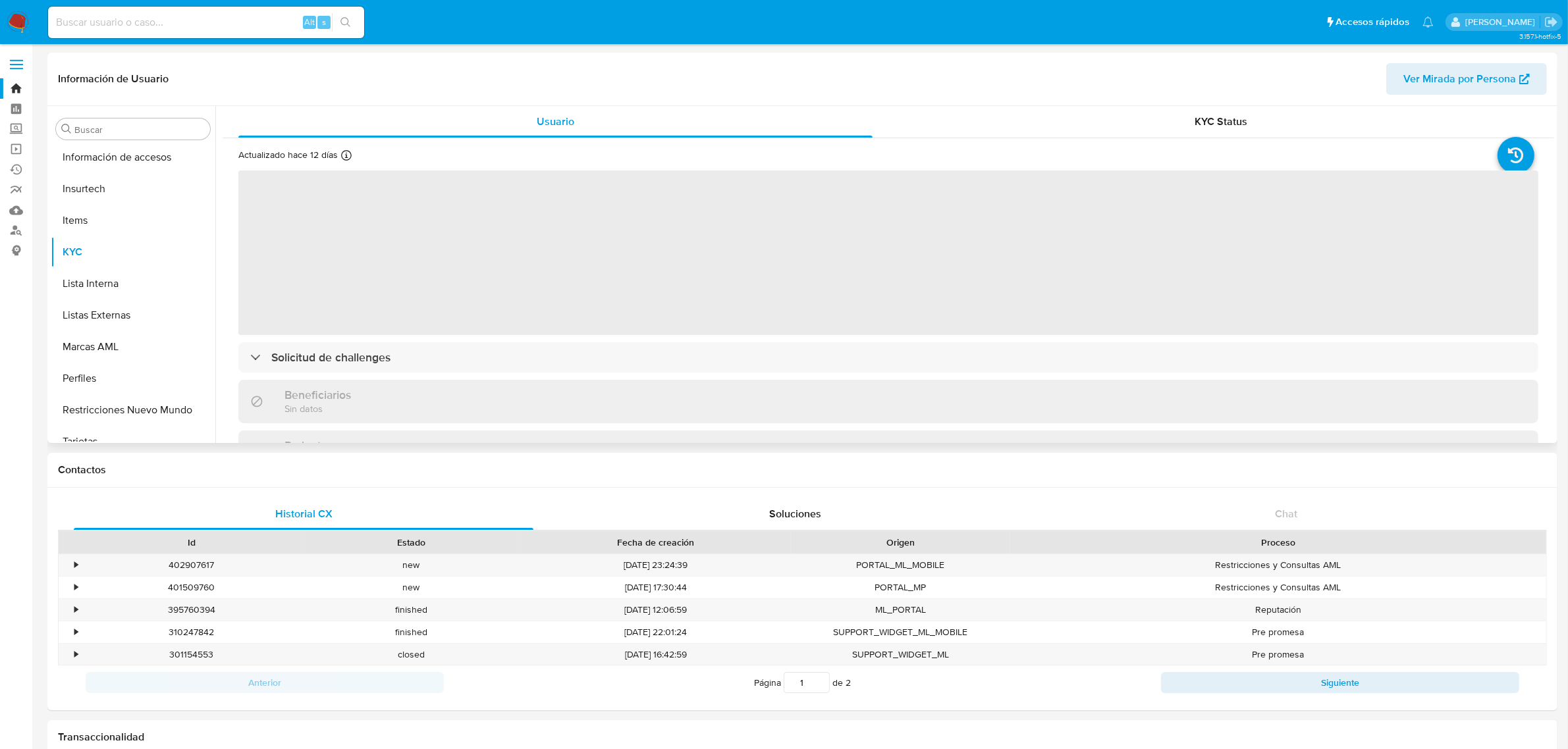
scroll to position [555, 0]
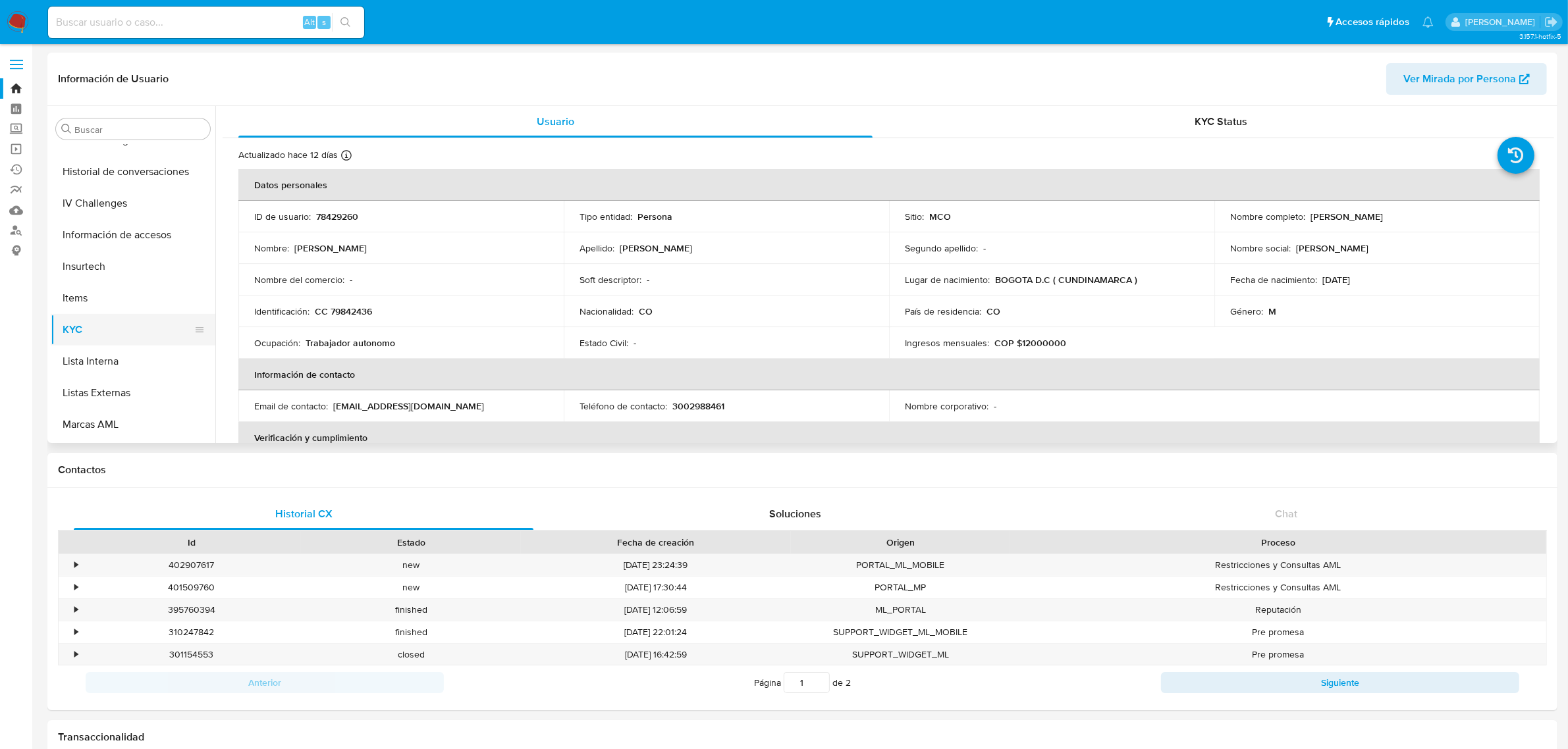
select select "10"
click at [112, 285] on button "General" at bounding box center [128, 293] width 154 height 32
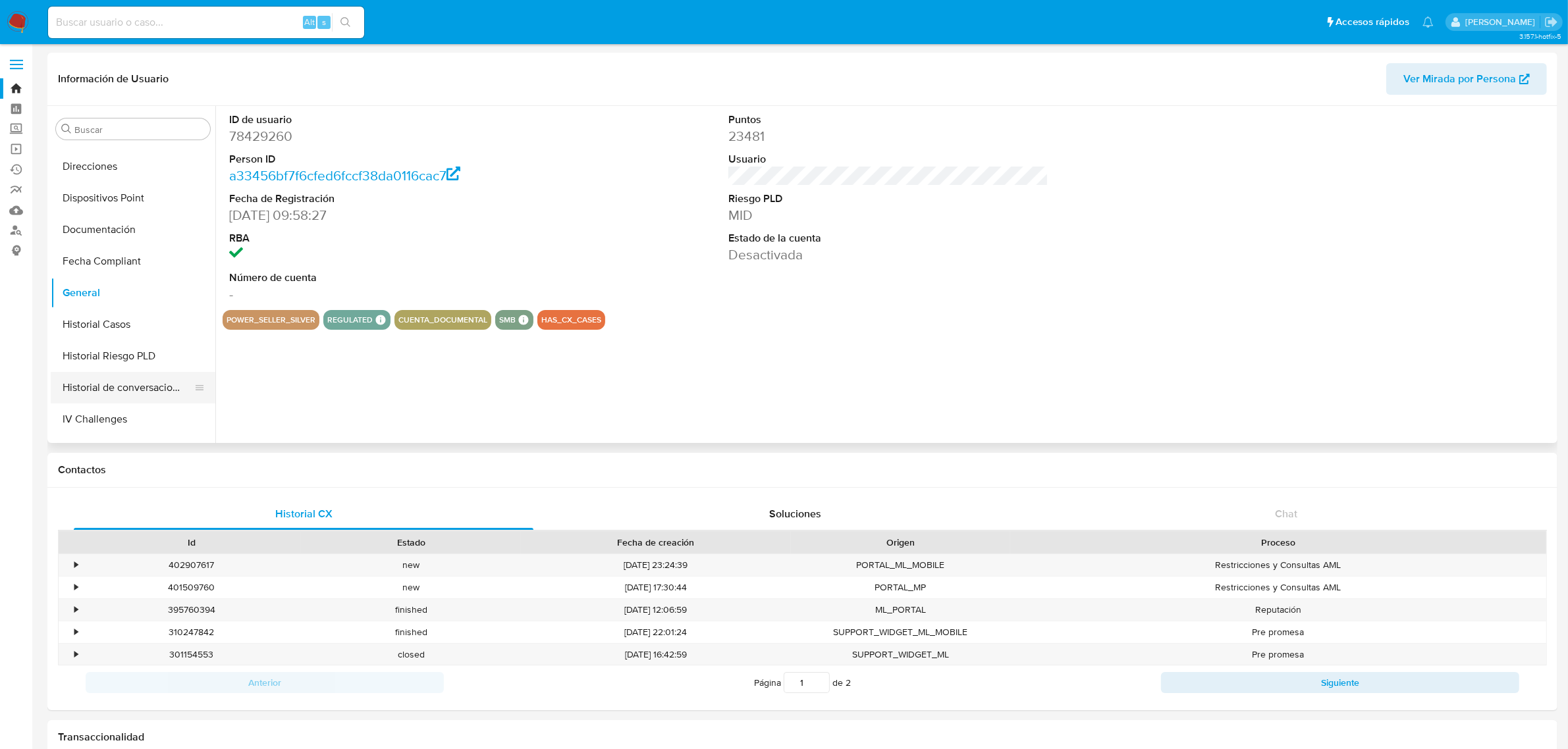
scroll to position [555, 0]
click at [110, 390] on button "Restricciones Nuevo Mundo" at bounding box center [128, 395] width 154 height 32
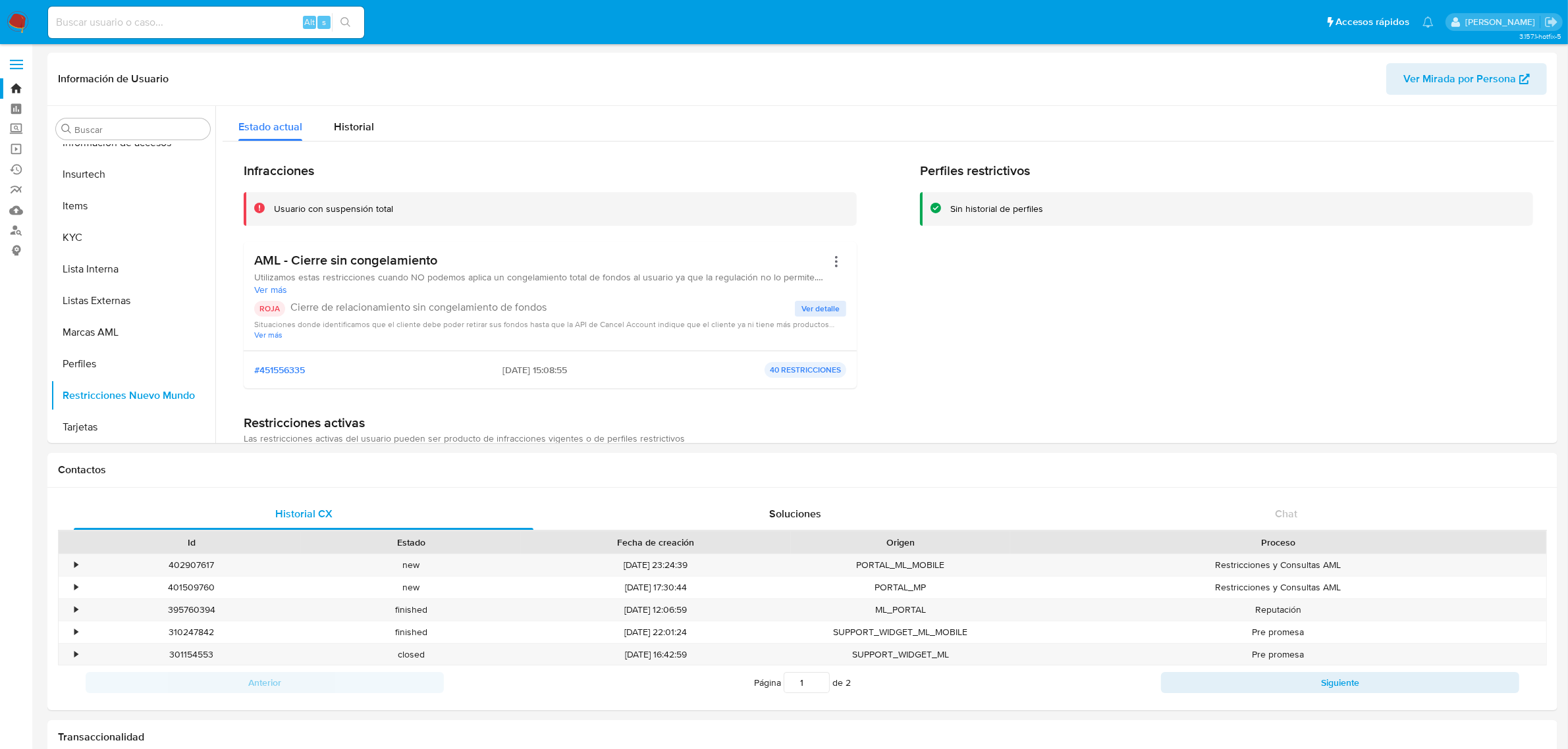
drag, startPoint x: 252, startPoint y: 260, endPoint x: 438, endPoint y: 264, distance: 186.0
click at [438, 264] on div "AML - Cierre sin congelamiento Utilizamos estas restricciones cuando NO podemos…" at bounding box center [550, 296] width 613 height 109
click at [216, 25] on input at bounding box center [206, 22] width 316 height 17
paste input "348011544"
type input "348011544"
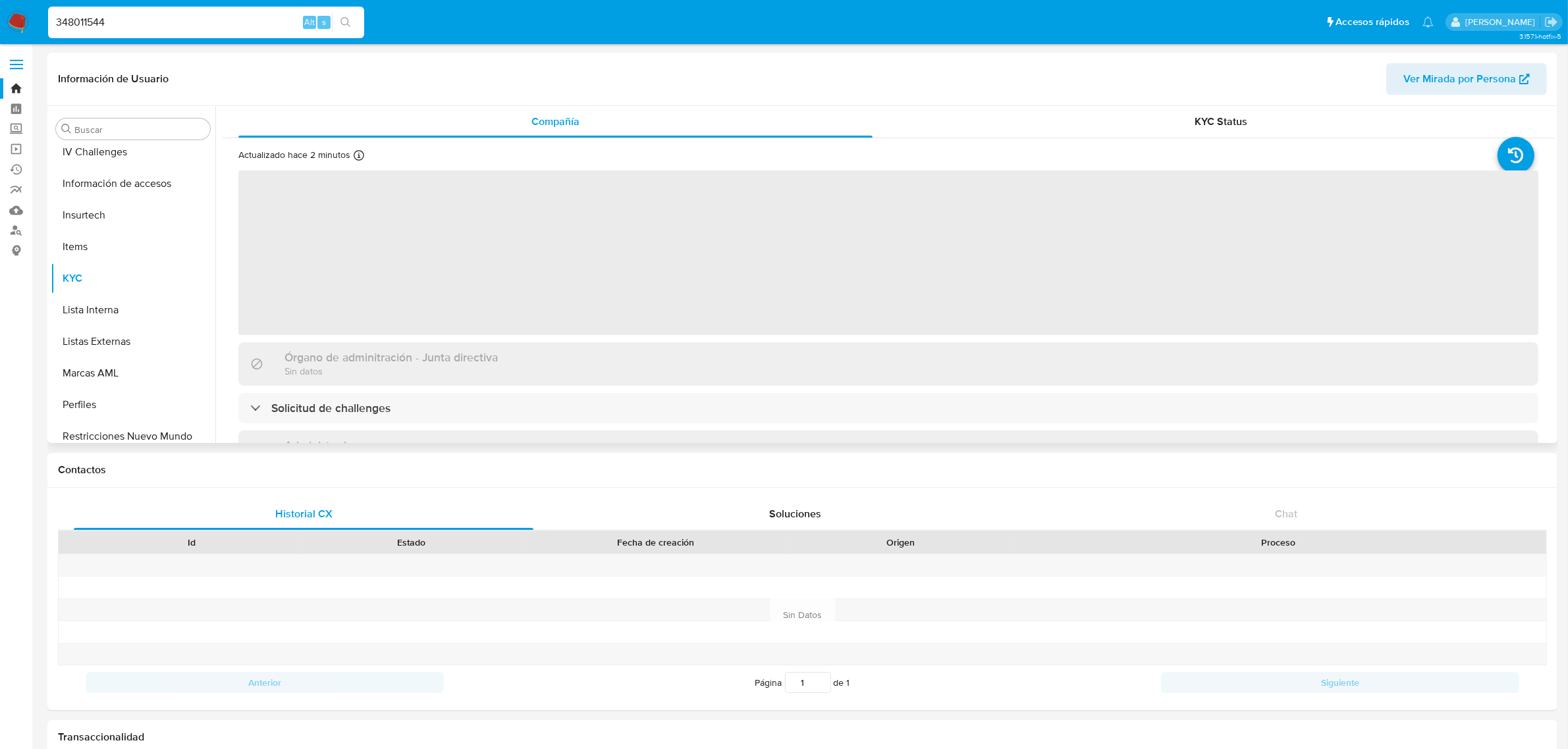
scroll to position [555, 0]
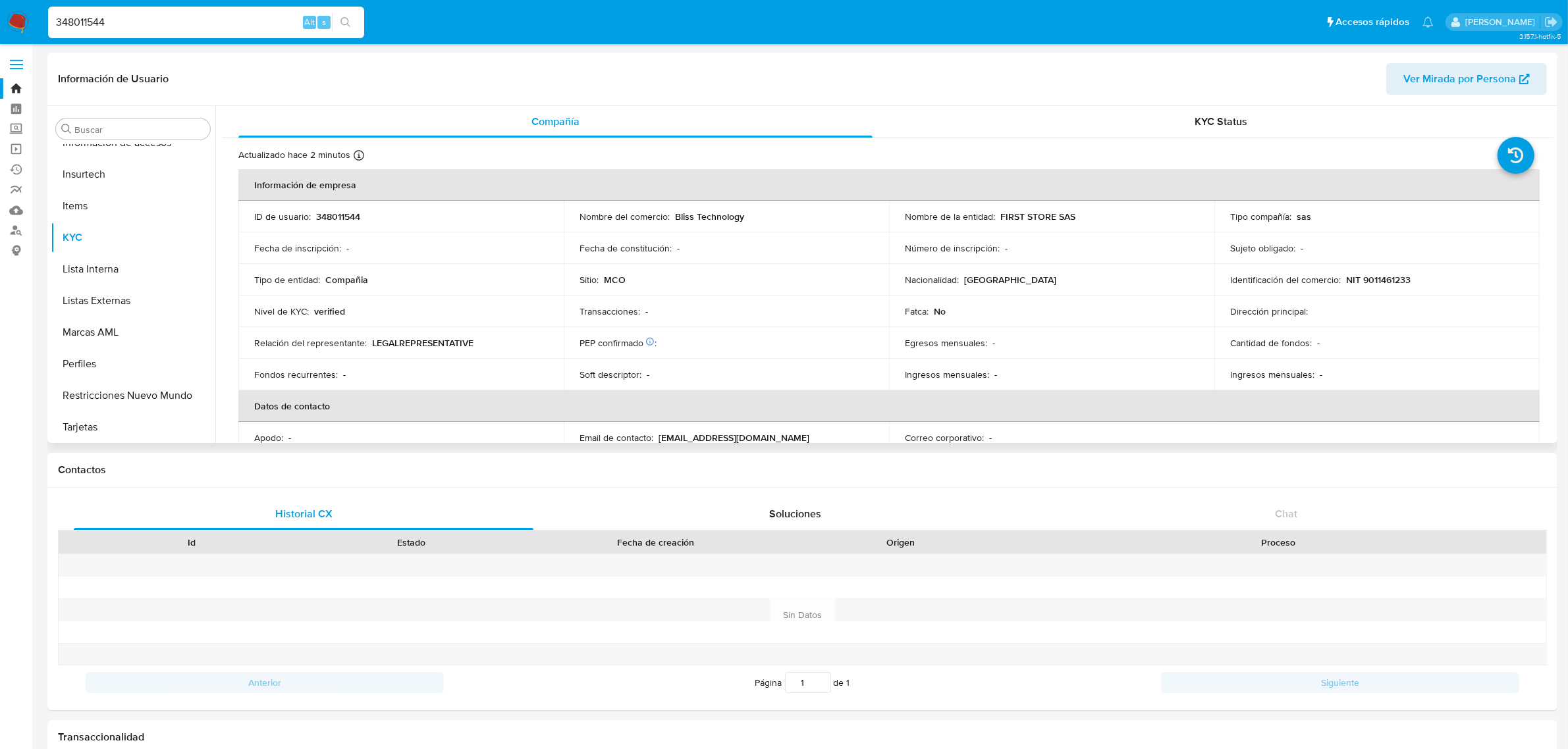
select select "10"
click at [103, 393] on button "Restricciones Nuevo Mundo" at bounding box center [128, 395] width 154 height 32
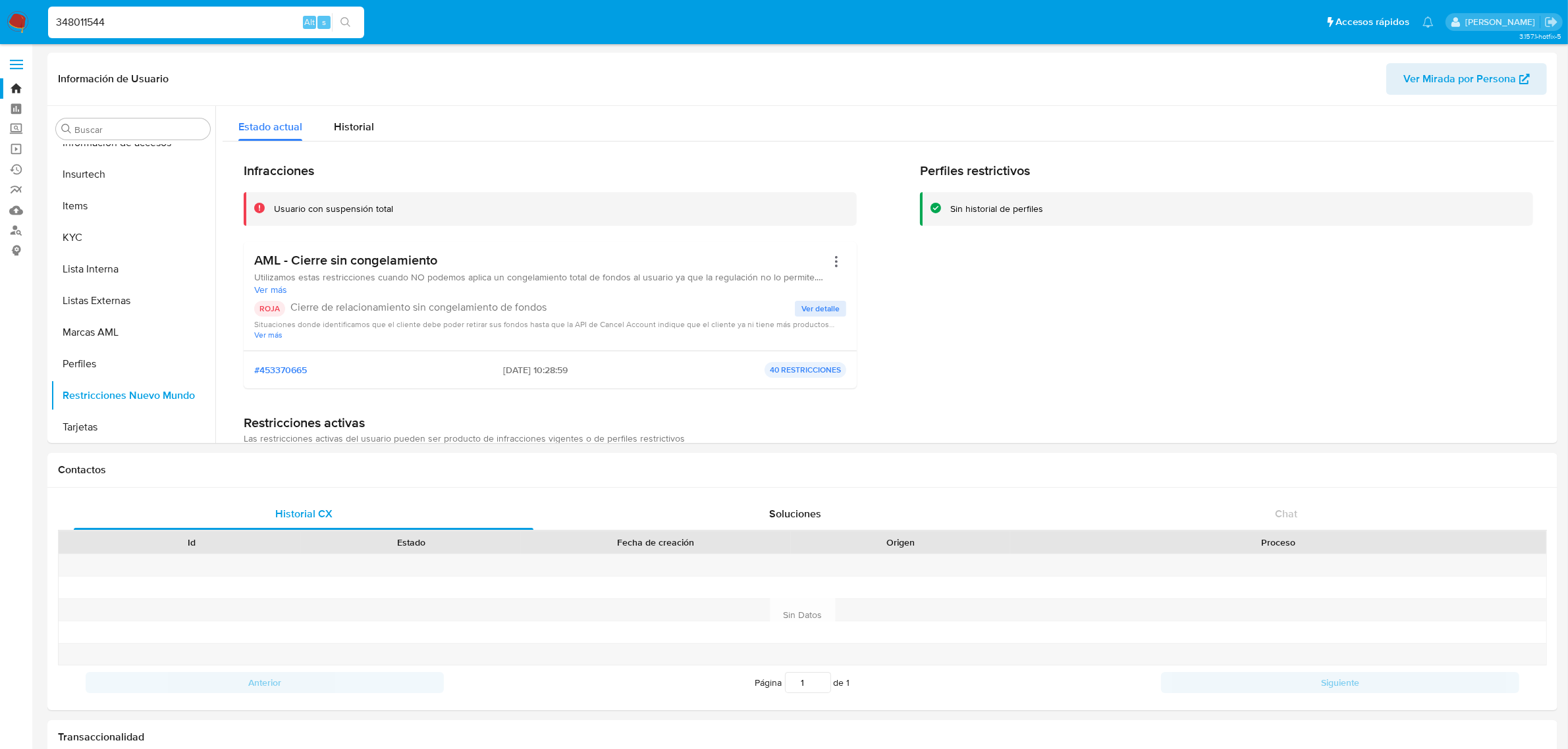
click at [214, 23] on input "348011544" at bounding box center [206, 22] width 316 height 17
drag, startPoint x: 232, startPoint y: 25, endPoint x: 16, endPoint y: 33, distance: 216.1
click at [16, 33] on nav "Pausado Ver notificaciones 348011544 Alt s Accesos rápidos Presiona las siguien…" at bounding box center [784, 22] width 1568 height 44
paste input "783790319"
type input "783790319"
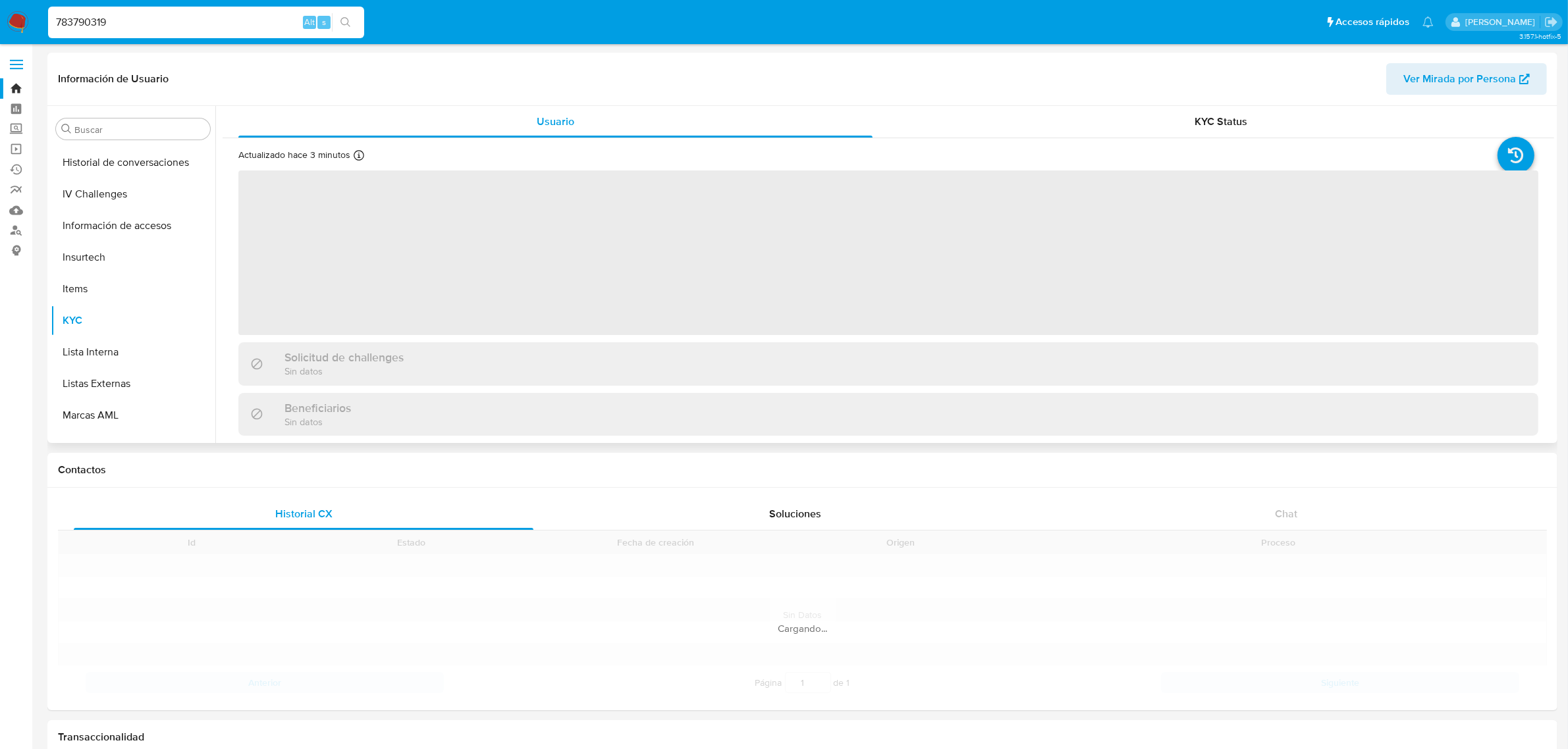
scroll to position [555, 0]
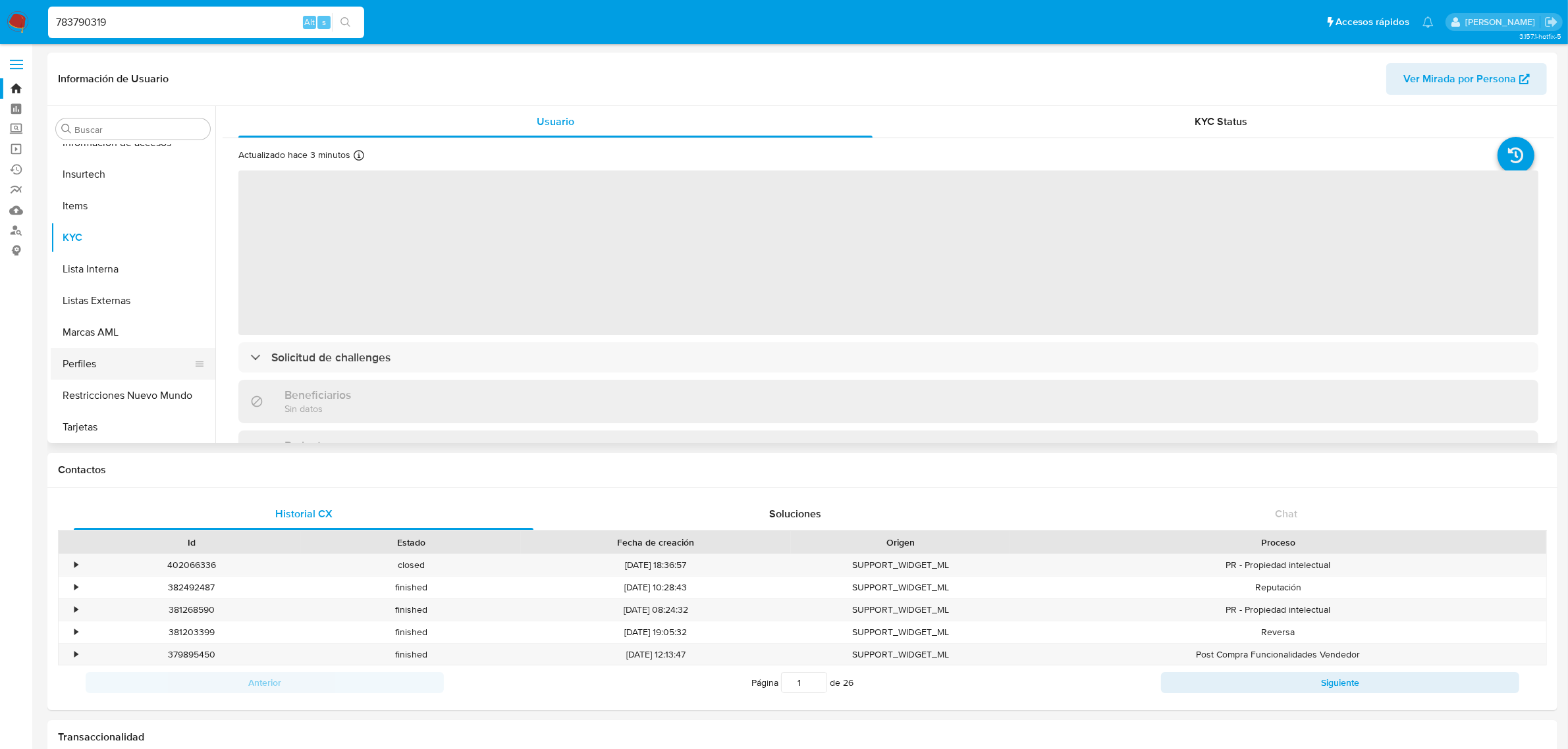
select select "10"
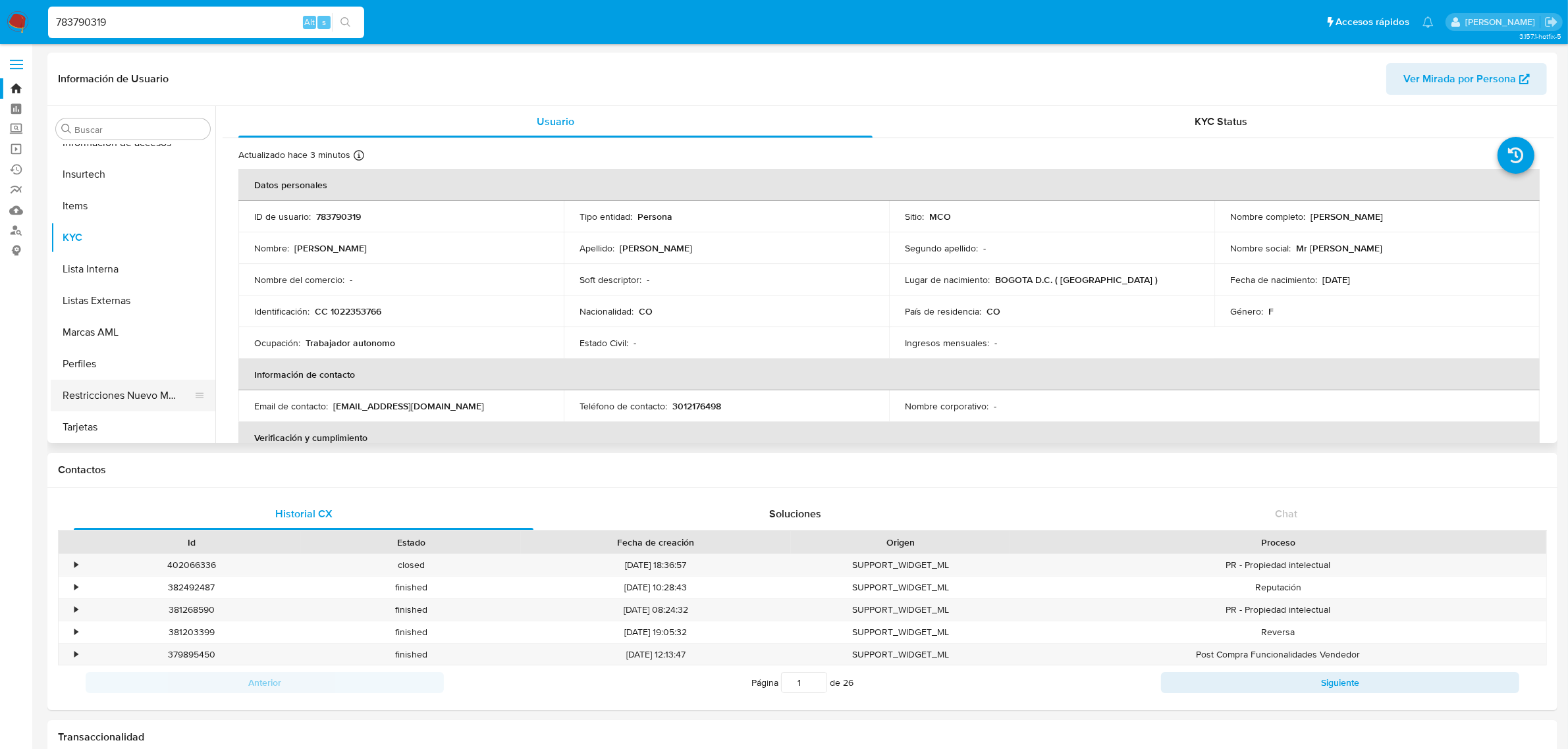
click at [143, 392] on button "Restricciones Nuevo Mundo" at bounding box center [128, 395] width 154 height 32
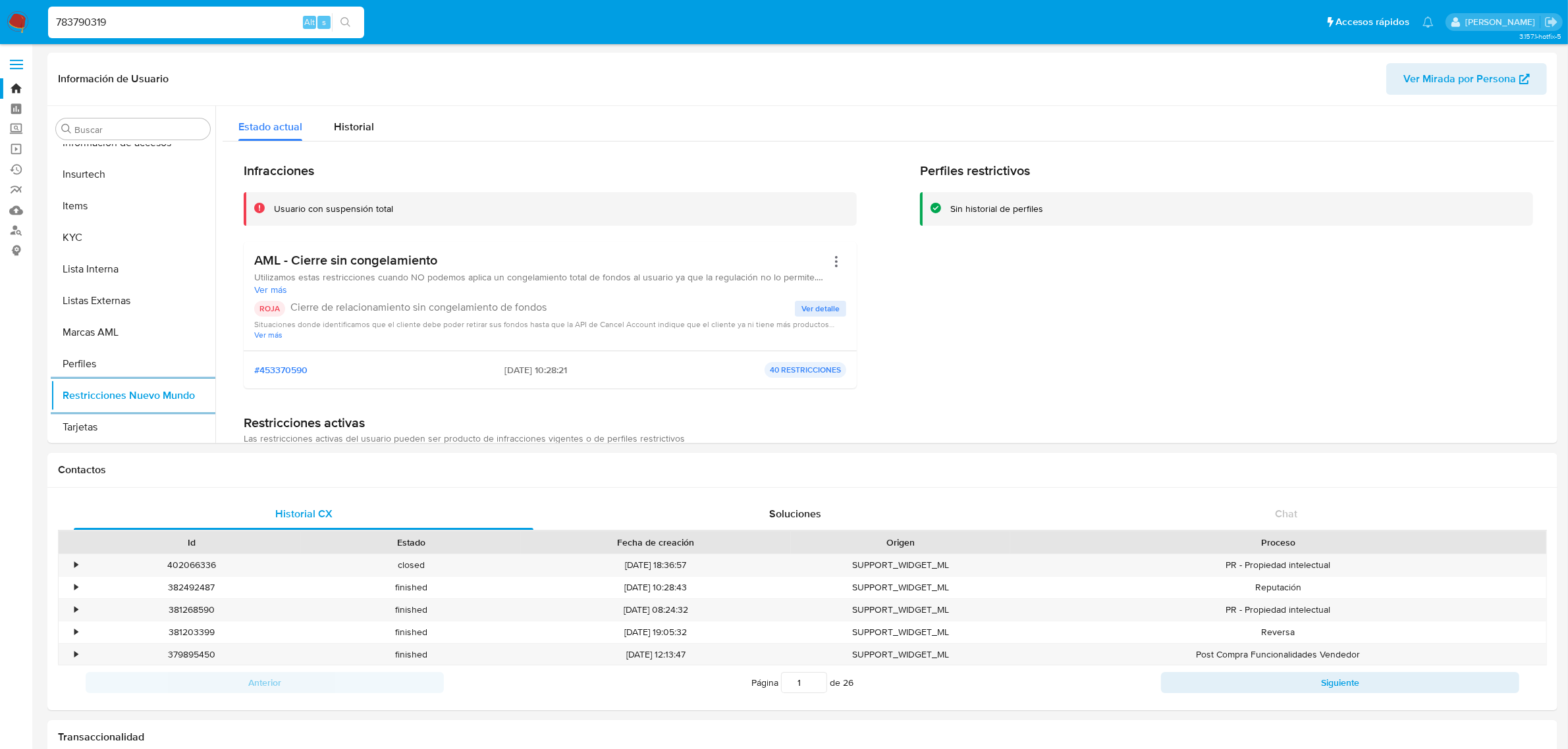
click at [196, 25] on input "783790319" at bounding box center [206, 22] width 316 height 17
drag, startPoint x: 108, startPoint y: 23, endPoint x: 37, endPoint y: 23, distance: 71.0
click at [39, 23] on nav "Pausado Ver notificaciones 783790319 Alt s Accesos rápidos Presiona las siguien…" at bounding box center [784, 22] width 1568 height 44
paste input "1064020382"
type input "1064020382"
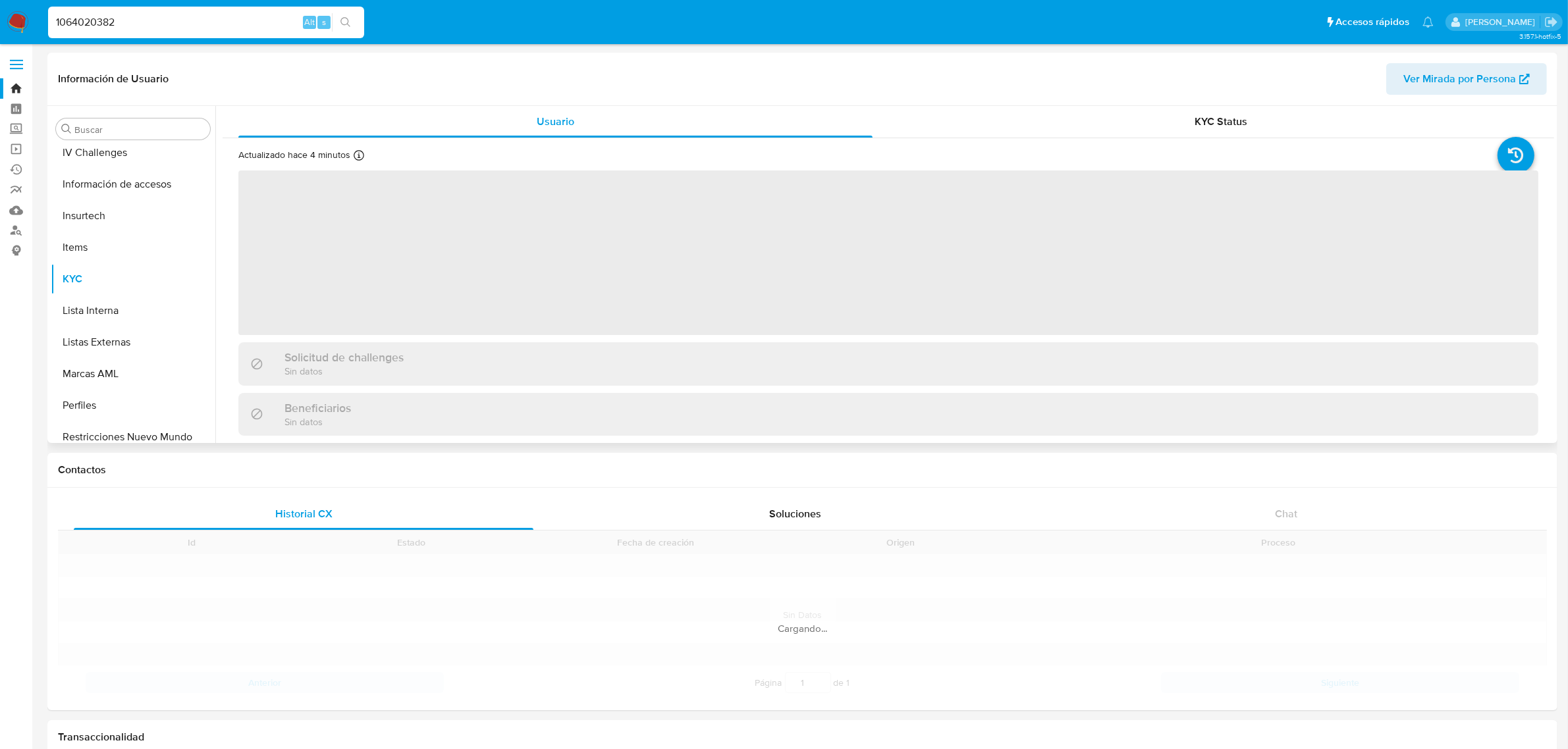
scroll to position [555, 0]
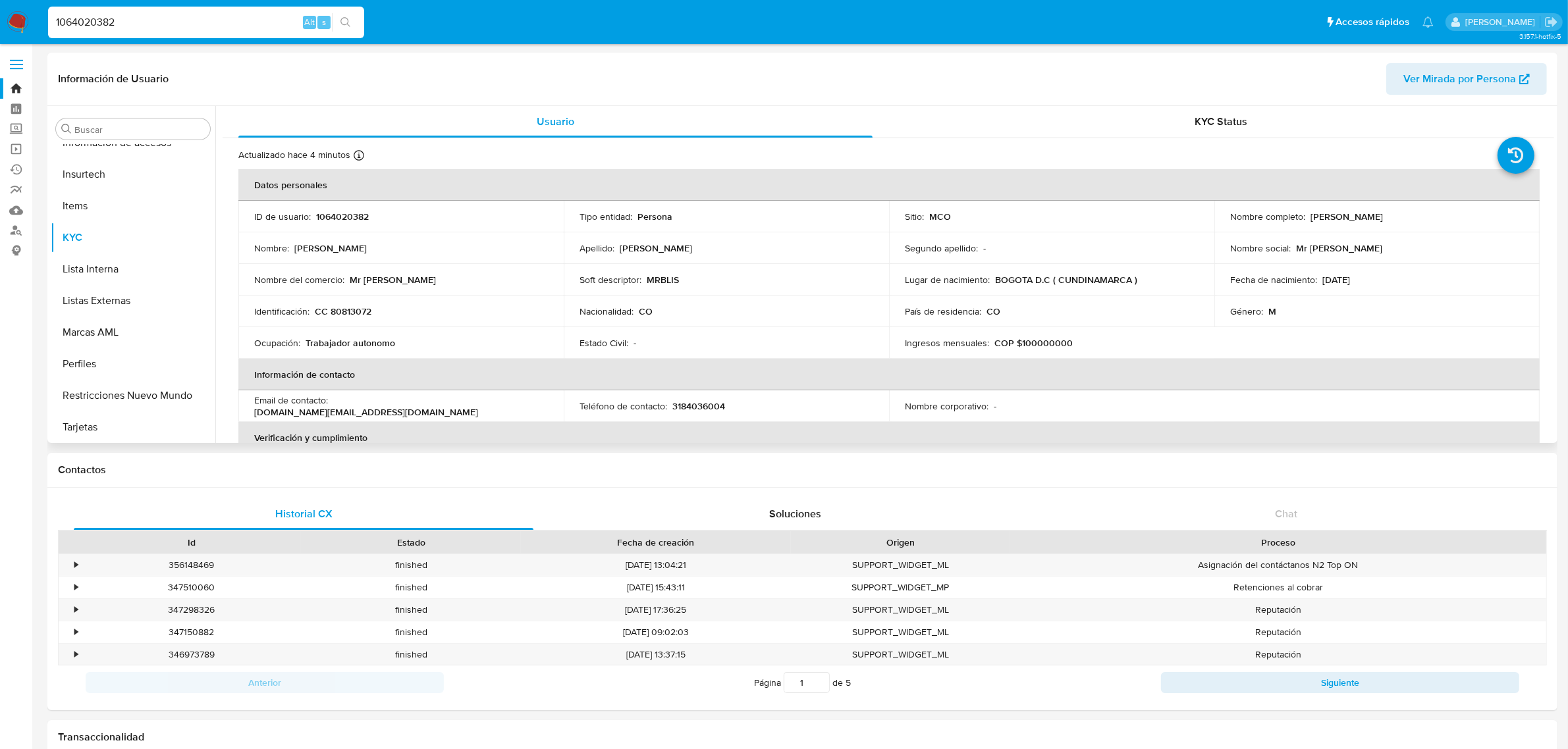
select select "10"
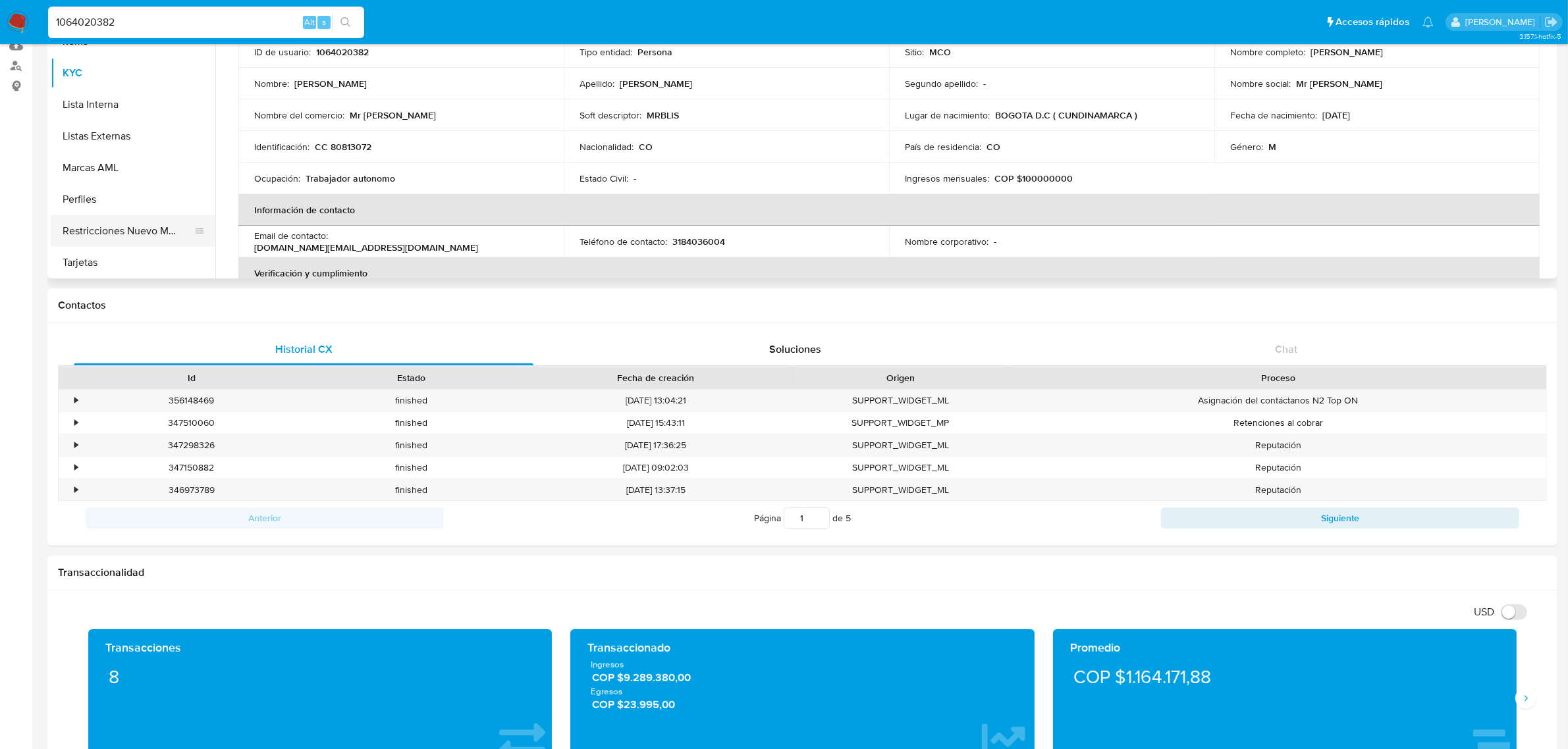
click at [120, 221] on button "Restricciones Nuevo Mundo" at bounding box center [128, 231] width 154 height 32
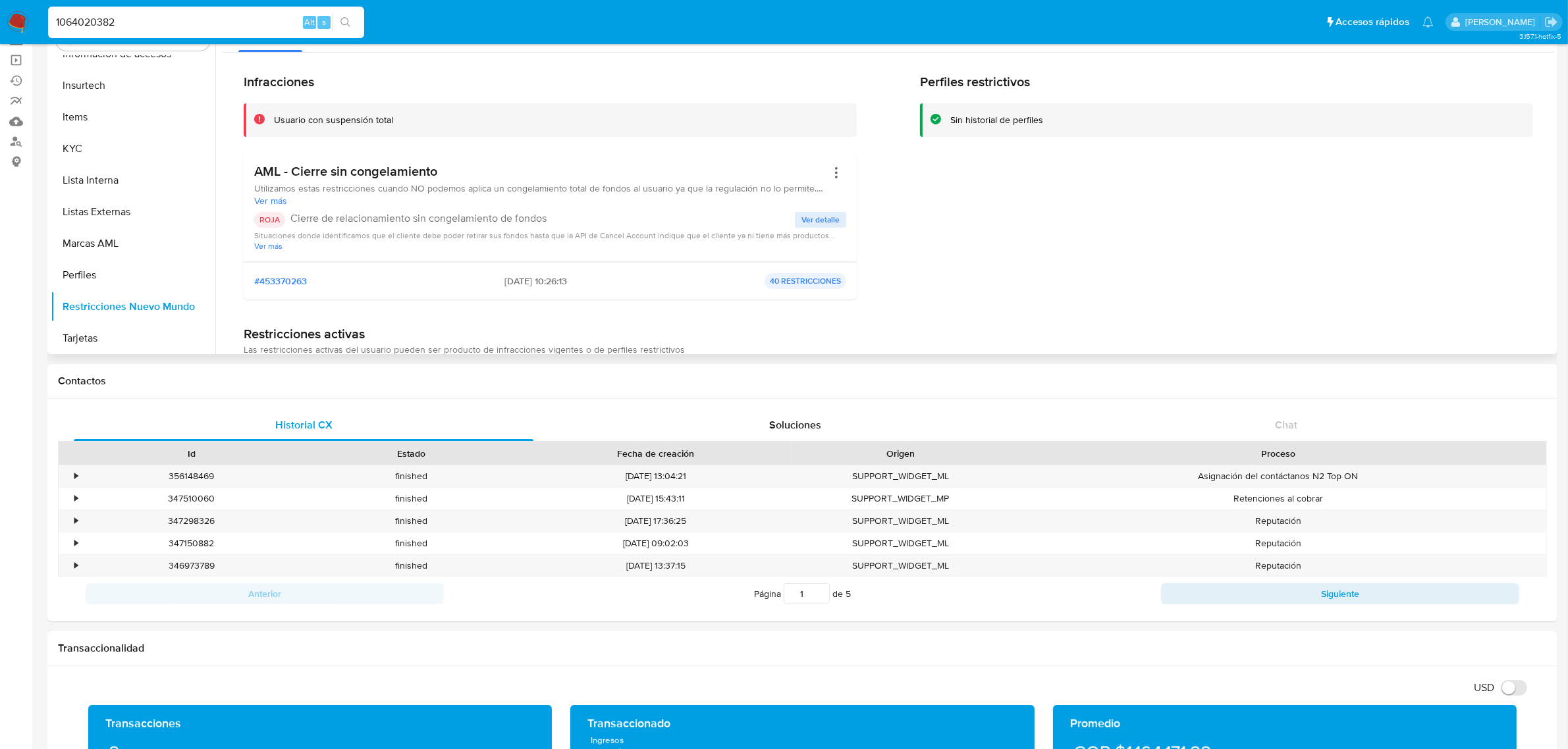
scroll to position [0, 0]
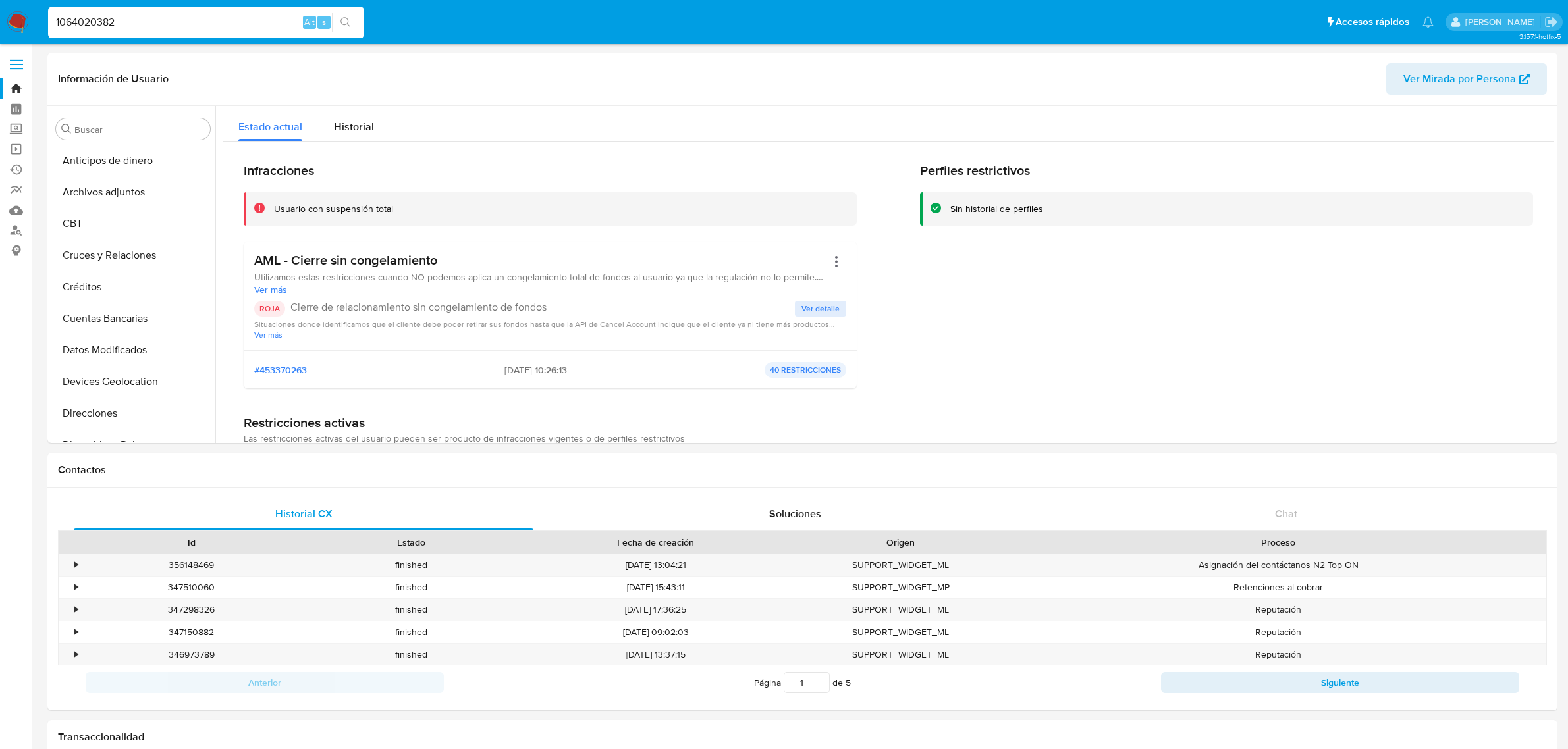
select select "10"
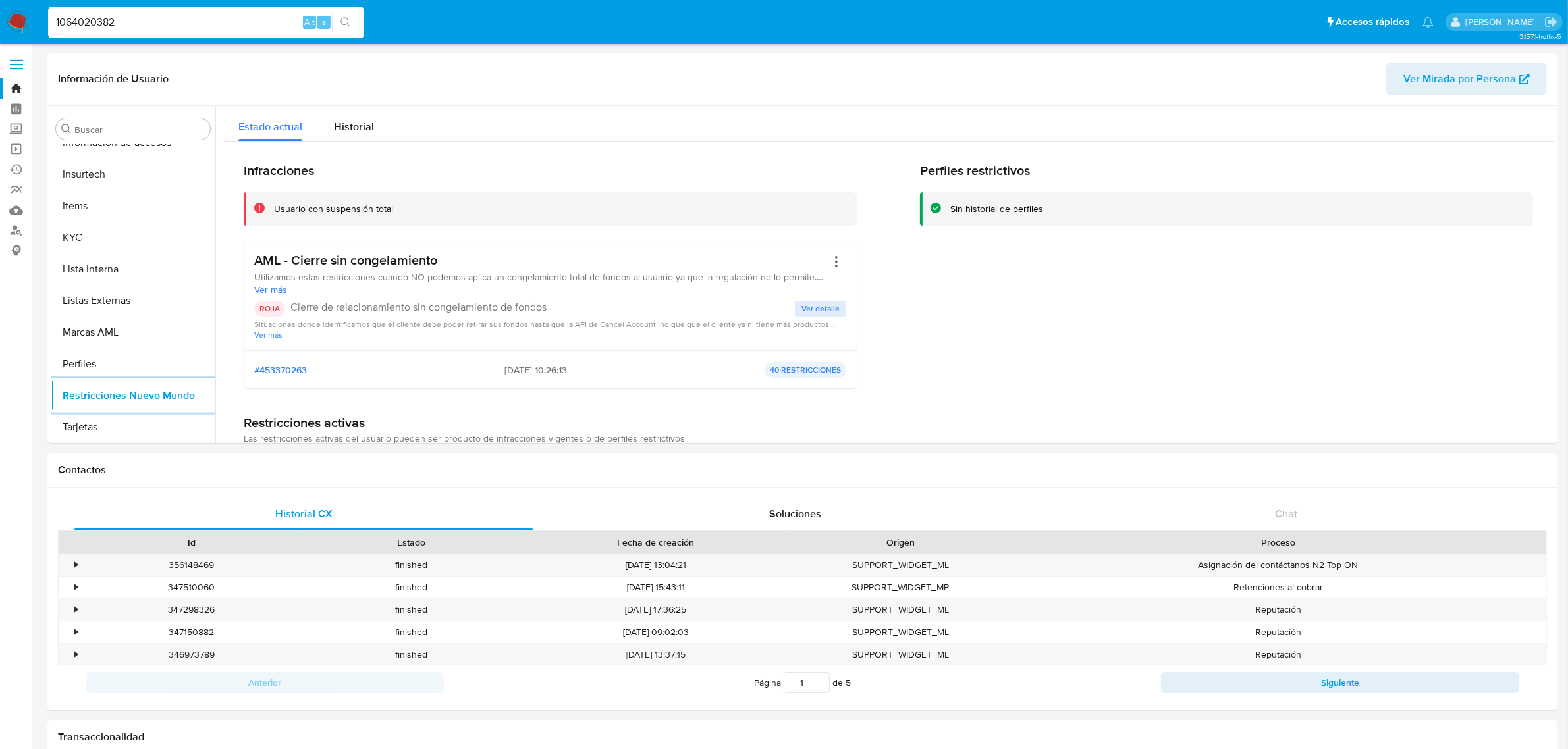
click at [262, 21] on input "1064020382" at bounding box center [206, 22] width 316 height 17
drag, startPoint x: 186, startPoint y: 22, endPoint x: 0, endPoint y: 18, distance: 186.0
click at [0, 20] on nav "Pausado Ver notificaciones 1064020382 Alt s Accesos rápidos Presiona las siguie…" at bounding box center [784, 22] width 1568 height 44
paste input "33225921"
type input "1332259212"
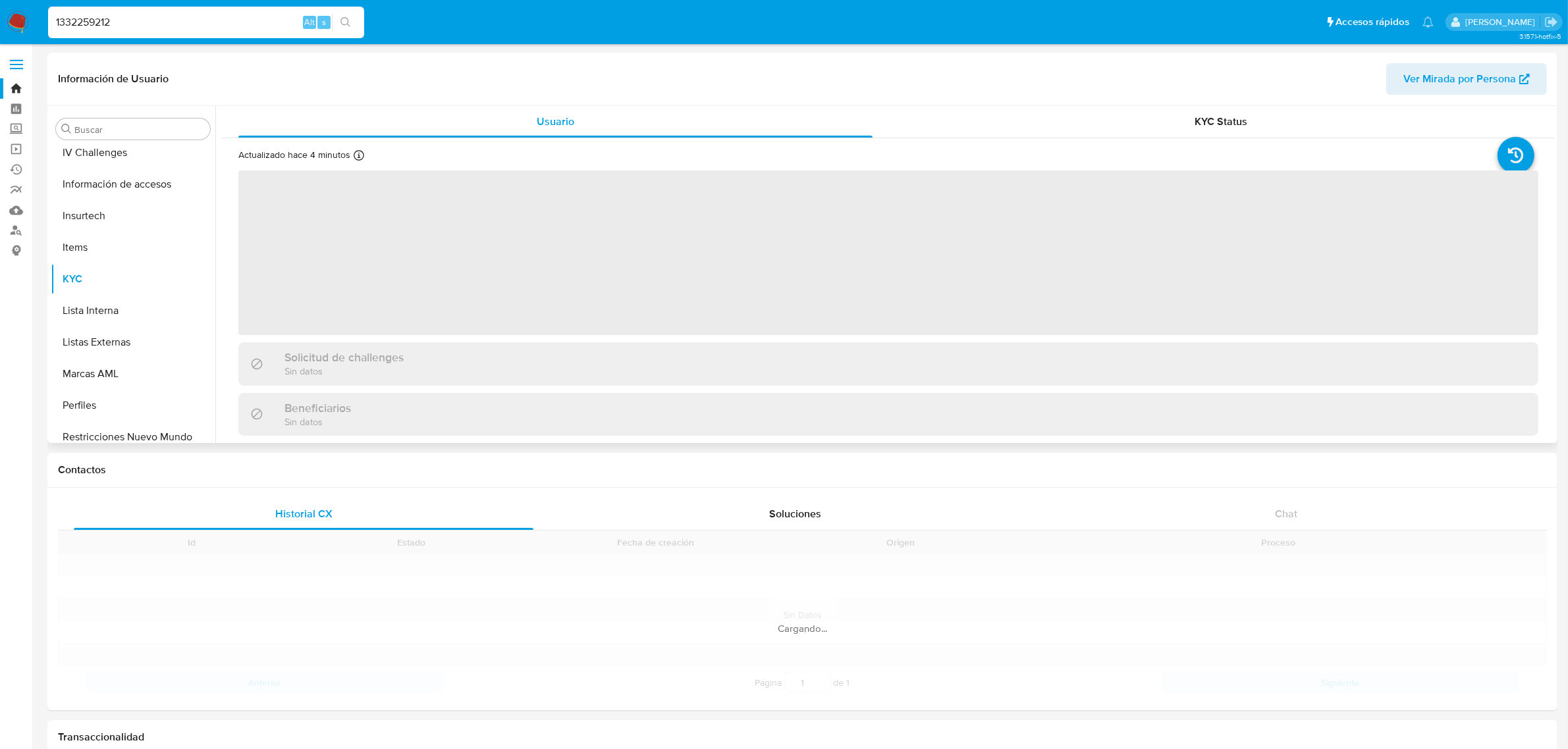
scroll to position [555, 0]
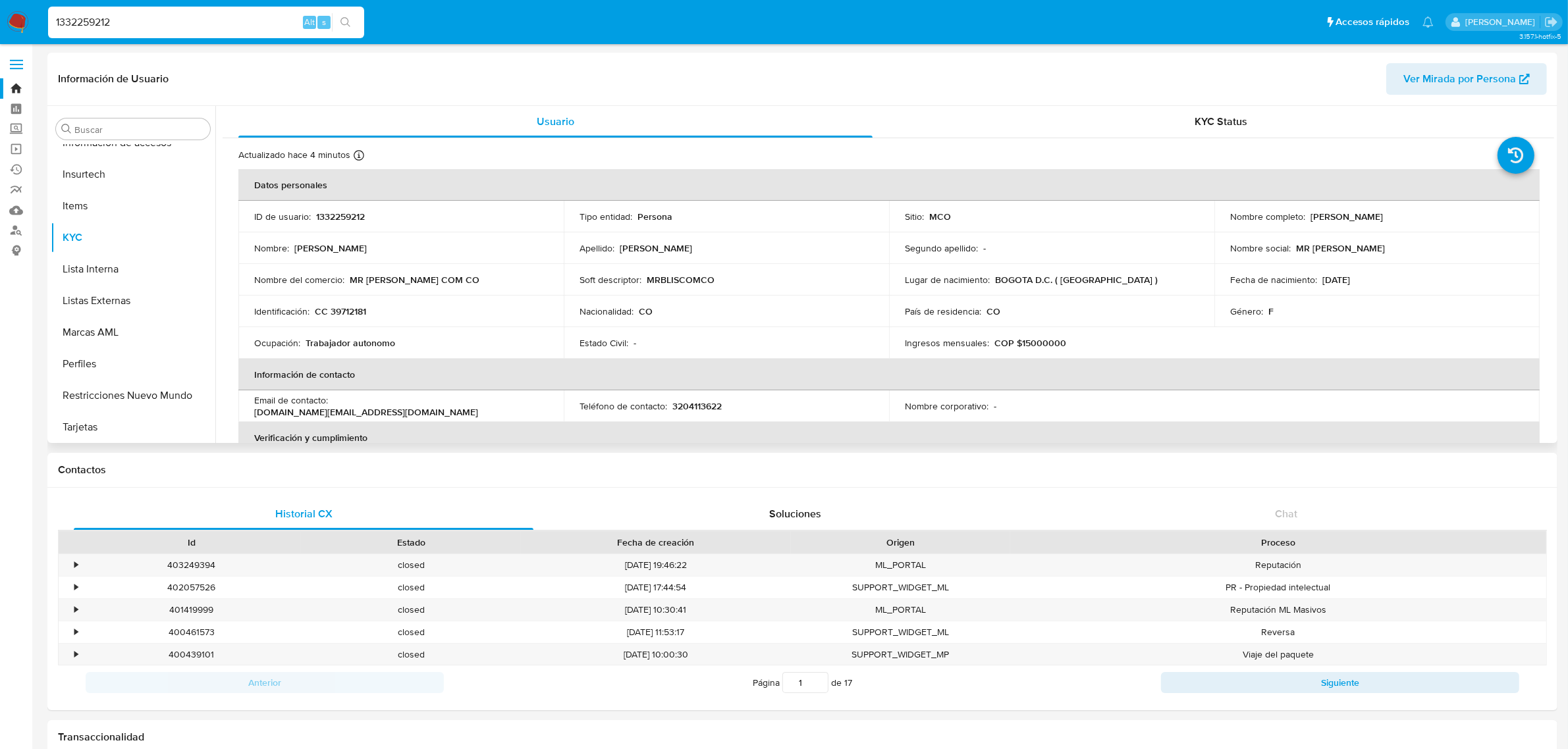
select select "10"
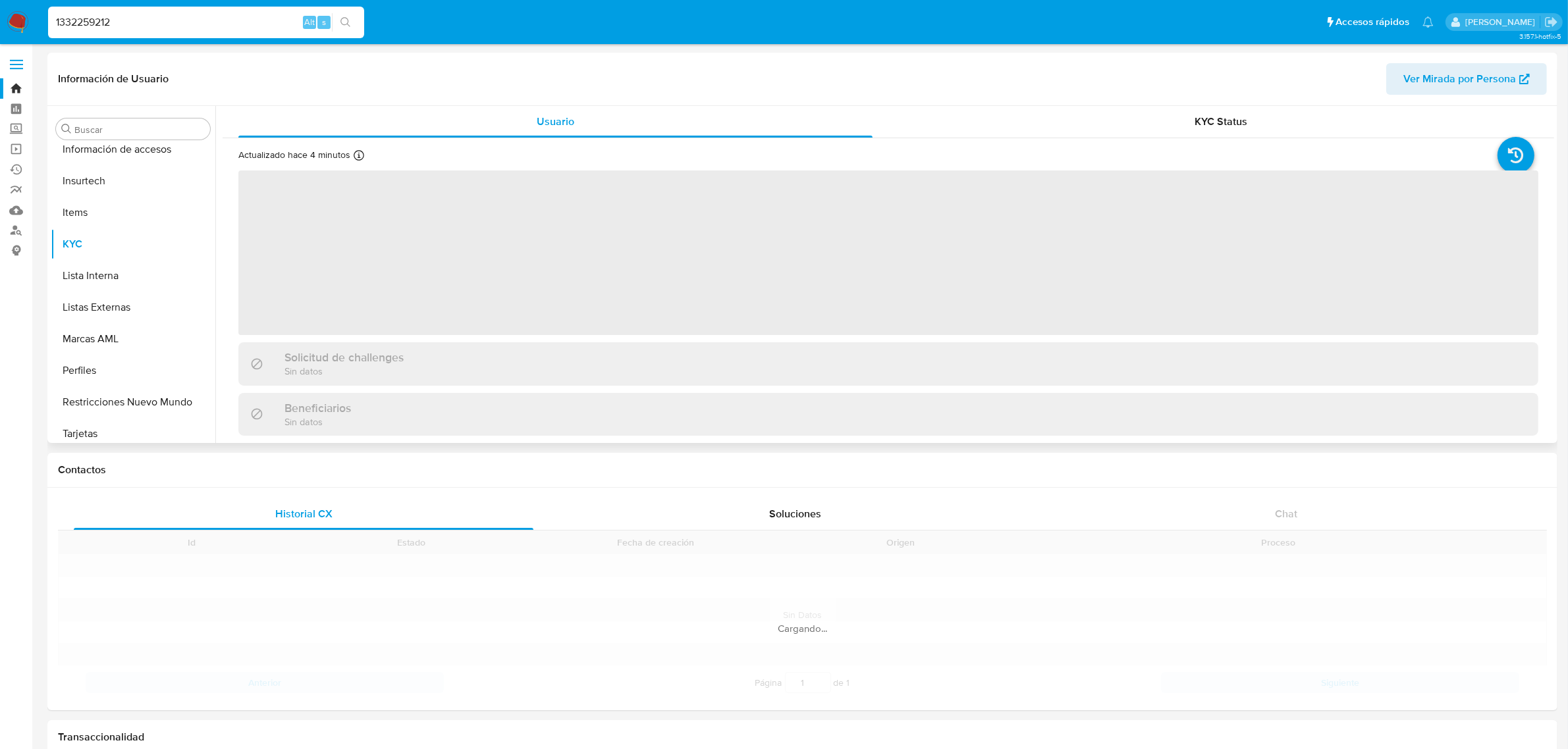
scroll to position [555, 0]
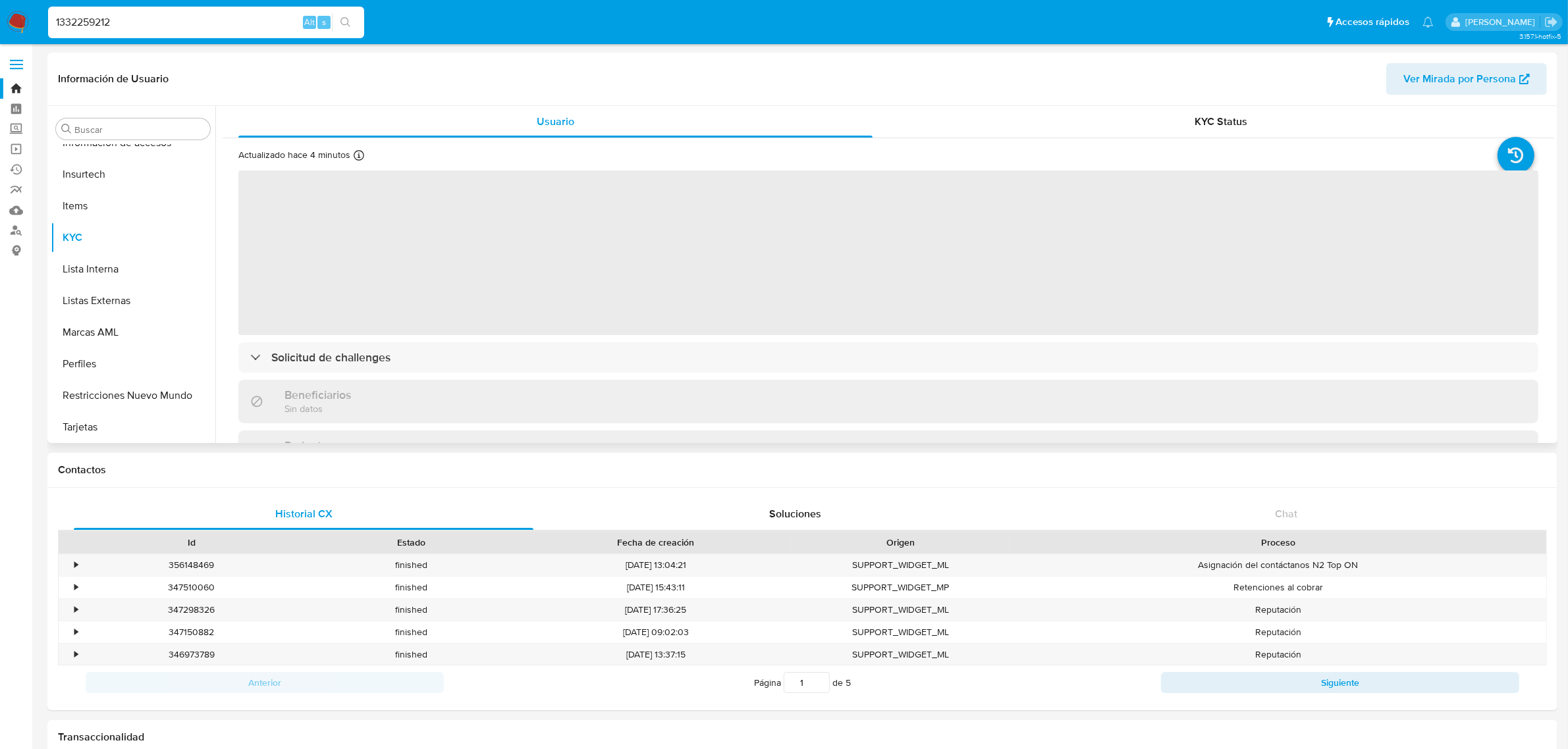
select select "10"
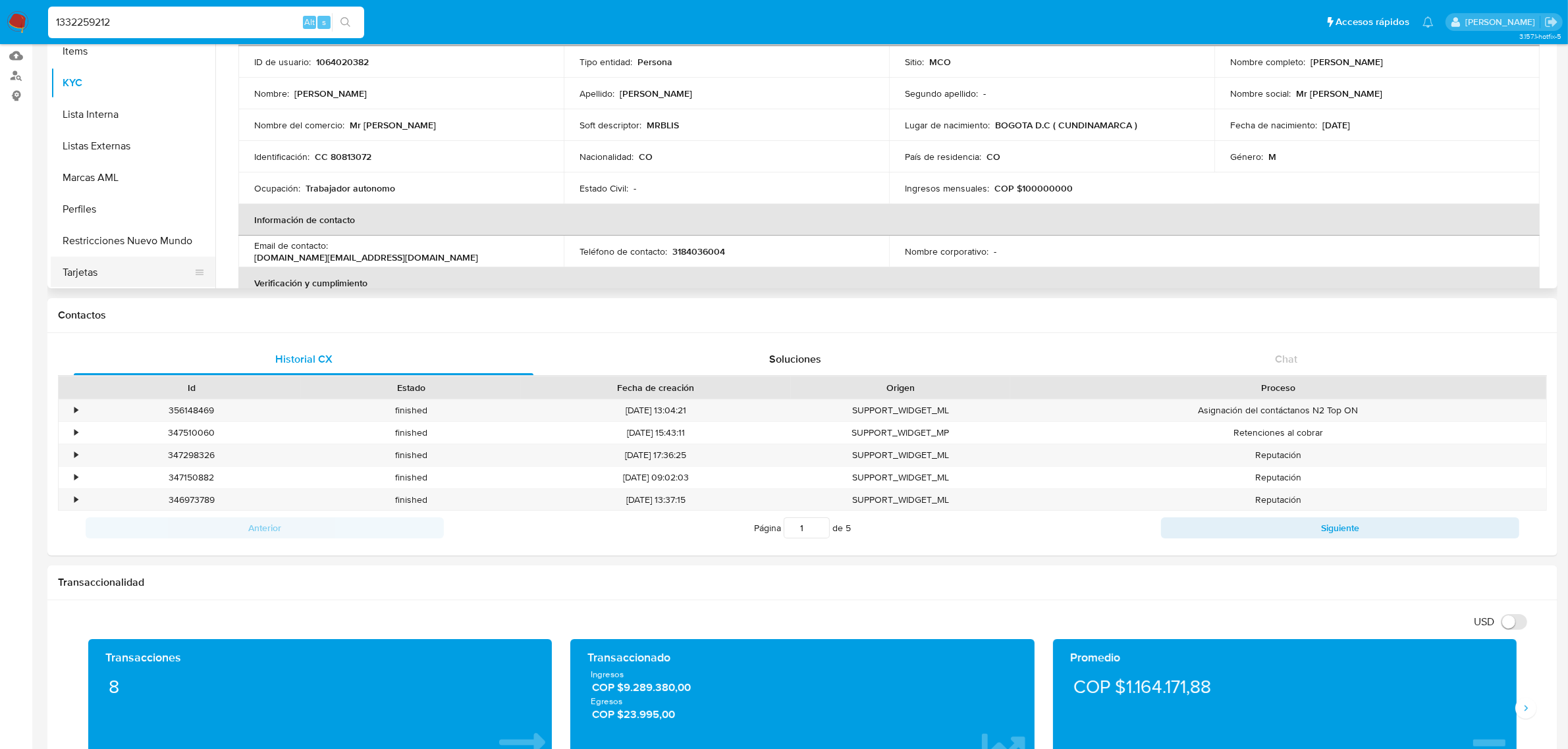
scroll to position [164, 0]
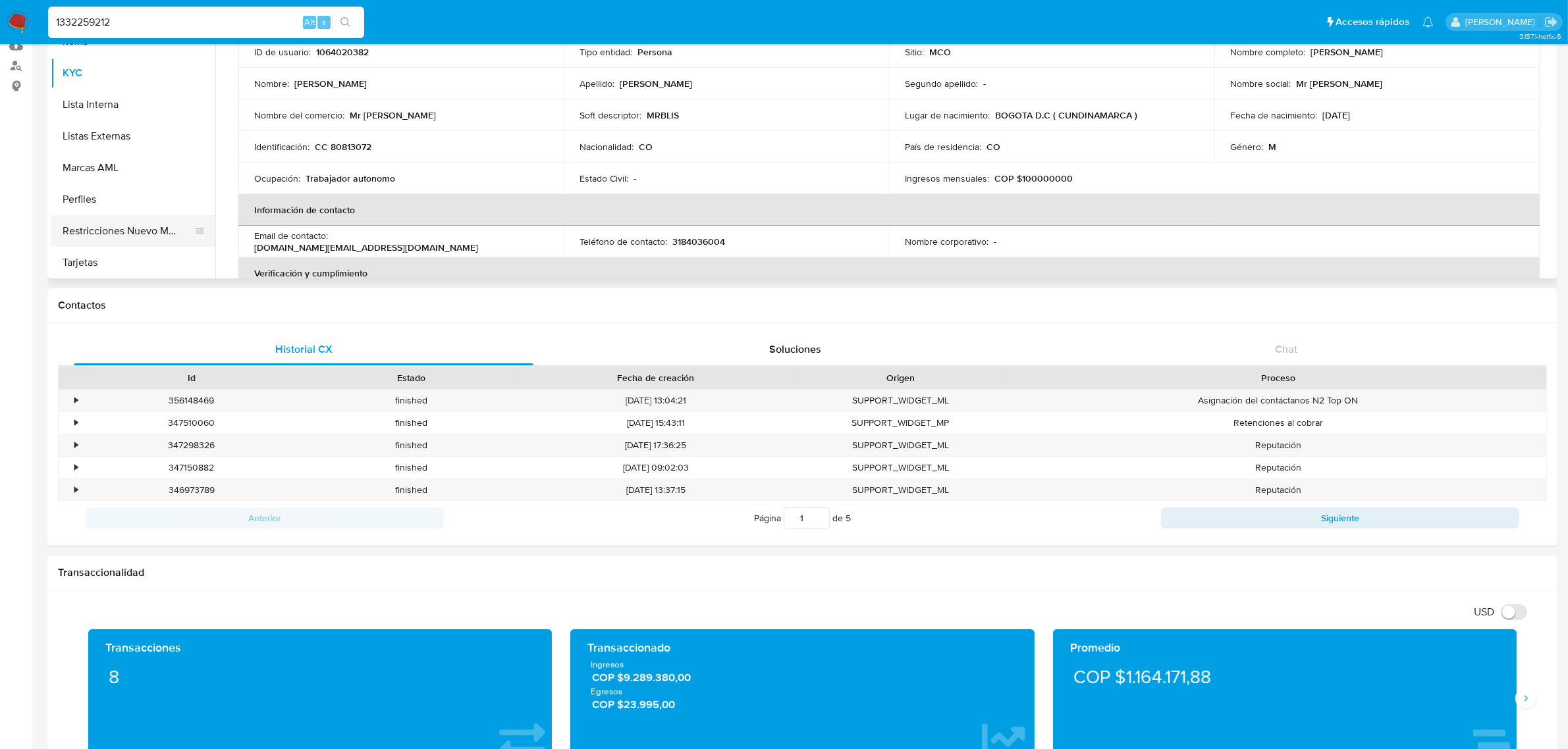
click at [140, 234] on button "Restricciones Nuevo Mundo" at bounding box center [128, 231] width 154 height 32
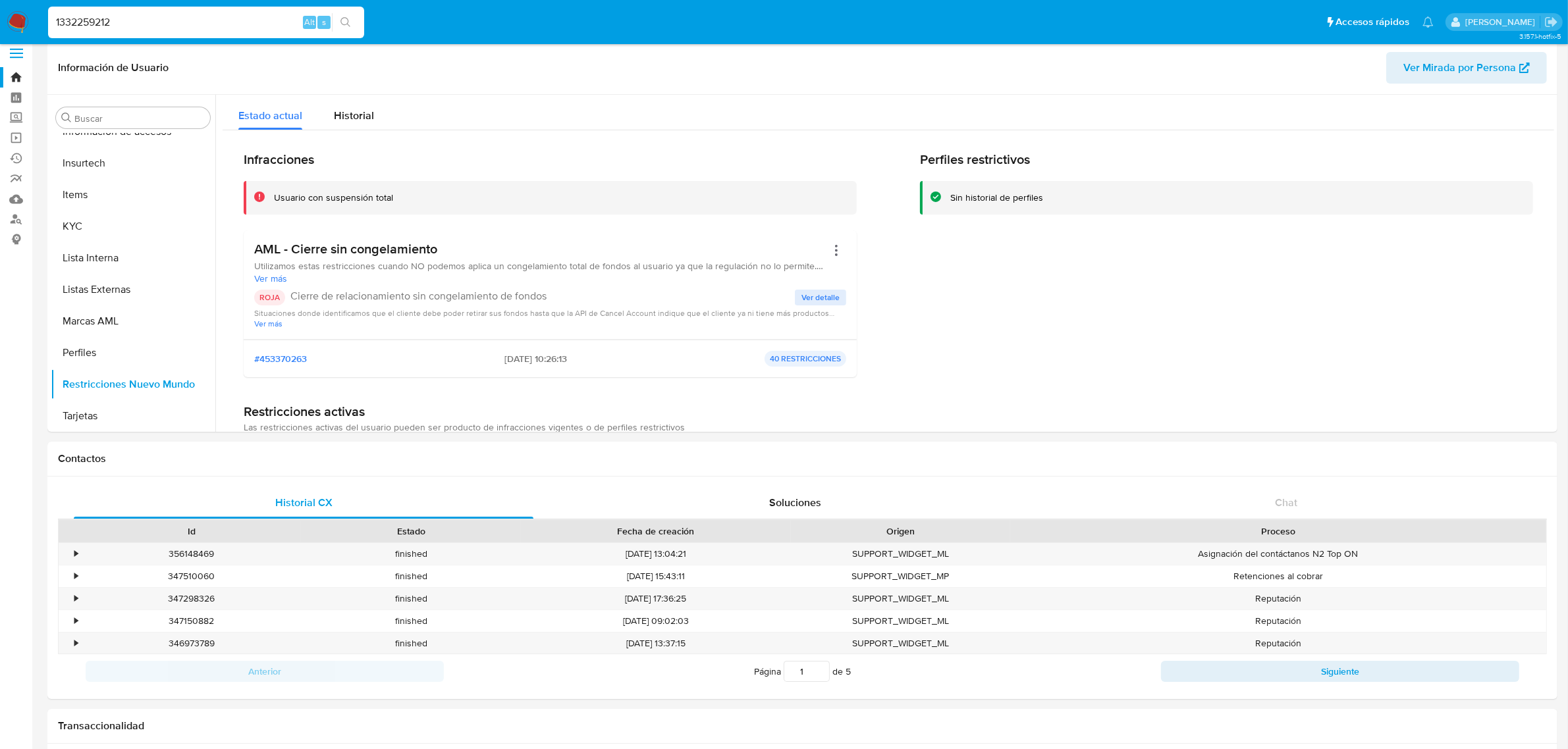
scroll to position [0, 0]
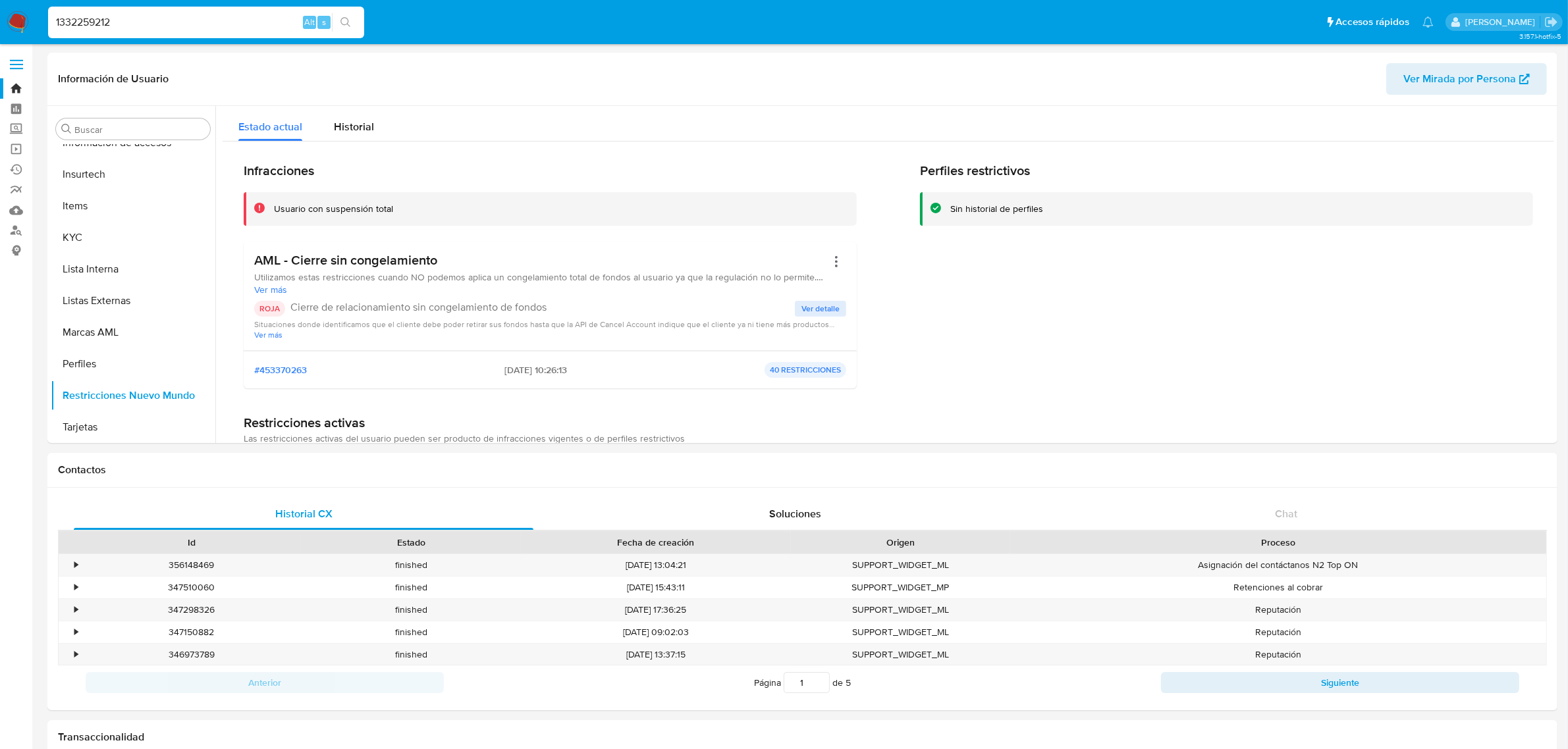
click at [165, 17] on input "1332259212" at bounding box center [206, 22] width 316 height 17
drag, startPoint x: 198, startPoint y: 20, endPoint x: 0, endPoint y: 16, distance: 198.0
click at [0, 16] on nav "Pausado Ver notificaciones 1332259212 Alt s Accesos rápidos Presiona las siguie…" at bounding box center [784, 22] width 1568 height 44
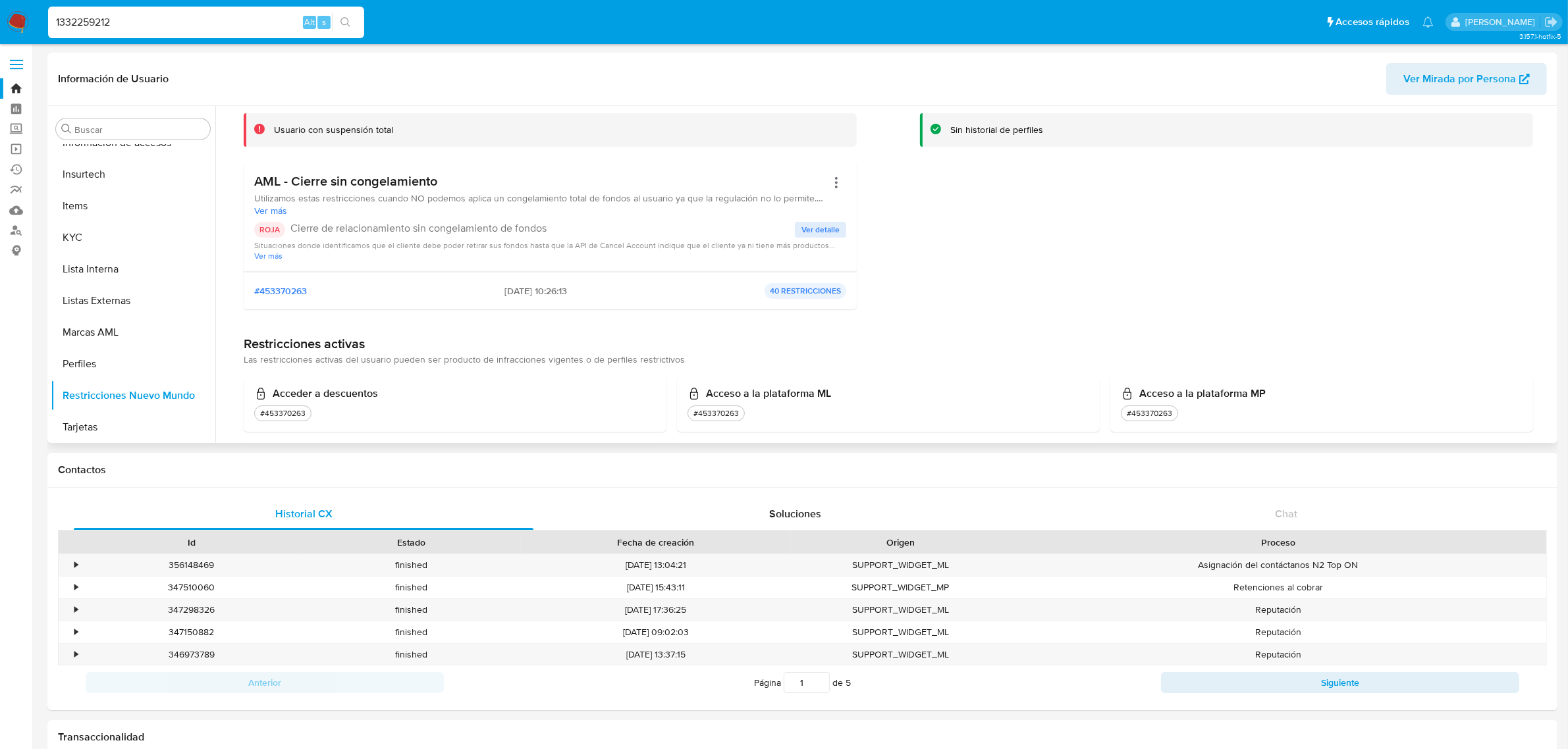
scroll to position [164, 0]
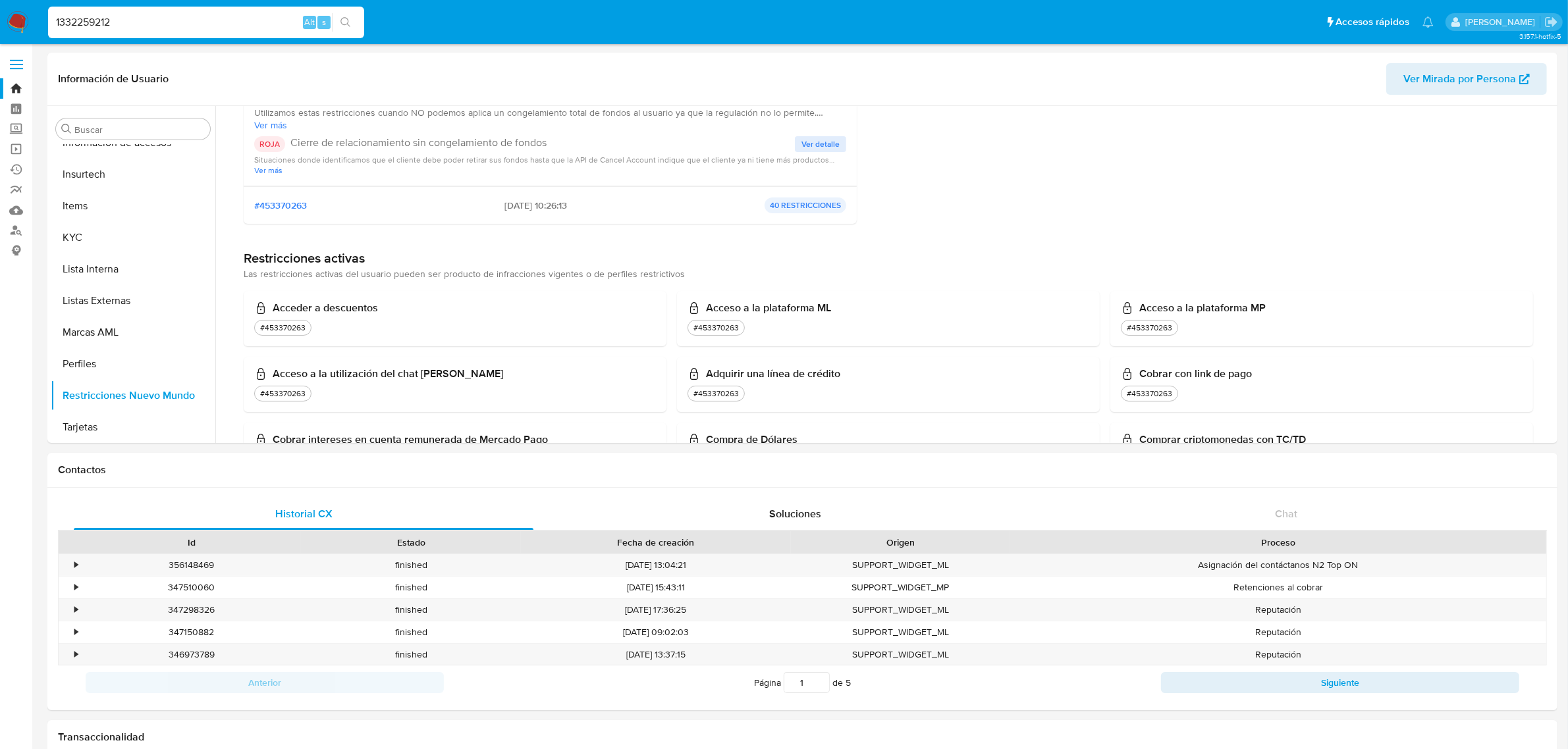
click at [194, 22] on input "1332259212" at bounding box center [206, 22] width 316 height 17
click at [80, 226] on button "KYC" at bounding box center [128, 237] width 154 height 32
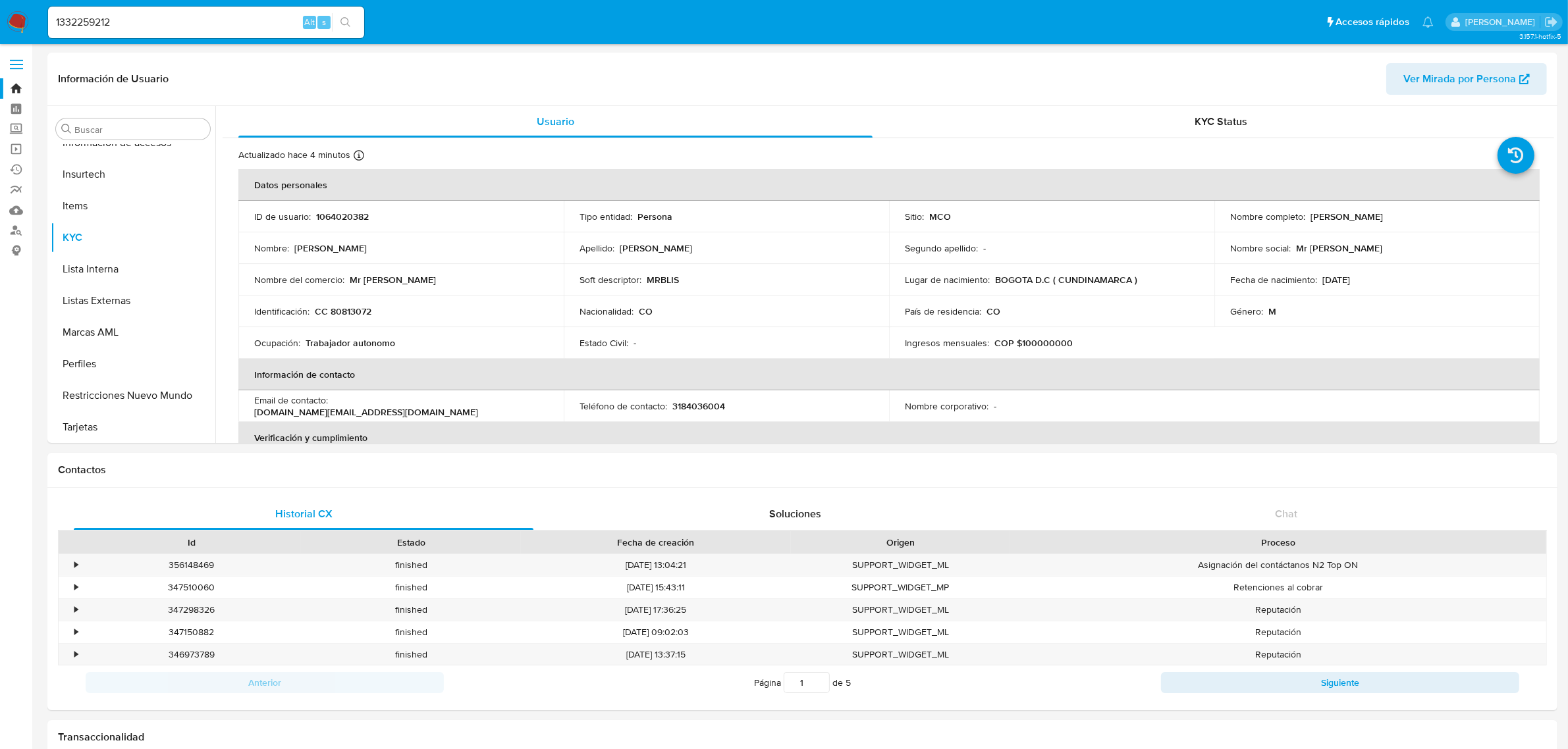
click at [190, 24] on input "1332259212" at bounding box center [206, 22] width 316 height 17
click at [16, 87] on link "Bandeja" at bounding box center [78, 88] width 157 height 20
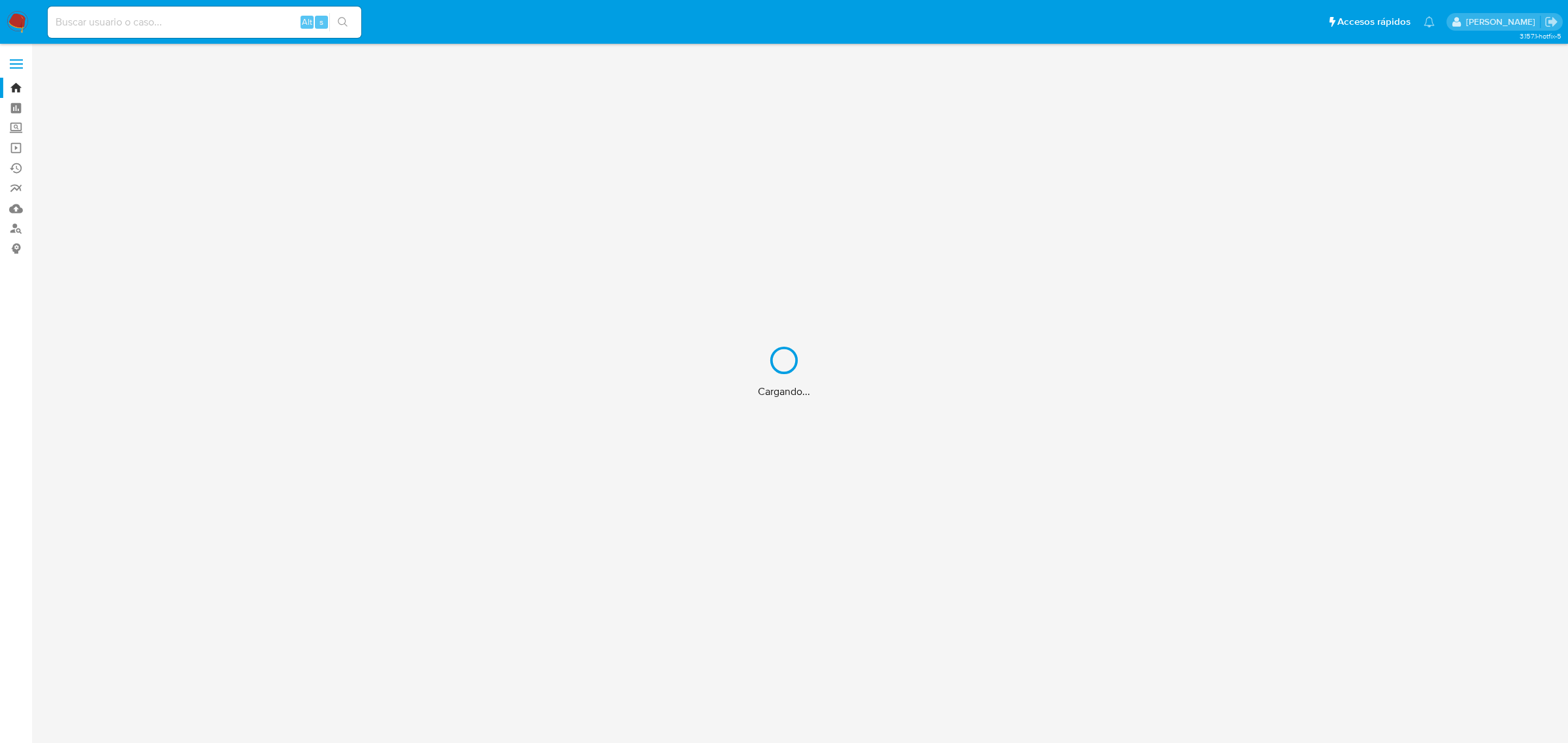
click at [205, 28] on div "Cargando..." at bounding box center [784, 371] width 1568 height 743
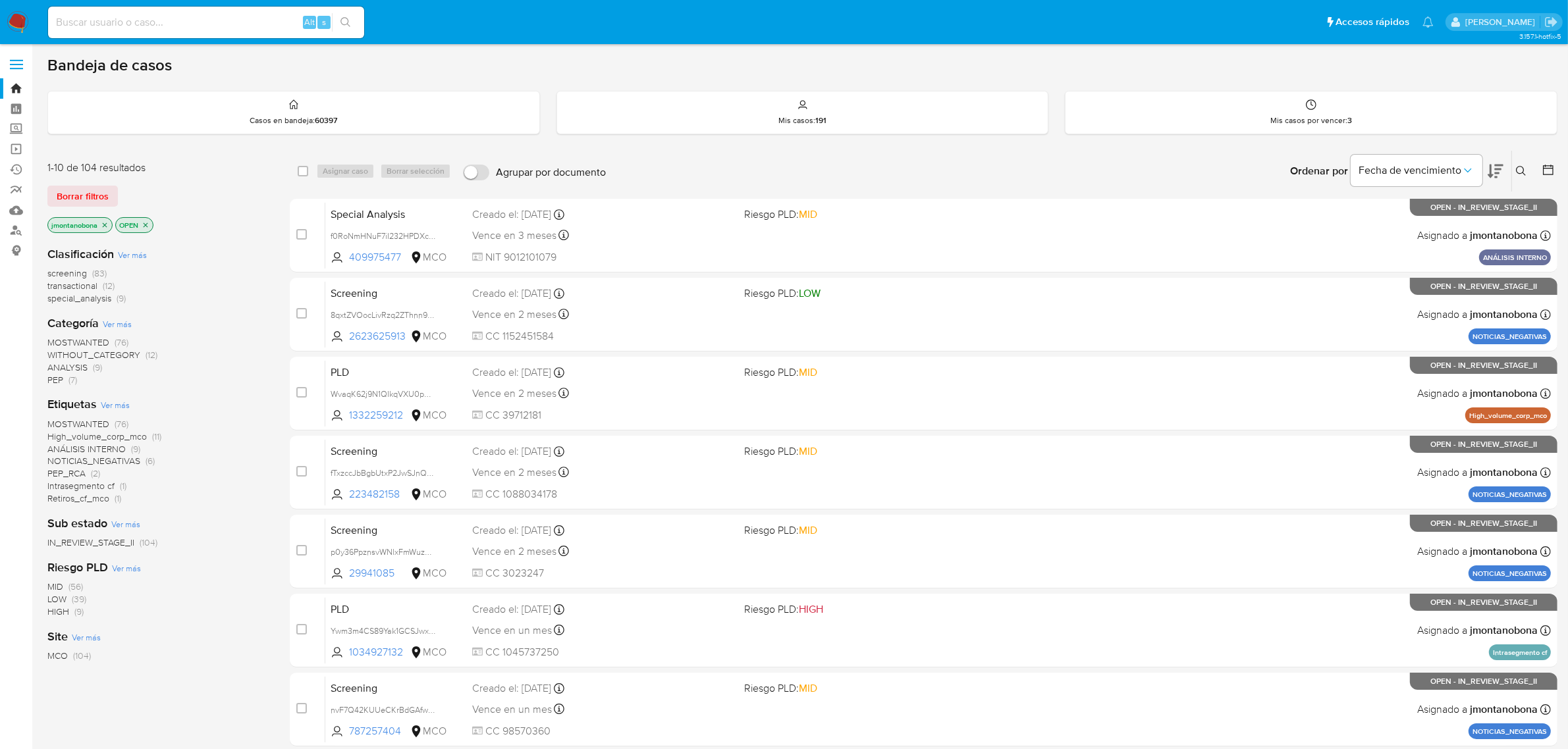
click at [206, 28] on input at bounding box center [206, 22] width 316 height 17
paste input "1332259212"
type input "1332259212"
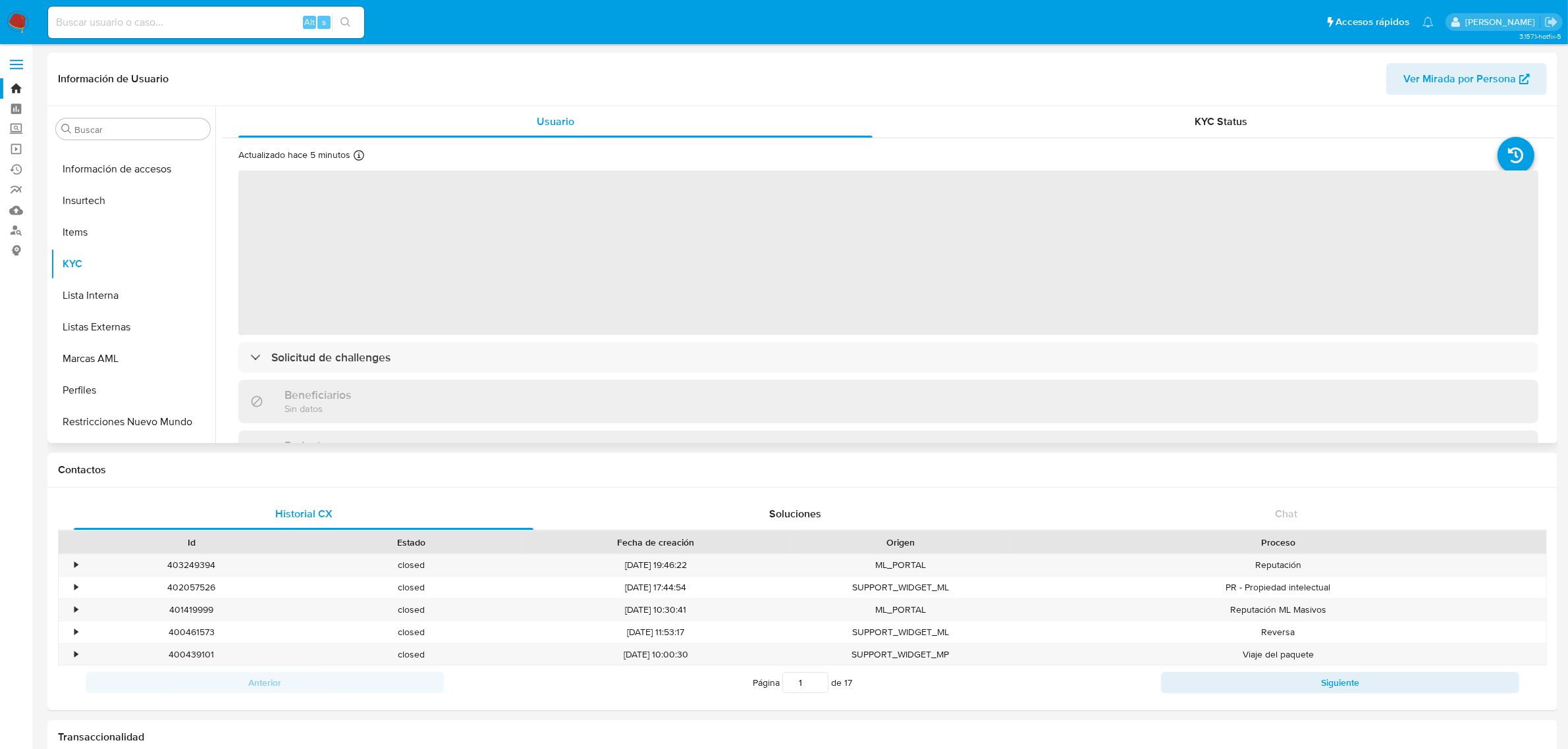
scroll to position [555, 0]
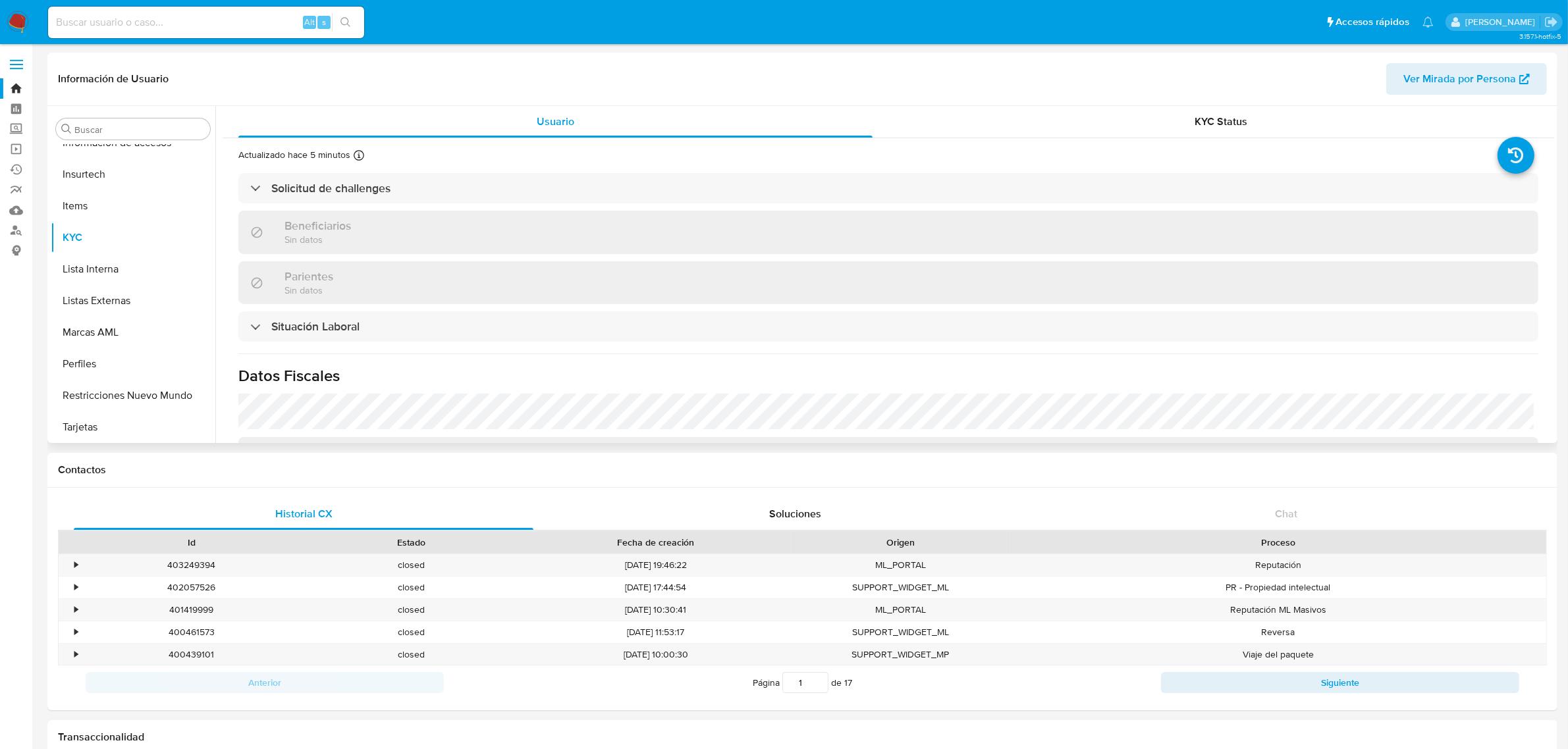
select select "10"
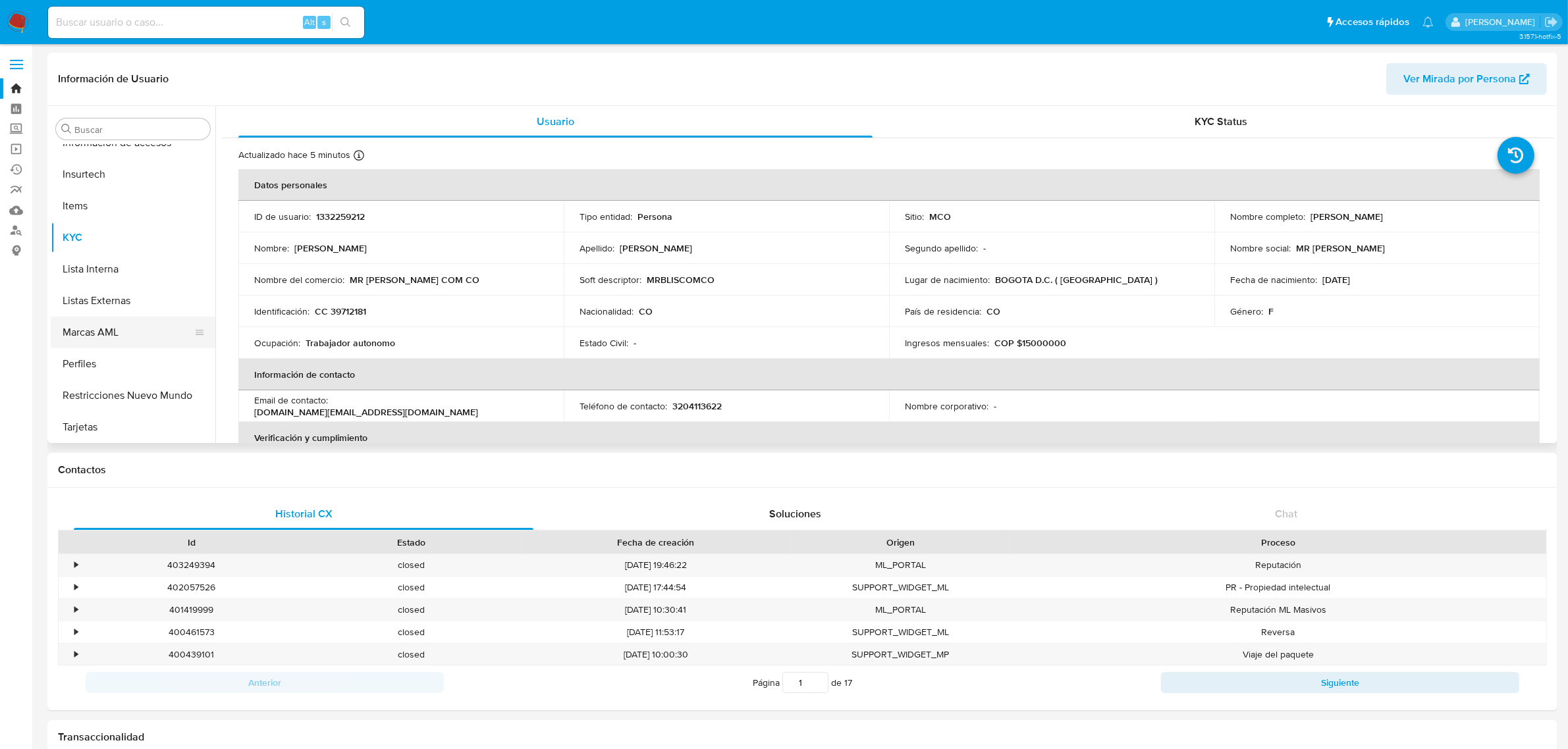
scroll to position [82, 0]
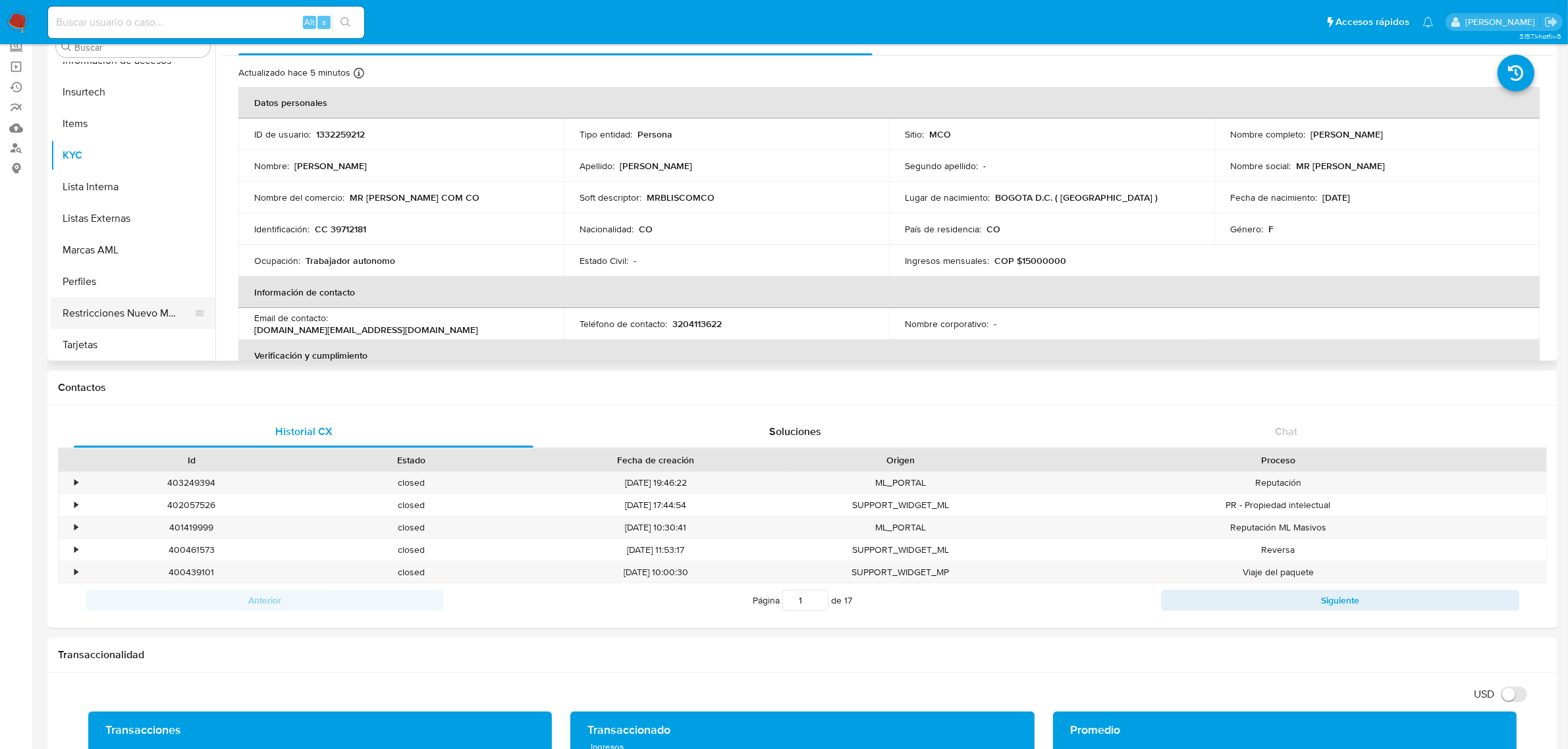
click at [136, 317] on button "Restricciones Nuevo Mundo" at bounding box center [128, 313] width 154 height 32
